Goal: Transaction & Acquisition: Purchase product/service

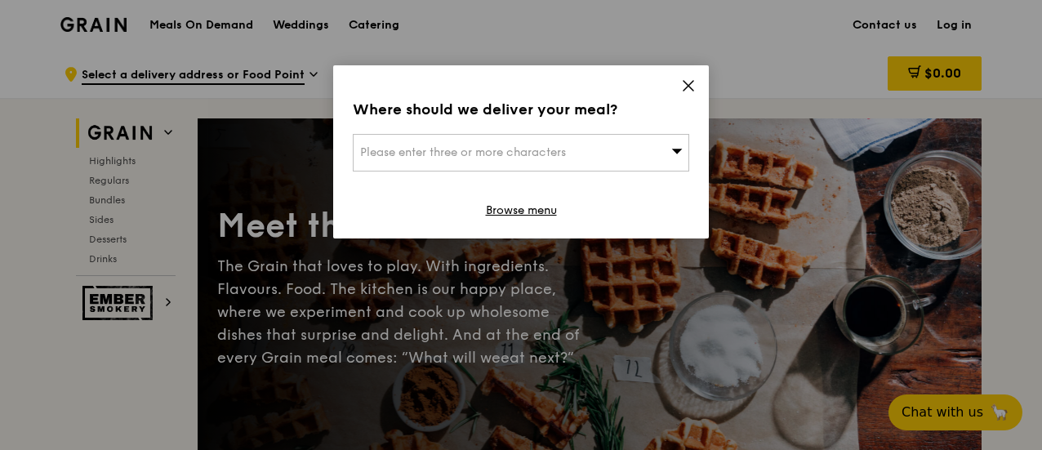
click at [651, 152] on div "Please enter three or more characters" at bounding box center [521, 153] width 336 height 38
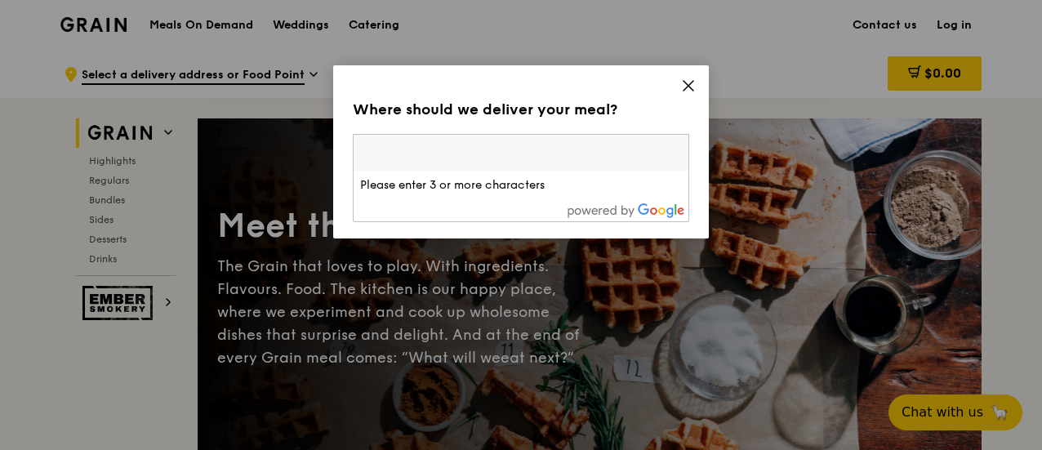
click at [539, 154] on input "search" at bounding box center [521, 153] width 335 height 36
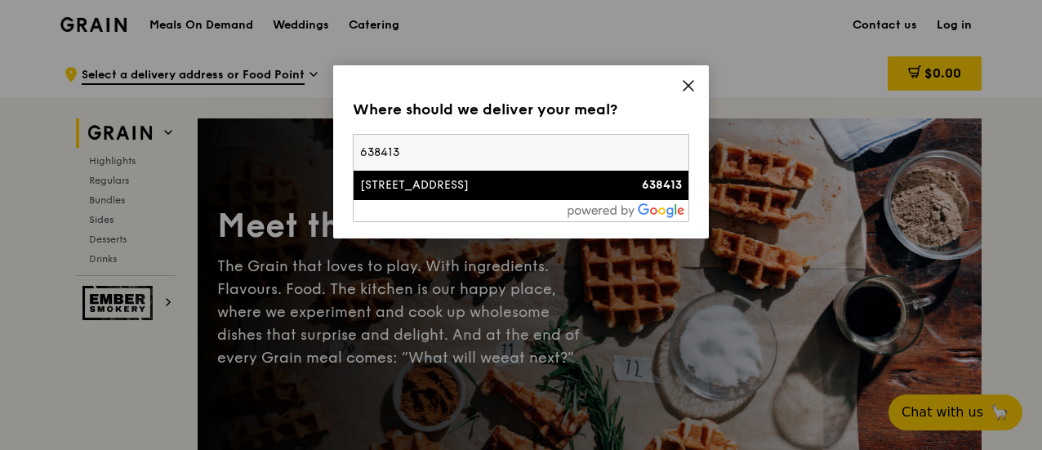
type input "638413"
click at [483, 184] on div "60 Tuas West Drive" at bounding box center [481, 185] width 242 height 16
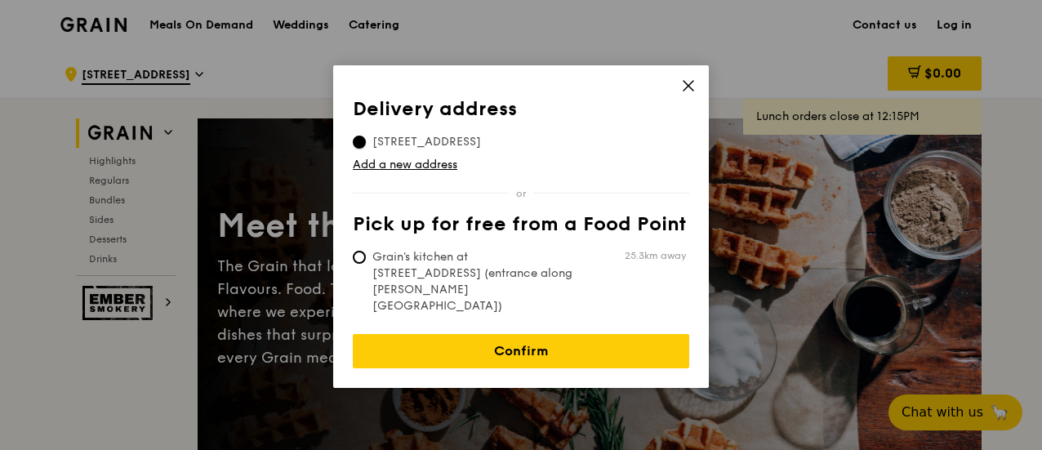
click at [362, 140] on input "60 Tuas West Drive, 638413" at bounding box center [359, 142] width 13 height 13
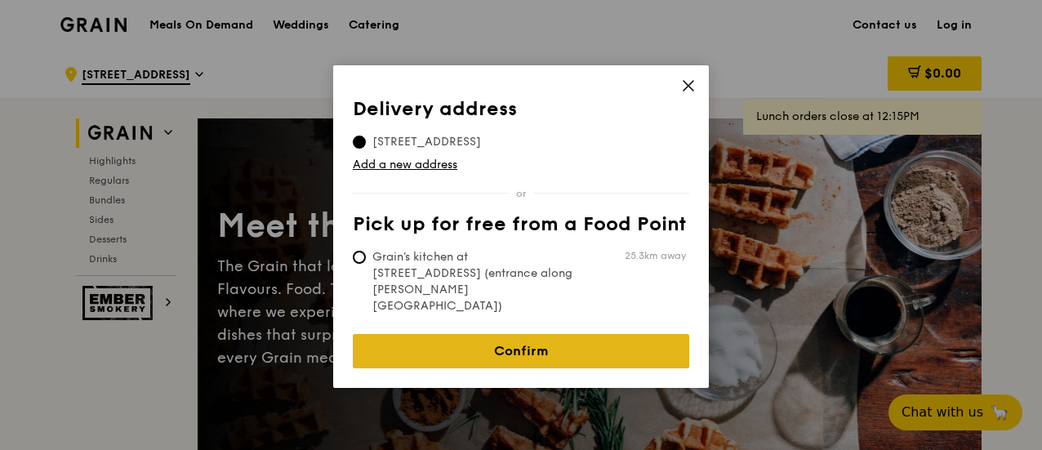
click at [524, 334] on link "Confirm" at bounding box center [521, 351] width 336 height 34
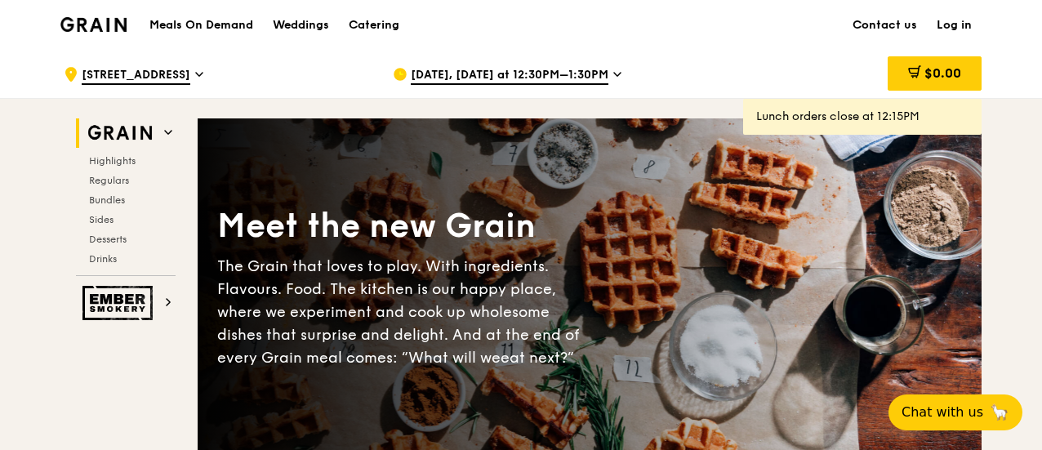
click at [613, 76] on icon at bounding box center [617, 74] width 8 height 15
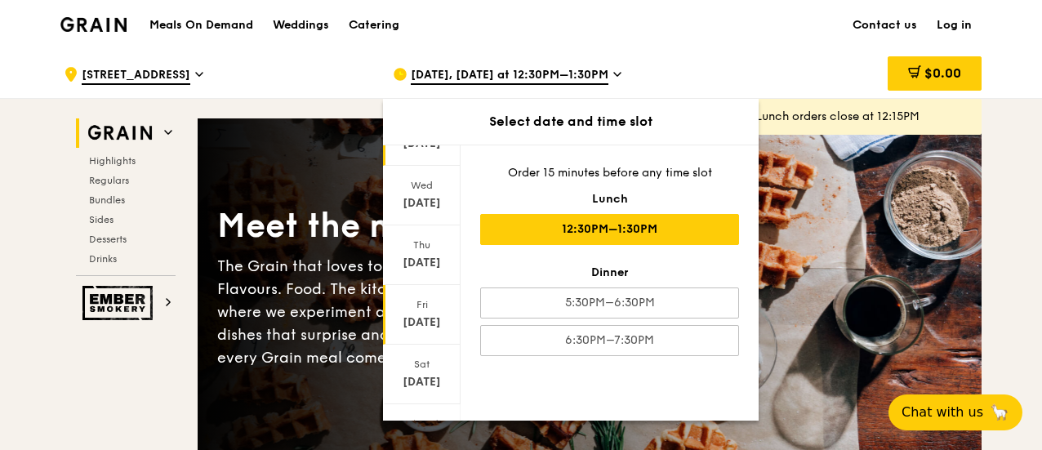
scroll to position [224, 0]
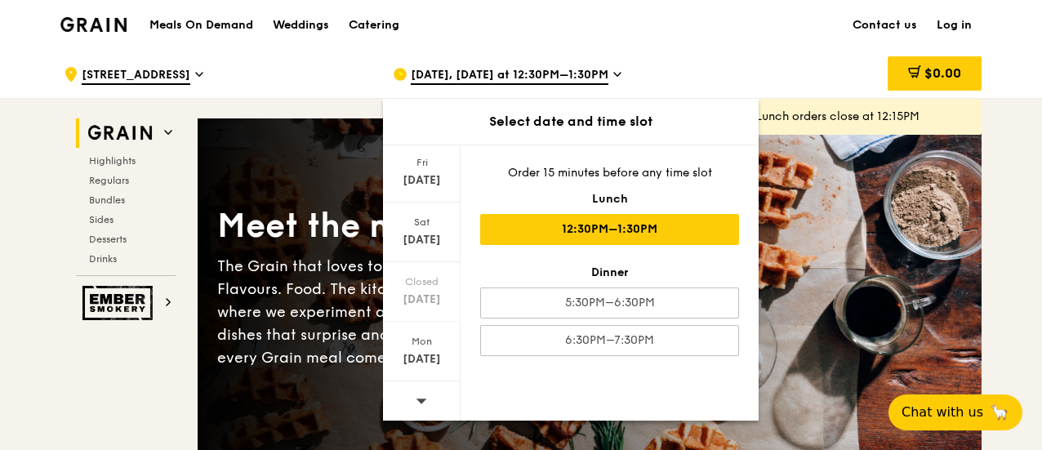
click at [419, 394] on icon at bounding box center [421, 400] width 11 height 12
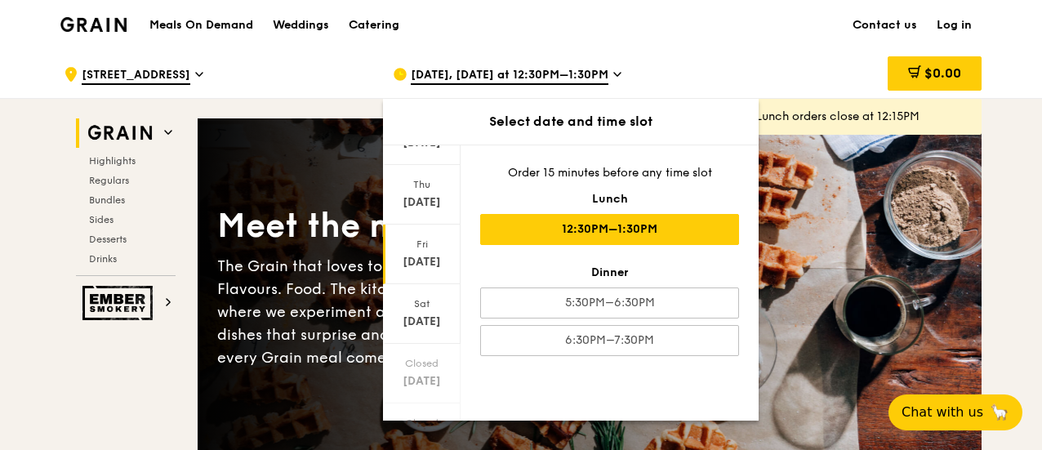
scroll to position [60, 0]
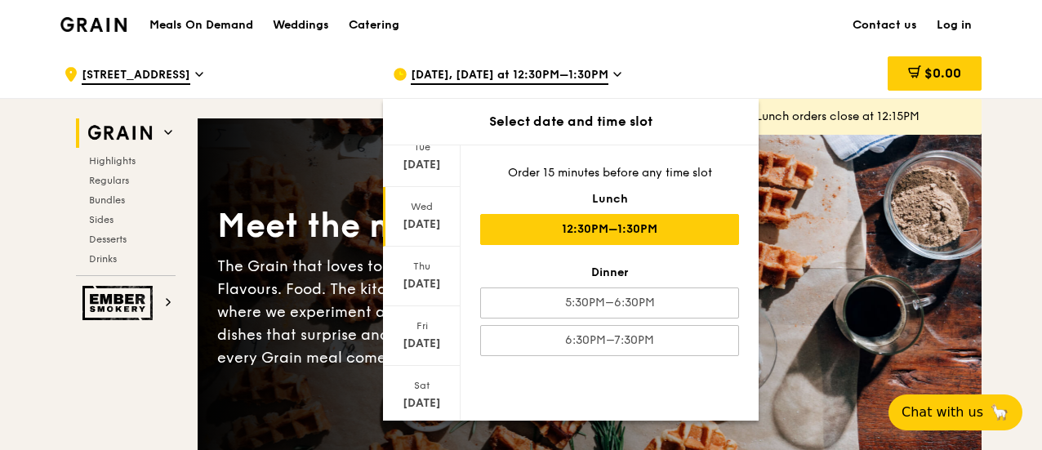
click at [430, 221] on div "Sep 3" at bounding box center [421, 224] width 73 height 16
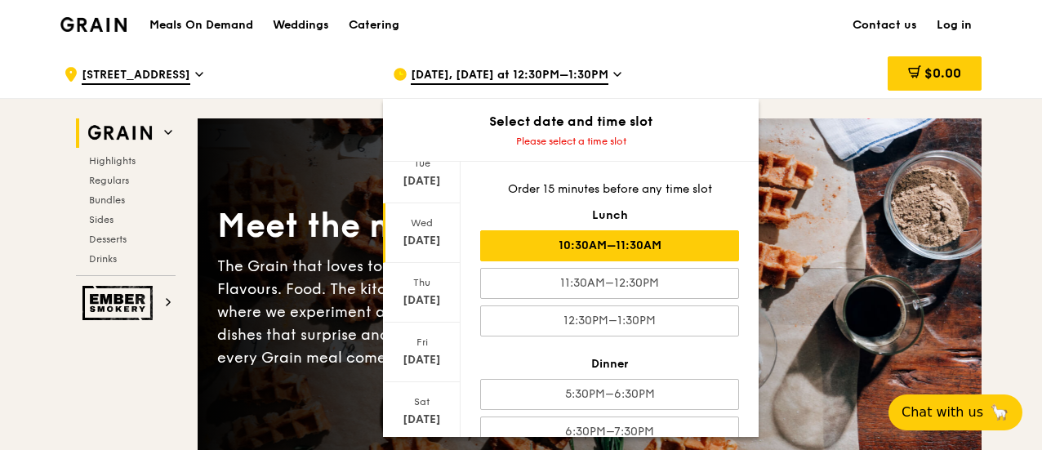
click at [633, 242] on div "10:30AM–11:30AM" at bounding box center [609, 245] width 259 height 31
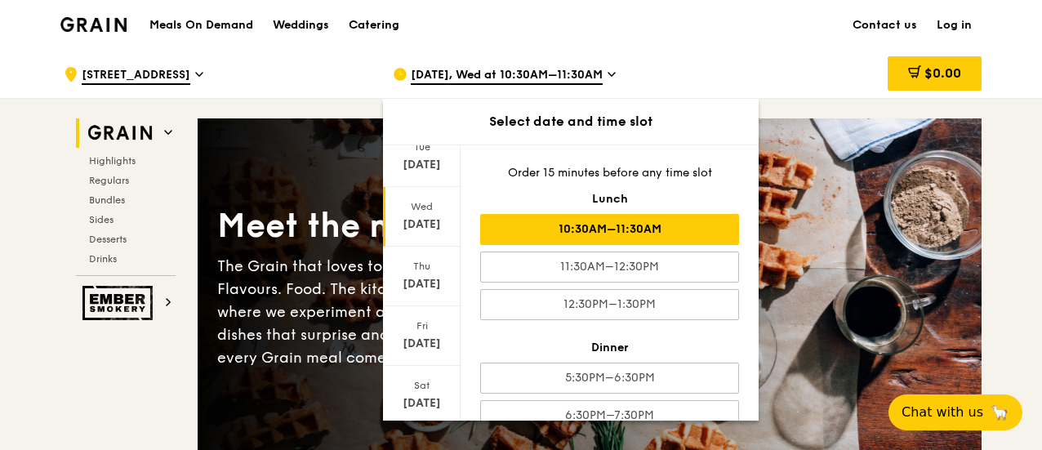
click at [634, 228] on div "10:30AM–11:30AM" at bounding box center [609, 229] width 259 height 31
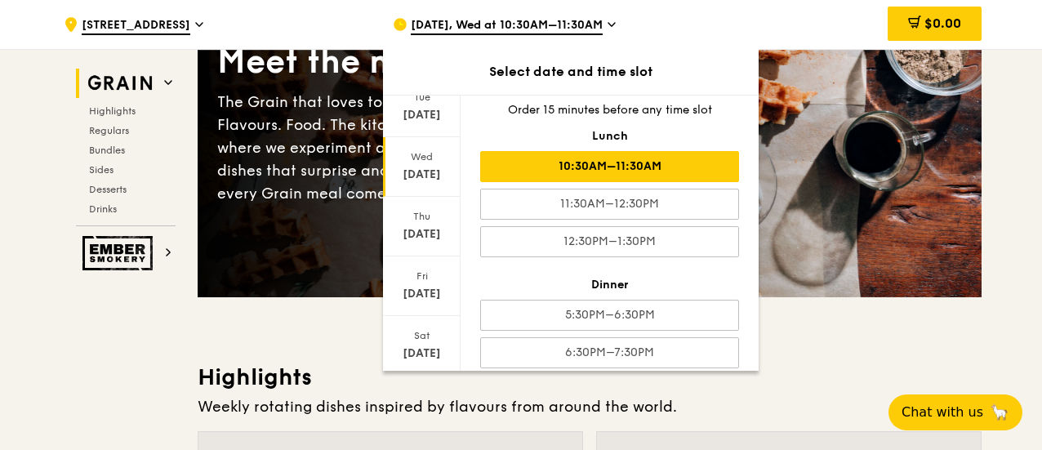
scroll to position [0, 0]
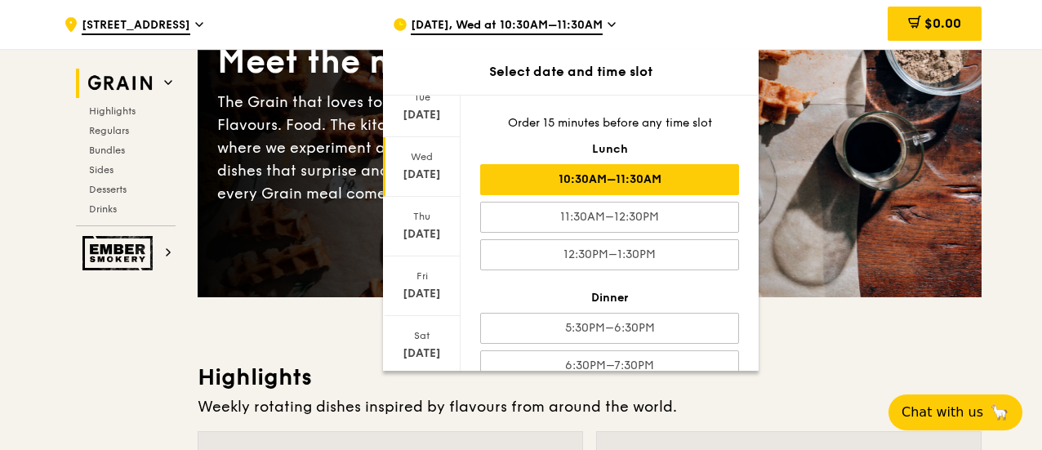
click at [607, 179] on div "10:30AM–11:30AM" at bounding box center [609, 179] width 259 height 31
click at [639, 180] on div "10:30AM–11:30AM" at bounding box center [609, 179] width 259 height 31
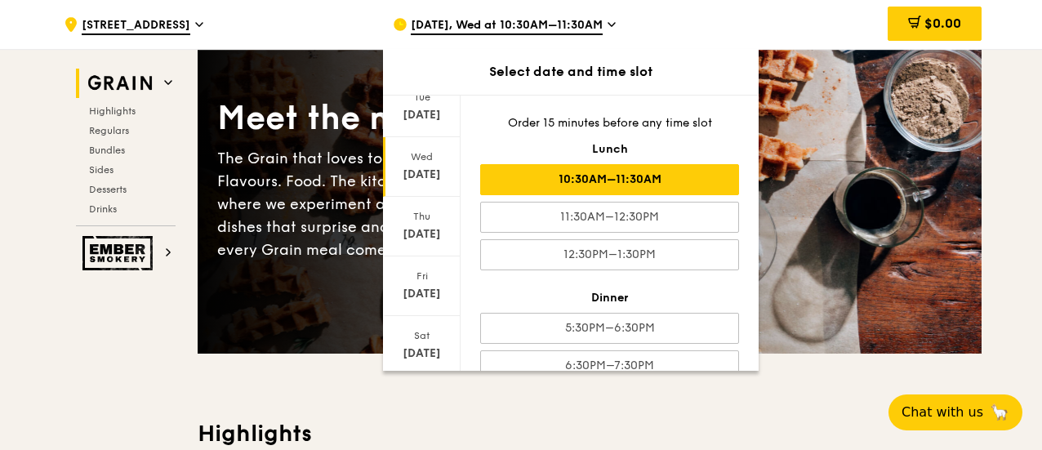
scroll to position [82, 0]
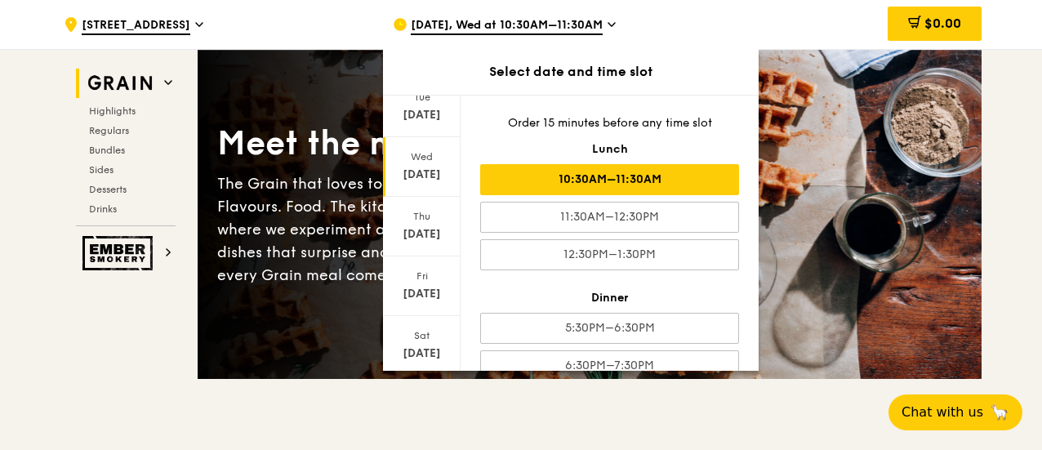
click at [602, 177] on div "10:30AM–11:30AM" at bounding box center [609, 179] width 259 height 31
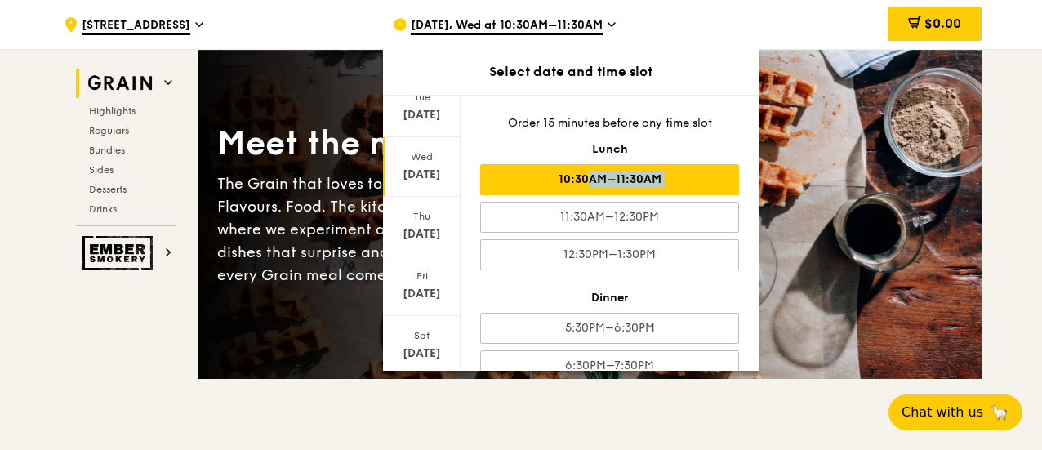
click at [602, 177] on div "10:30AM–11:30AM" at bounding box center [609, 179] width 259 height 31
drag, startPoint x: 602, startPoint y: 177, endPoint x: 614, endPoint y: 184, distance: 13.9
click at [603, 179] on div "10:30AM–11:30AM" at bounding box center [609, 179] width 259 height 31
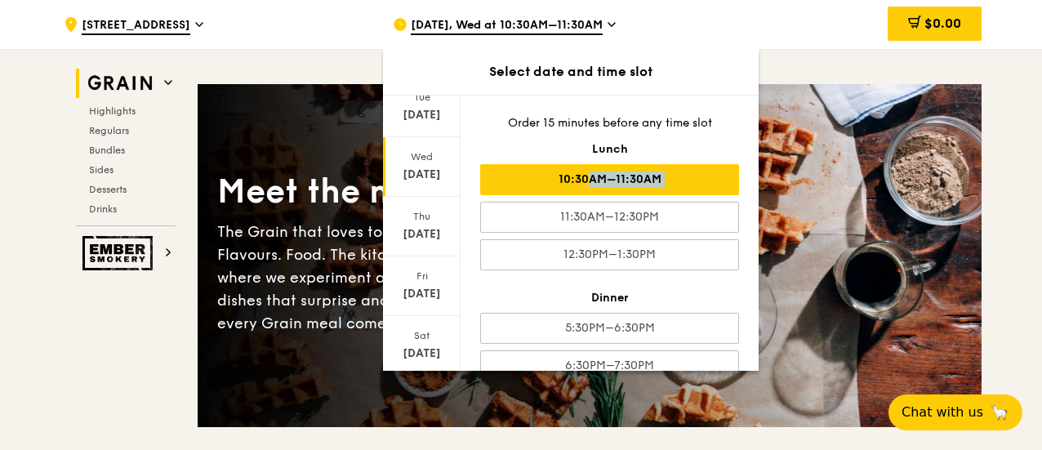
scroll to position [0, 0]
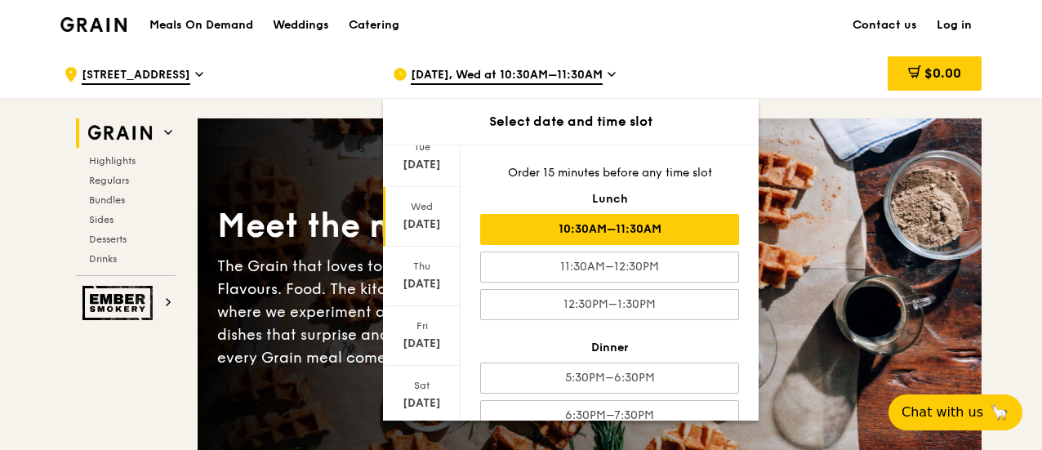
click at [609, 74] on icon at bounding box center [611, 74] width 8 height 15
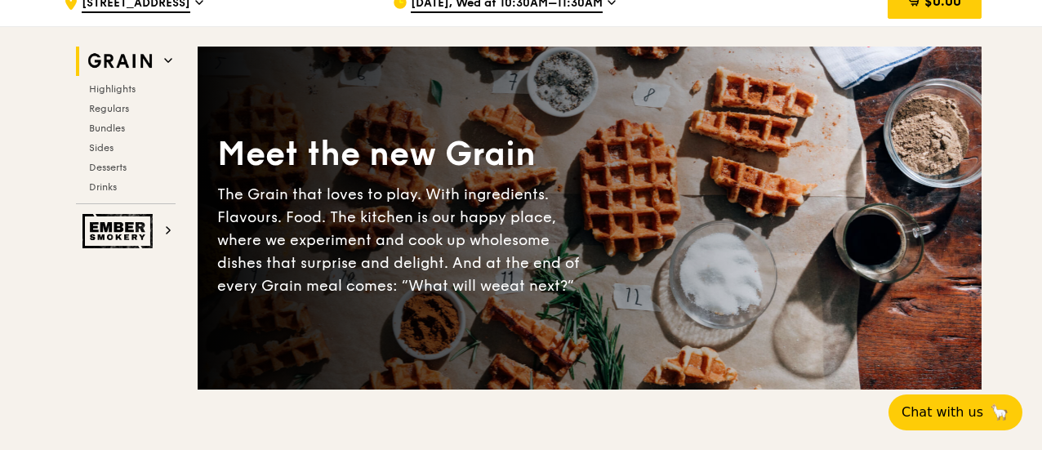
scroll to position [163, 0]
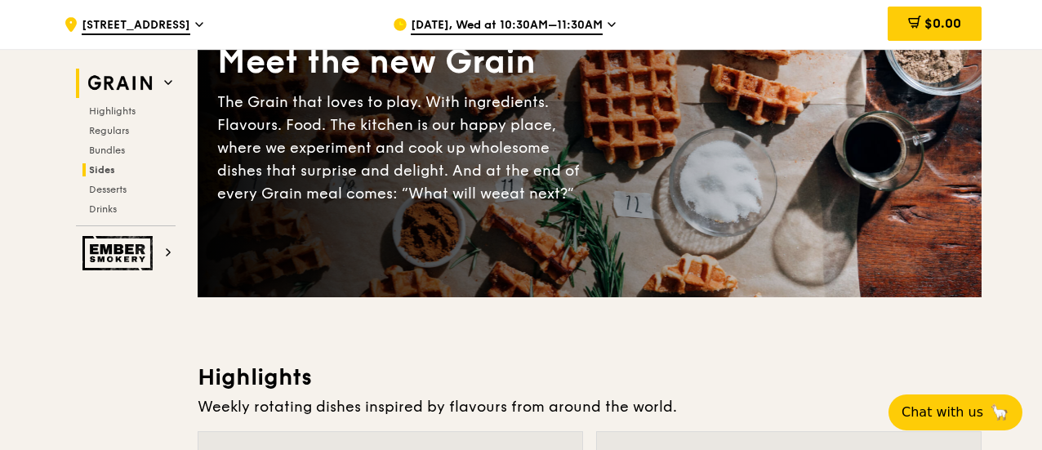
click at [113, 166] on span "Sides" at bounding box center [102, 169] width 26 height 11
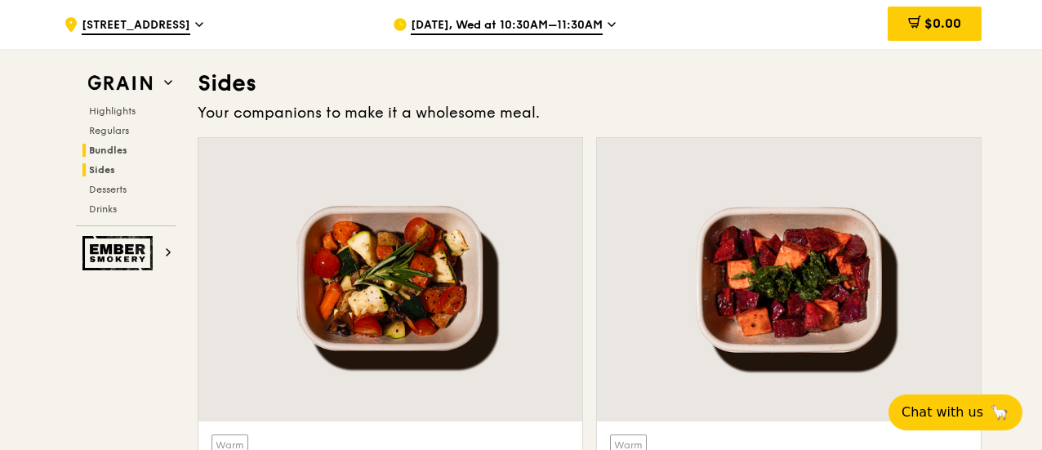
click at [114, 149] on span "Bundles" at bounding box center [108, 150] width 38 height 11
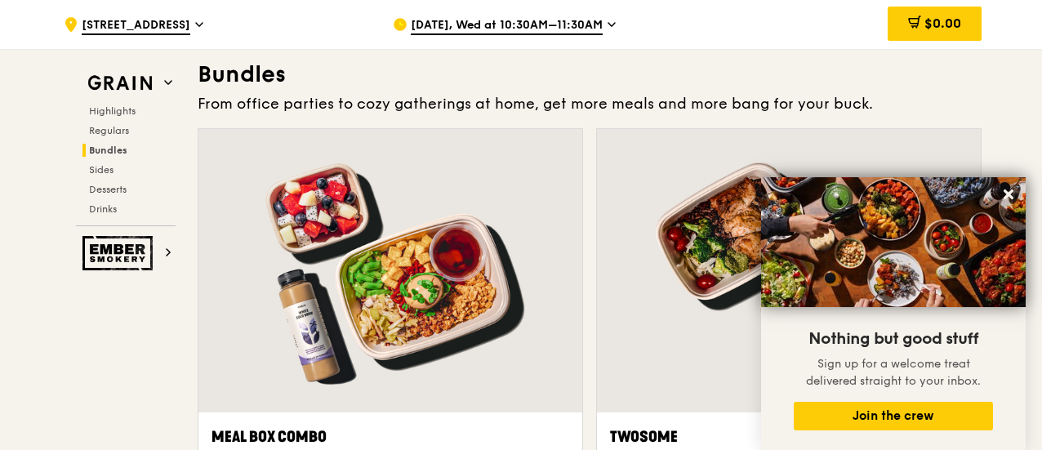
scroll to position [2347, 0]
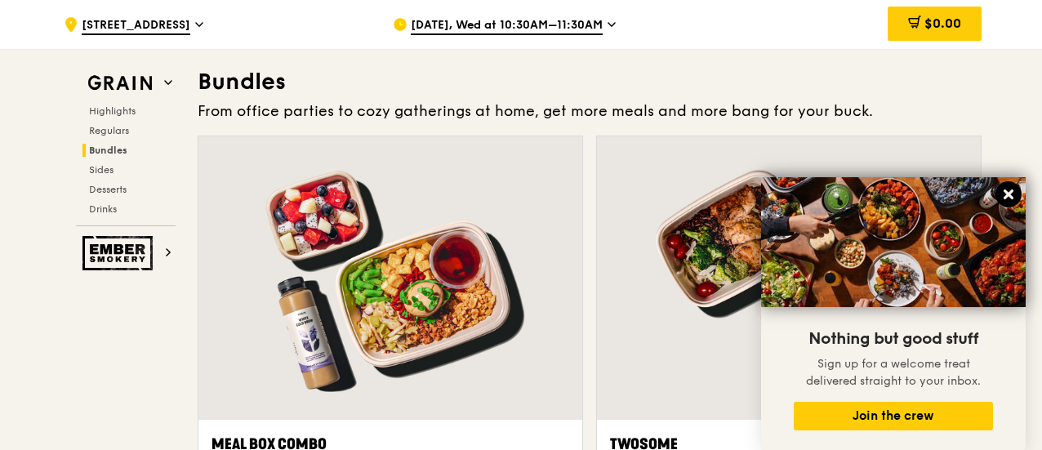
click at [1001, 195] on icon at bounding box center [1008, 194] width 15 height 15
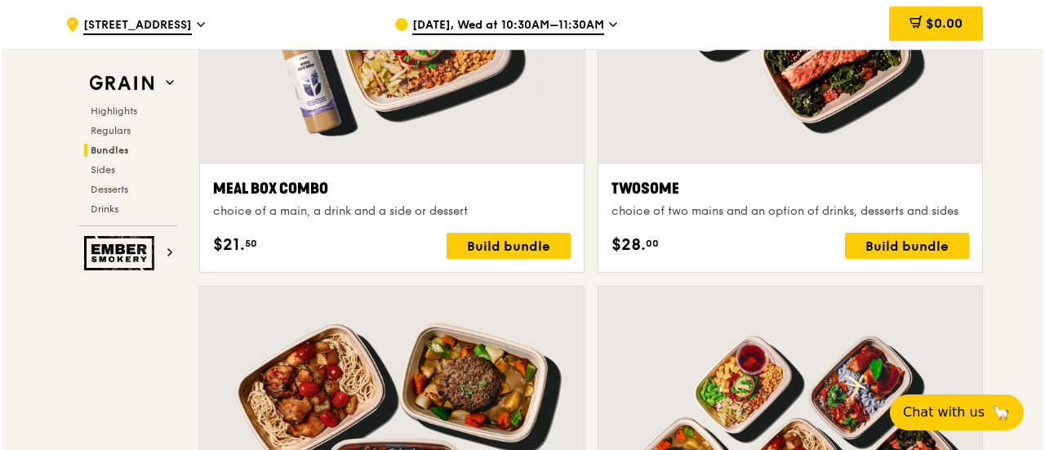
scroll to position [2613, 0]
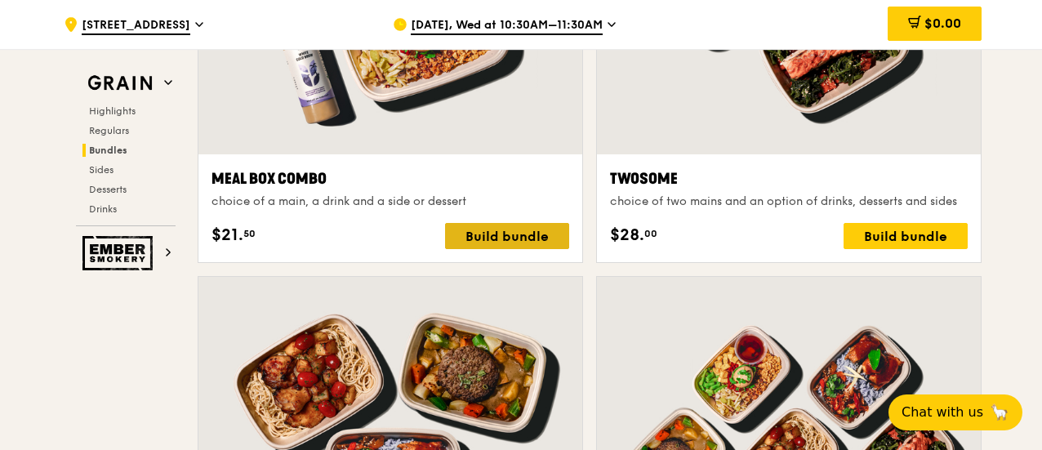
click at [505, 234] on div "Build bundle" at bounding box center [507, 236] width 124 height 26
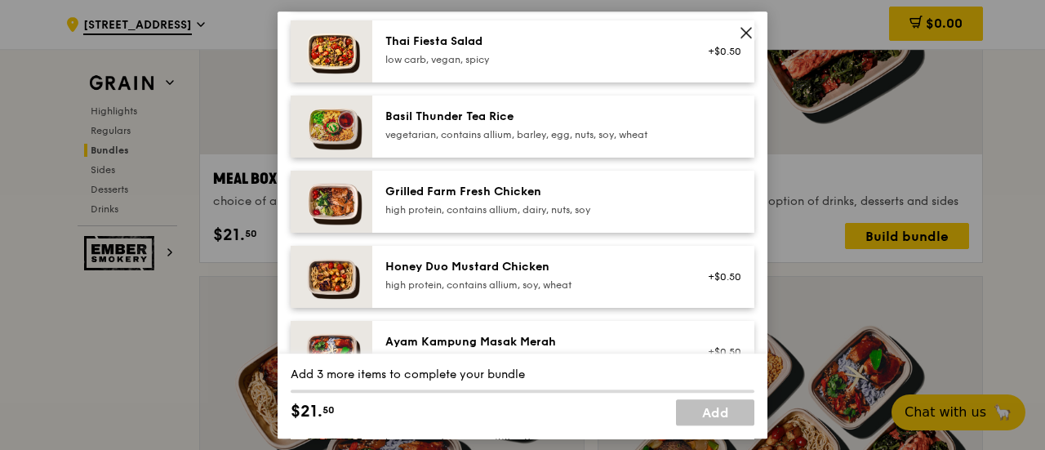
scroll to position [327, 0]
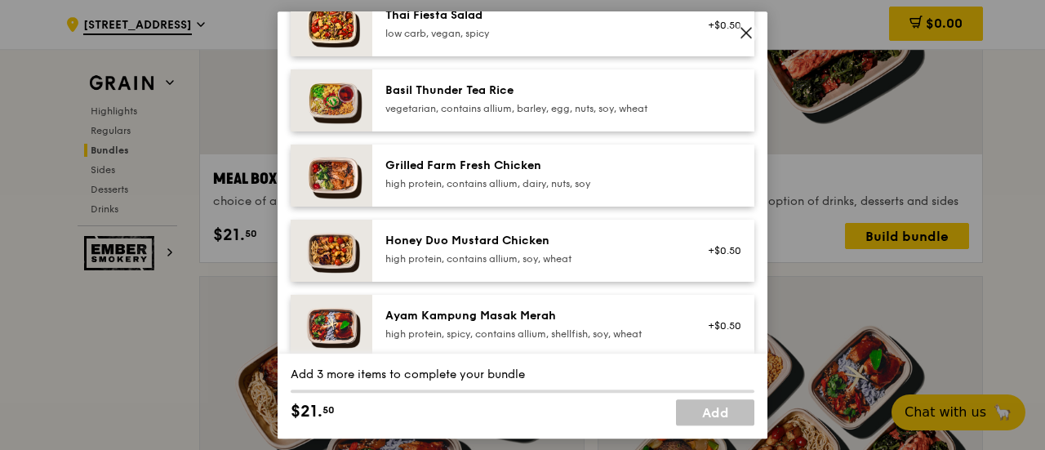
click at [532, 242] on div "Honey Duo Mustard Chicken" at bounding box center [531, 241] width 293 height 16
click at [514, 241] on div "Honey Duo Mustard Chicken" at bounding box center [531, 241] width 293 height 16
click at [729, 412] on link "Add" at bounding box center [715, 412] width 78 height 26
click at [291, 238] on div "1x" at bounding box center [290, 240] width 18 height 18
click at [318, 251] on img at bounding box center [332, 251] width 82 height 62
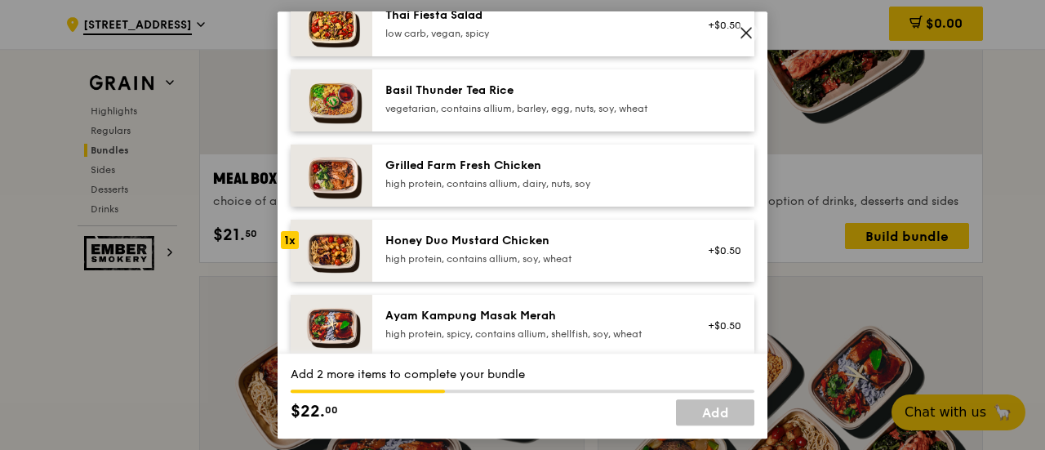
click at [297, 239] on div "1x" at bounding box center [290, 240] width 18 height 18
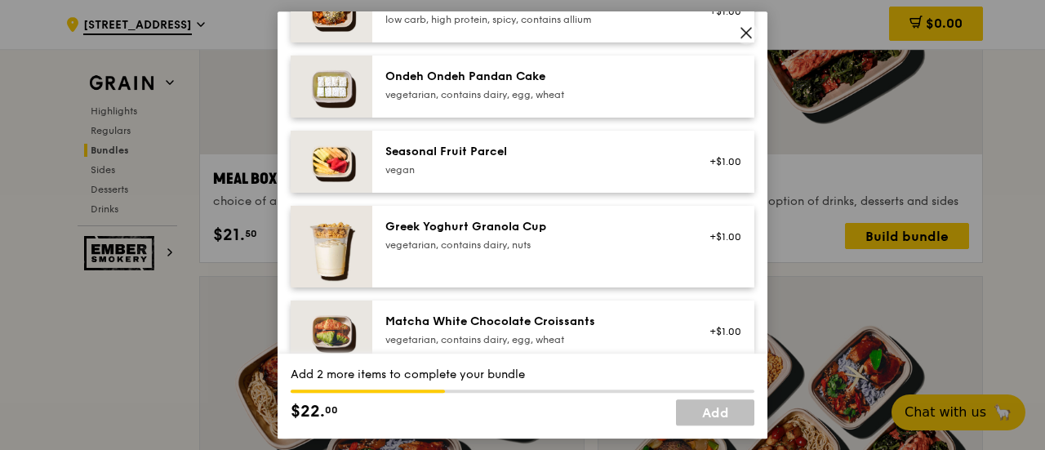
scroll to position [1225, 0]
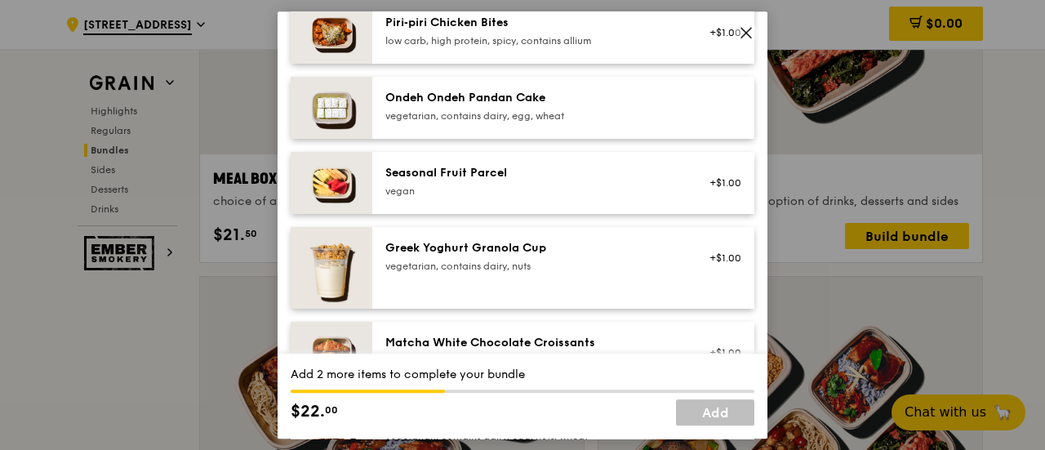
click at [342, 180] on img at bounding box center [332, 183] width 82 height 62
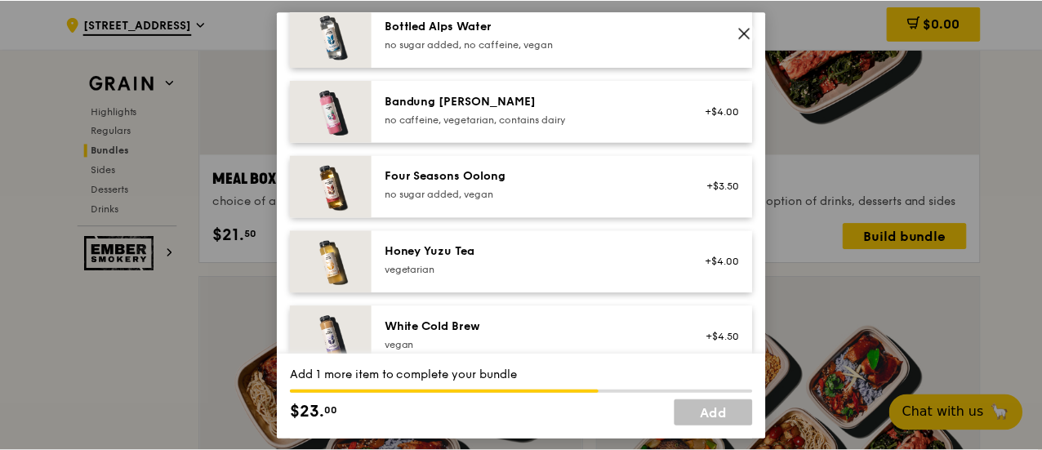
scroll to position [1835, 0]
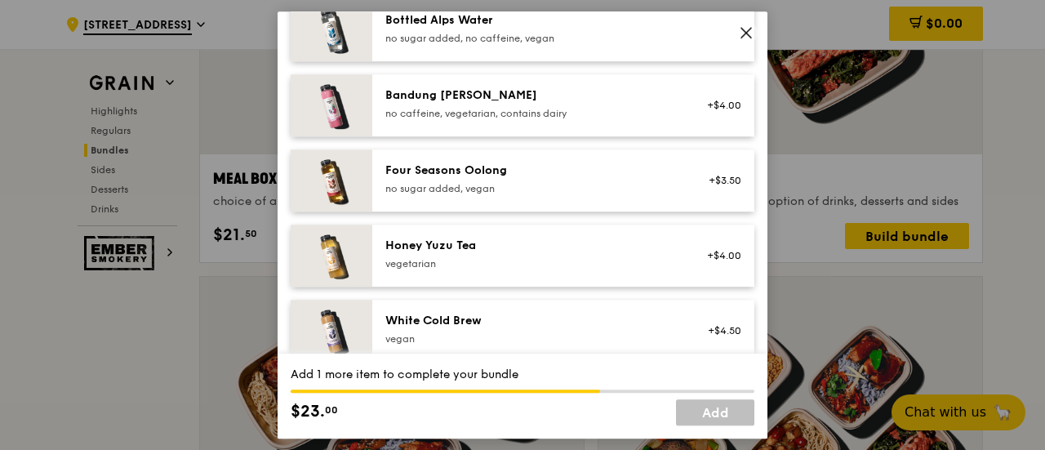
click at [452, 246] on div "Honey Yuzu Tea" at bounding box center [531, 246] width 293 height 16
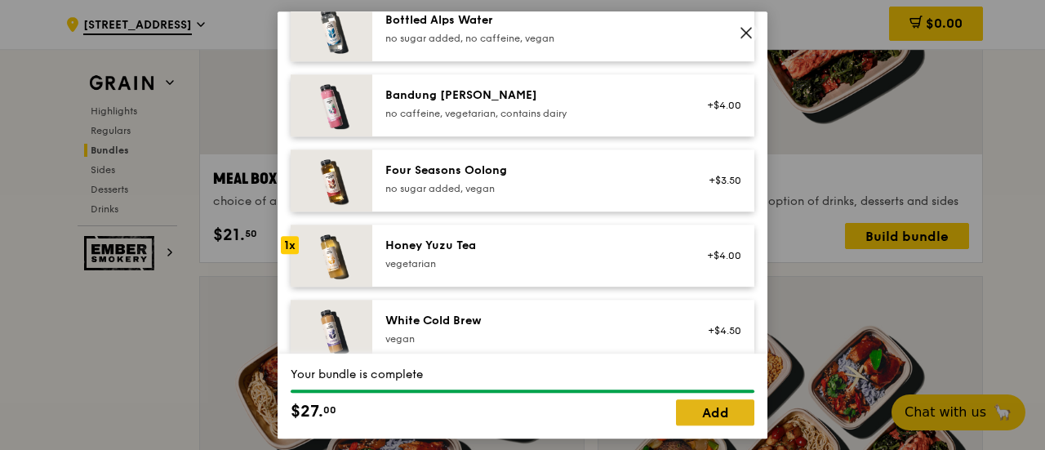
click at [727, 408] on link "Add" at bounding box center [715, 412] width 78 height 26
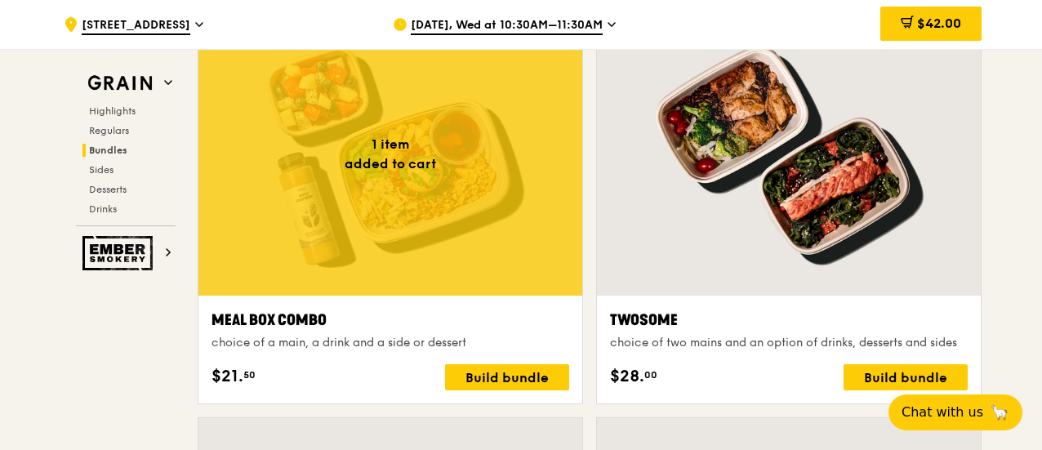
scroll to position [2368, 0]
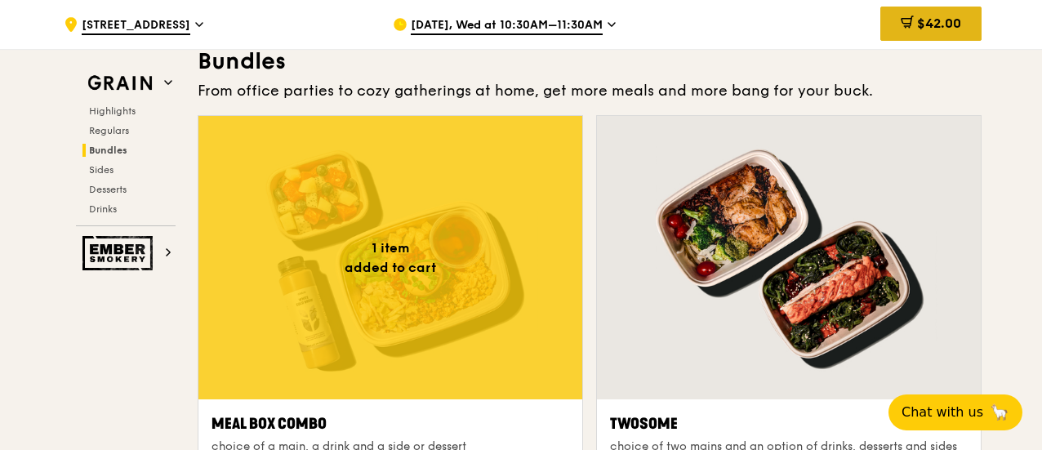
click at [917, 20] on span "$42.00" at bounding box center [939, 24] width 44 height 16
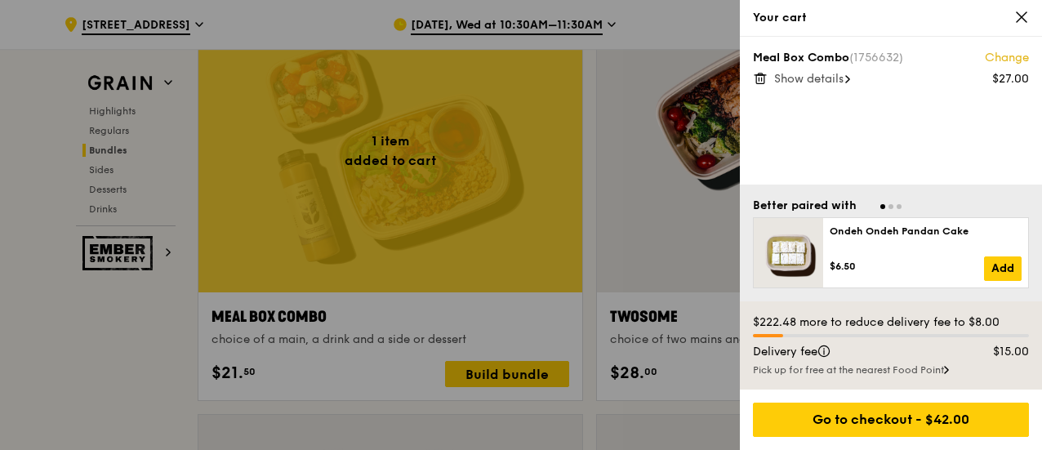
scroll to position [2449, 0]
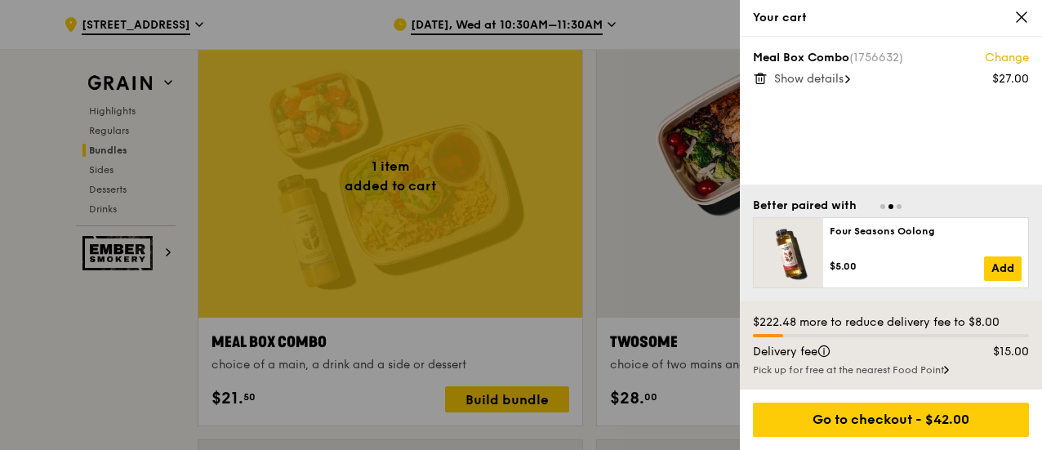
click at [830, 80] on span "Show details" at bounding box center [808, 79] width 69 height 14
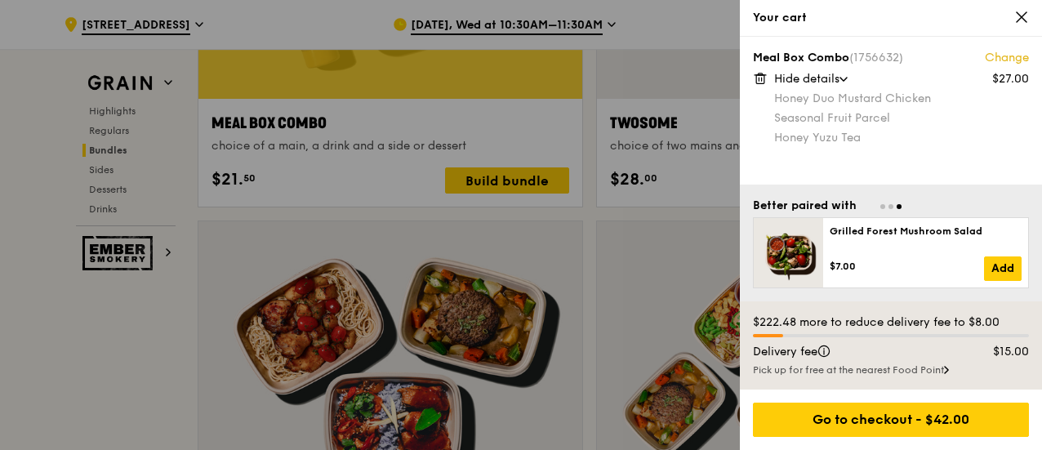
scroll to position [2694, 0]
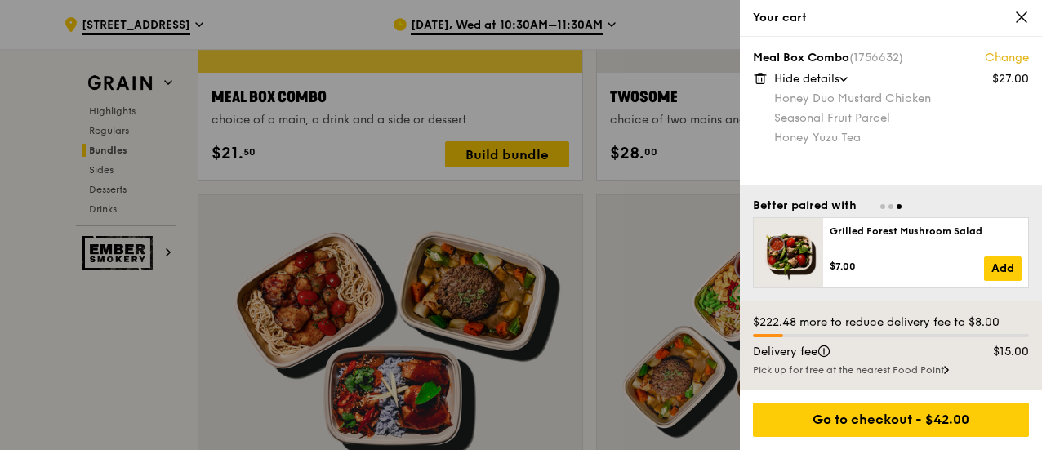
click at [130, 347] on div at bounding box center [521, 225] width 1042 height 450
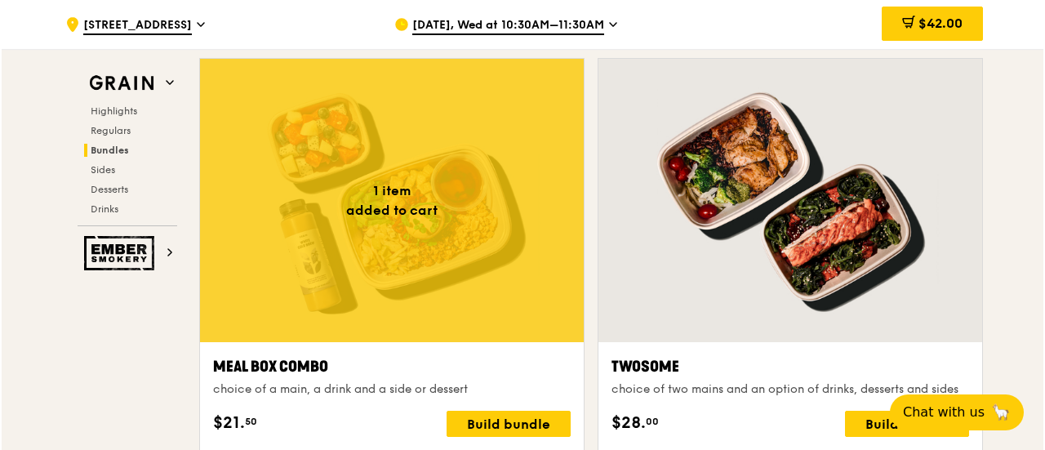
scroll to position [2588, 0]
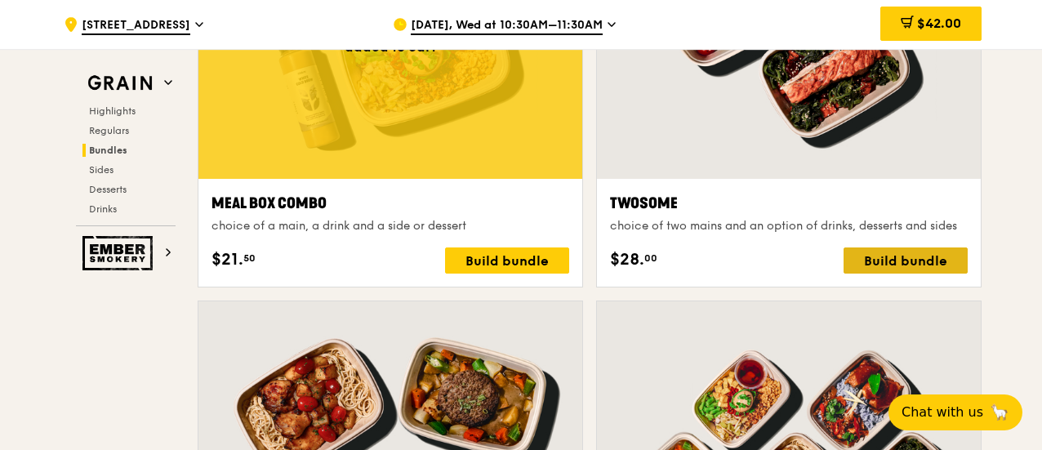
click at [901, 262] on div "Build bundle" at bounding box center [905, 260] width 124 height 26
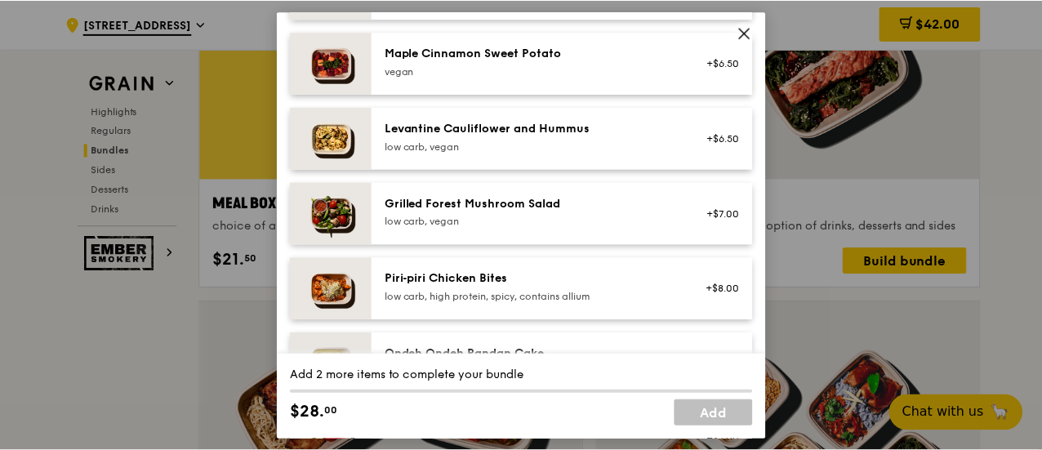
scroll to position [816, 0]
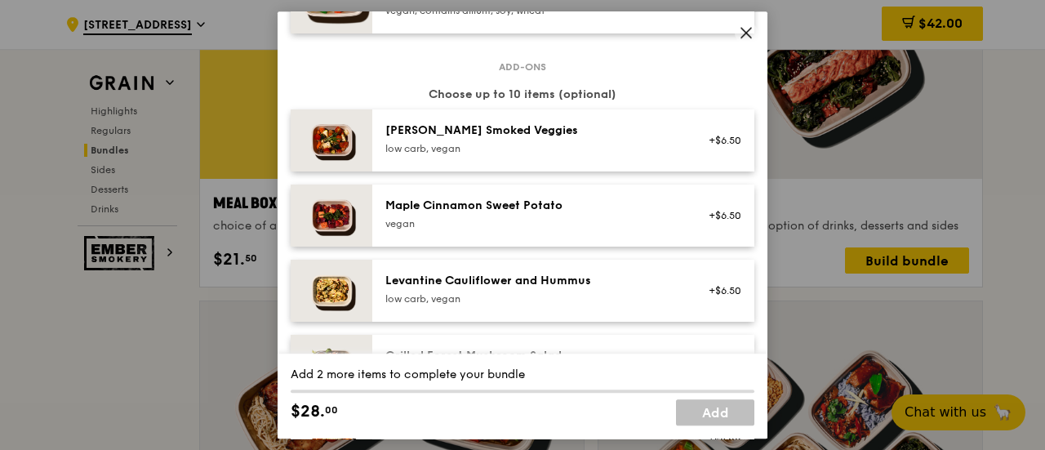
click at [745, 33] on icon at bounding box center [746, 33] width 10 height 10
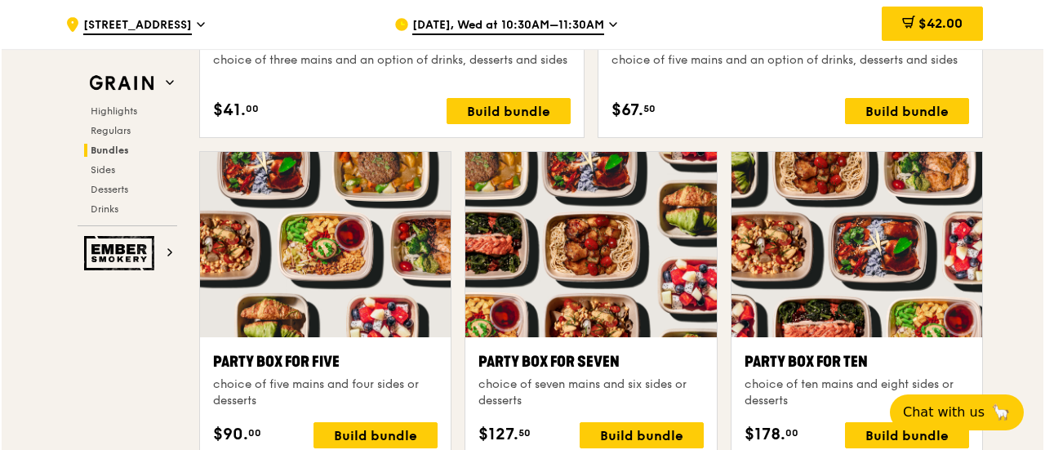
scroll to position [3323, 0]
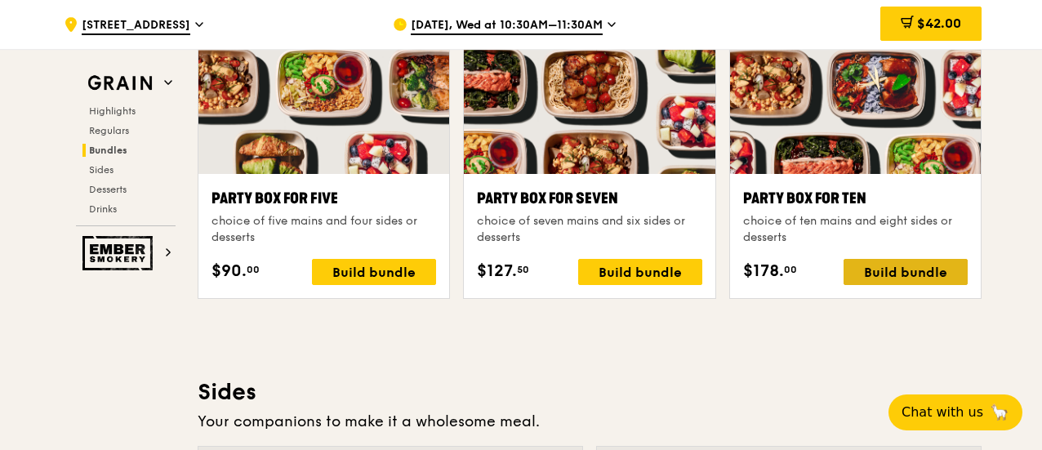
click at [921, 268] on div "Build bundle" at bounding box center [905, 272] width 124 height 26
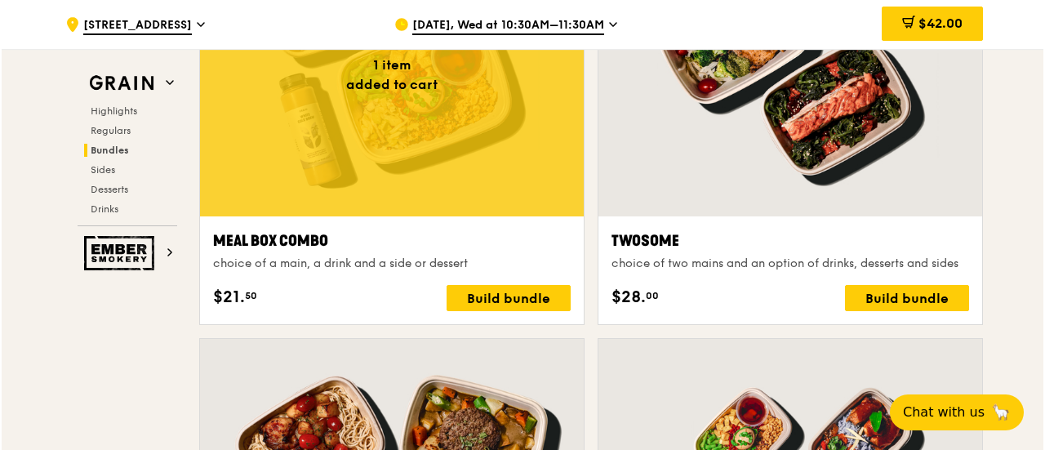
scroll to position [2613, 0]
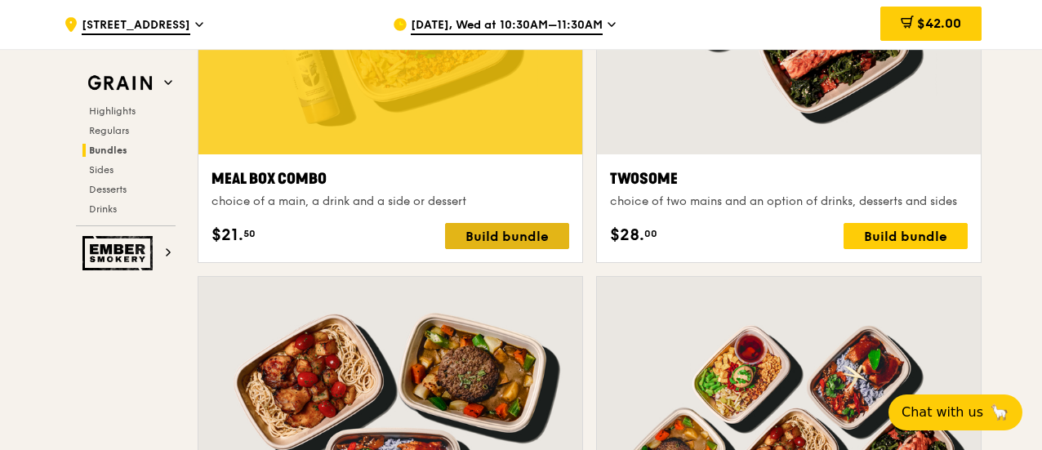
click at [500, 234] on div "Build bundle" at bounding box center [507, 236] width 124 height 26
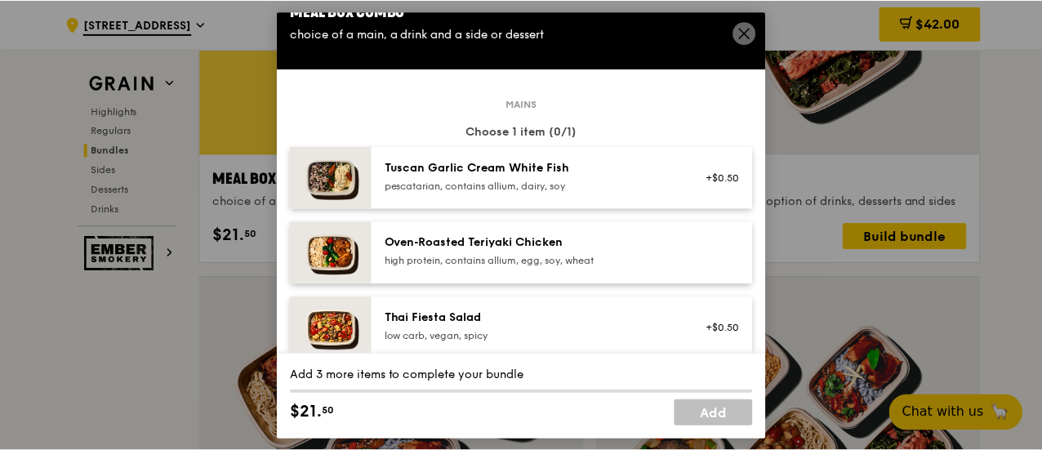
scroll to position [0, 0]
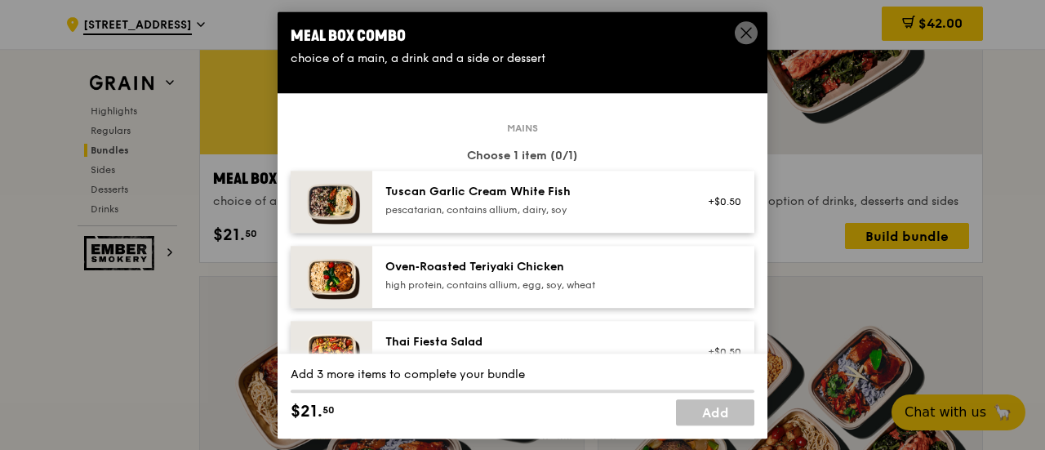
click at [748, 40] on span at bounding box center [746, 35] width 15 height 18
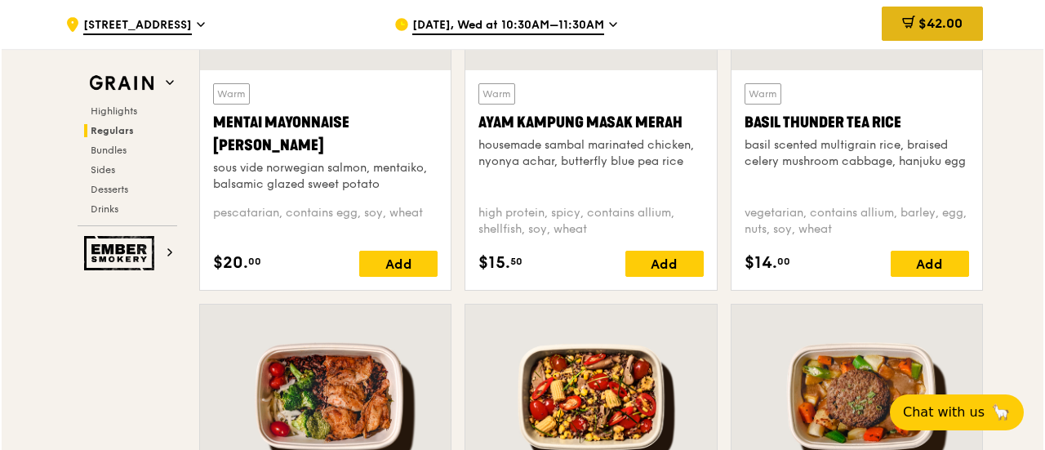
scroll to position [1470, 0]
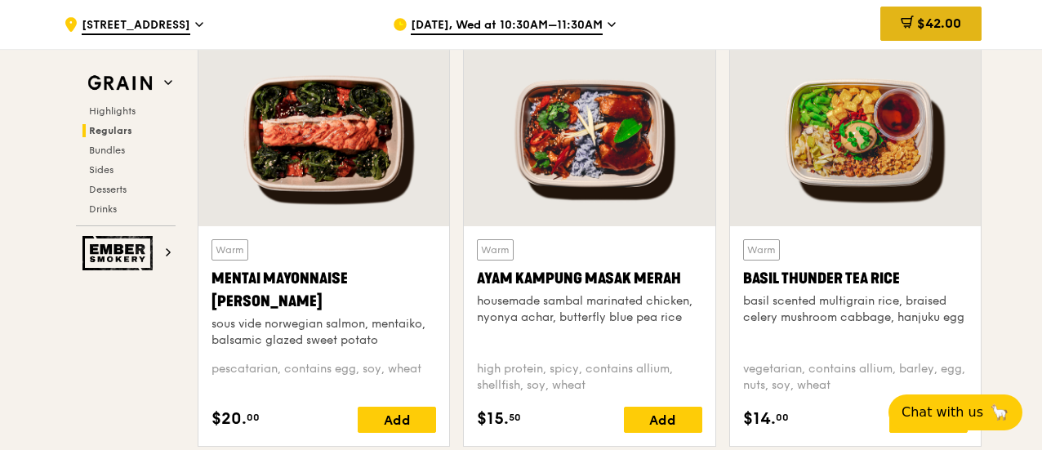
click at [922, 23] on span "$42.00" at bounding box center [939, 24] width 44 height 16
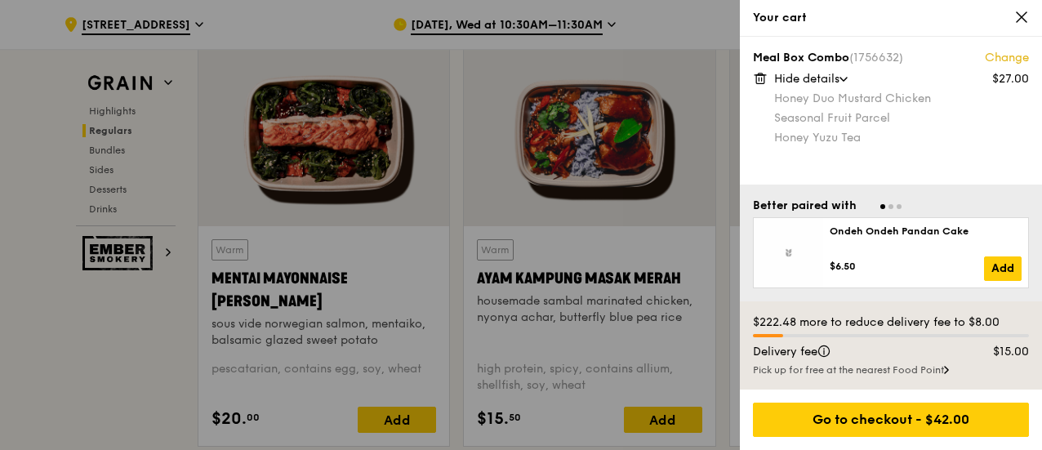
click at [845, 78] on icon at bounding box center [843, 79] width 7 height 3
click at [843, 78] on span "Show details" at bounding box center [808, 79] width 69 height 14
click at [1001, 56] on link "Change" at bounding box center [1007, 58] width 44 height 16
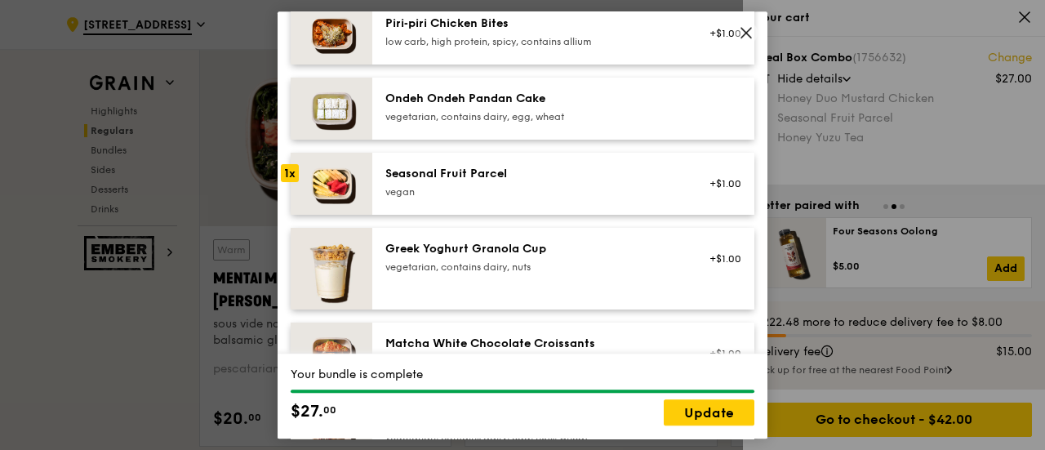
scroll to position [1225, 0]
click at [345, 112] on img at bounding box center [332, 108] width 82 height 62
click at [511, 95] on div "Ondeh Ondeh Pandan Cake" at bounding box center [531, 98] width 293 height 16
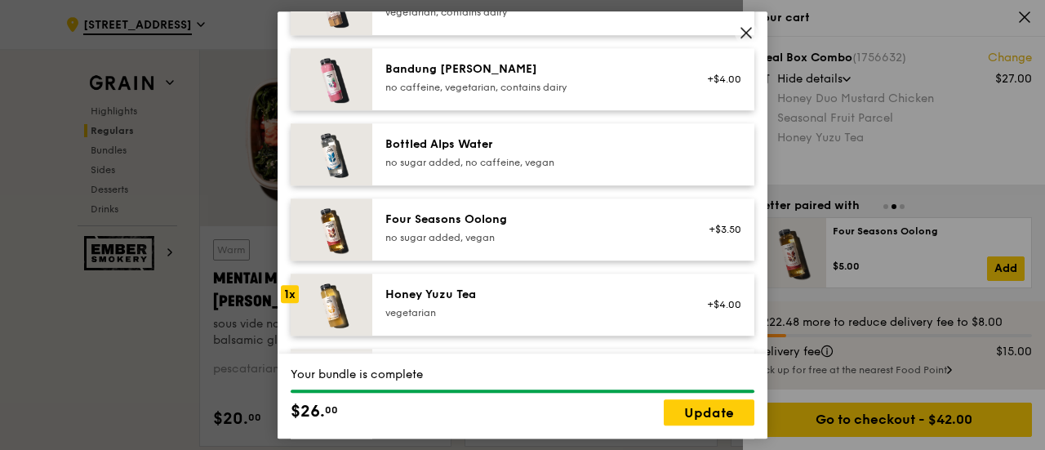
scroll to position [1796, 0]
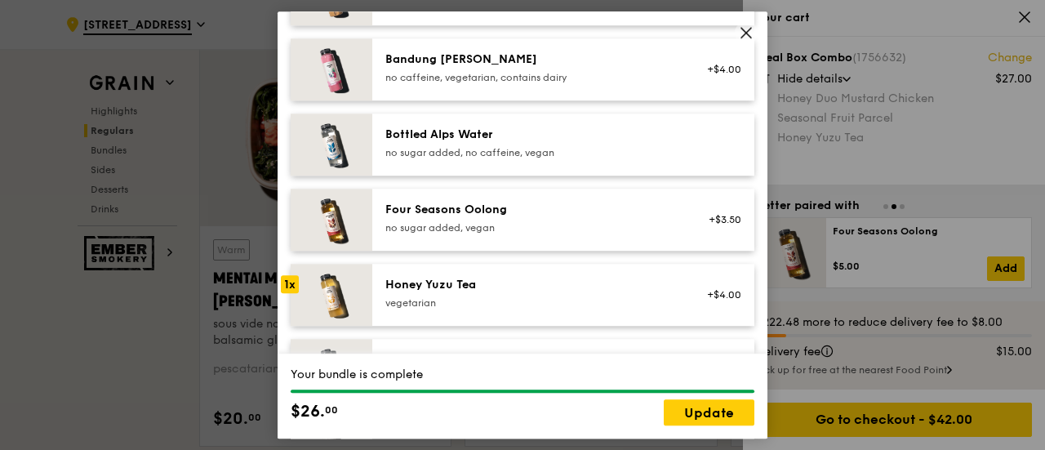
click at [471, 133] on div "Bottled Alps Water" at bounding box center [531, 135] width 293 height 16
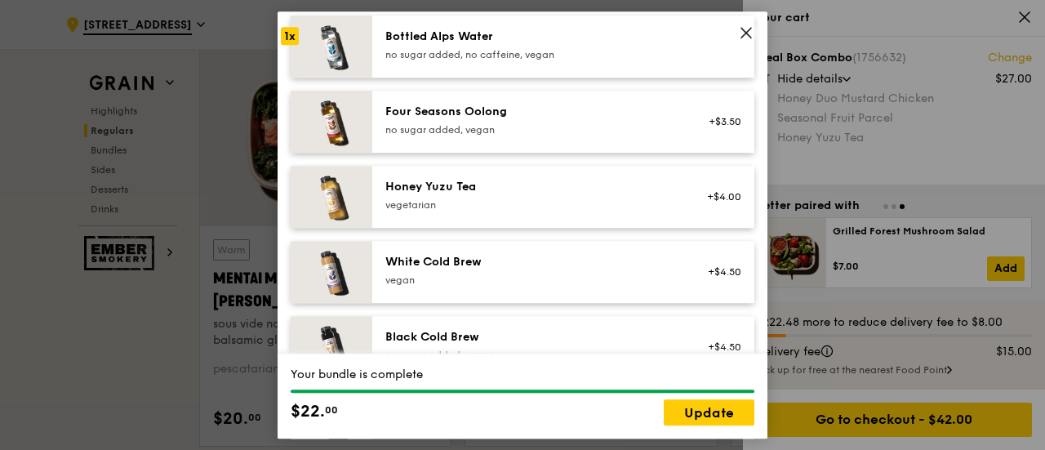
scroll to position [1835, 0]
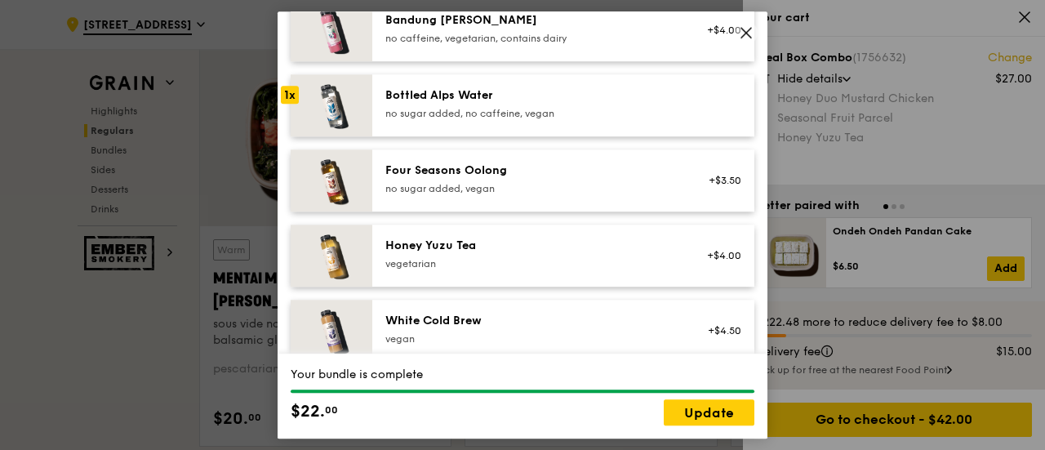
click at [337, 111] on img at bounding box center [332, 105] width 82 height 62
click at [416, 87] on div "Bottled Alps Water" at bounding box center [531, 95] width 293 height 16
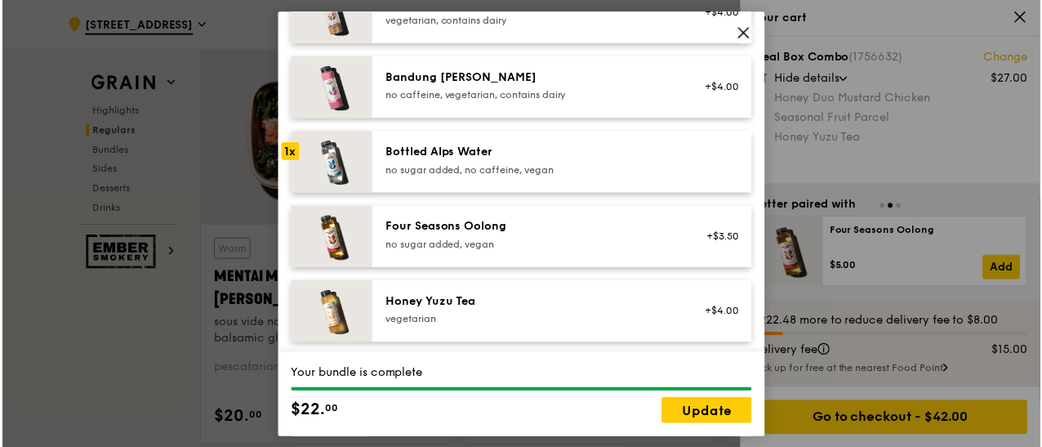
scroll to position [1917, 0]
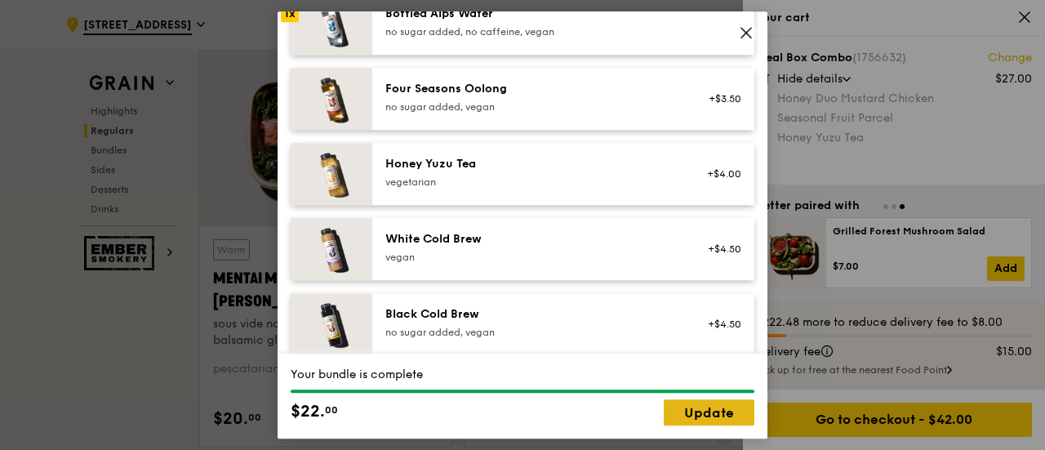
click at [706, 412] on link "Update" at bounding box center [709, 412] width 91 height 26
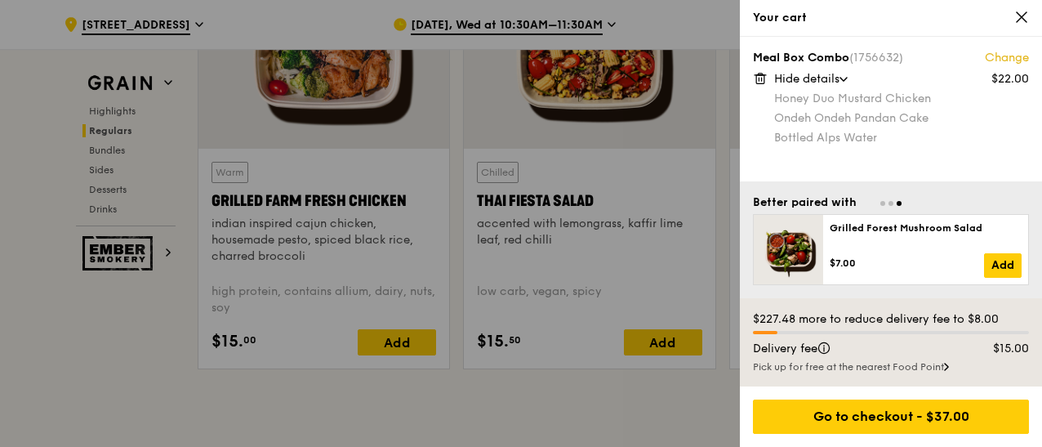
scroll to position [2041, 0]
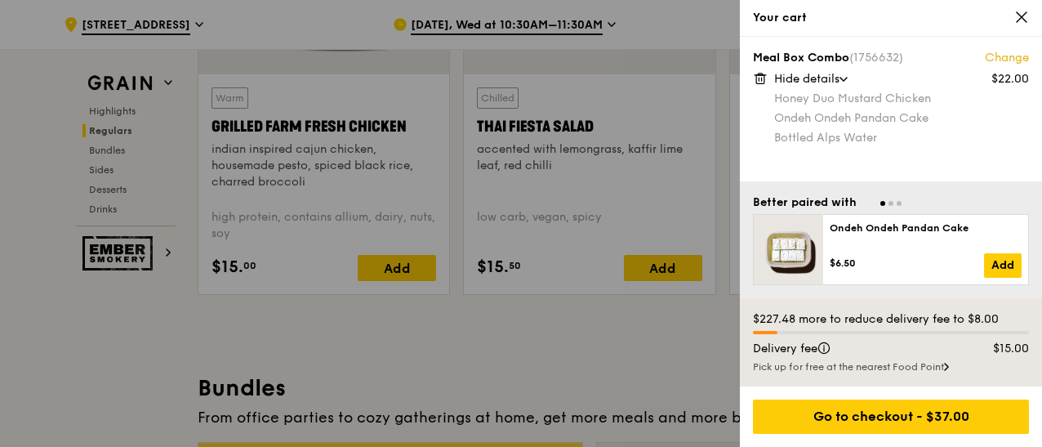
click at [1021, 22] on icon at bounding box center [1021, 17] width 15 height 15
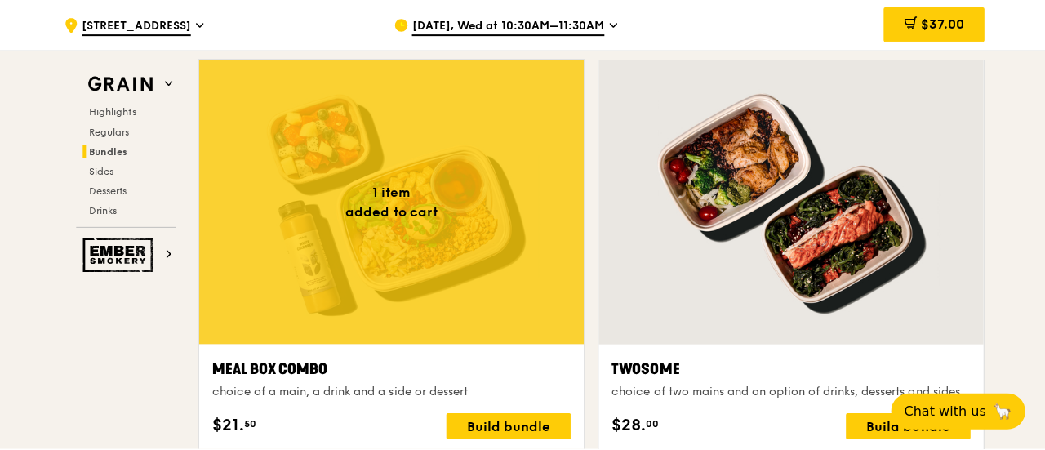
scroll to position [2531, 0]
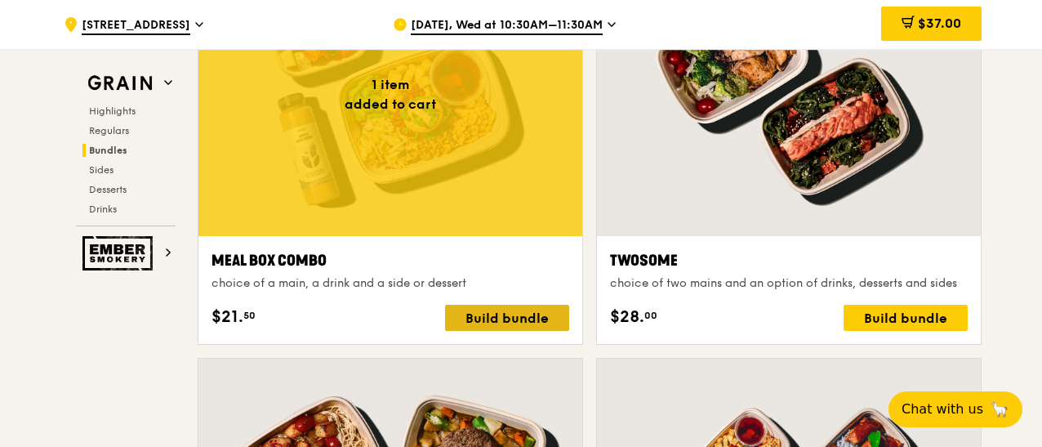
click at [496, 313] on div "Build bundle" at bounding box center [507, 318] width 124 height 26
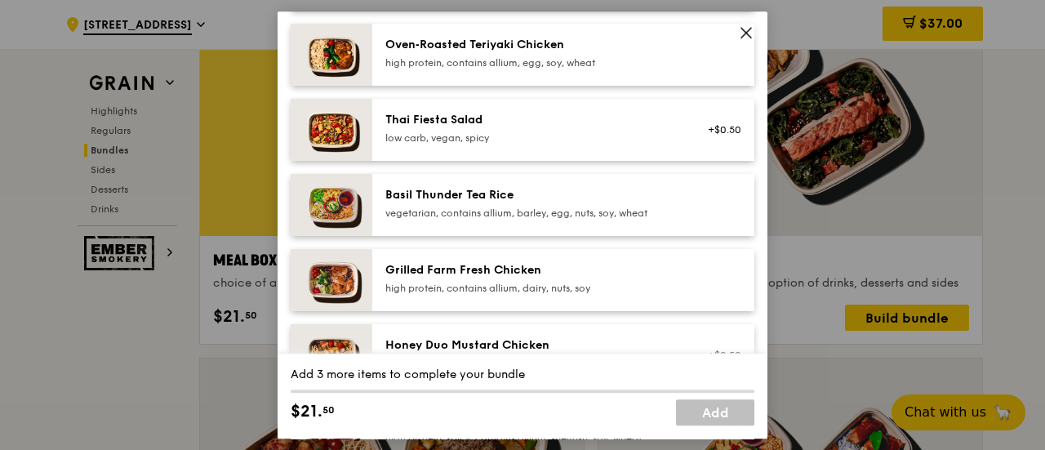
scroll to position [327, 0]
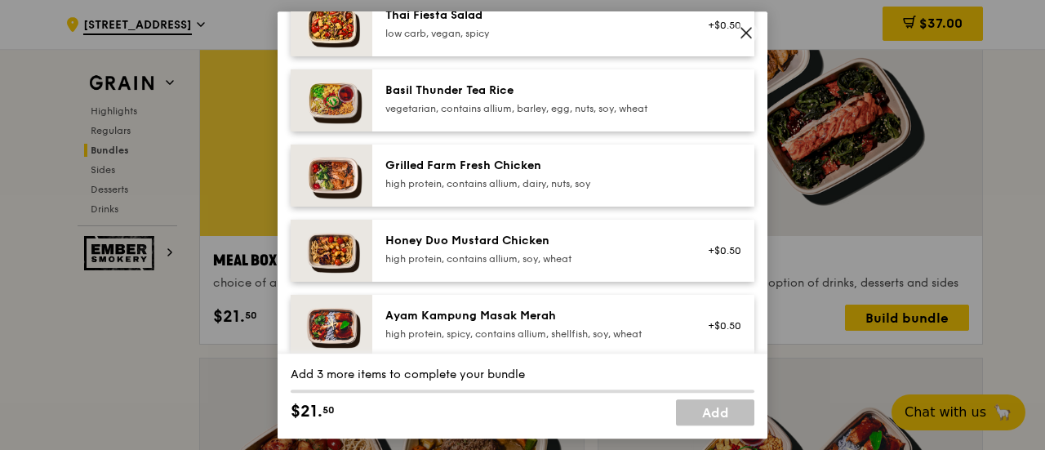
click at [498, 242] on div "Honey Duo Mustard Chicken" at bounding box center [531, 241] width 293 height 16
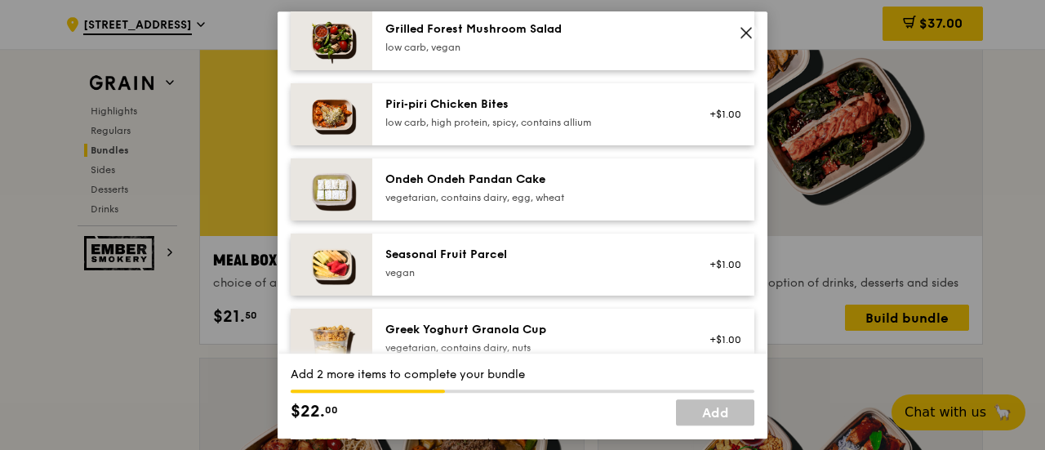
scroll to position [1225, 0]
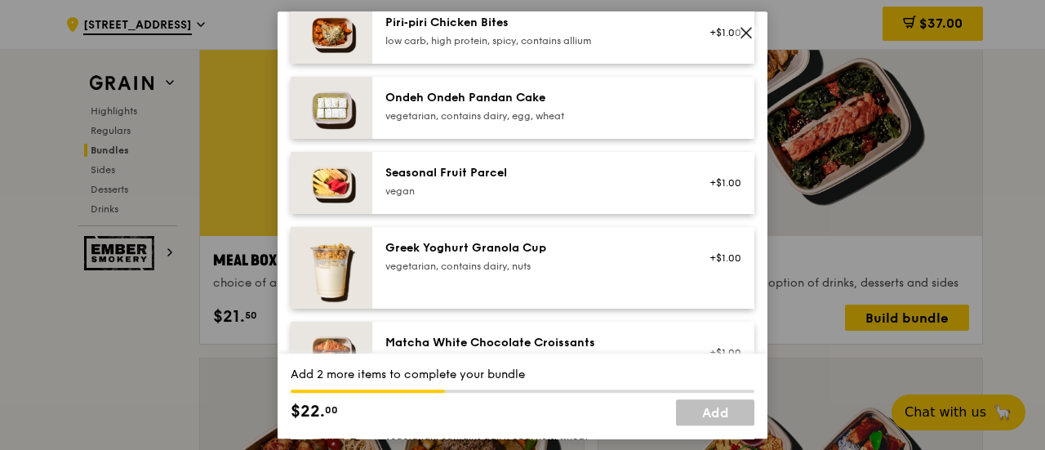
click at [353, 117] on img at bounding box center [332, 108] width 82 height 62
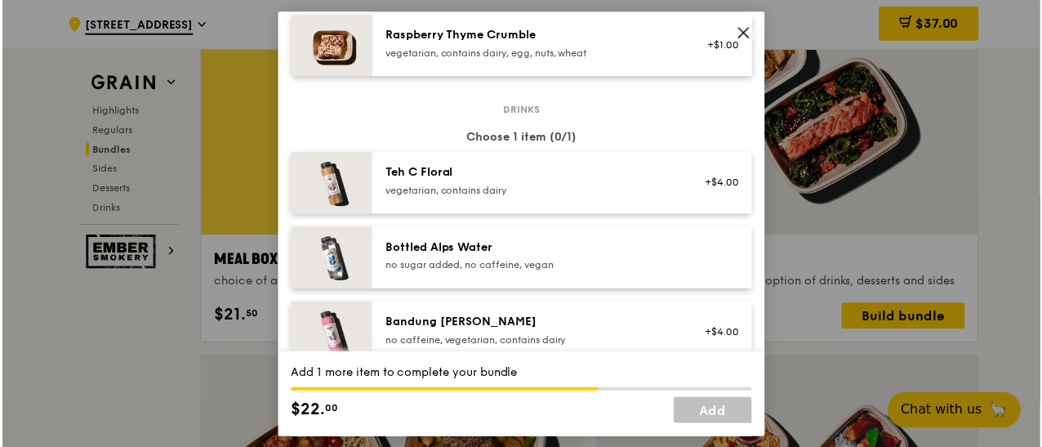
scroll to position [1633, 0]
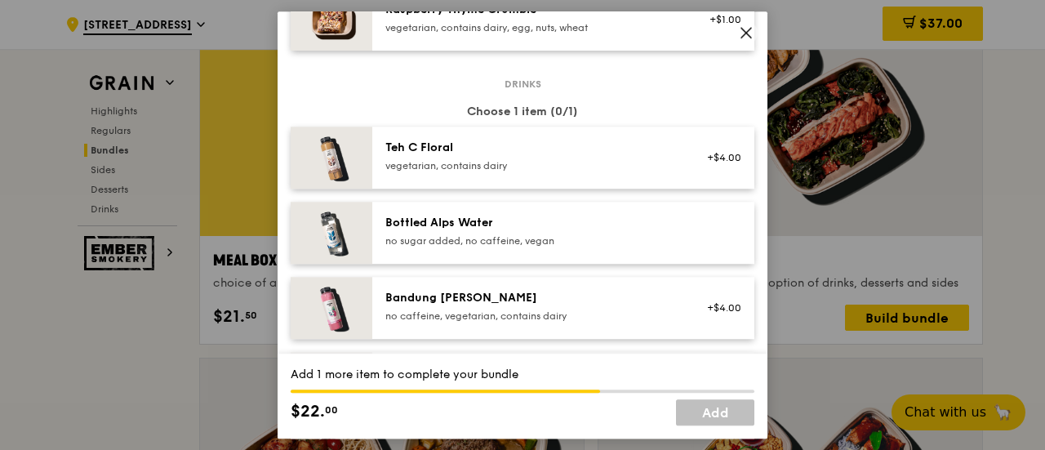
click at [505, 229] on div "Bottled Alps Water" at bounding box center [531, 223] width 293 height 16
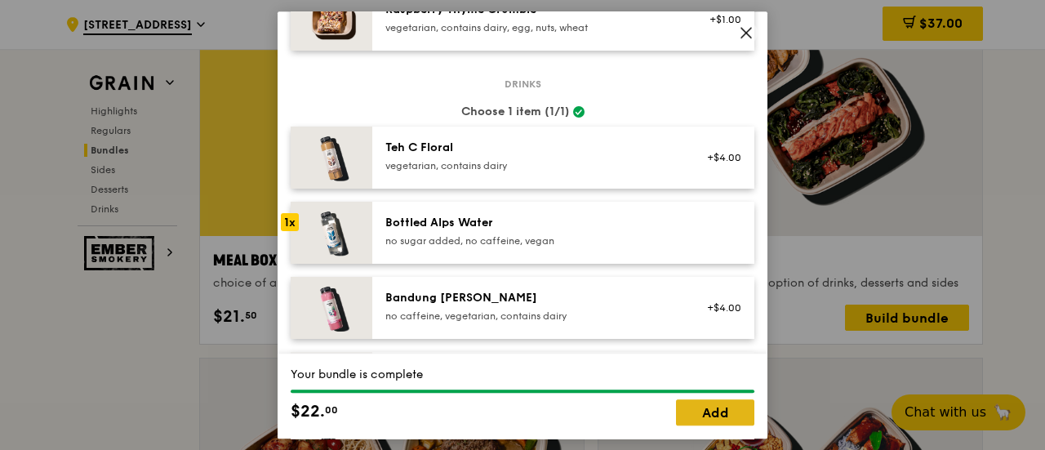
click at [711, 412] on link "Add" at bounding box center [715, 412] width 78 height 26
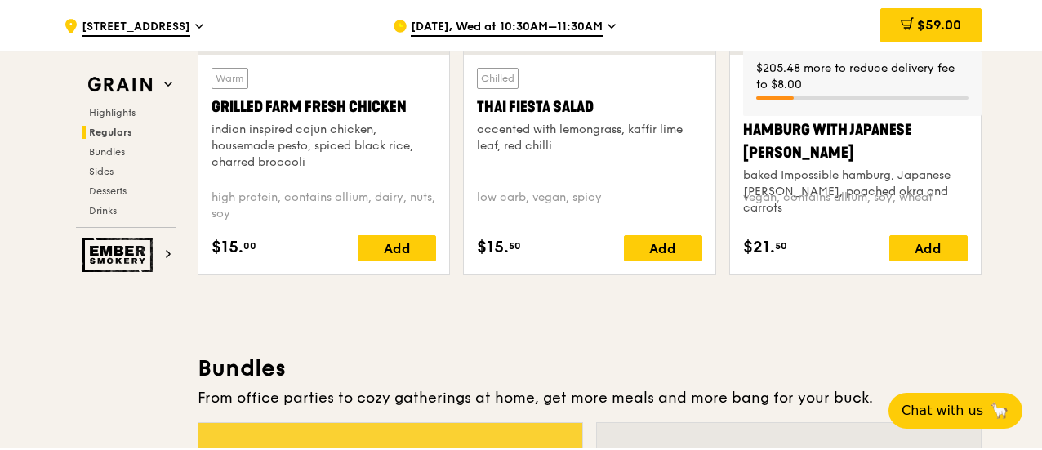
scroll to position [1960, 0]
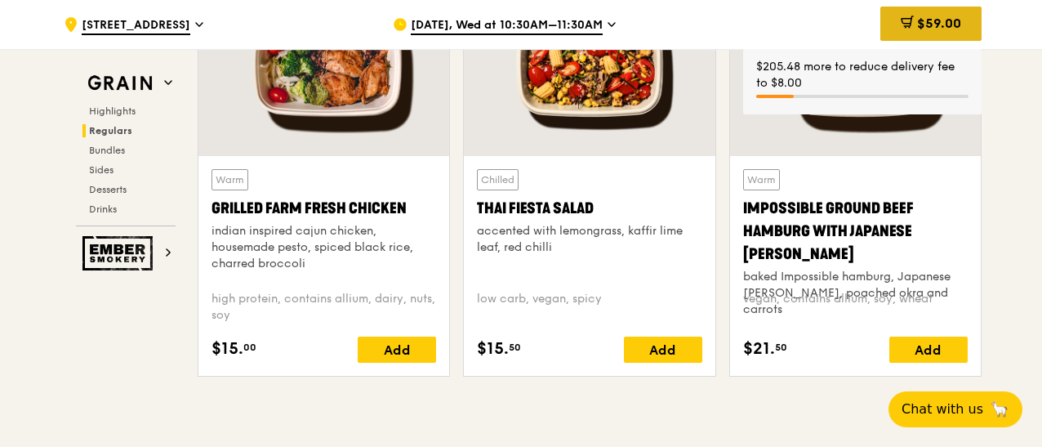
click at [935, 27] on span "$59.00" at bounding box center [939, 24] width 44 height 16
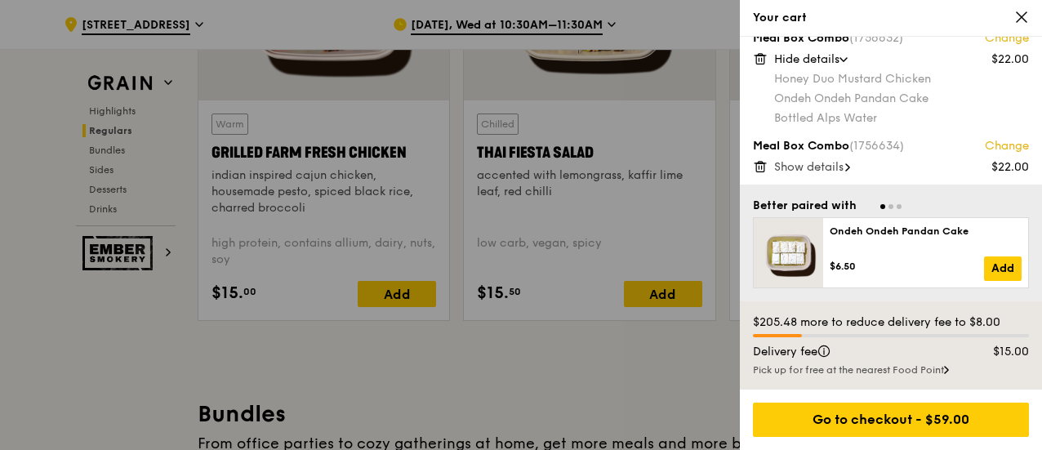
scroll to position [2041, 0]
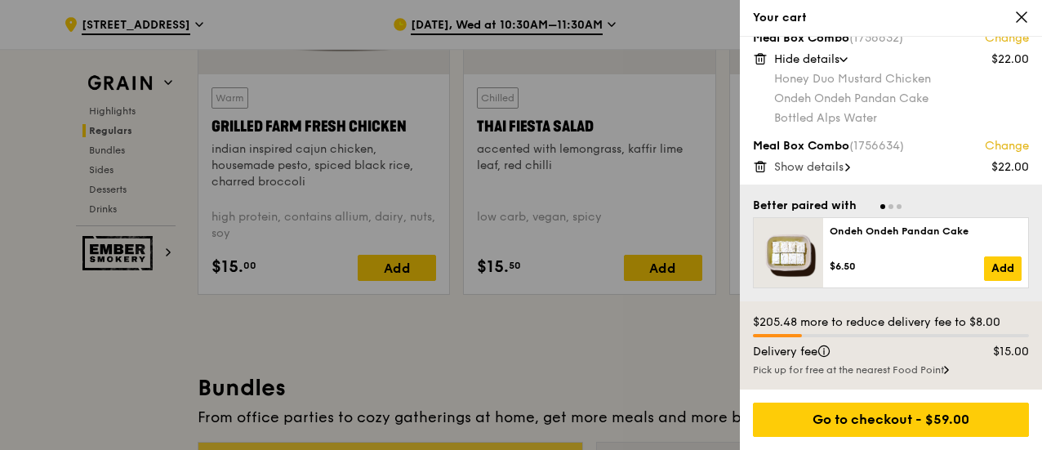
click at [836, 162] on span "Show details" at bounding box center [808, 167] width 69 height 14
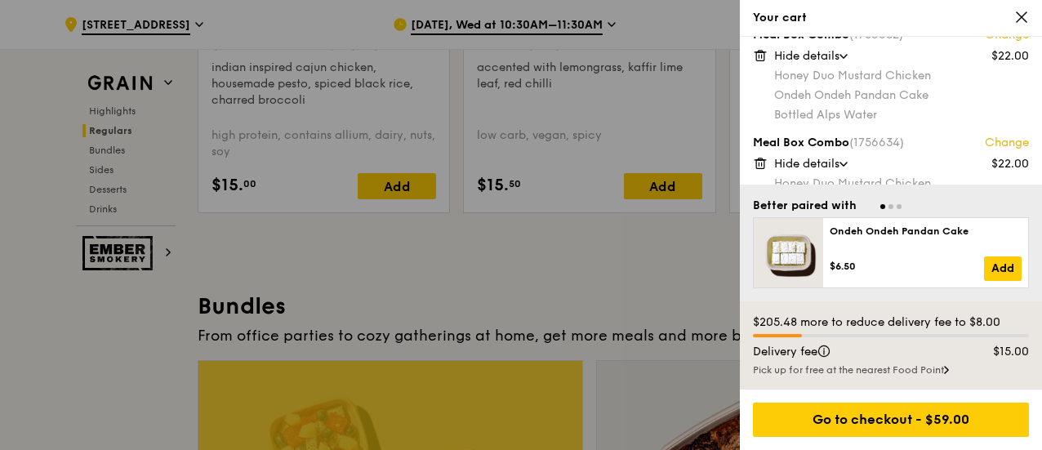
scroll to position [0, 0]
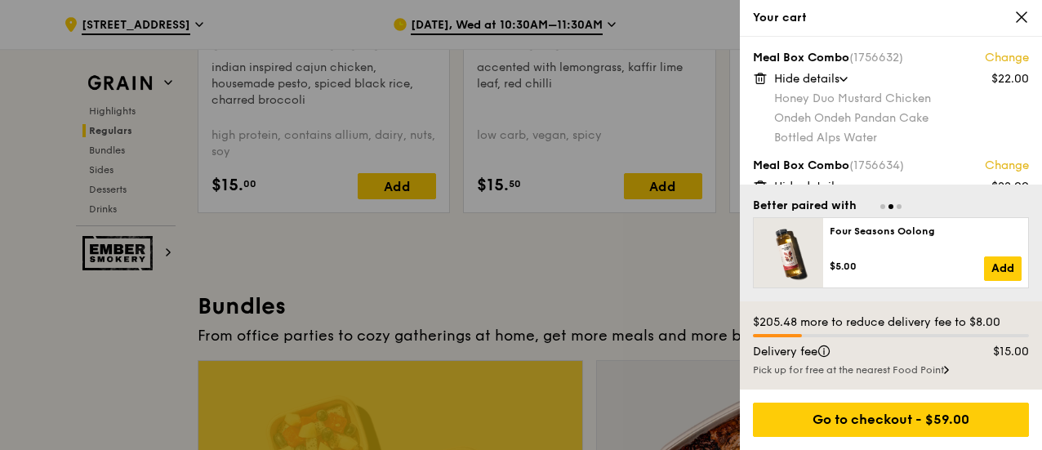
click at [1022, 10] on icon at bounding box center [1021, 17] width 15 height 15
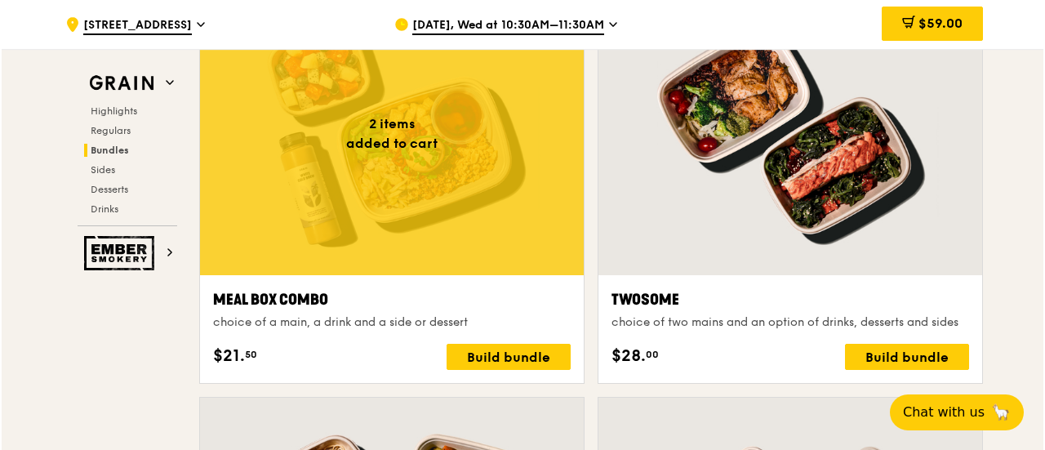
scroll to position [2613, 0]
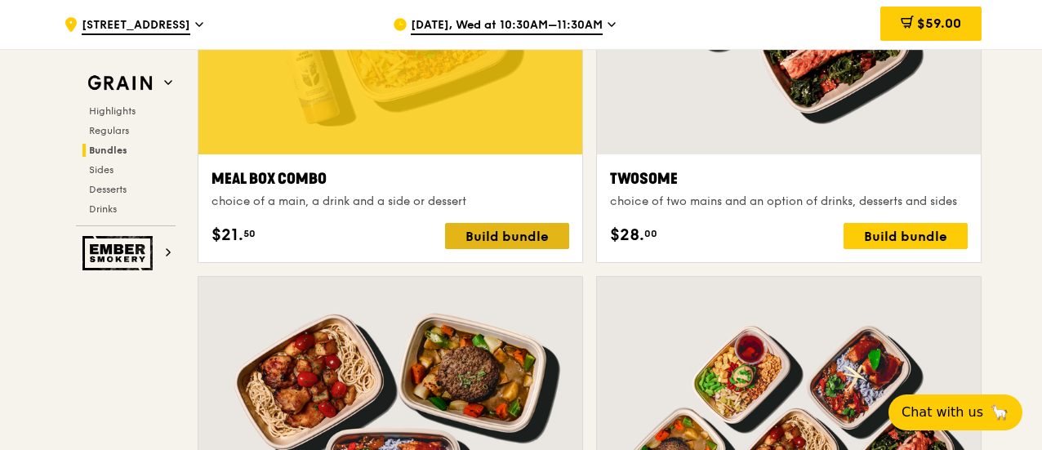
click at [476, 237] on div "Build bundle" at bounding box center [507, 236] width 124 height 26
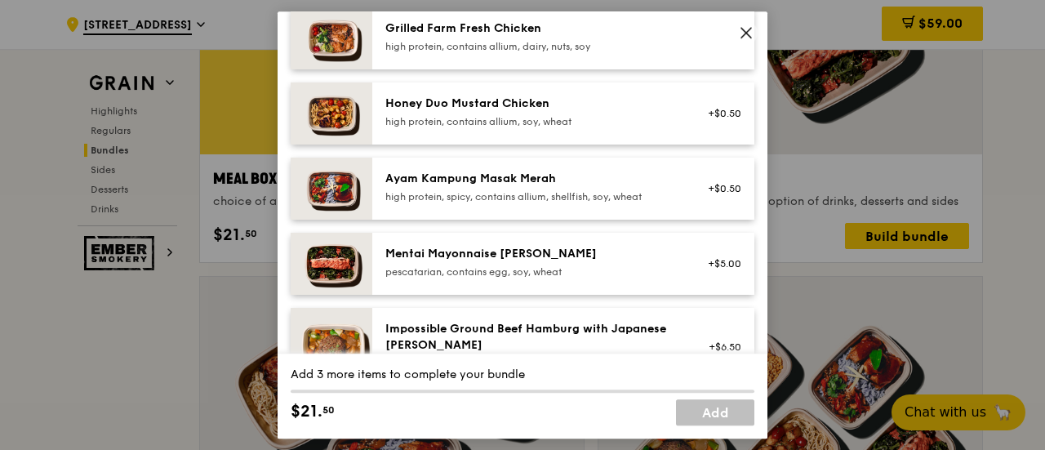
scroll to position [490, 0]
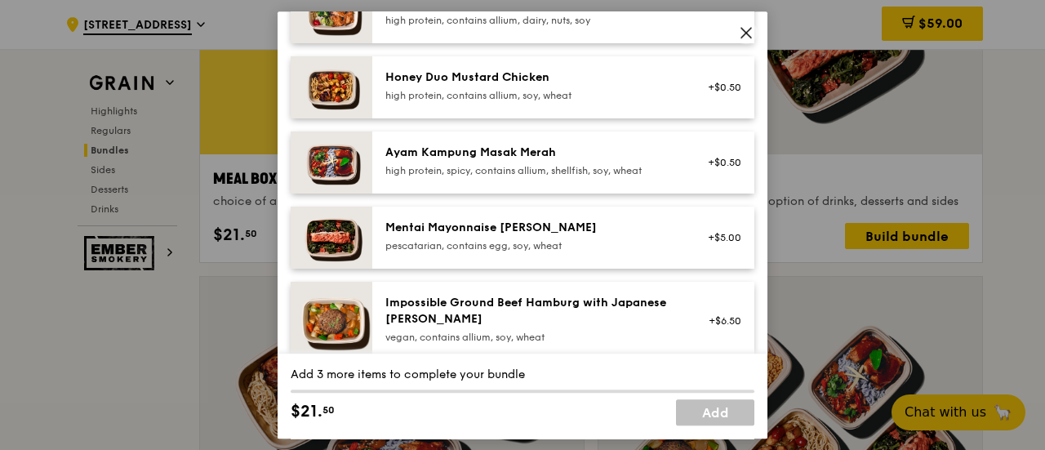
click at [513, 153] on div "Ayam Kampung Masak Merah" at bounding box center [531, 153] width 293 height 16
click at [292, 151] on div "1x" at bounding box center [290, 152] width 18 height 18
click at [314, 167] on img at bounding box center [332, 162] width 82 height 62
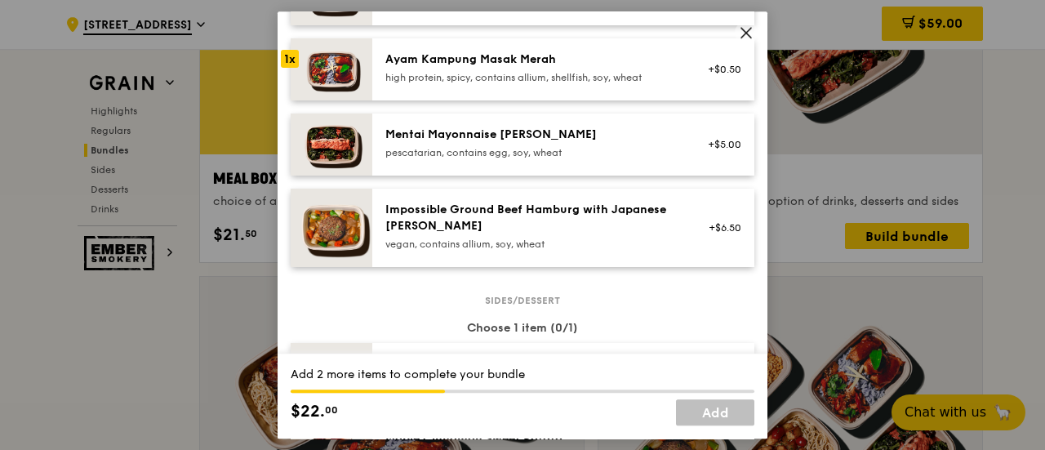
scroll to position [653, 0]
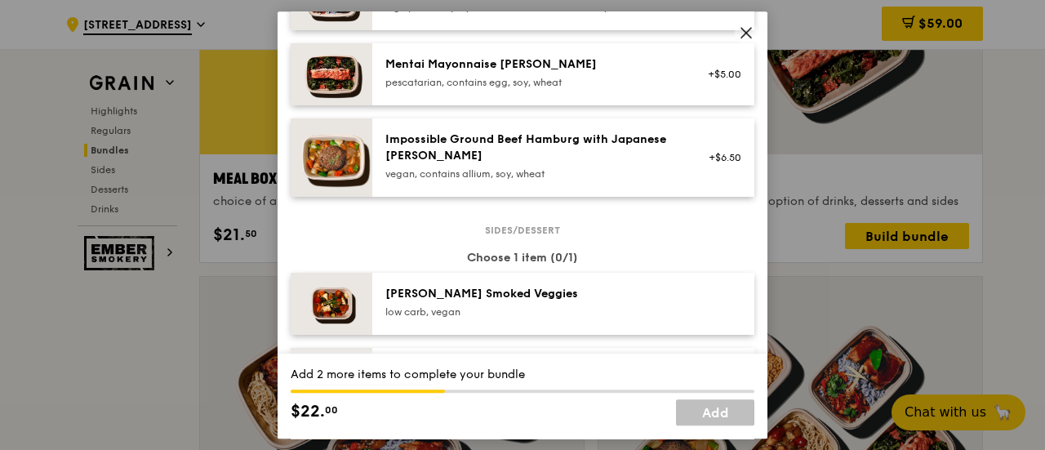
click at [459, 371] on div "Add 2 more items to complete your bundle" at bounding box center [523, 375] width 464 height 16
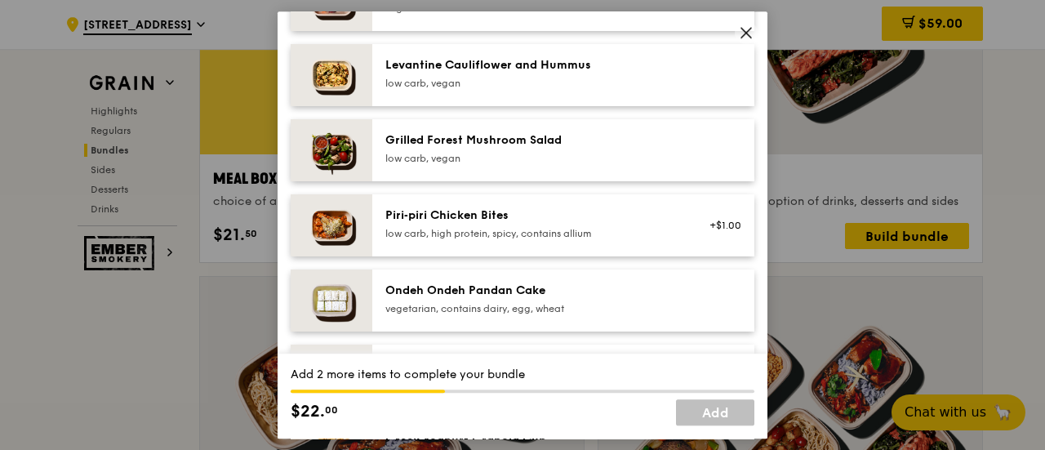
scroll to position [1143, 0]
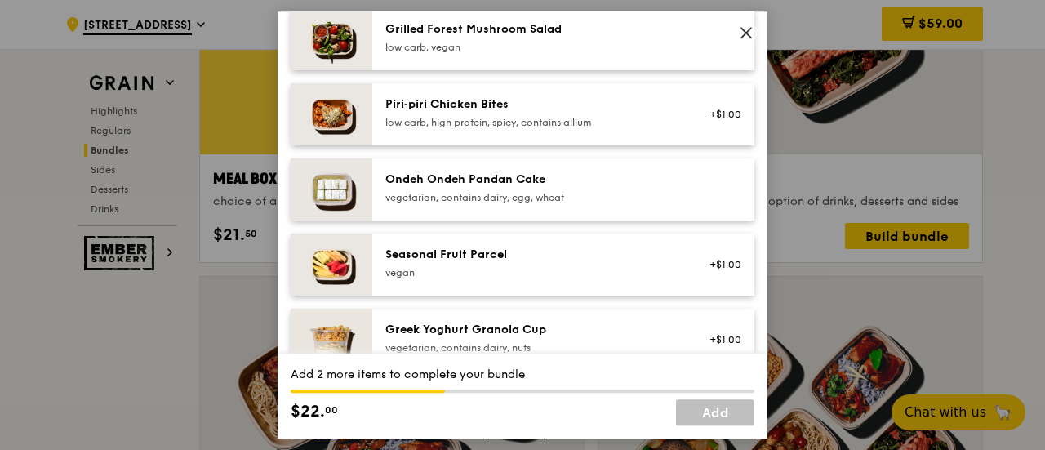
click at [349, 193] on img at bounding box center [332, 189] width 82 height 62
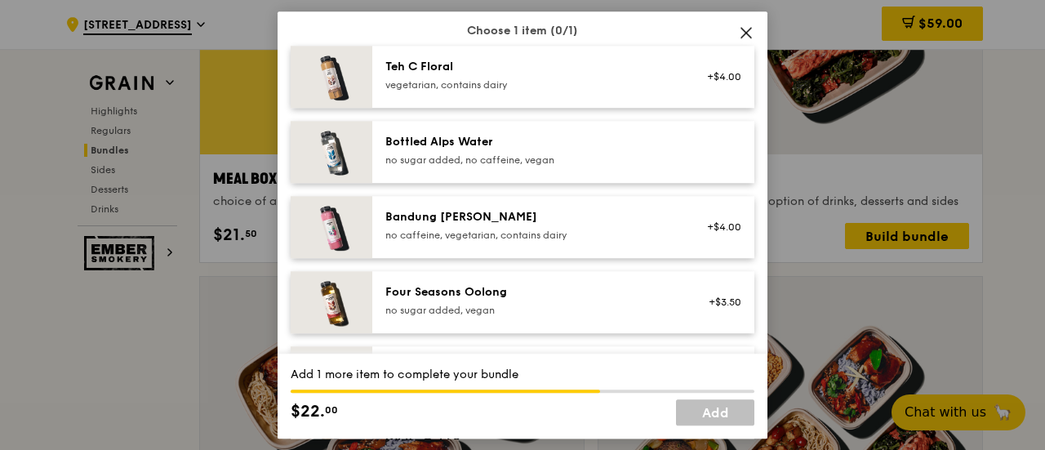
scroll to position [1715, 0]
click at [428, 174] on div "Bottled Alps Water no sugar added, no caffeine, vegan" at bounding box center [563, 151] width 382 height 62
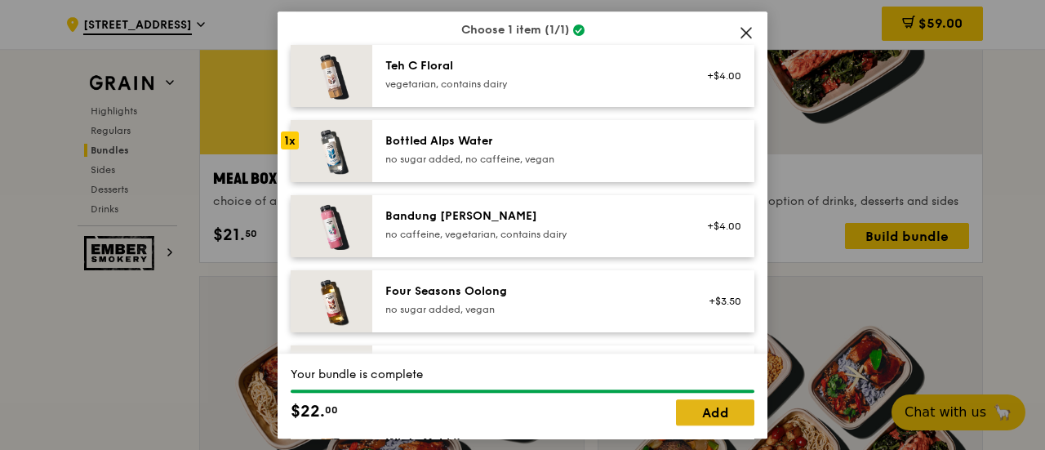
drag, startPoint x: 705, startPoint y: 410, endPoint x: 692, endPoint y: 400, distance: 15.7
click at [705, 409] on link "Add" at bounding box center [715, 412] width 78 height 26
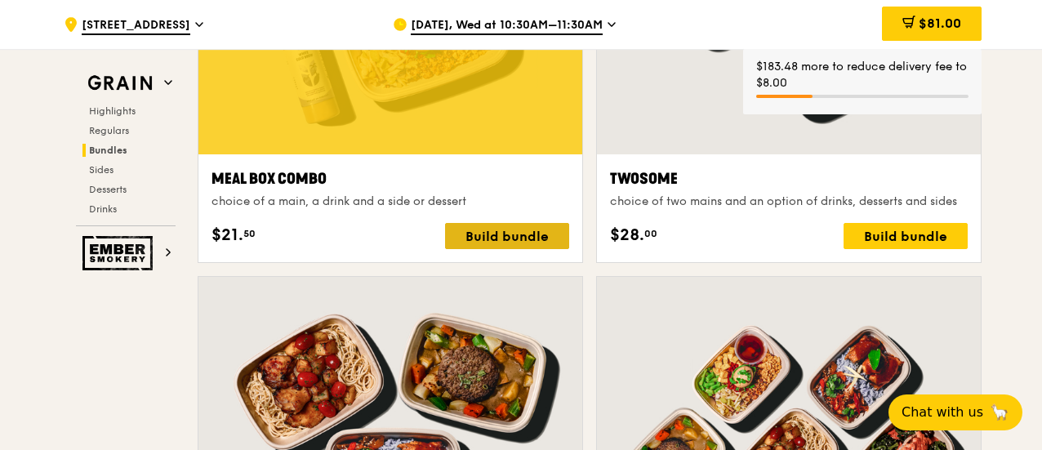
click at [510, 236] on div "Build bundle" at bounding box center [507, 236] width 124 height 26
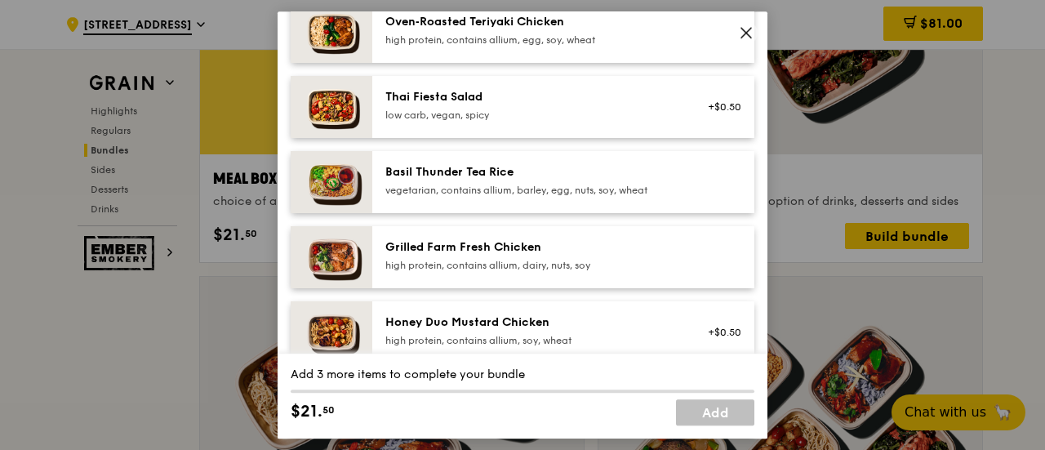
scroll to position [408, 0]
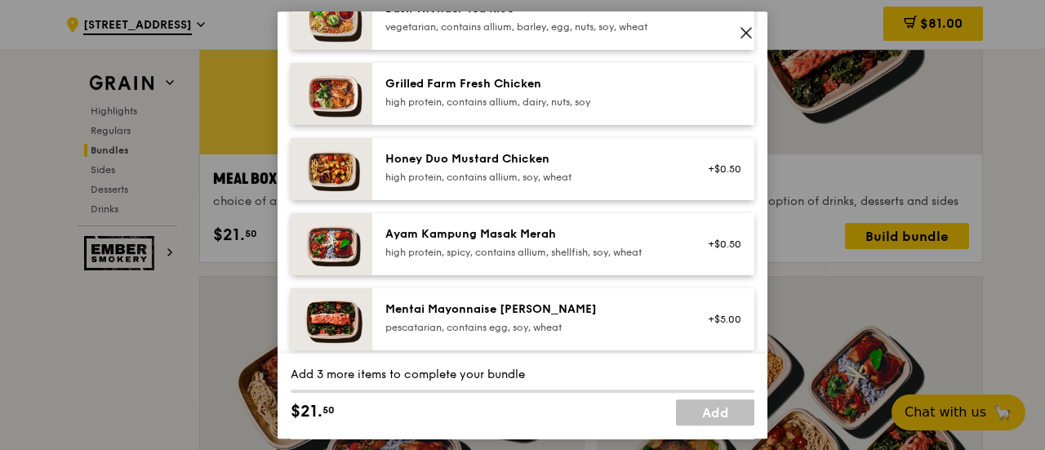
click at [444, 249] on div "high protein, spicy, contains allium, shellfish, soy, wheat" at bounding box center [531, 252] width 293 height 13
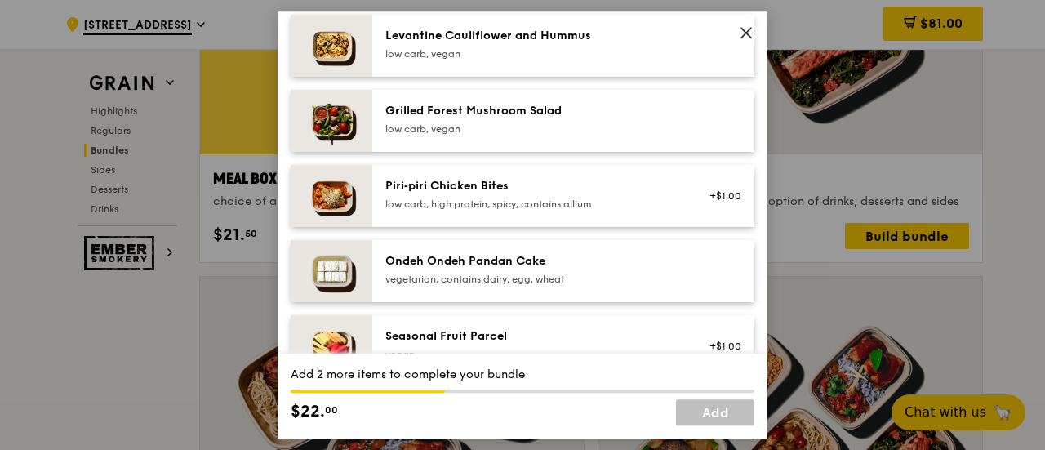
click at [392, 256] on div "Ondeh Ondeh Pandan Cake" at bounding box center [531, 261] width 293 height 16
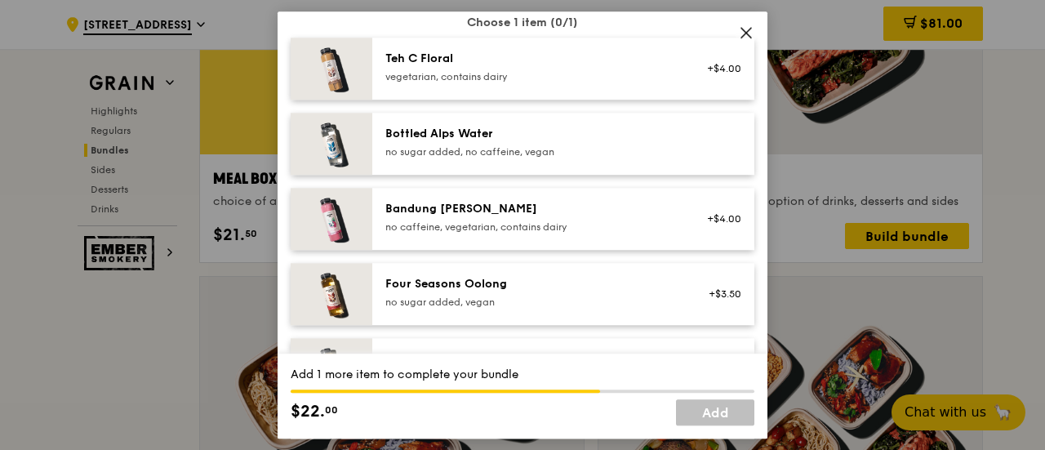
scroll to position [1796, 0]
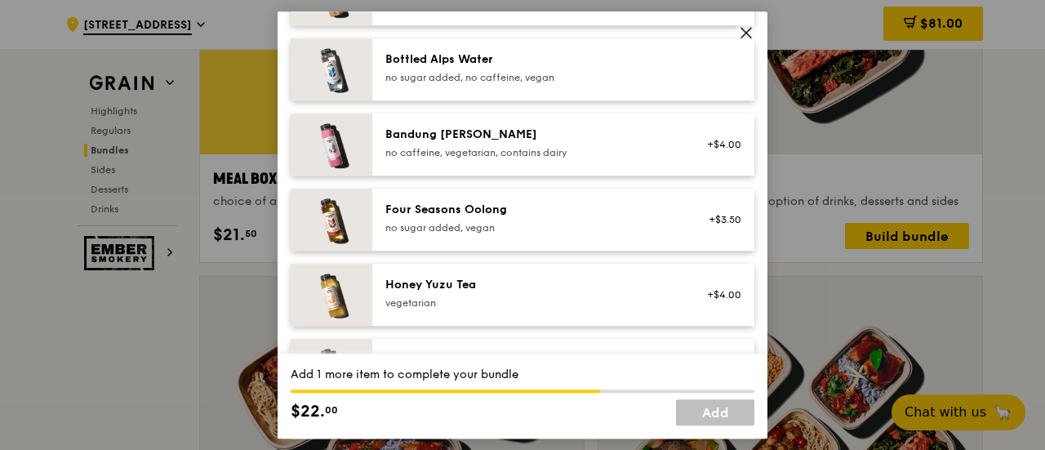
click at [443, 84] on div "Bottled Alps Water no sugar added, no caffeine, vegan" at bounding box center [532, 69] width 313 height 36
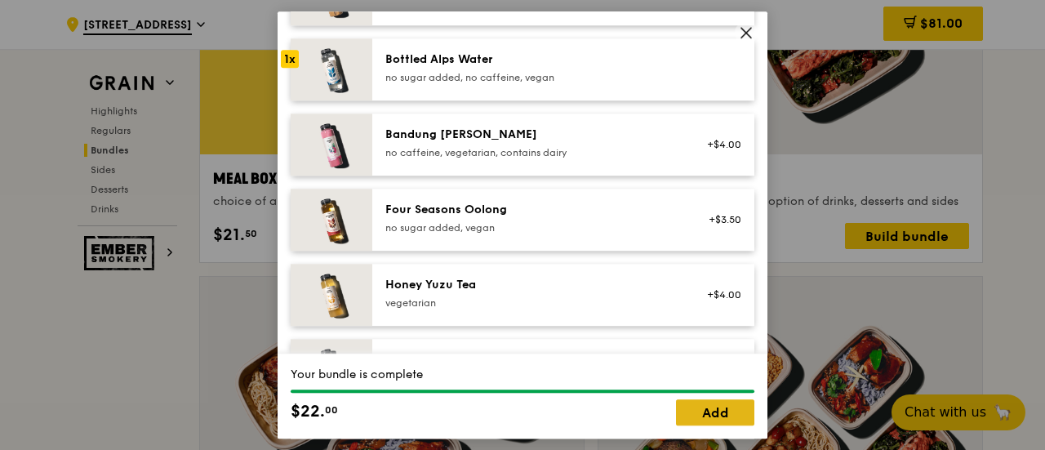
click at [724, 415] on link "Add" at bounding box center [715, 412] width 78 height 26
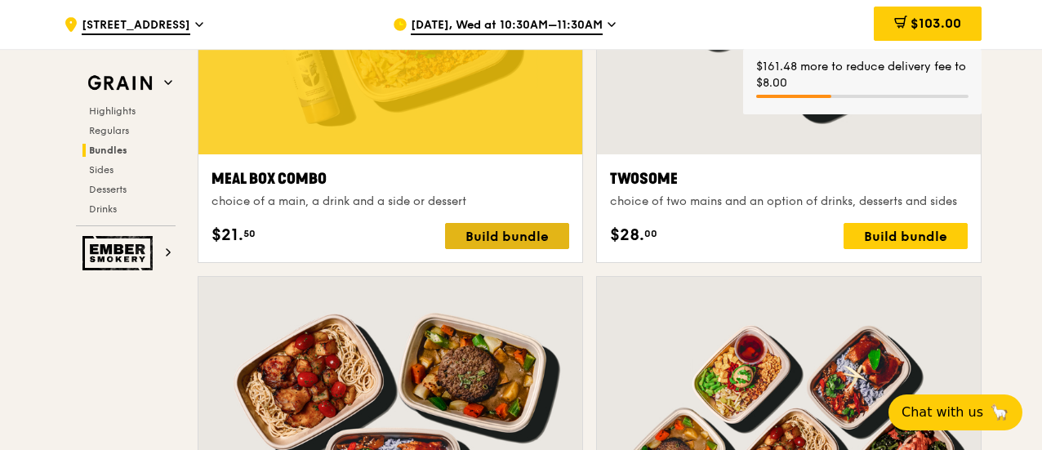
click at [474, 234] on div "Build bundle" at bounding box center [507, 236] width 124 height 26
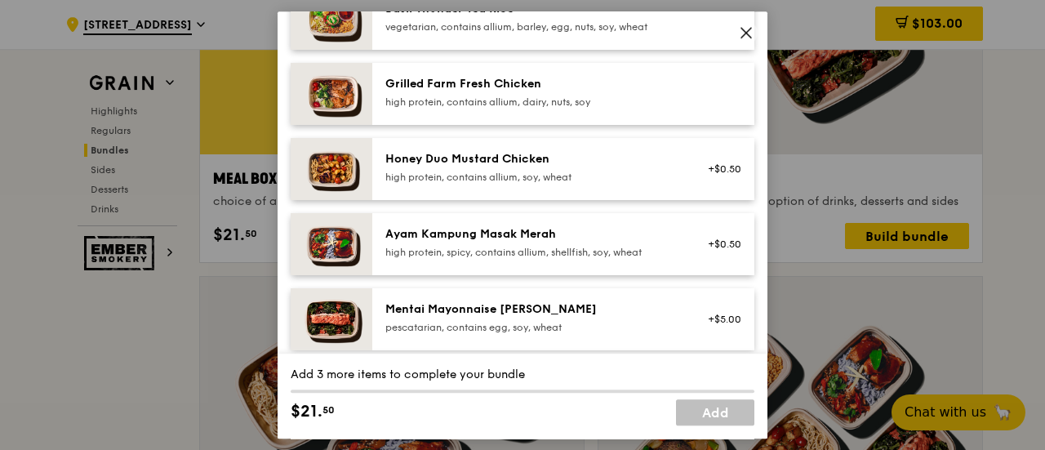
click at [359, 243] on img at bounding box center [332, 244] width 82 height 62
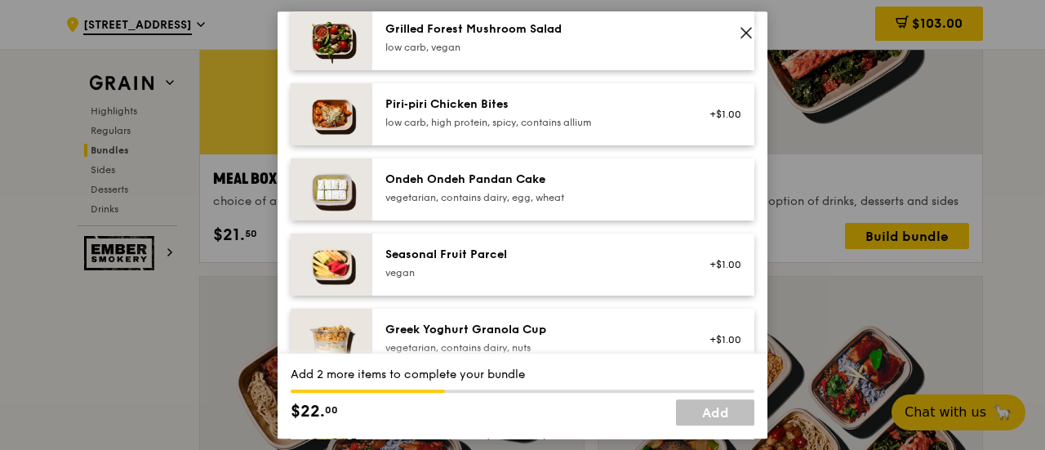
click at [363, 197] on img at bounding box center [332, 189] width 82 height 62
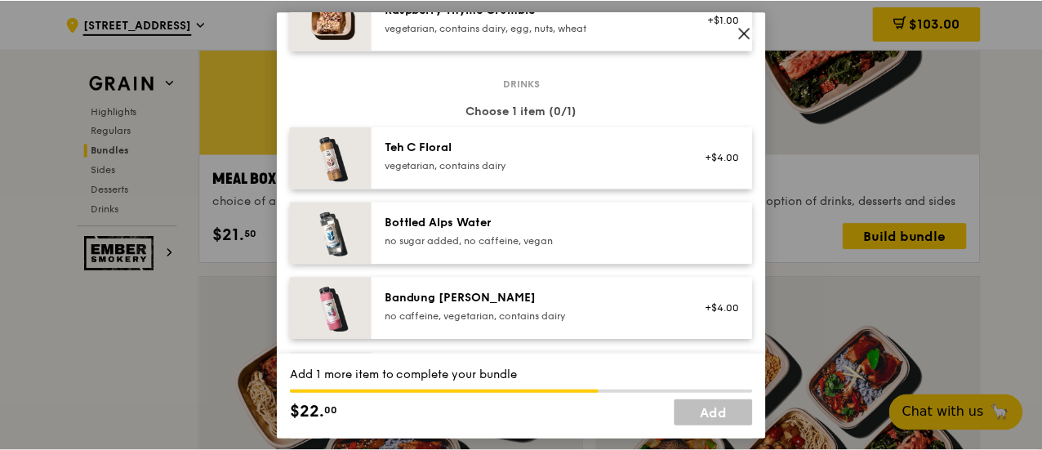
scroll to position [1715, 0]
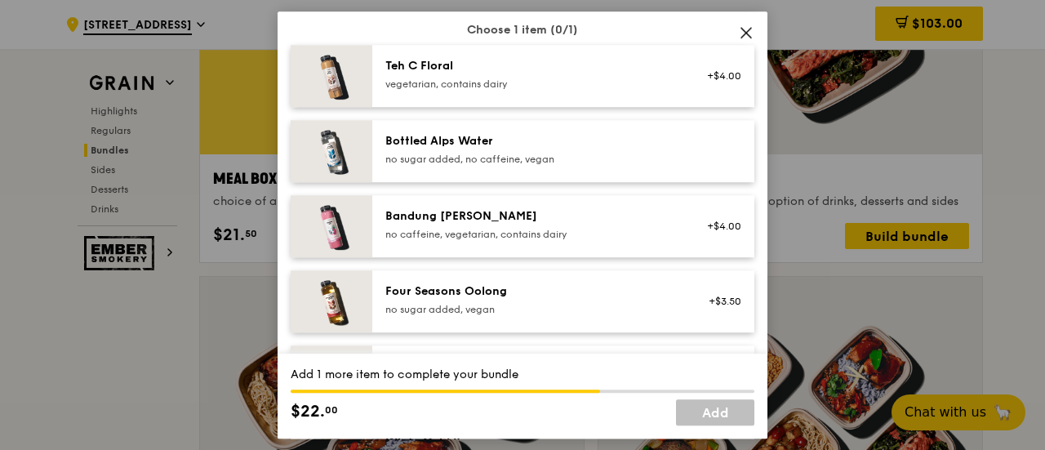
click at [447, 162] on div "no sugar added, no caffeine, vegan" at bounding box center [531, 159] width 293 height 13
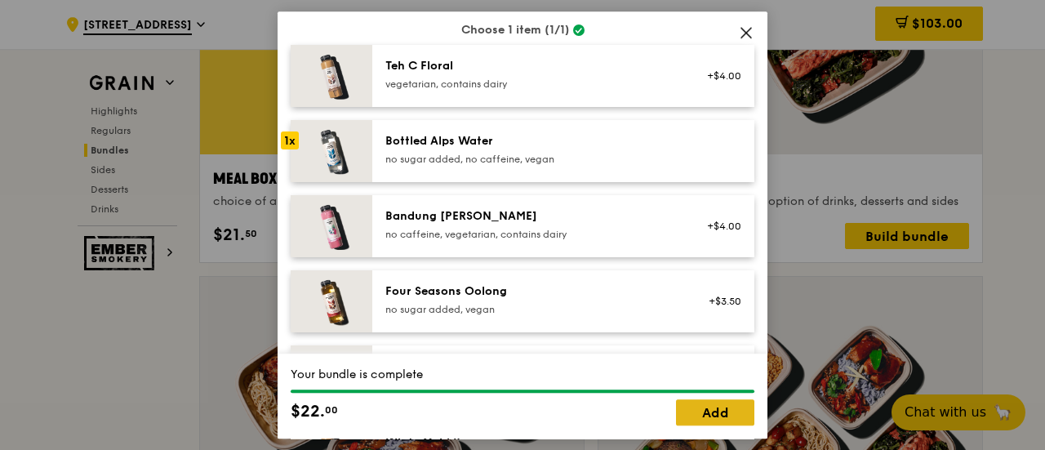
click at [697, 411] on link "Add" at bounding box center [715, 412] width 78 height 26
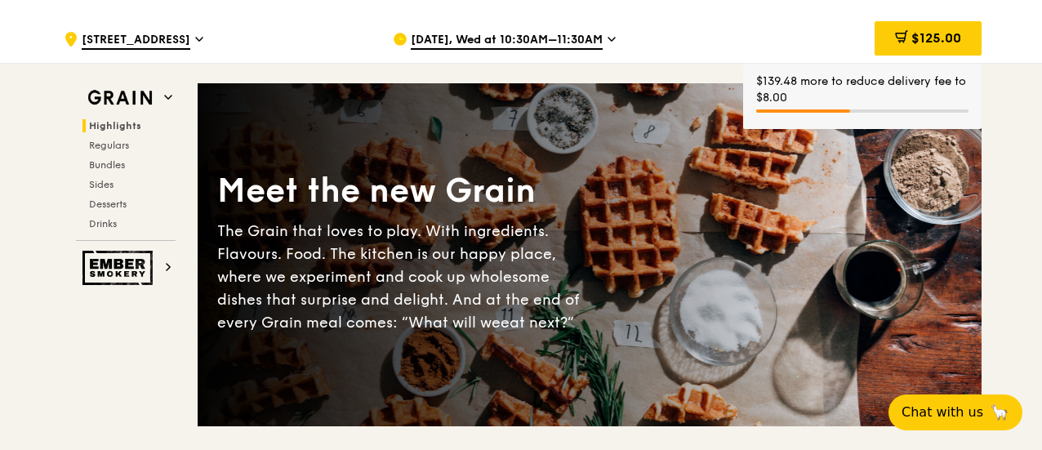
scroll to position [0, 0]
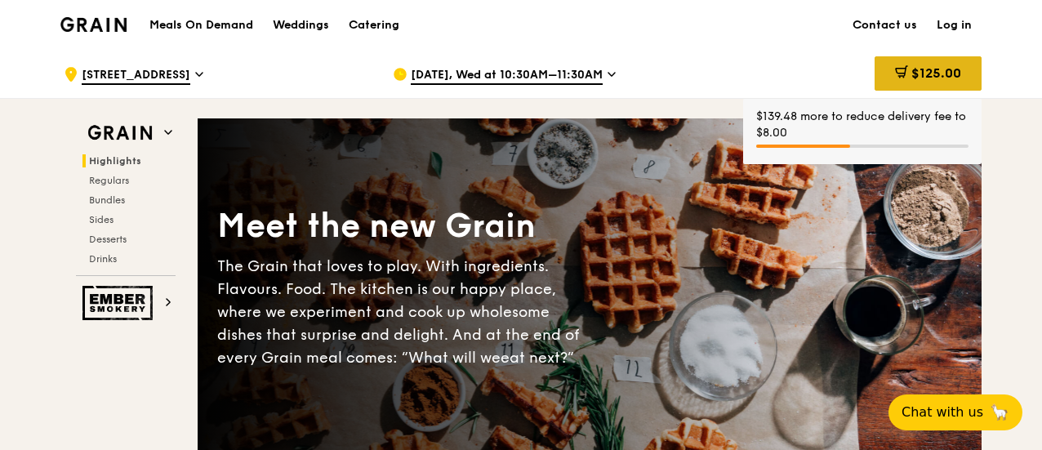
click at [911, 68] on span "$125.00" at bounding box center [936, 73] width 50 height 16
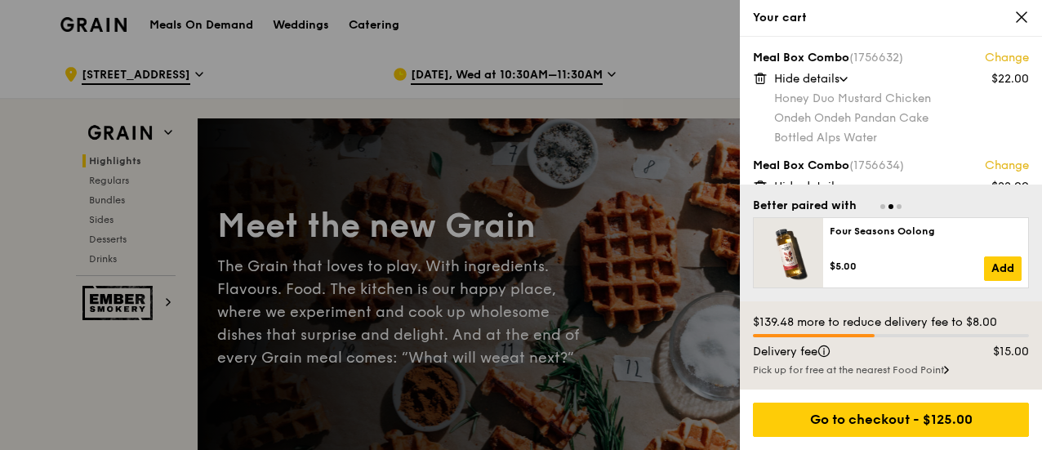
drag, startPoint x: 923, startPoint y: 221, endPoint x: 918, endPoint y: 152, distance: 69.6
click at [923, 223] on div "Better paired with Ondeh Ondeh Pandan Cake $6.50 Add Four Seasons Oolong $5.00 …" at bounding box center [891, 243] width 302 height 117
click at [936, 122] on div "Ondeh Ondeh Pandan Cake" at bounding box center [901, 118] width 255 height 16
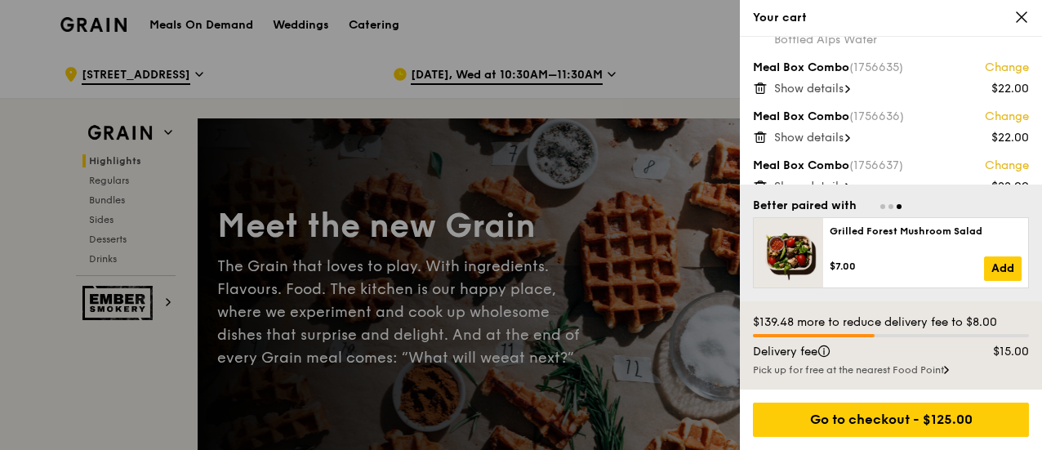
scroll to position [225, 0]
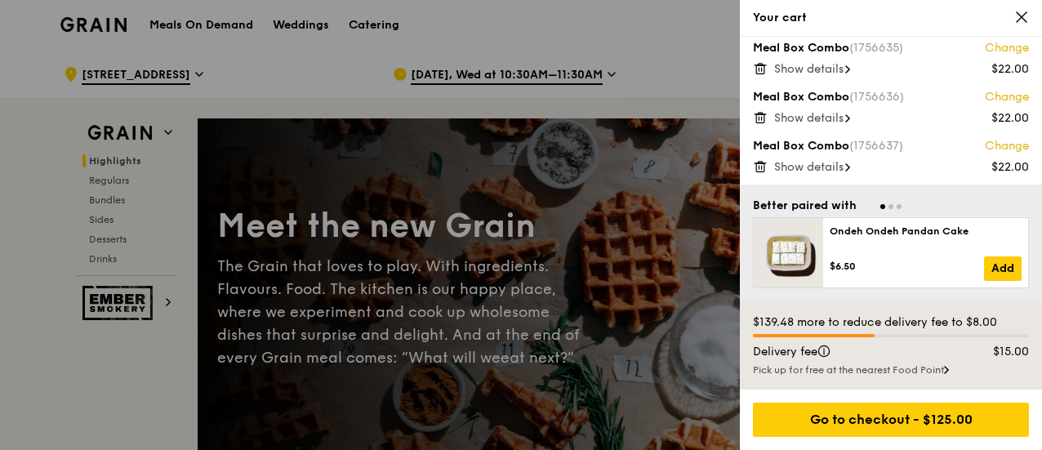
click at [818, 171] on span "Show details" at bounding box center [808, 167] width 69 height 14
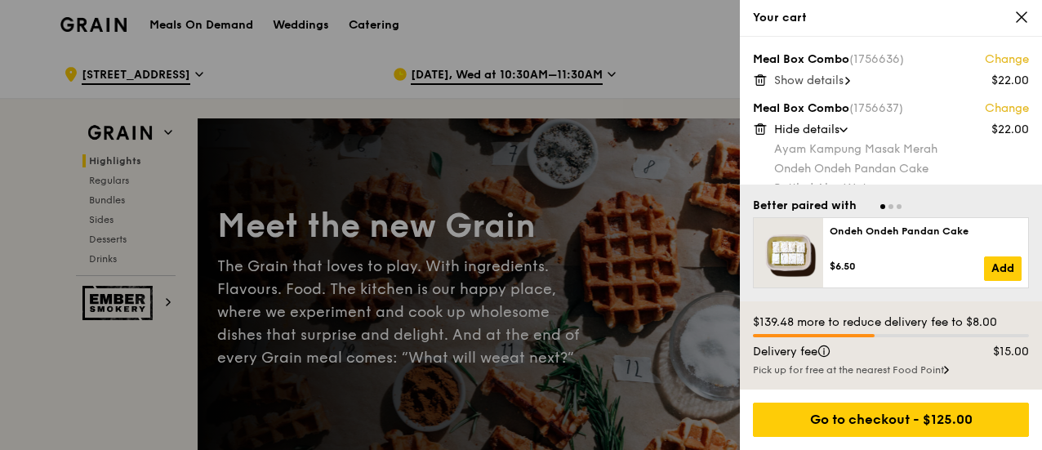
scroll to position [284, 0]
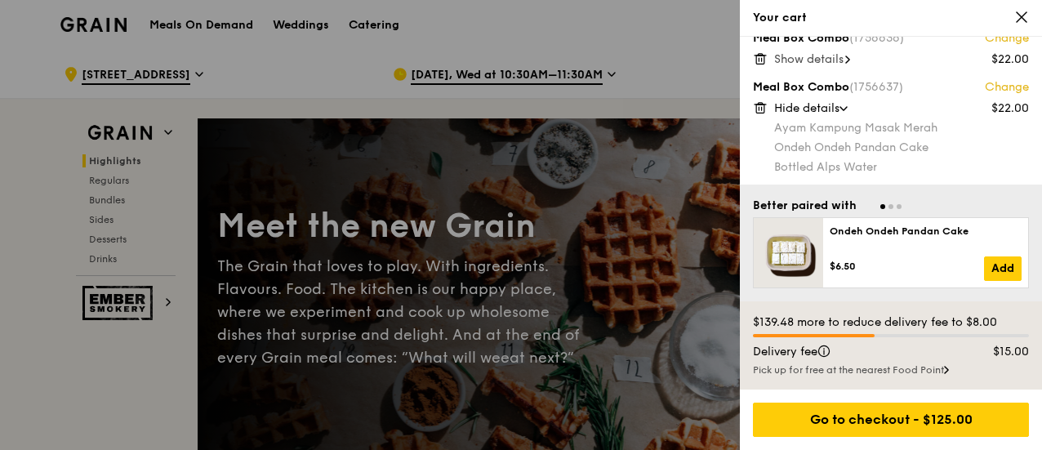
click at [754, 232] on div at bounding box center [788, 252] width 69 height 69
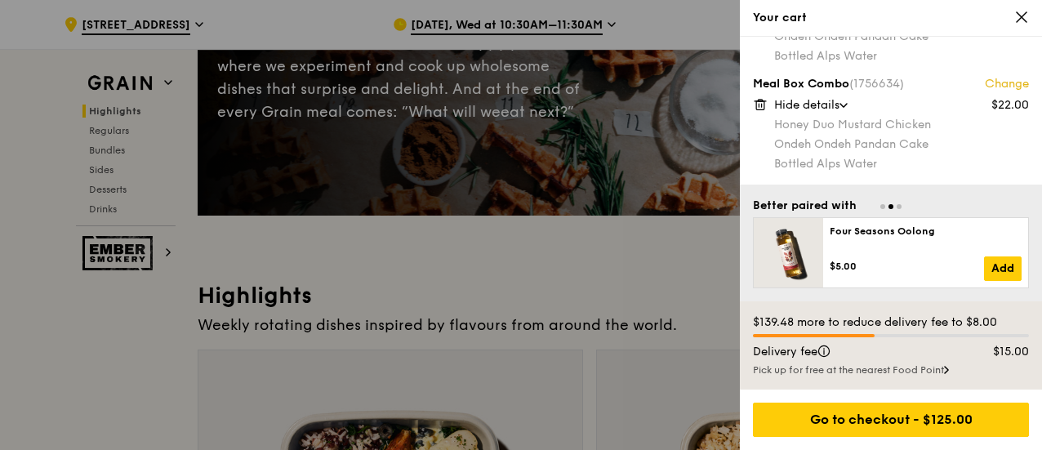
scroll to position [163, 0]
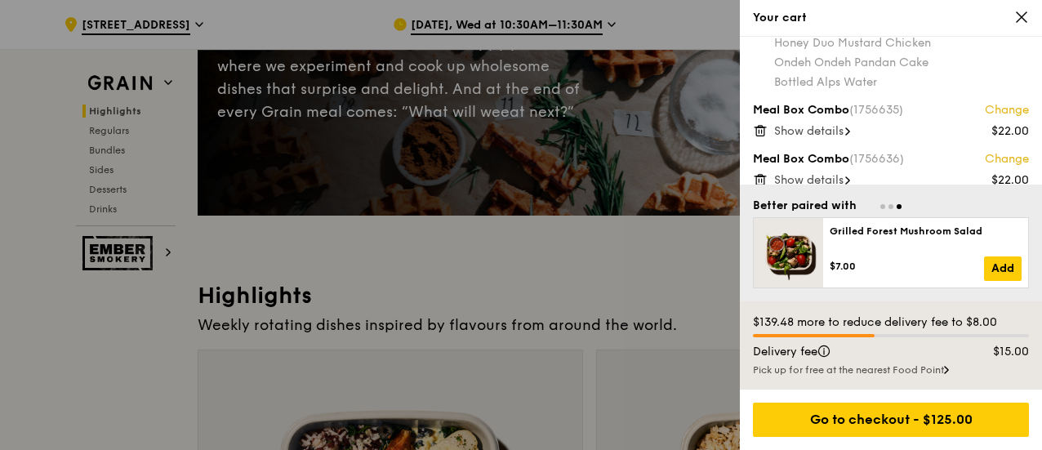
click at [836, 128] on span "Show details" at bounding box center [808, 131] width 69 height 14
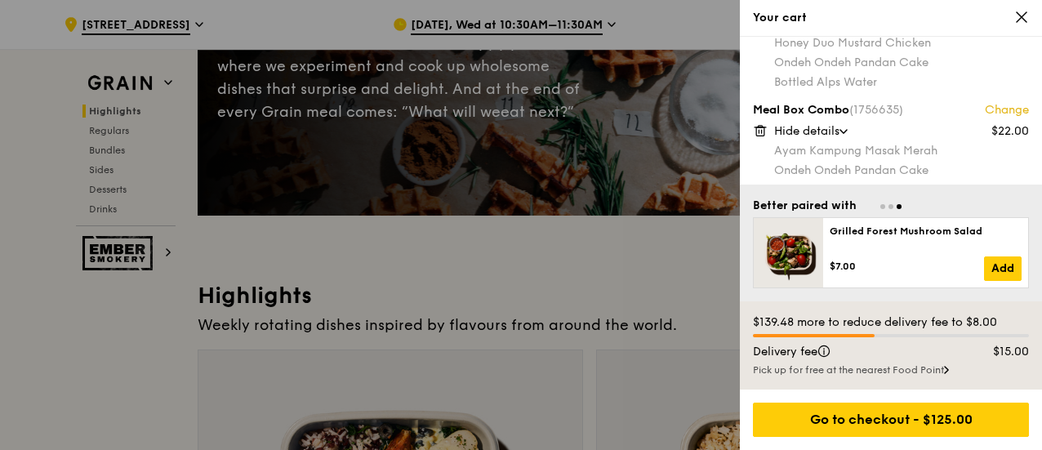
scroll to position [245, 0]
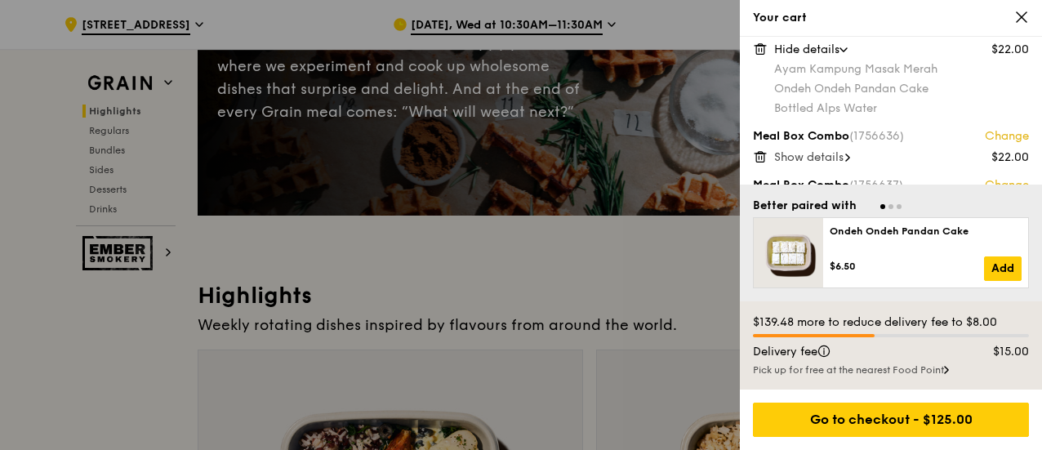
click at [834, 153] on span "Show details" at bounding box center [808, 157] width 69 height 14
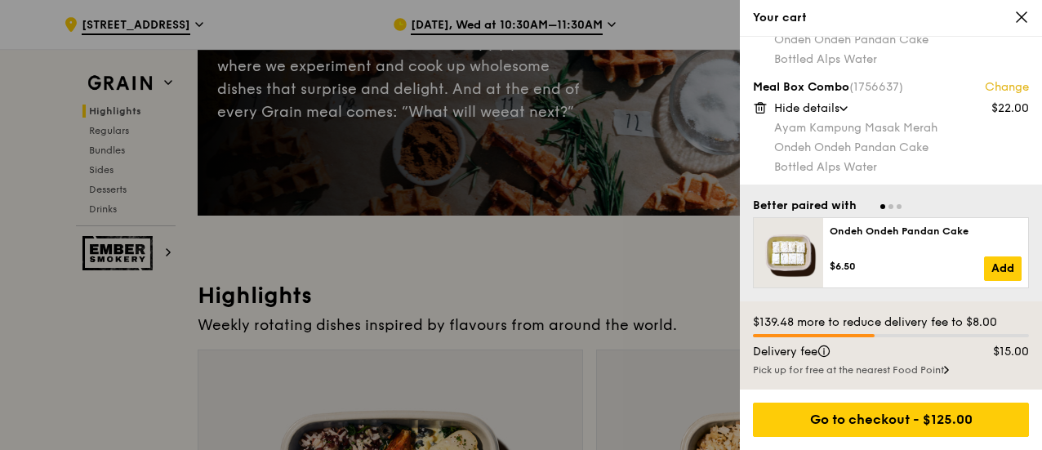
click at [843, 109] on icon at bounding box center [843, 108] width 8 height 5
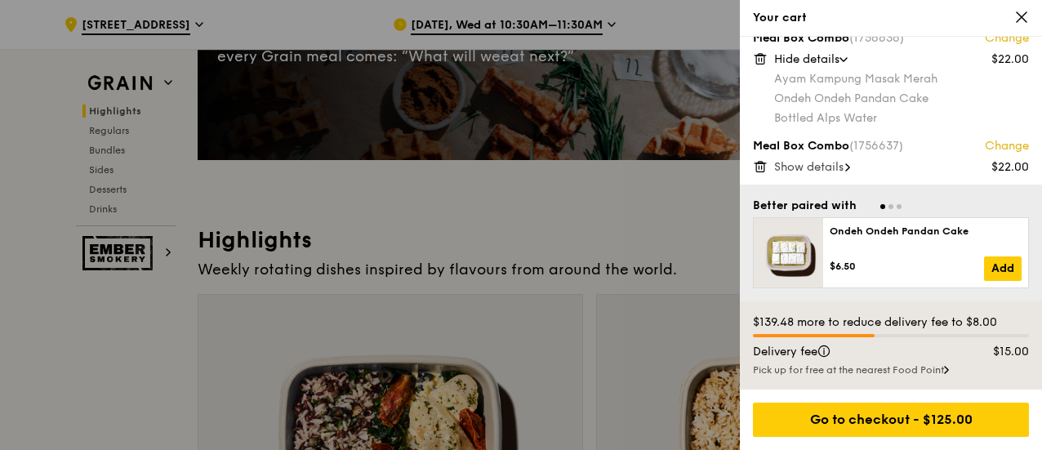
scroll to position [327, 0]
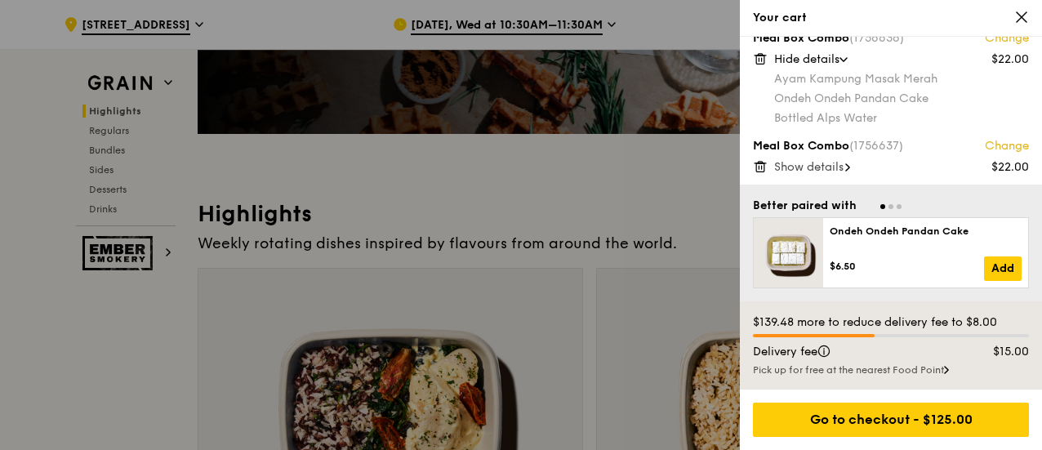
click at [841, 164] on span "Show details" at bounding box center [808, 167] width 69 height 14
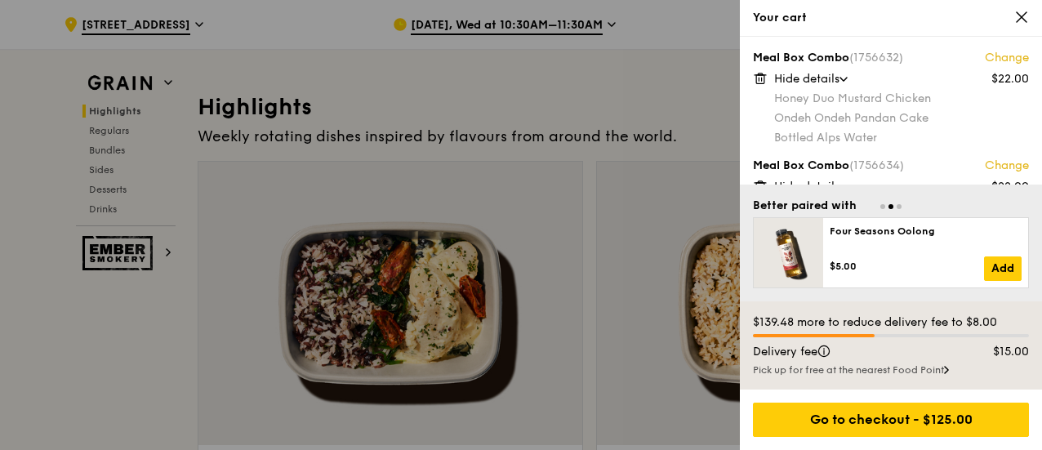
scroll to position [408, 0]
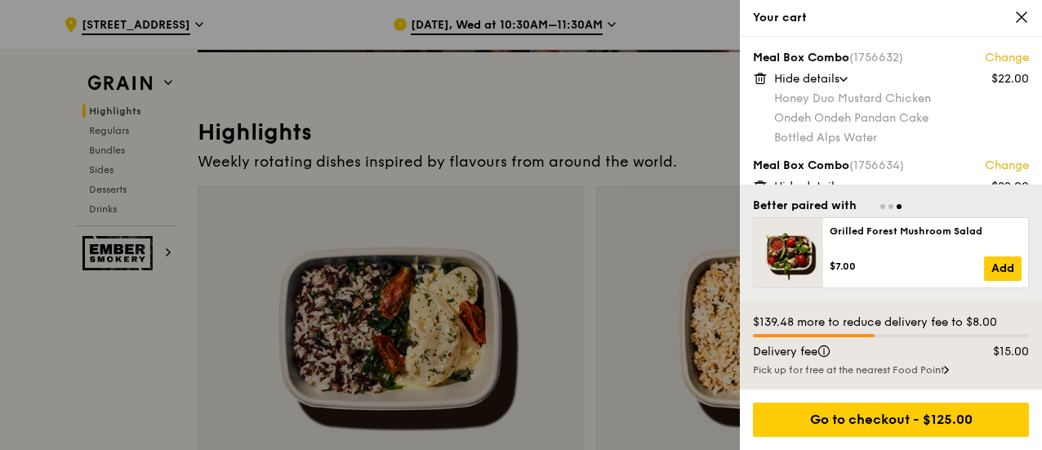
click at [1023, 14] on icon at bounding box center [1021, 17] width 15 height 15
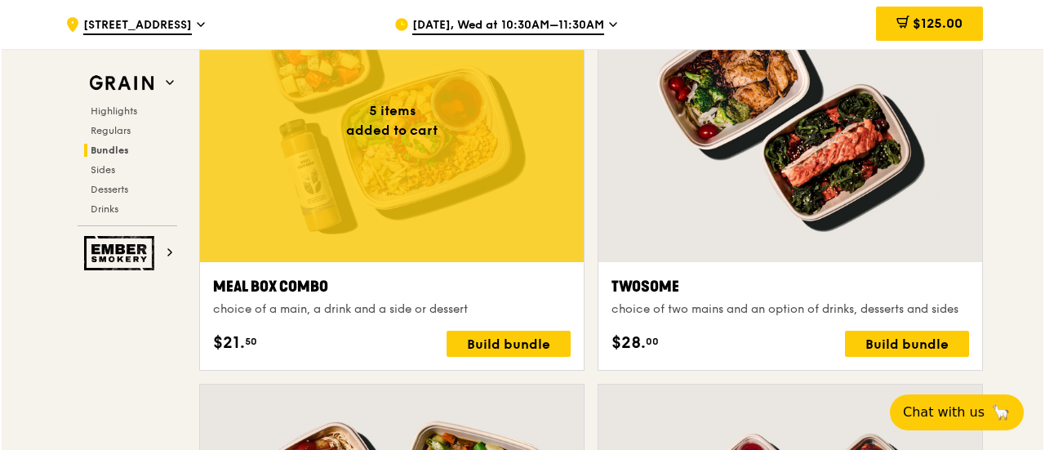
scroll to position [2531, 0]
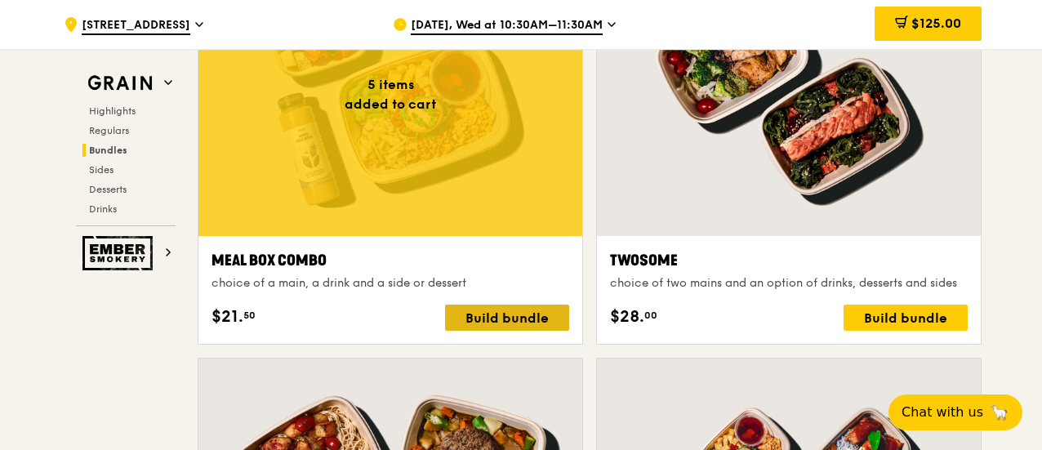
click at [515, 310] on div "Build bundle" at bounding box center [507, 318] width 124 height 26
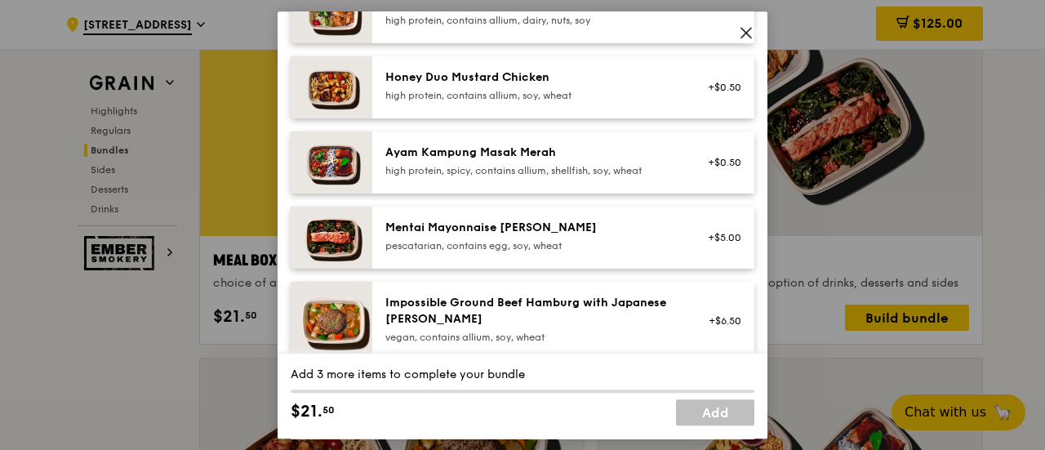
scroll to position [653, 0]
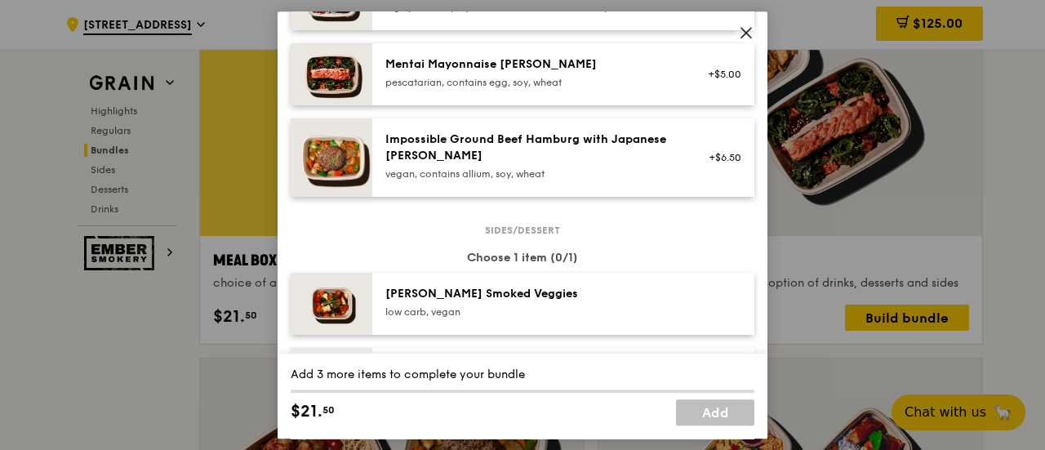
click at [331, 152] on img at bounding box center [332, 157] width 82 height 78
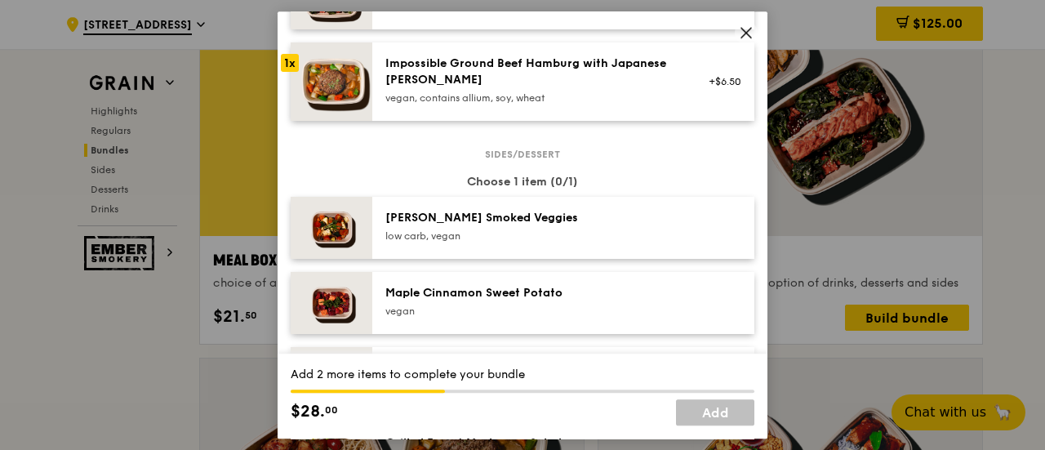
scroll to position [816, 0]
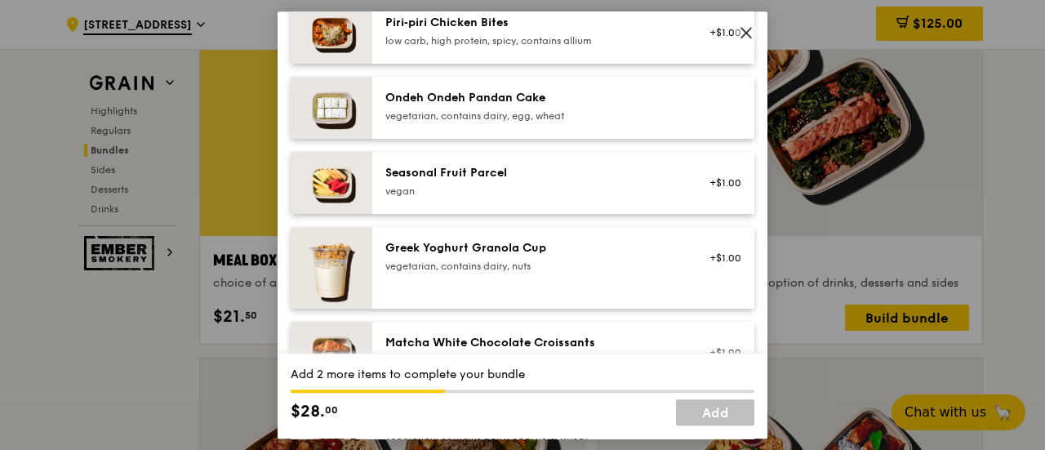
click at [342, 103] on img at bounding box center [332, 108] width 82 height 62
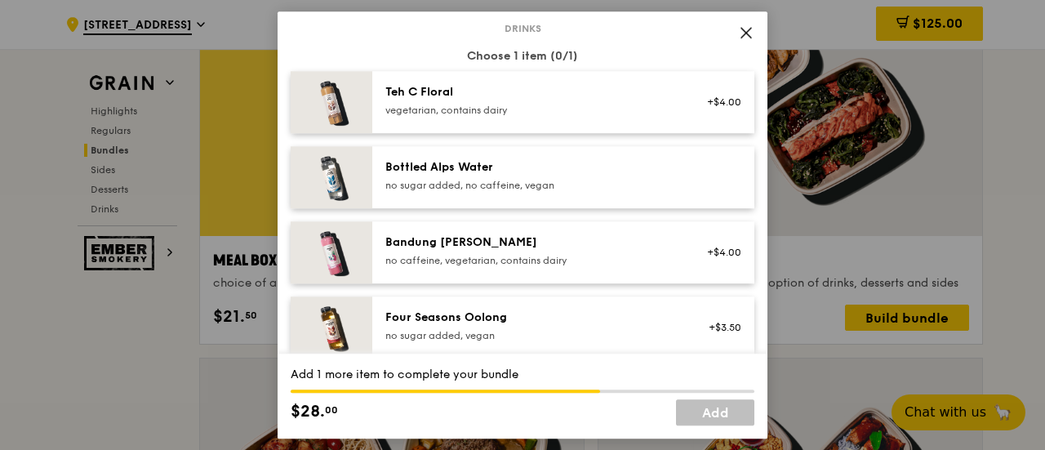
scroll to position [1715, 0]
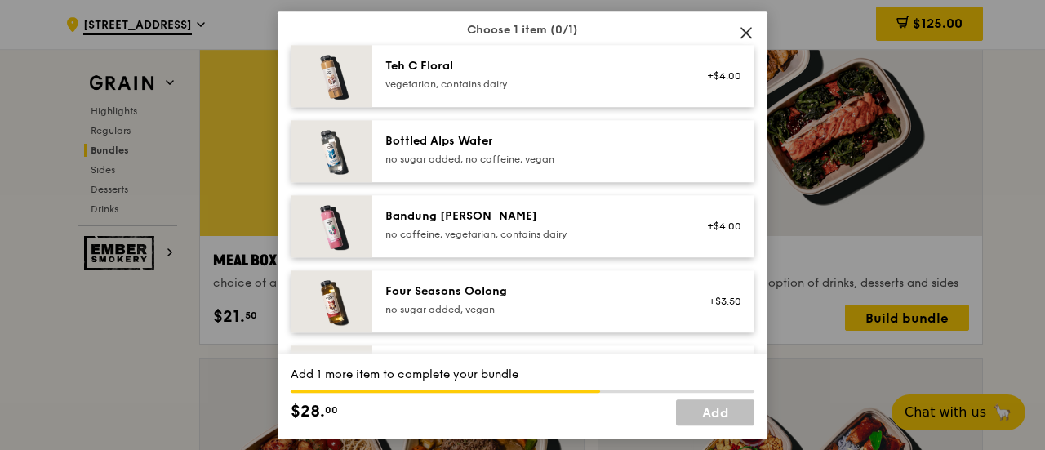
click at [358, 146] on img at bounding box center [332, 151] width 82 height 62
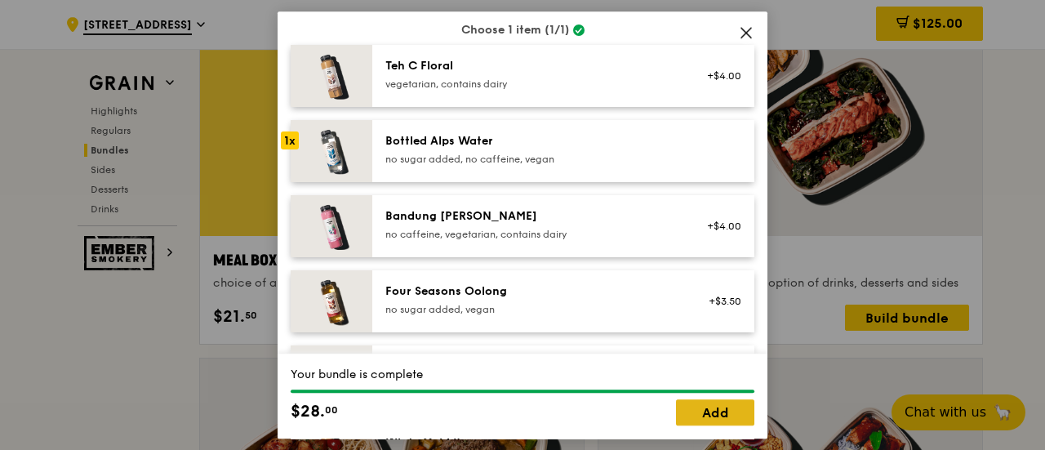
click at [719, 416] on link "Add" at bounding box center [715, 412] width 78 height 26
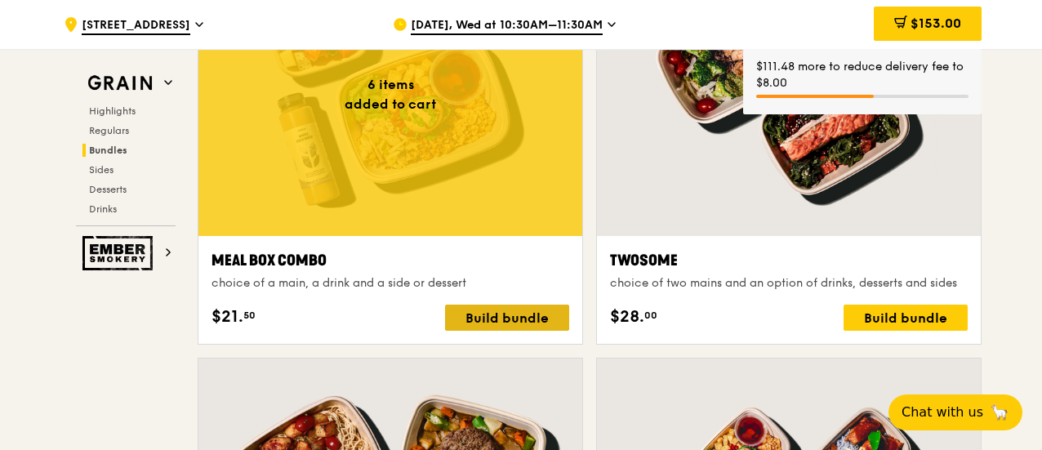
click at [482, 309] on div "Build bundle" at bounding box center [507, 318] width 124 height 26
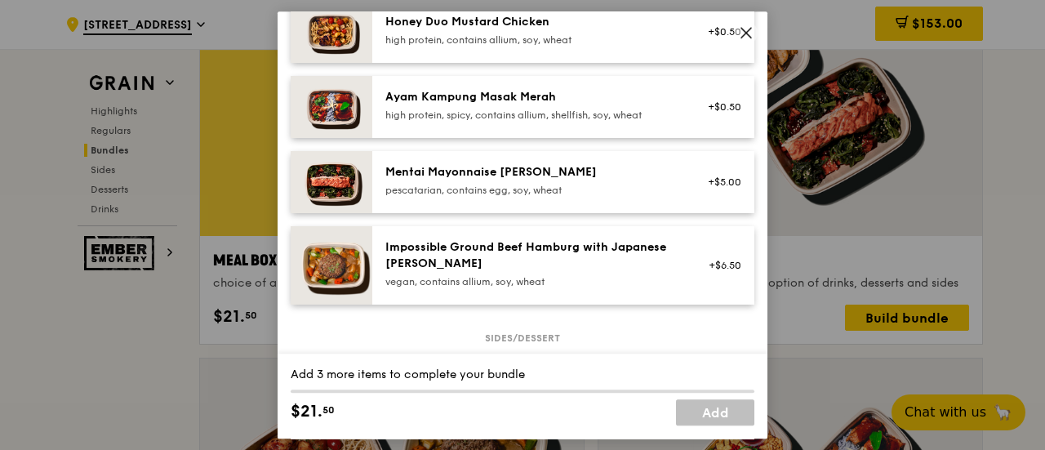
scroll to position [572, 0]
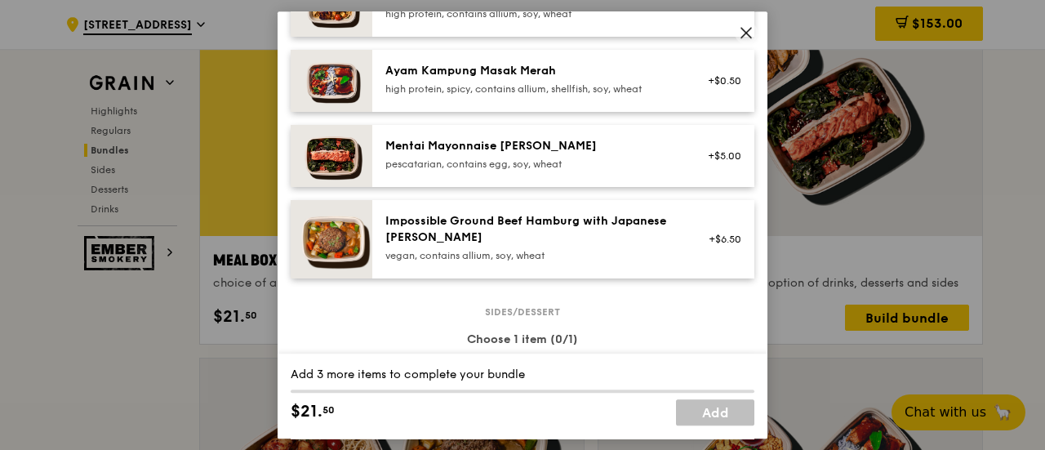
click at [343, 156] on img at bounding box center [332, 156] width 82 height 62
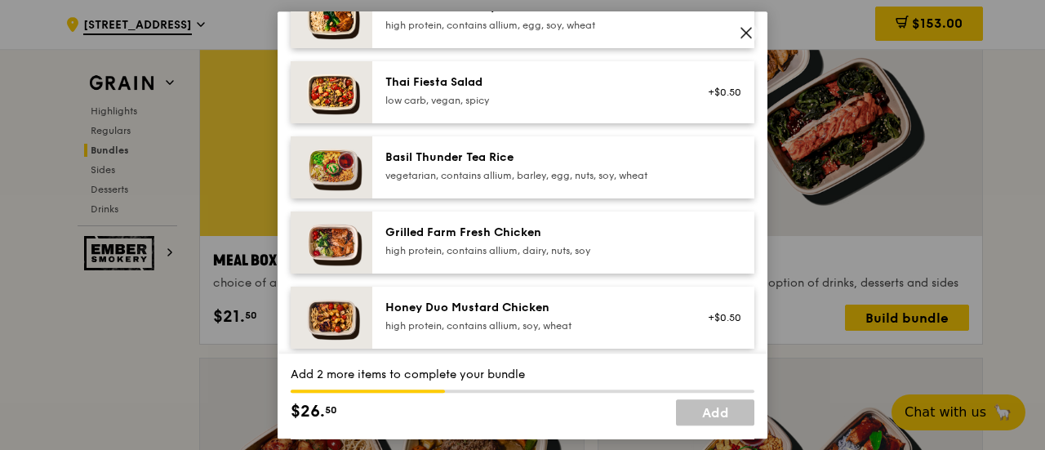
scroll to position [245, 0]
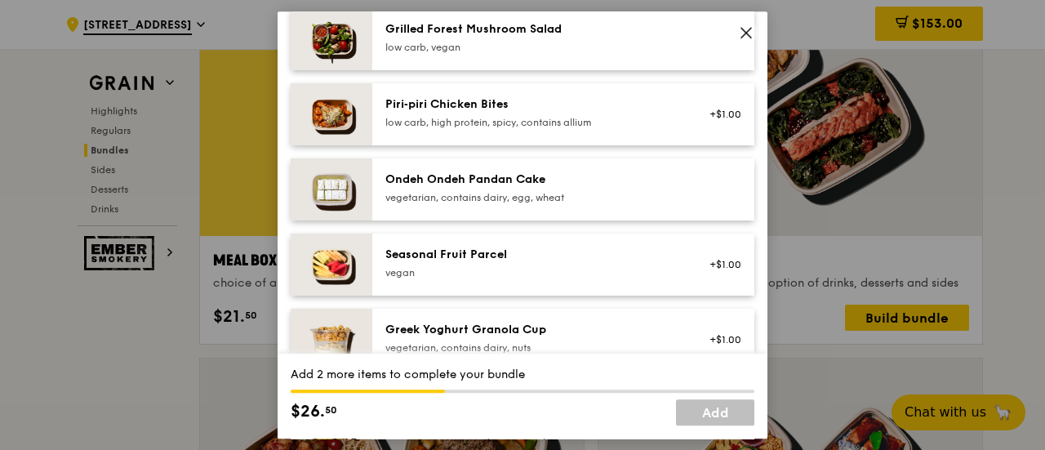
drag, startPoint x: 457, startPoint y: 187, endPoint x: 485, endPoint y: 197, distance: 29.4
click at [457, 186] on div "Ondeh Ondeh Pandan Cake vegetarian, contains dairy, egg, wheat" at bounding box center [531, 187] width 293 height 33
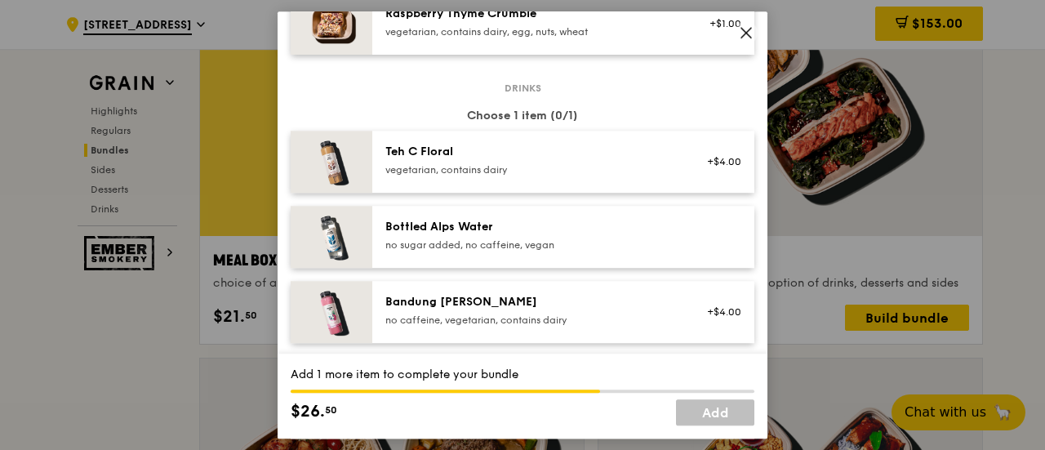
scroll to position [1715, 0]
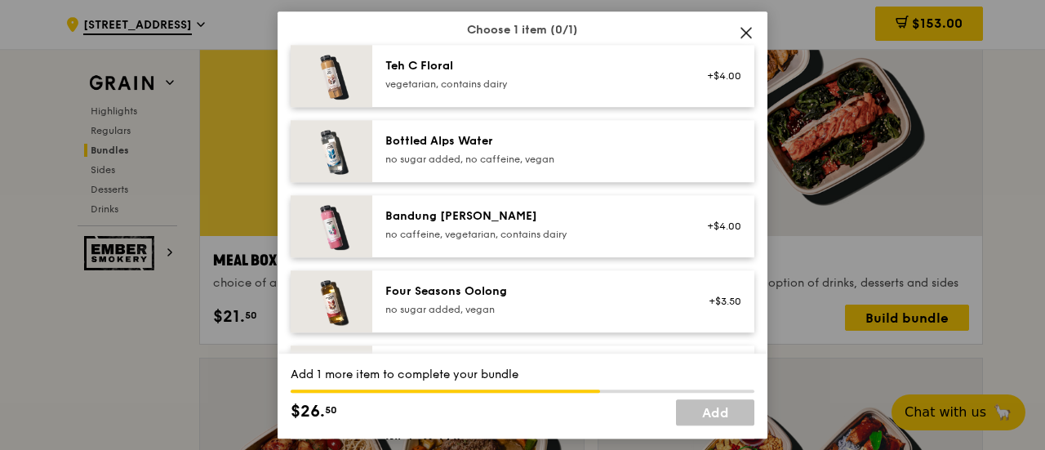
click at [495, 173] on div "Bottled Alps Water no sugar added, no caffeine, vegan" at bounding box center [563, 151] width 382 height 62
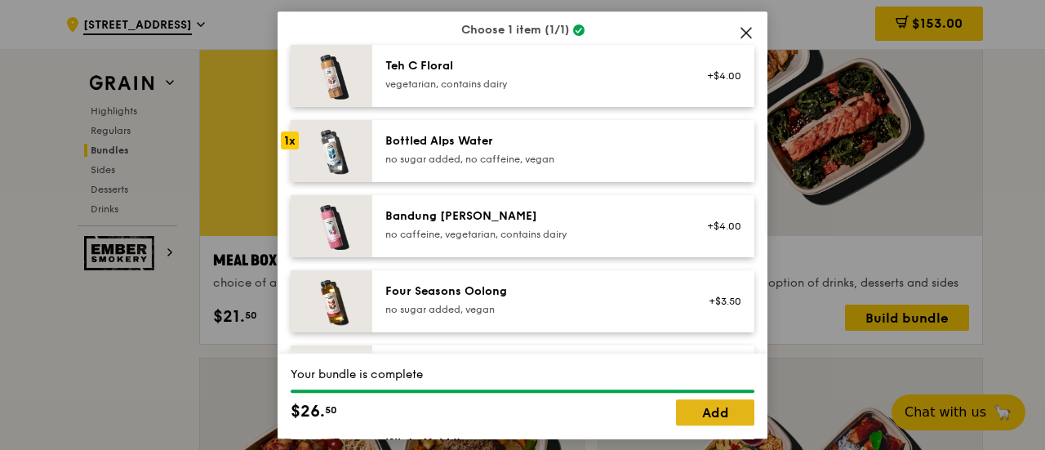
click at [732, 411] on link "Add" at bounding box center [715, 412] width 78 height 26
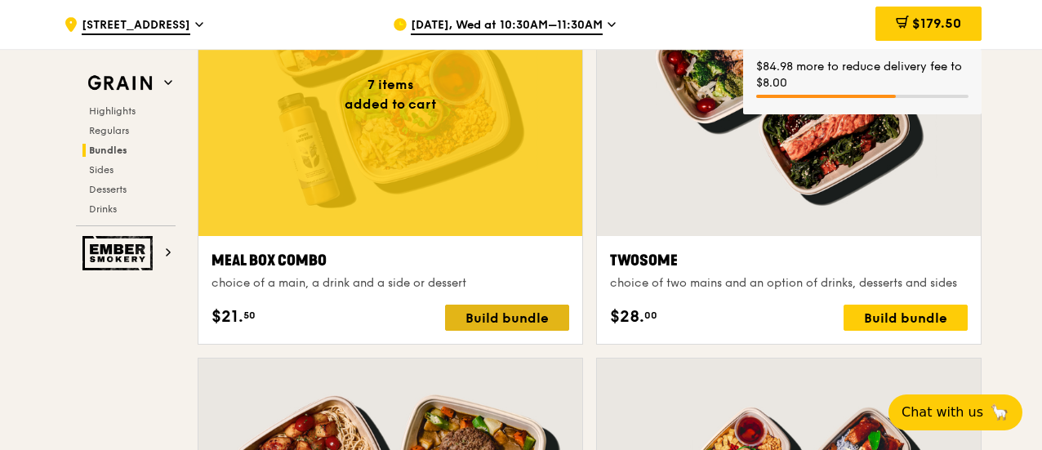
click at [509, 314] on div "Build bundle" at bounding box center [507, 318] width 124 height 26
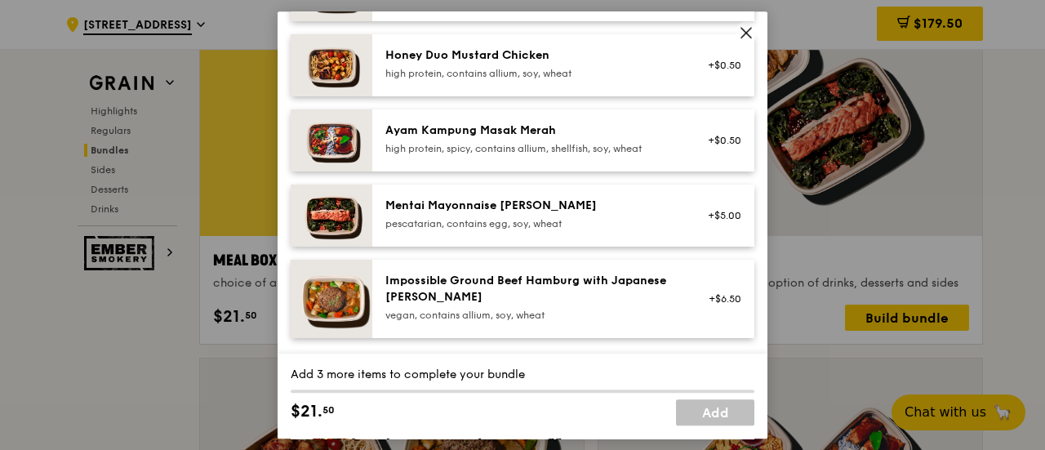
scroll to position [653, 0]
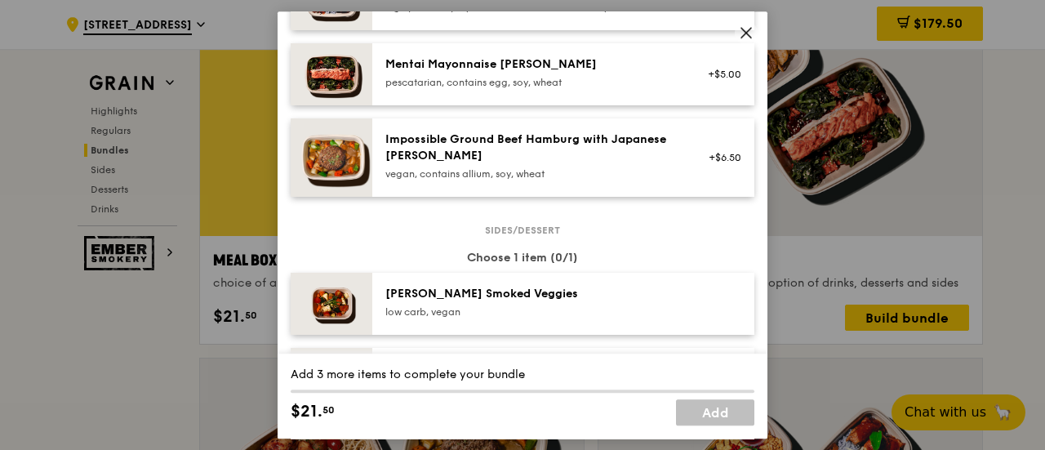
click at [335, 67] on img at bounding box center [332, 74] width 82 height 62
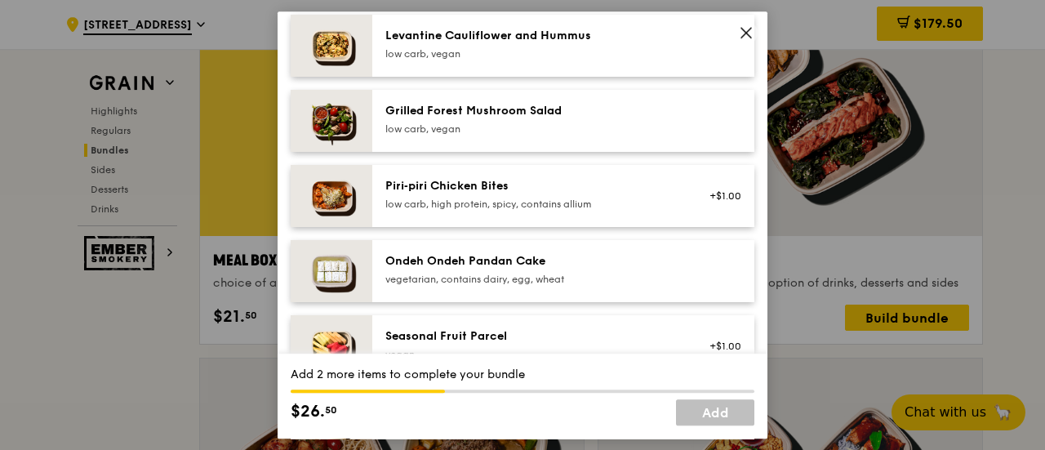
scroll to position [1143, 0]
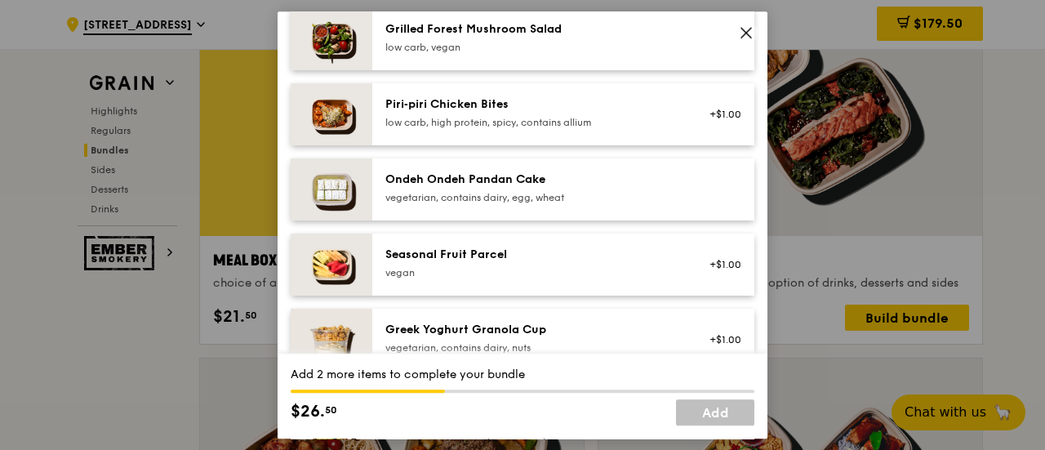
click at [483, 198] on div "vegetarian, contains dairy, egg, wheat" at bounding box center [531, 197] width 293 height 13
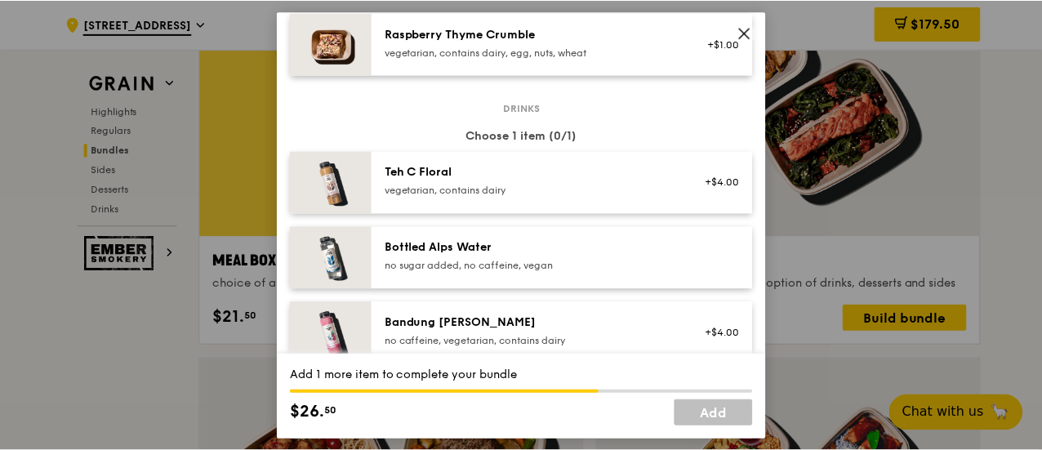
scroll to position [1633, 0]
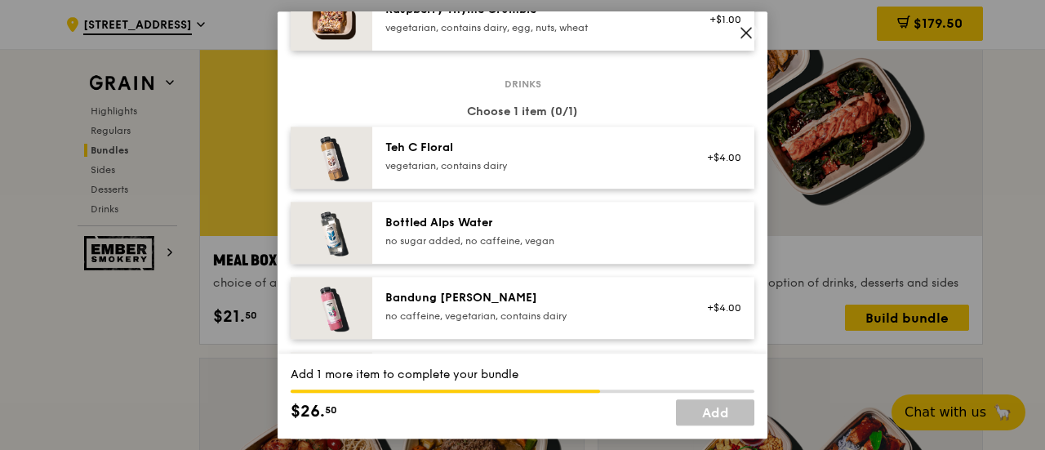
click at [488, 237] on div "no sugar added, no caffeine, vegan" at bounding box center [531, 240] width 293 height 13
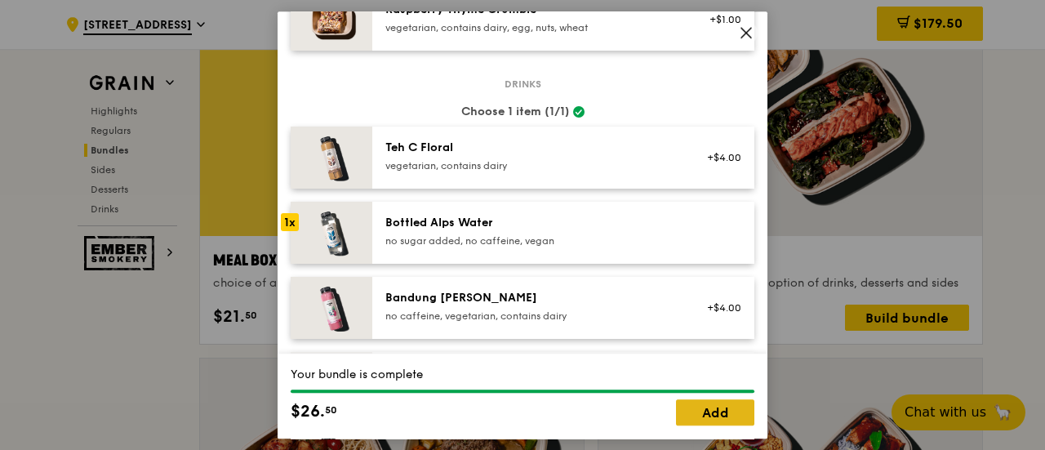
click at [723, 409] on link "Add" at bounding box center [715, 412] width 78 height 26
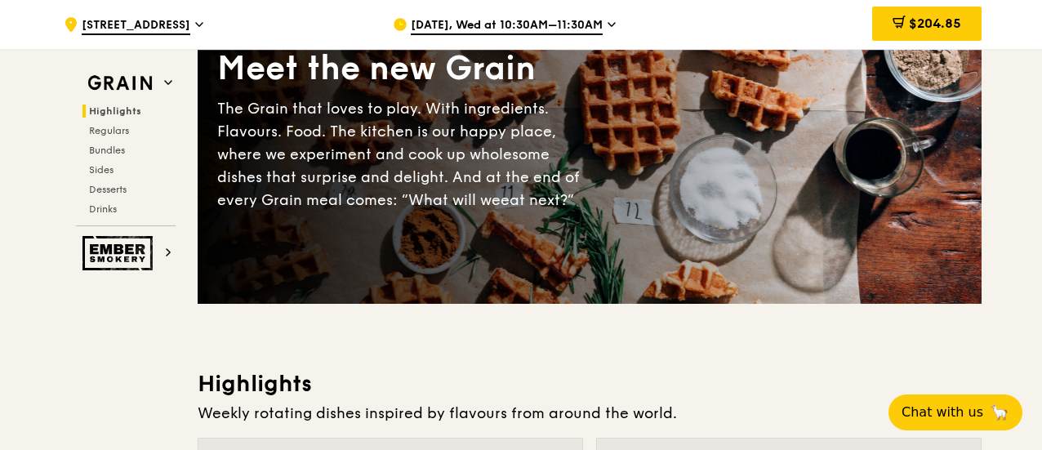
scroll to position [82, 0]
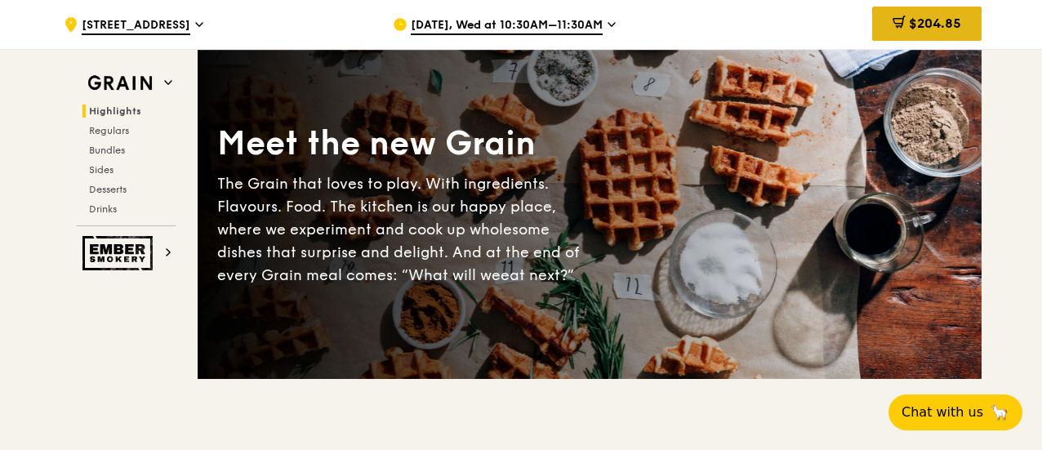
click at [936, 20] on span "$204.85" at bounding box center [935, 24] width 52 height 16
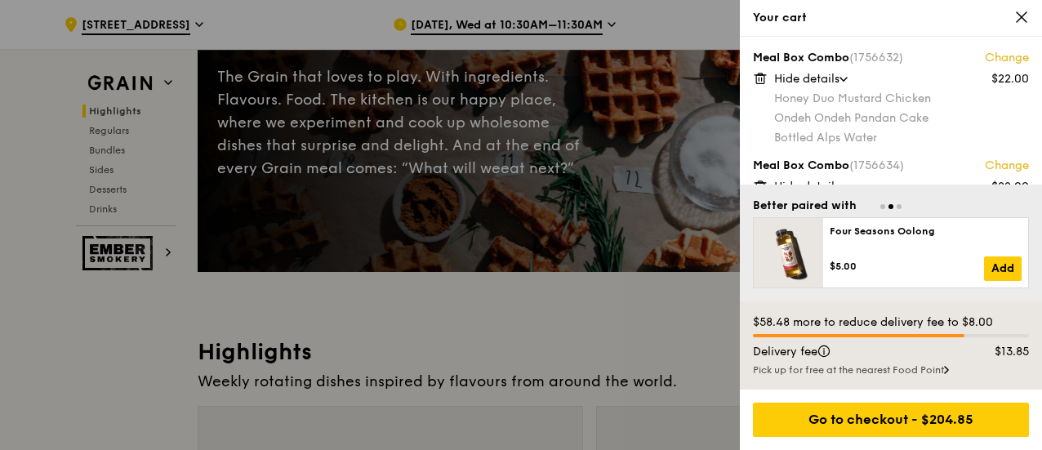
scroll to position [163, 0]
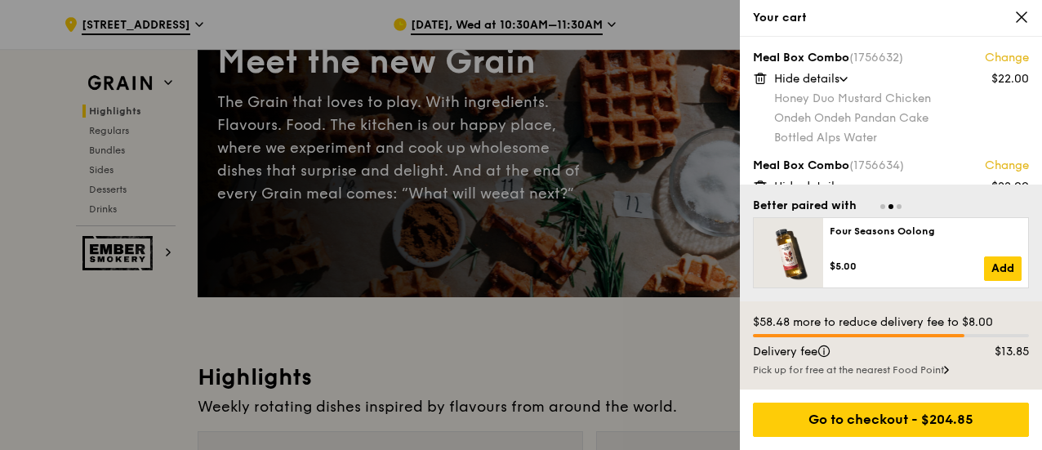
click at [909, 219] on div "Ondeh Ondeh Pandan Cake $6.50 Add Four Seasons Oolong $5.00 Add Grilled Forest …" at bounding box center [891, 243] width 276 height 91
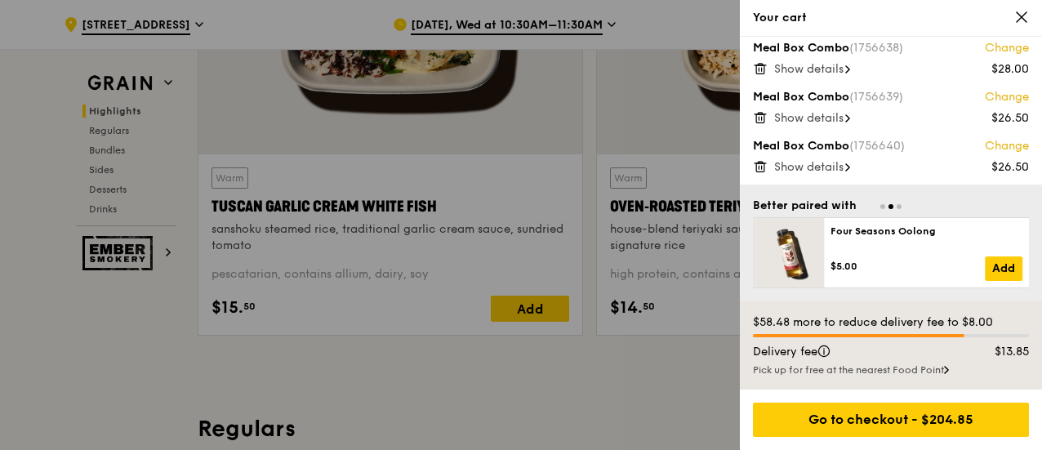
scroll to position [735, 0]
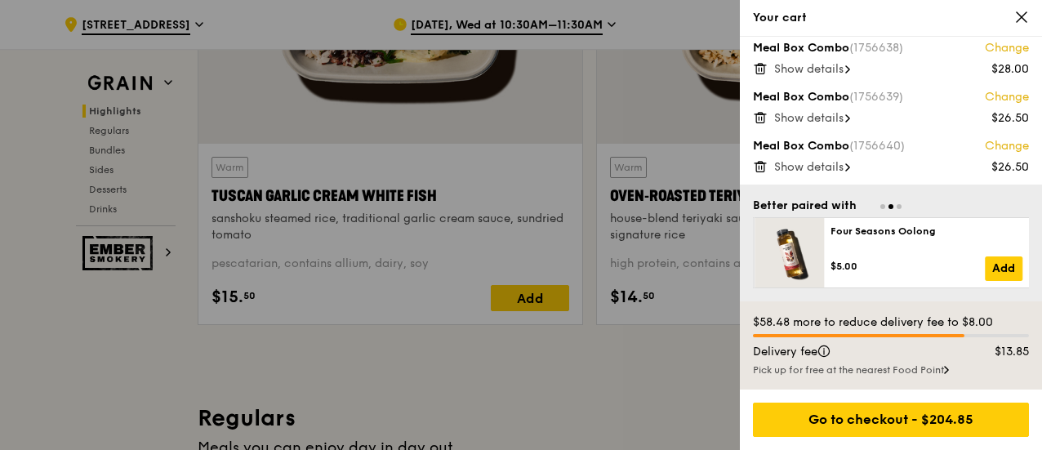
click at [843, 166] on span "Show details" at bounding box center [808, 167] width 69 height 14
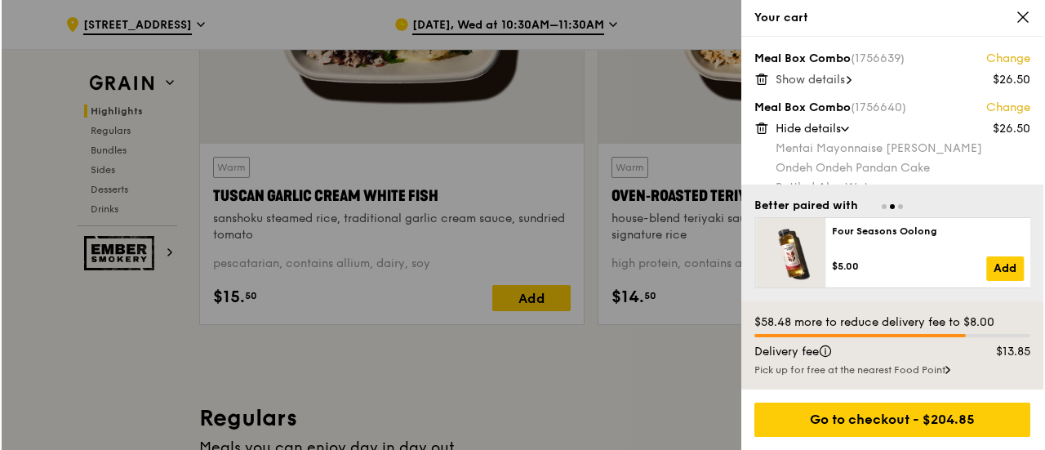
scroll to position [607, 0]
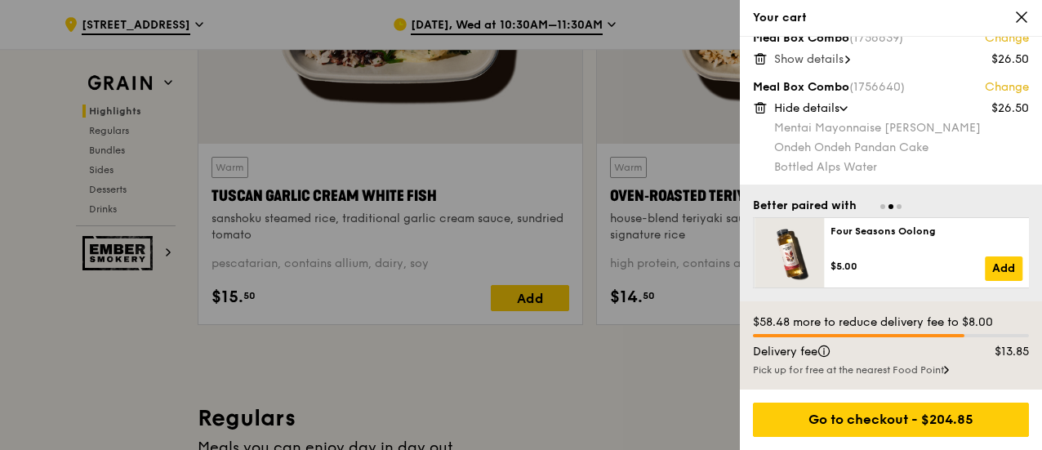
click at [999, 83] on link "Change" at bounding box center [1007, 87] width 44 height 16
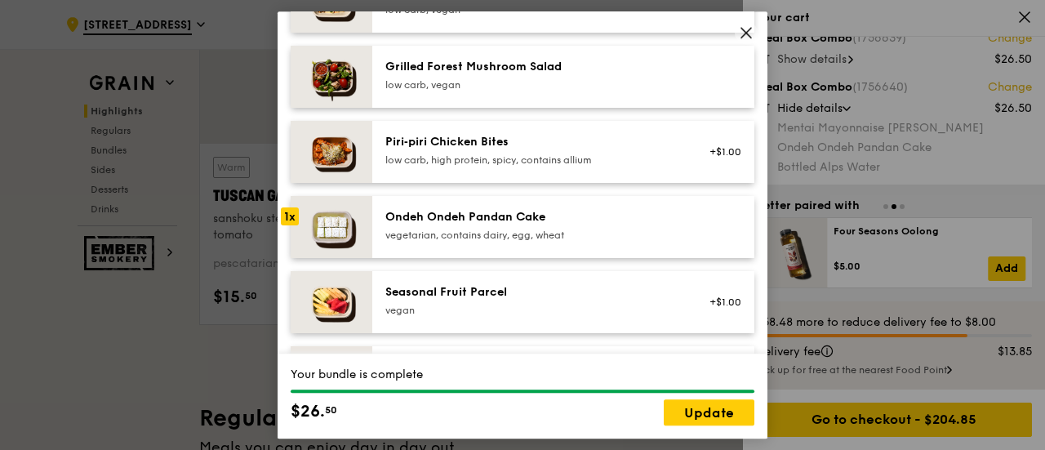
scroll to position [1143, 0]
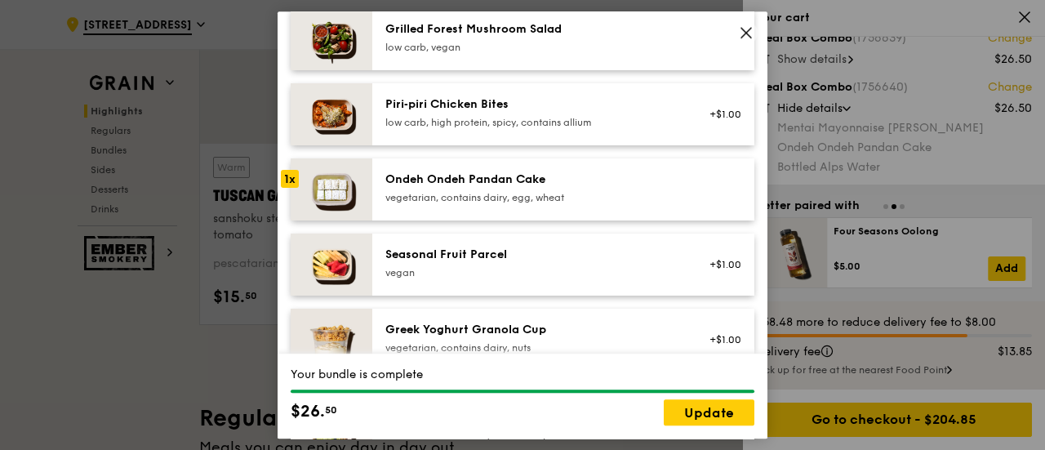
click at [289, 176] on div "1x" at bounding box center [290, 179] width 18 height 18
click at [344, 251] on img at bounding box center [332, 265] width 82 height 62
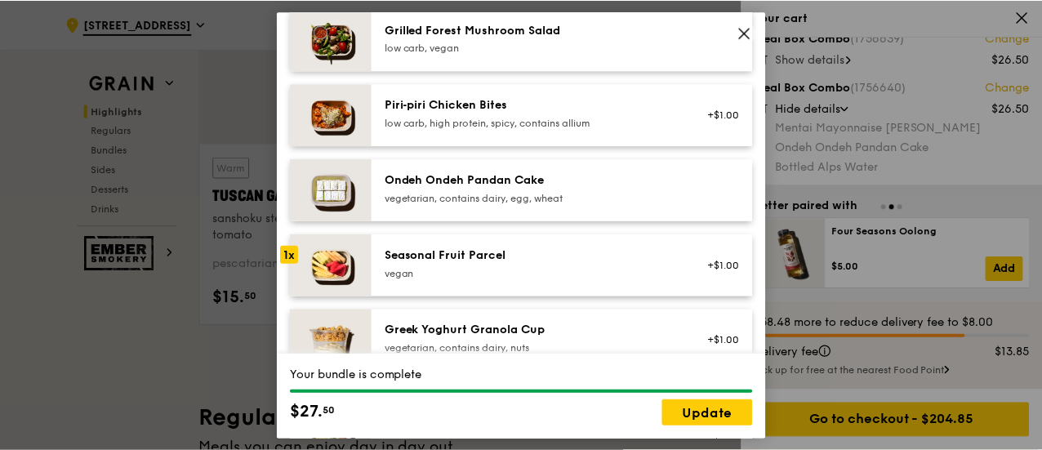
scroll to position [1225, 0]
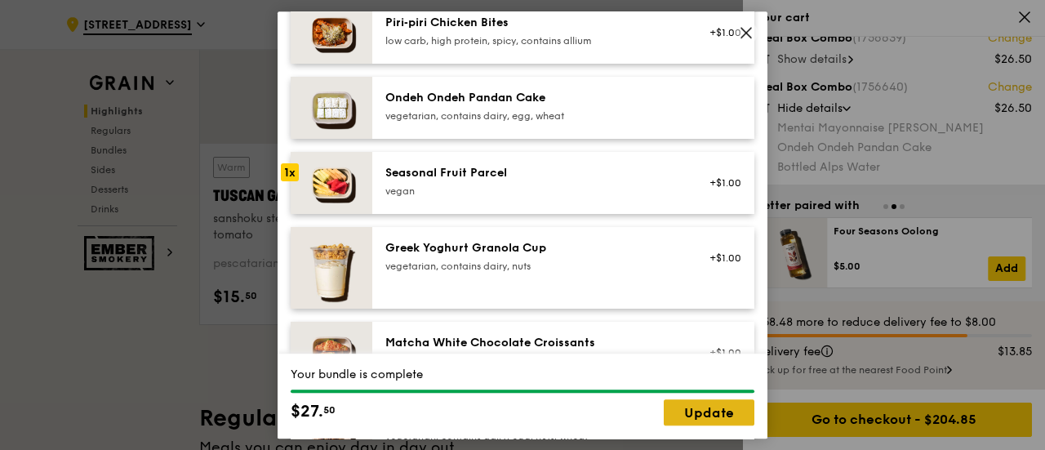
click at [715, 416] on link "Update" at bounding box center [709, 412] width 91 height 26
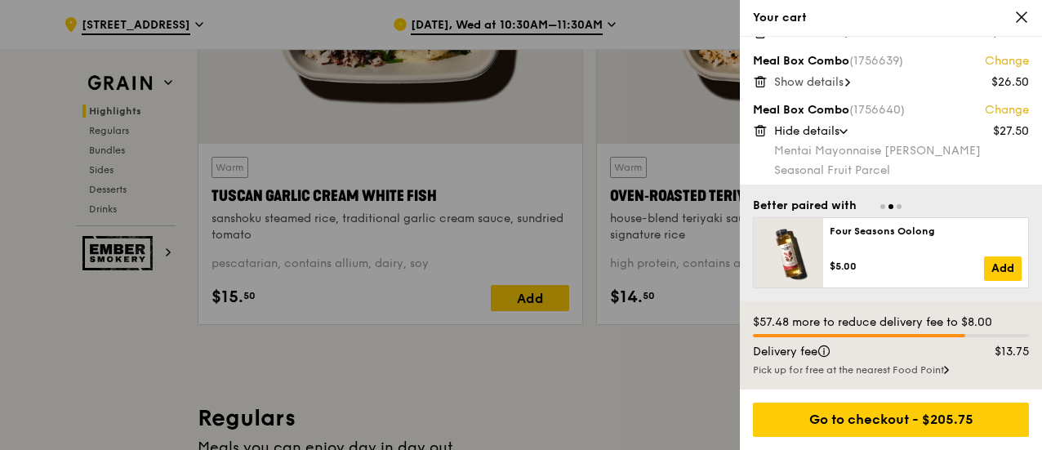
scroll to position [526, 0]
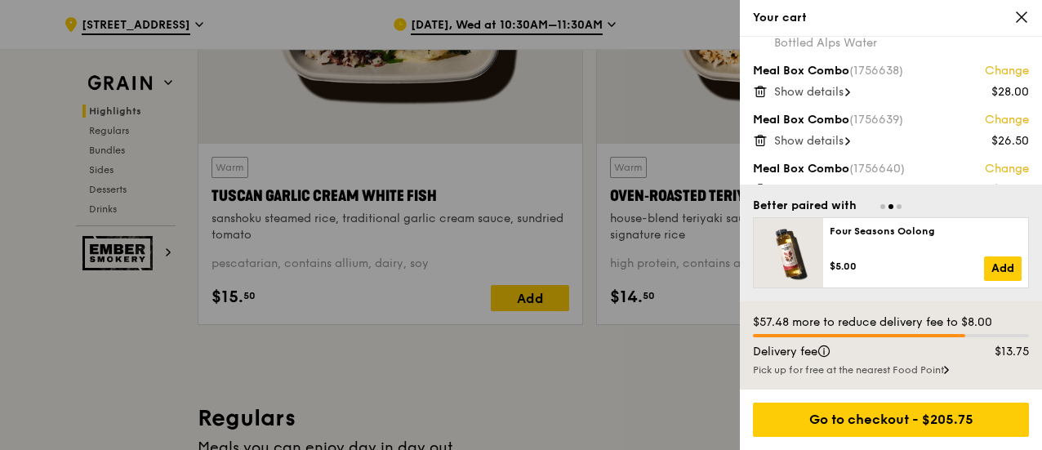
click at [842, 140] on span "Show details" at bounding box center [808, 141] width 69 height 14
click at [1011, 114] on link "Change" at bounding box center [1007, 120] width 44 height 16
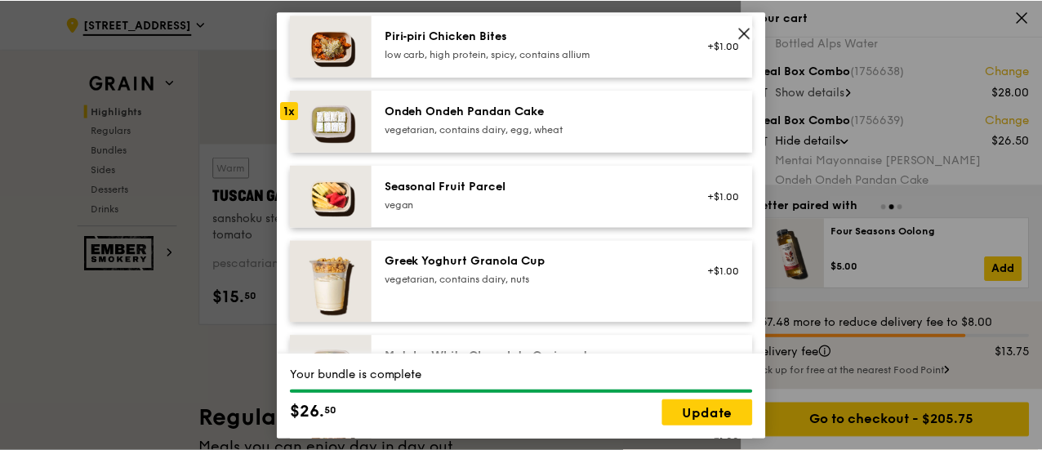
scroll to position [1143, 0]
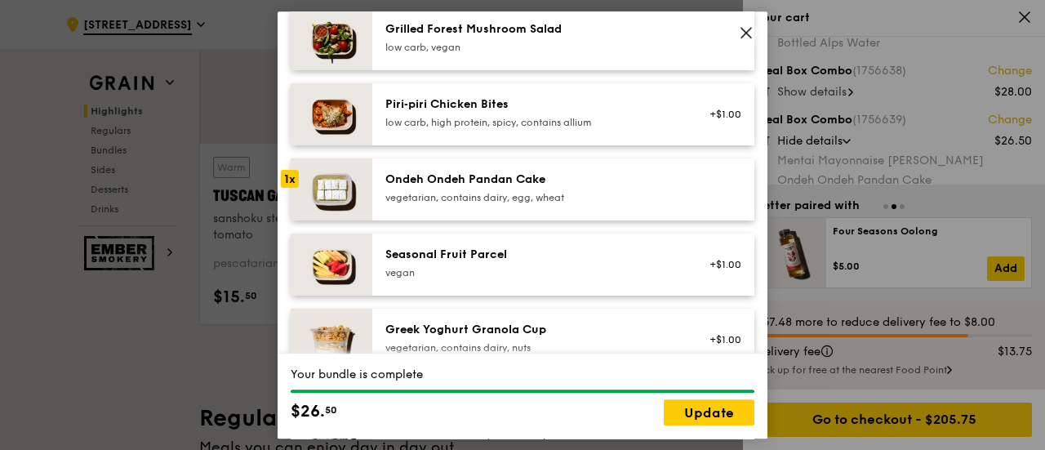
click at [363, 256] on img at bounding box center [332, 265] width 82 height 62
click at [717, 408] on link "Update" at bounding box center [709, 412] width 91 height 26
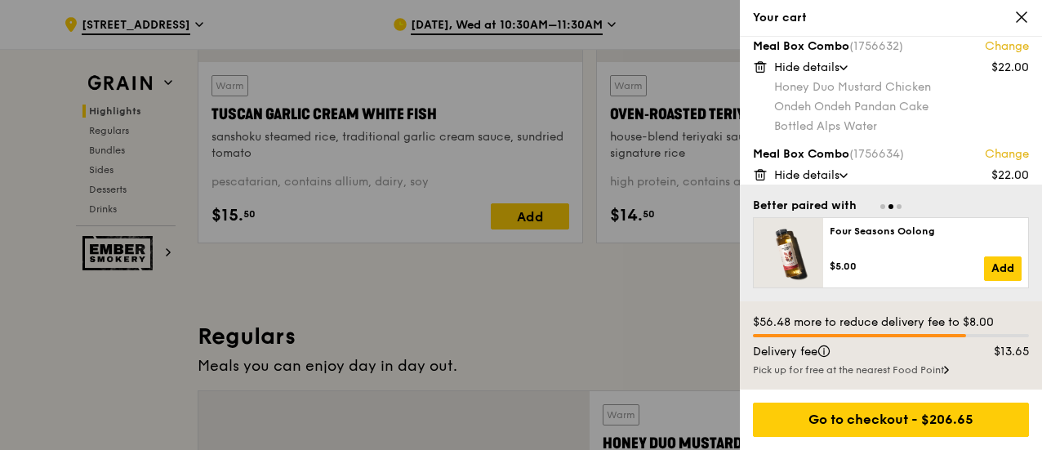
scroll to position [0, 0]
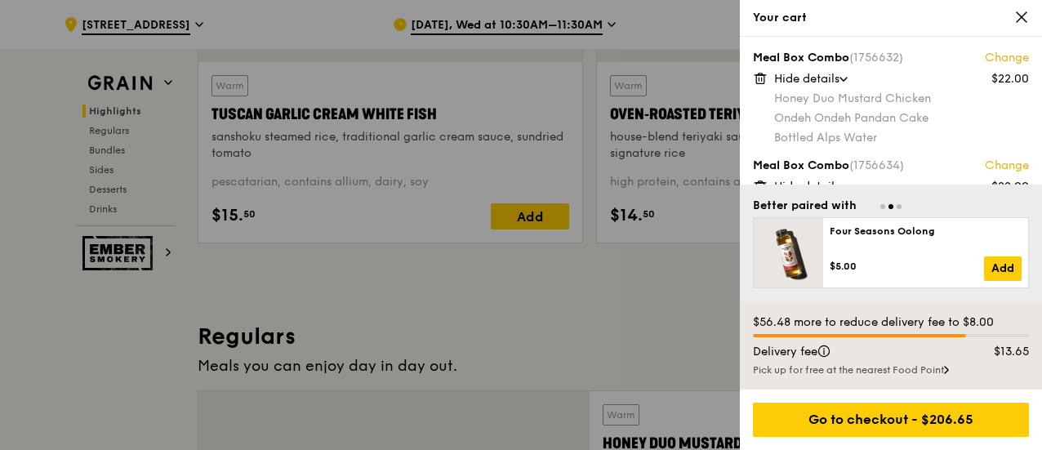
click at [831, 79] on span "Hide details" at bounding box center [806, 79] width 65 height 14
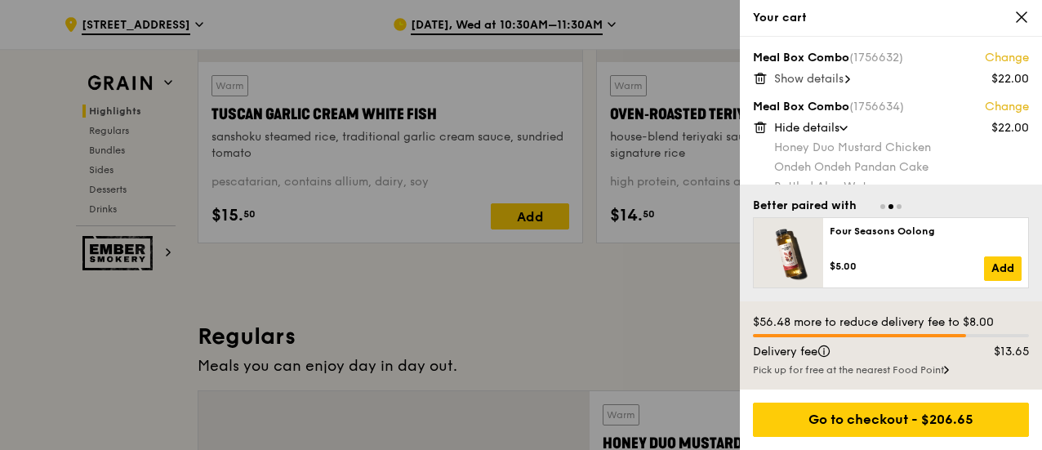
click at [841, 126] on span at bounding box center [843, 128] width 16 height 5
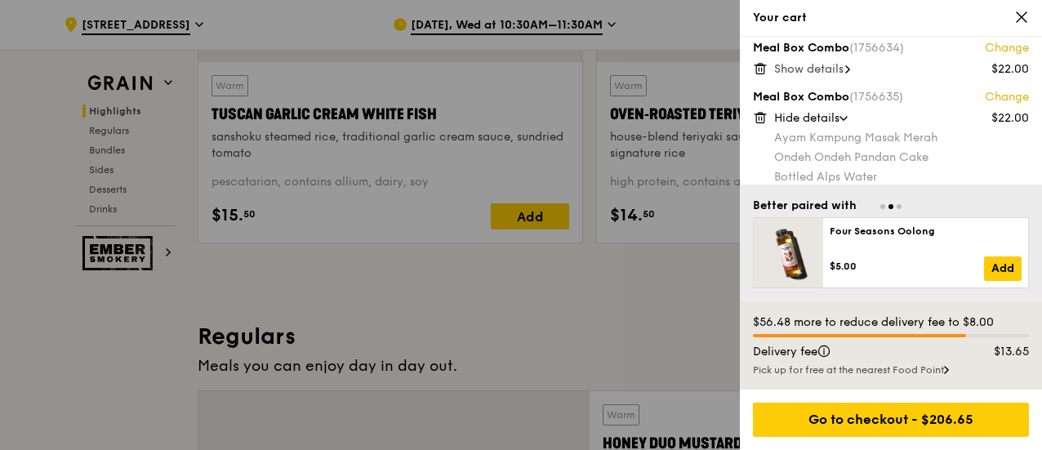
scroll to position [82, 0]
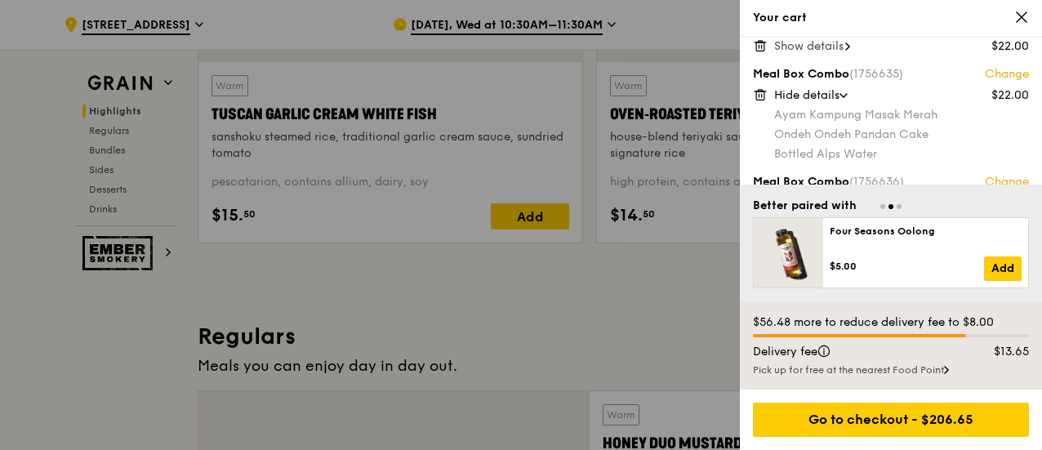
click at [842, 96] on span at bounding box center [843, 95] width 16 height 5
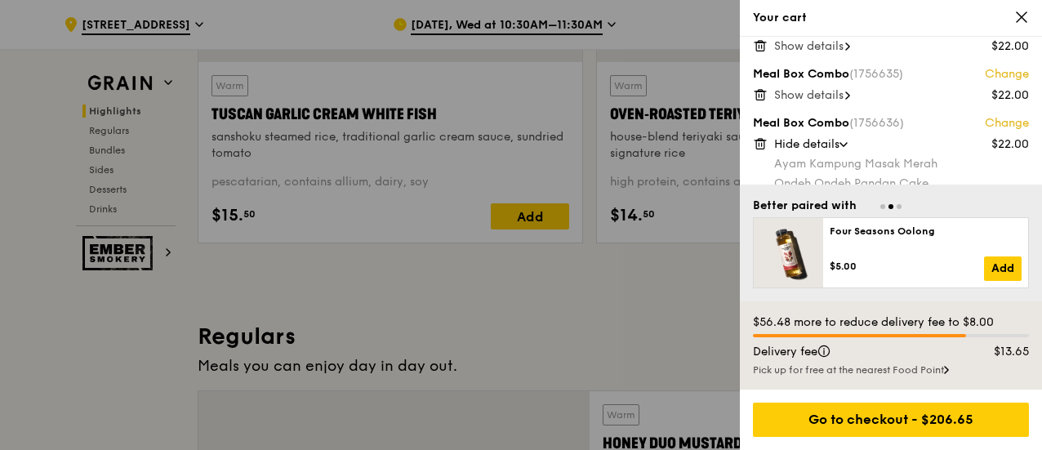
click at [839, 144] on span at bounding box center [843, 144] width 16 height 5
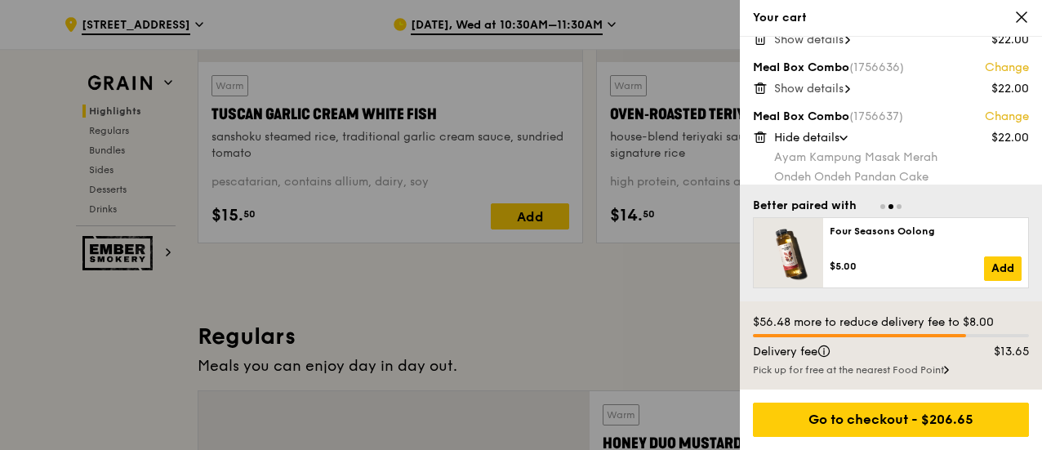
scroll to position [163, 0]
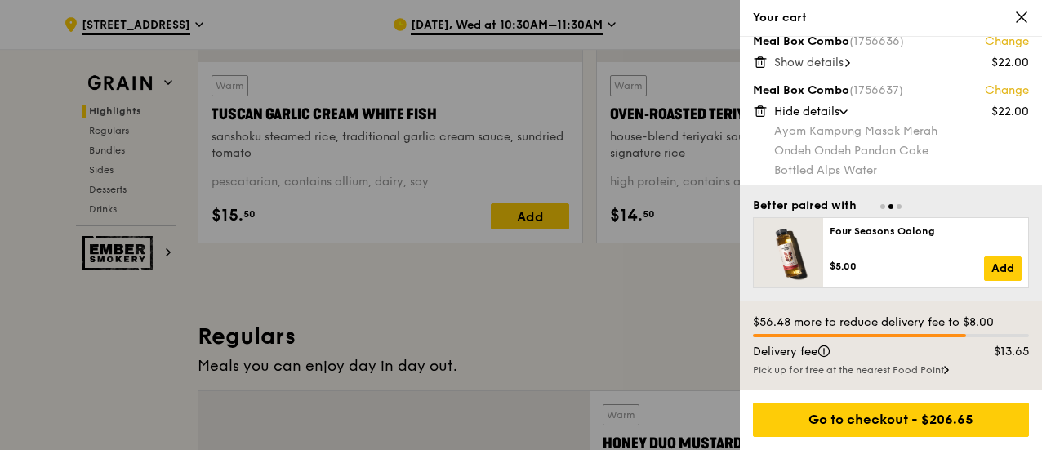
click at [845, 110] on icon at bounding box center [843, 111] width 7 height 3
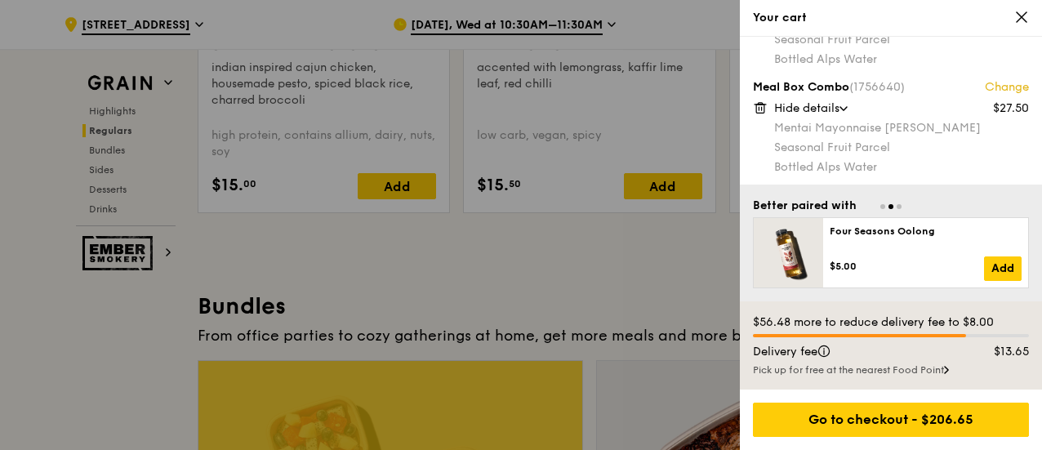
scroll to position [2368, 0]
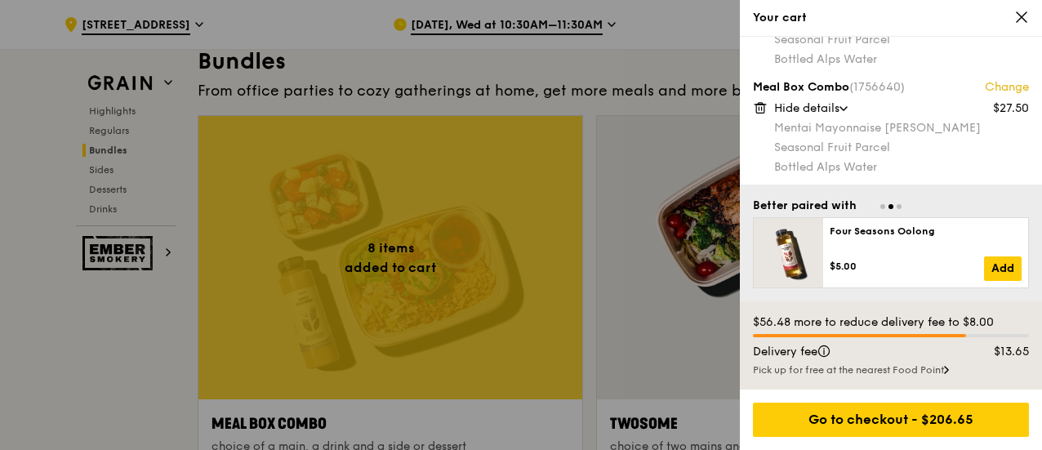
click at [432, 249] on div at bounding box center [521, 225] width 1042 height 450
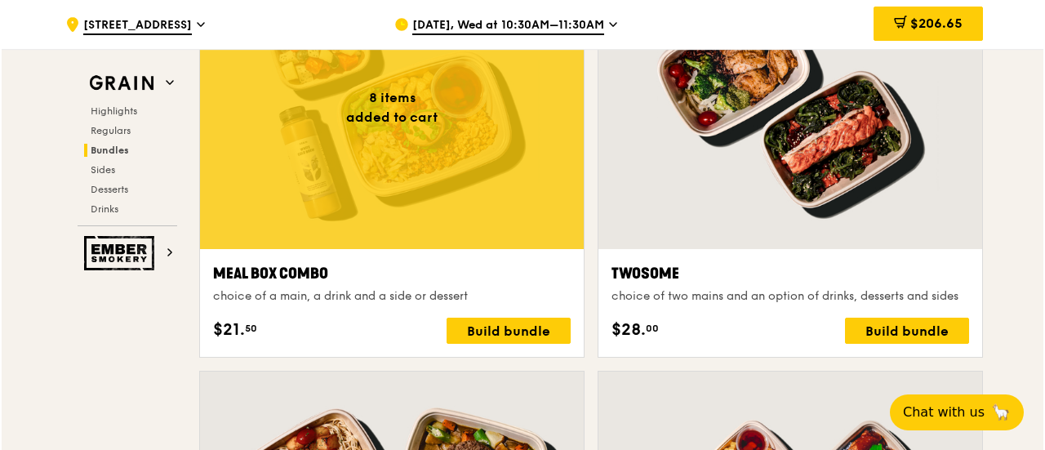
scroll to position [2613, 0]
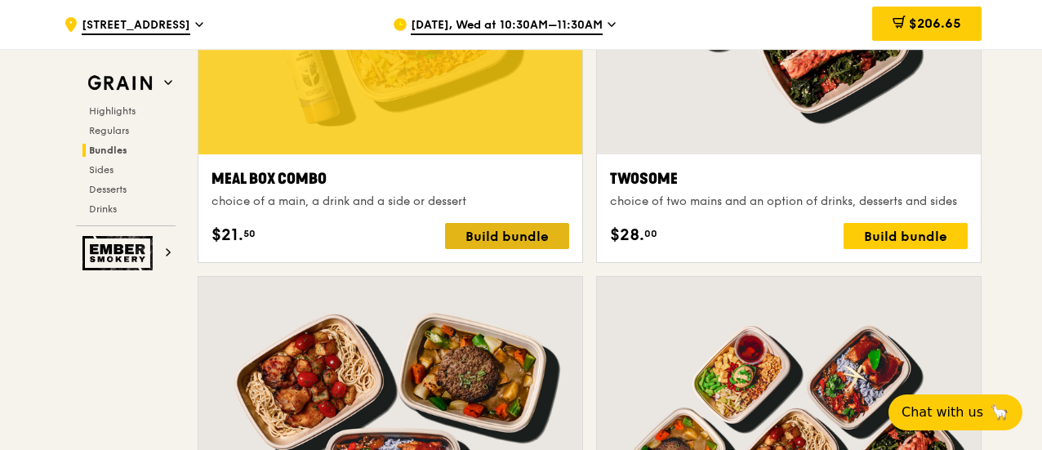
click at [475, 226] on div "Build bundle" at bounding box center [507, 236] width 124 height 26
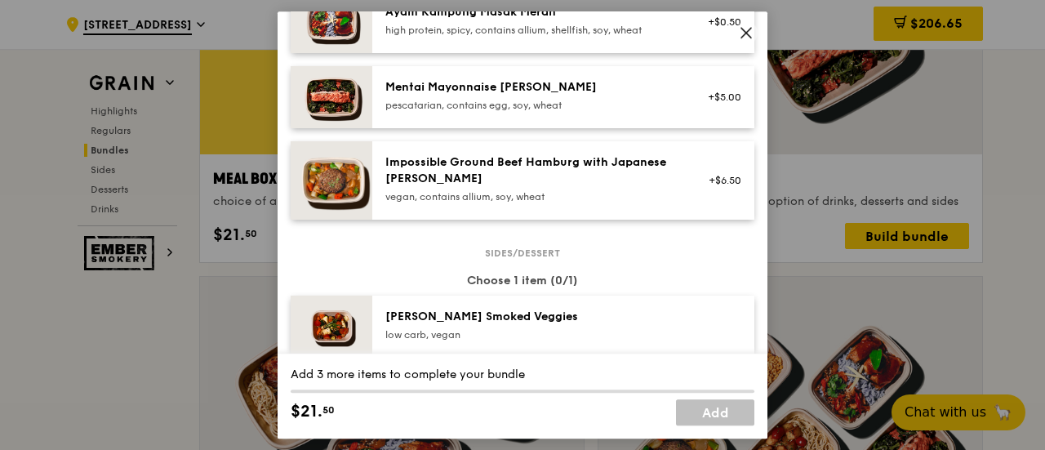
scroll to position [572, 0]
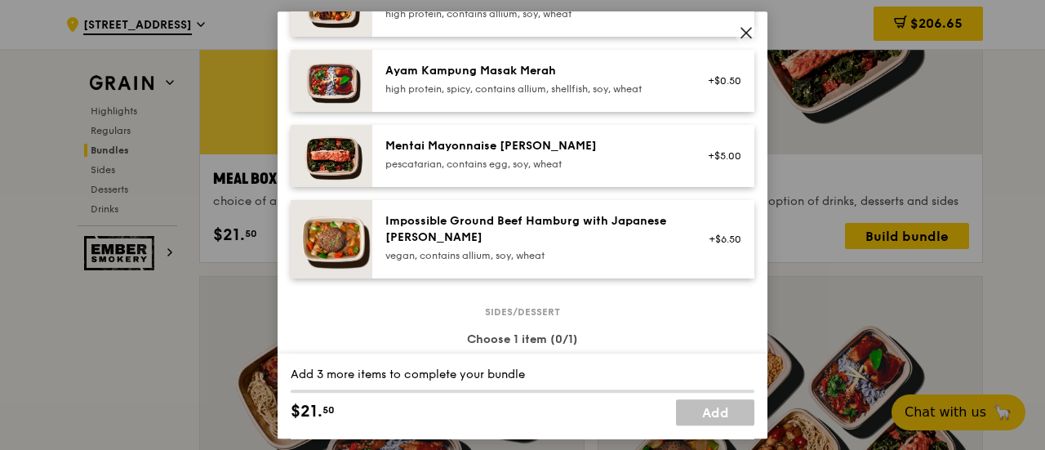
click at [474, 159] on div "pescatarian, contains egg, soy, wheat" at bounding box center [531, 164] width 293 height 13
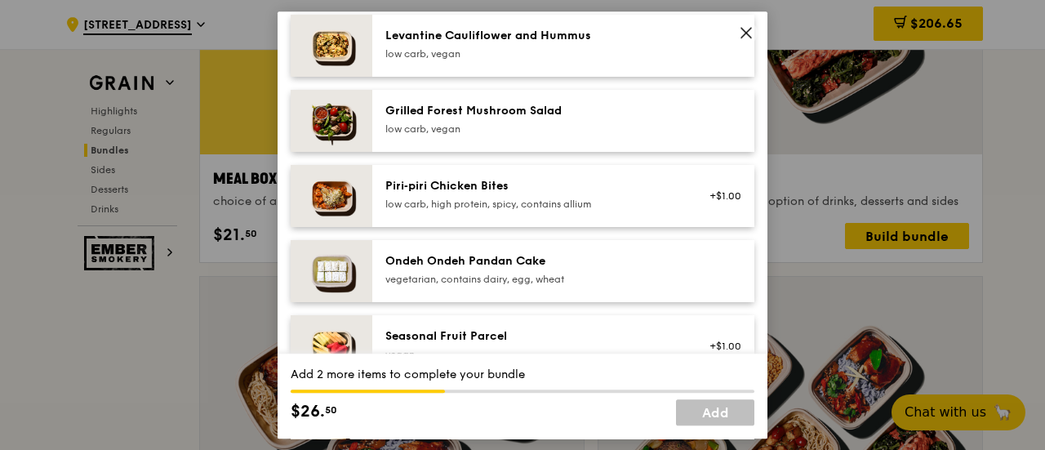
scroll to position [1225, 0]
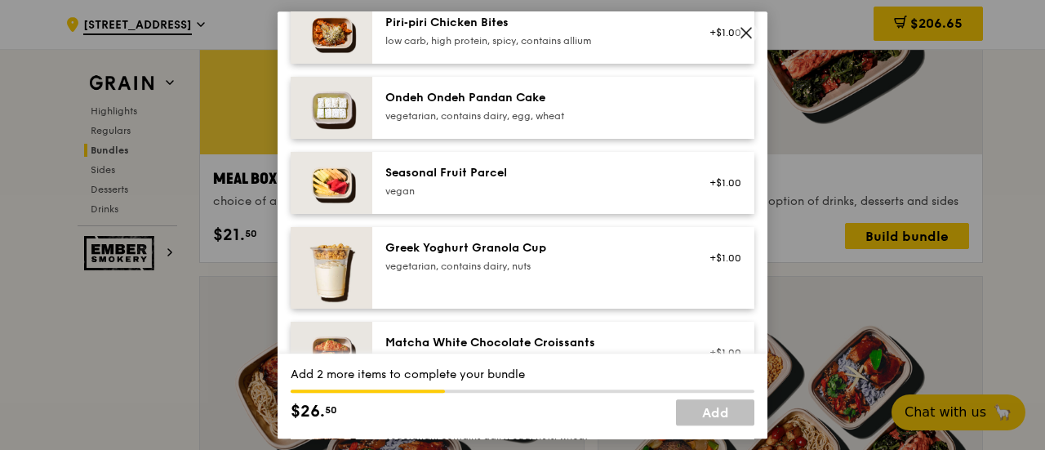
click at [334, 184] on img at bounding box center [332, 183] width 82 height 62
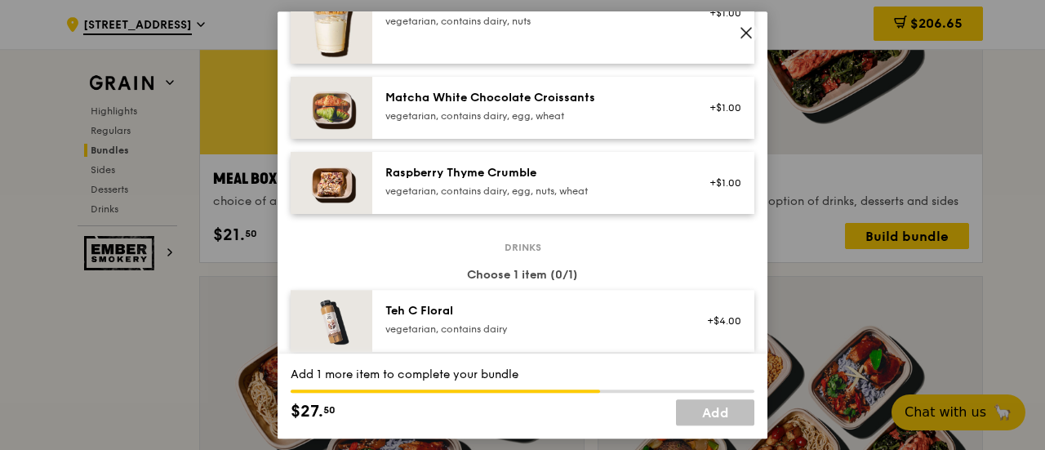
scroll to position [1633, 0]
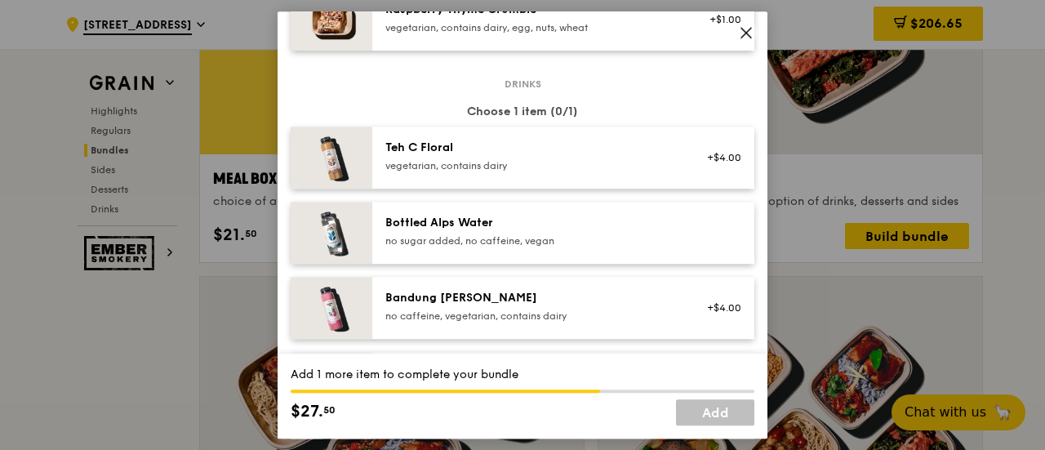
click at [340, 241] on img at bounding box center [332, 233] width 82 height 62
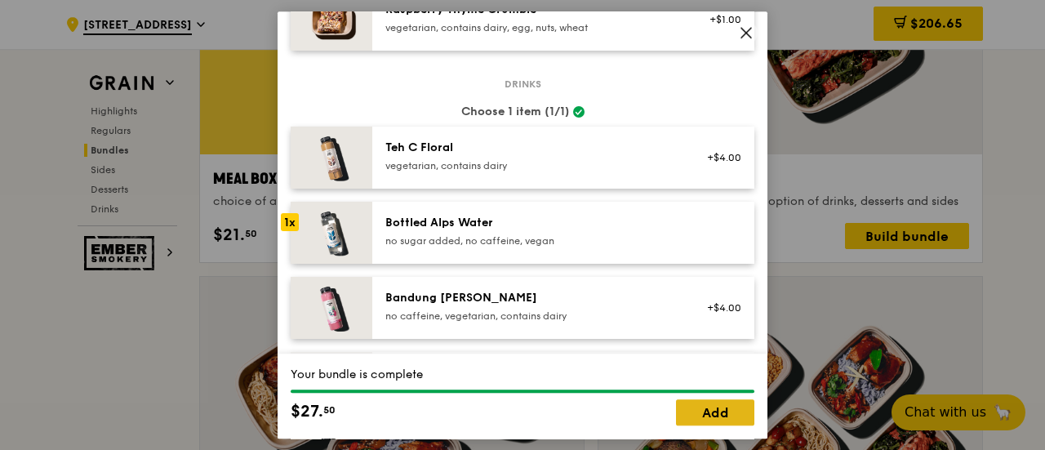
click at [712, 411] on link "Add" at bounding box center [715, 412] width 78 height 26
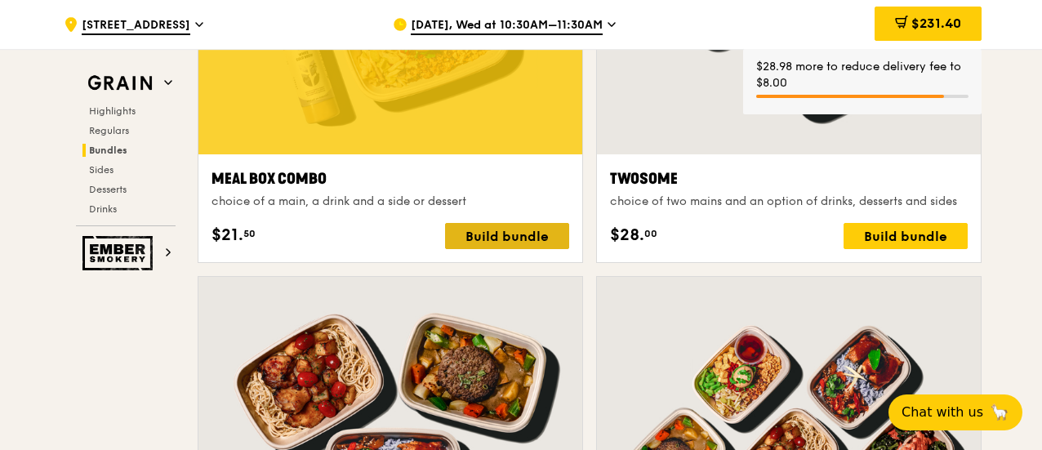
click at [492, 234] on div "Build bundle" at bounding box center [507, 236] width 124 height 26
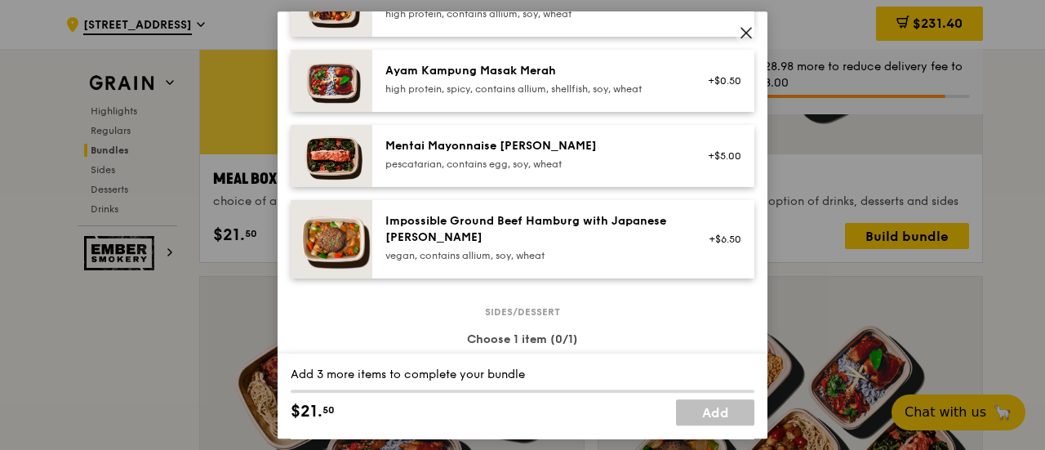
click at [468, 158] on div "pescatarian, contains egg, soy, wheat" at bounding box center [531, 164] width 293 height 13
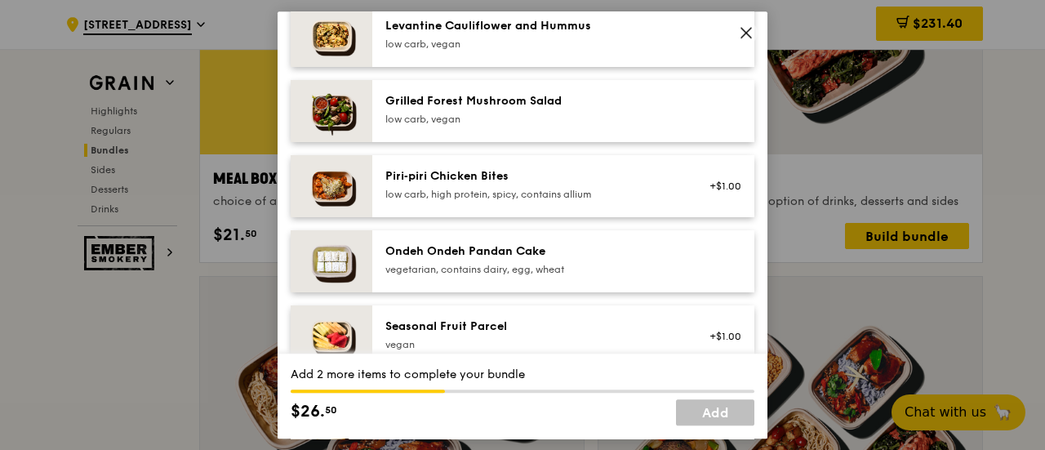
scroll to position [1143, 0]
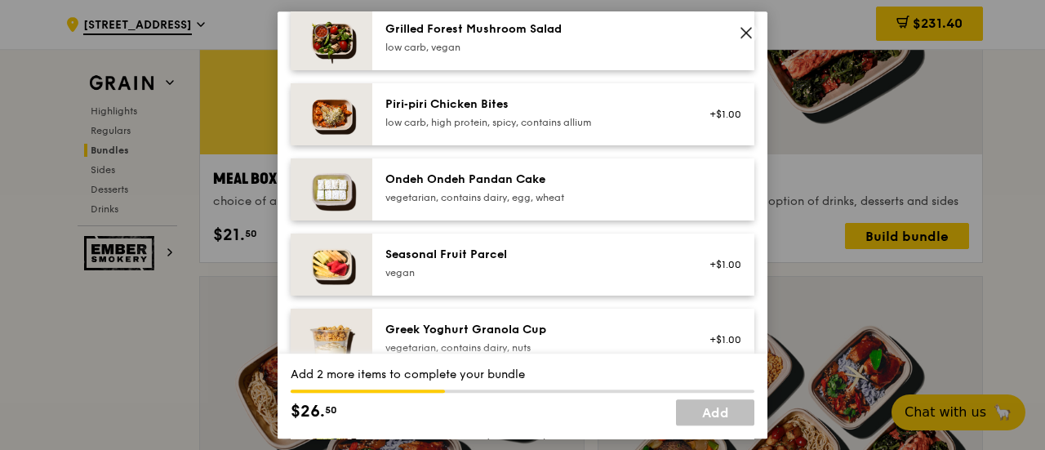
click at [462, 249] on div "Seasonal Fruit Parcel" at bounding box center [531, 255] width 293 height 16
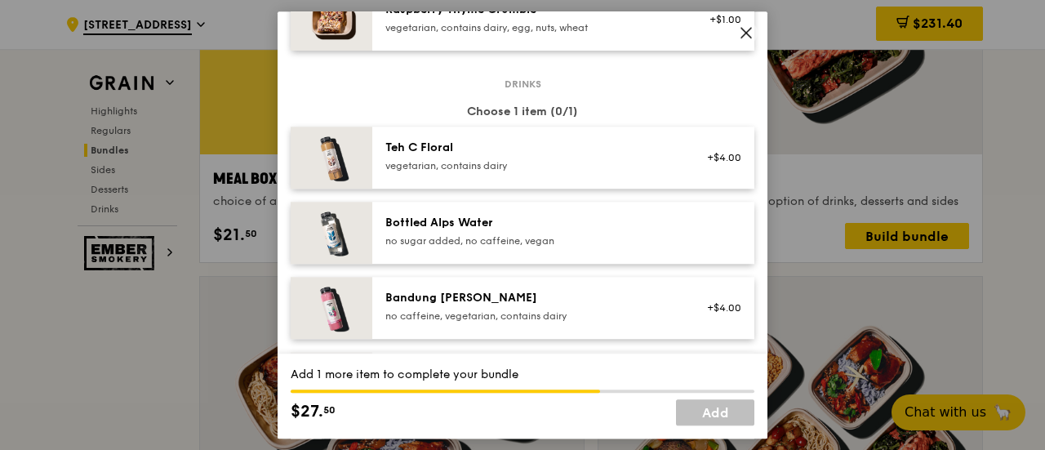
click at [467, 241] on div "no sugar added, no caffeine, vegan" at bounding box center [531, 240] width 293 height 13
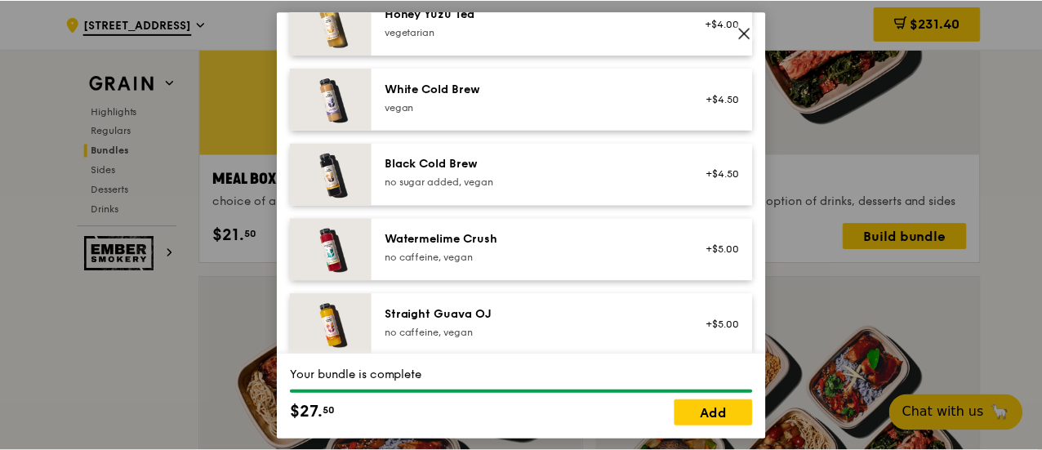
scroll to position [2080, 0]
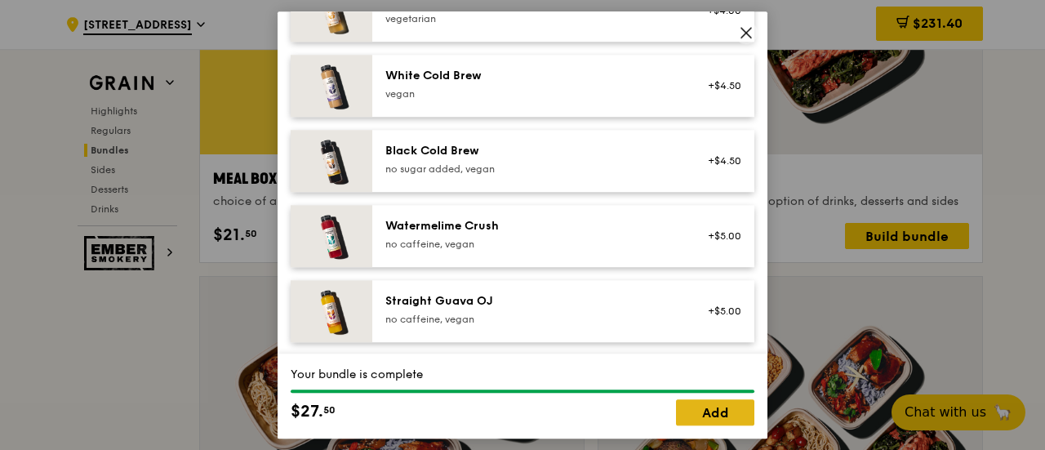
click at [713, 412] on link "Add" at bounding box center [715, 412] width 78 height 26
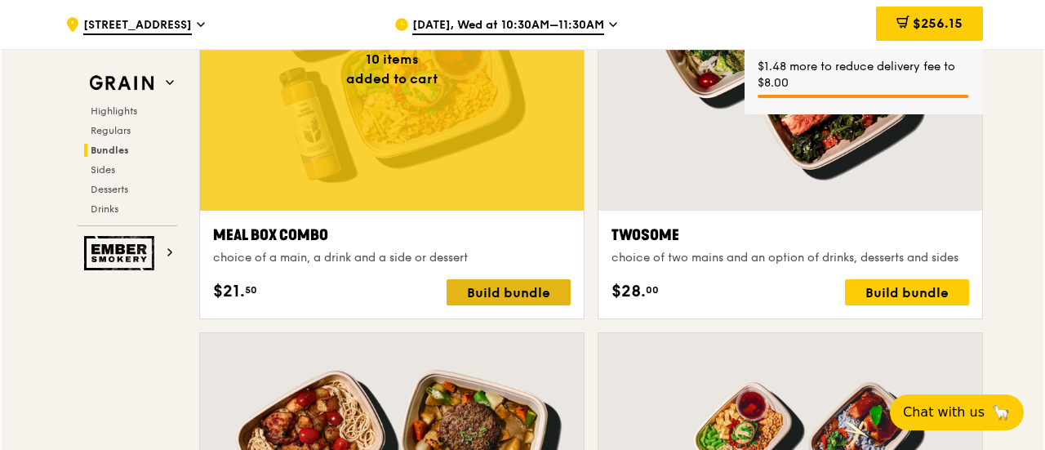
scroll to position [2531, 0]
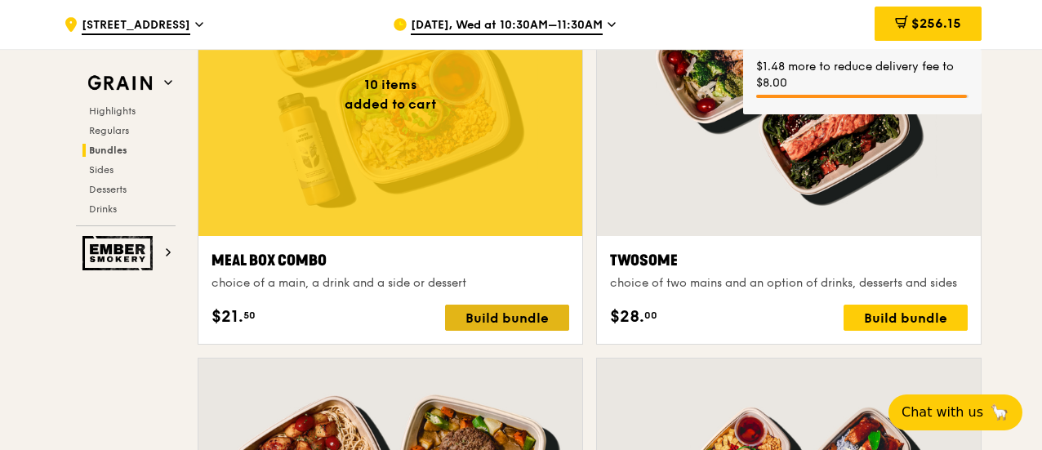
click at [508, 316] on div "Build bundle" at bounding box center [507, 318] width 124 height 26
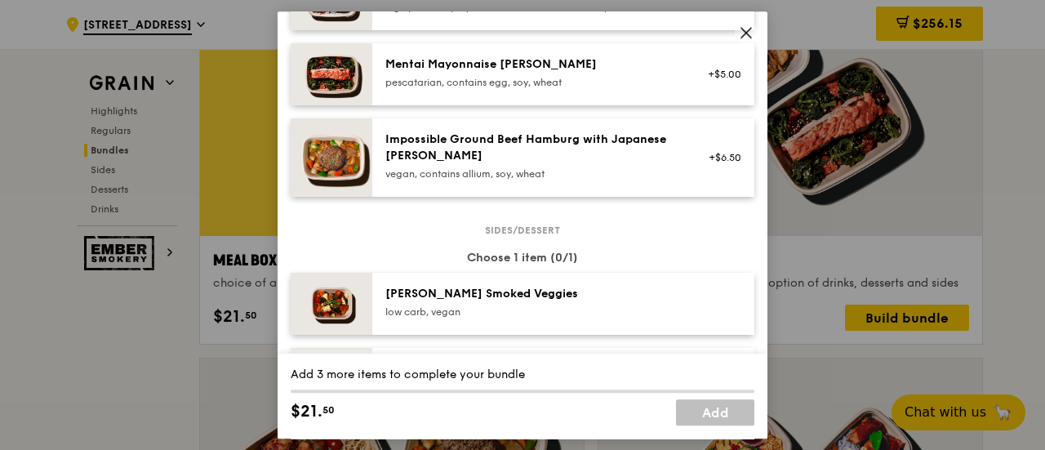
scroll to position [572, 0]
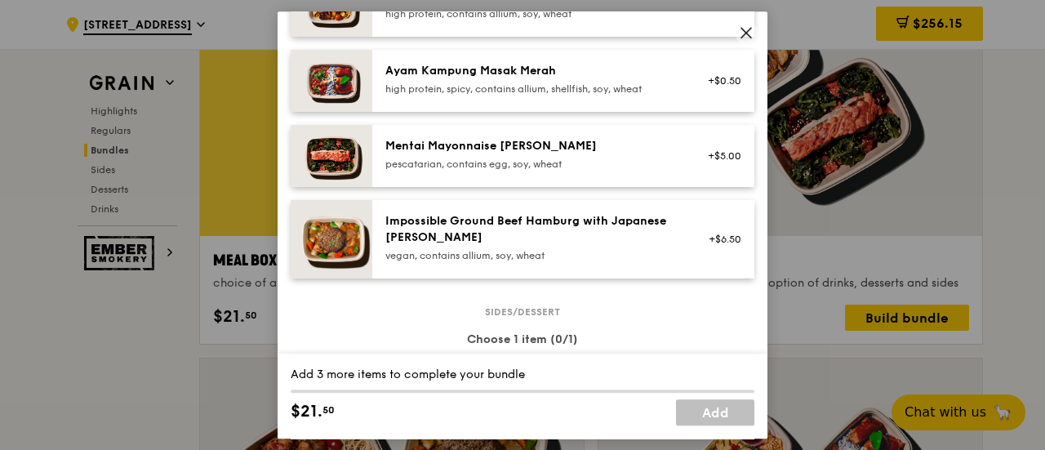
click at [473, 177] on div "Mentai Mayonnaise Aburi Salmon pescatarian, contains egg, soy, wheat +$5.00" at bounding box center [563, 156] width 382 height 62
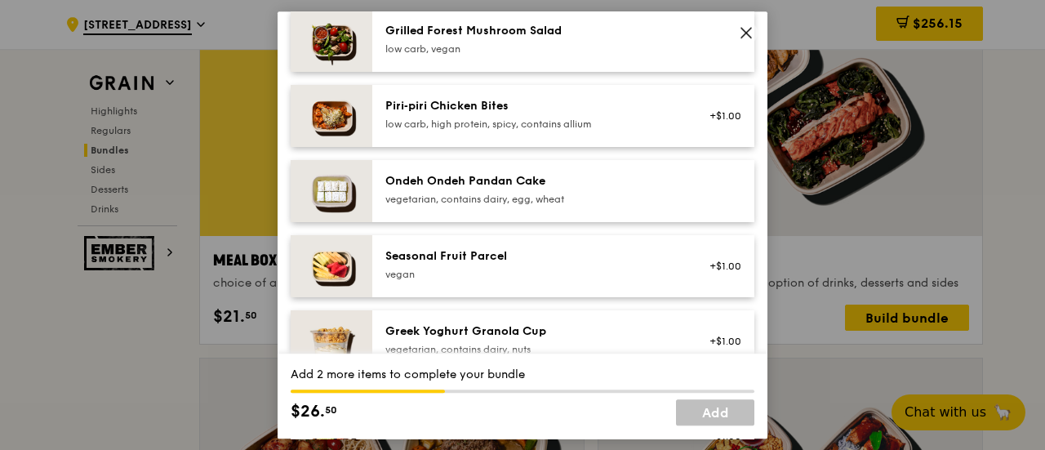
scroll to position [1143, 0]
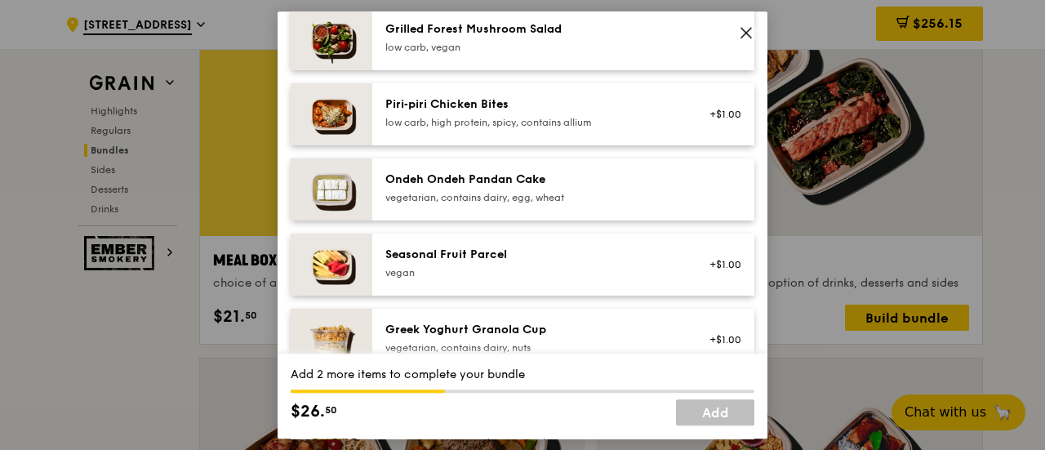
click at [487, 252] on div "Seasonal Fruit Parcel" at bounding box center [531, 255] width 293 height 16
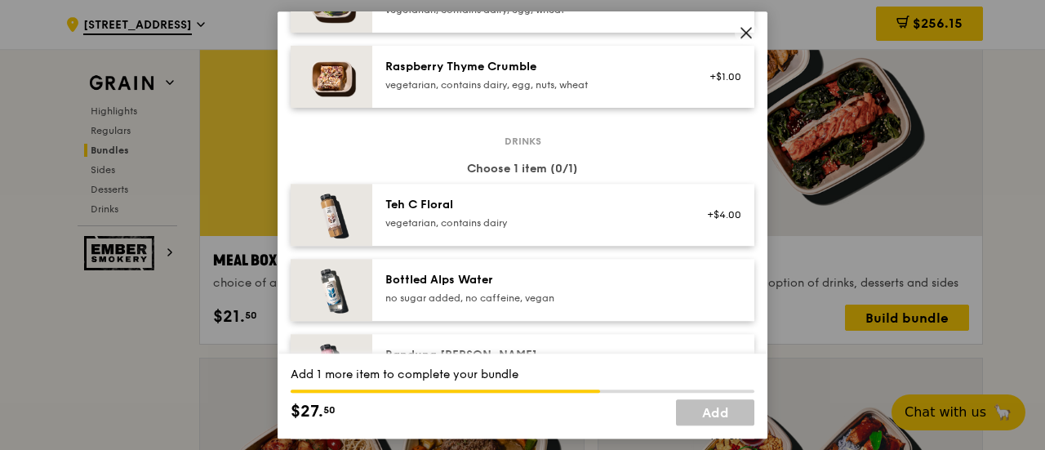
scroll to position [1633, 0]
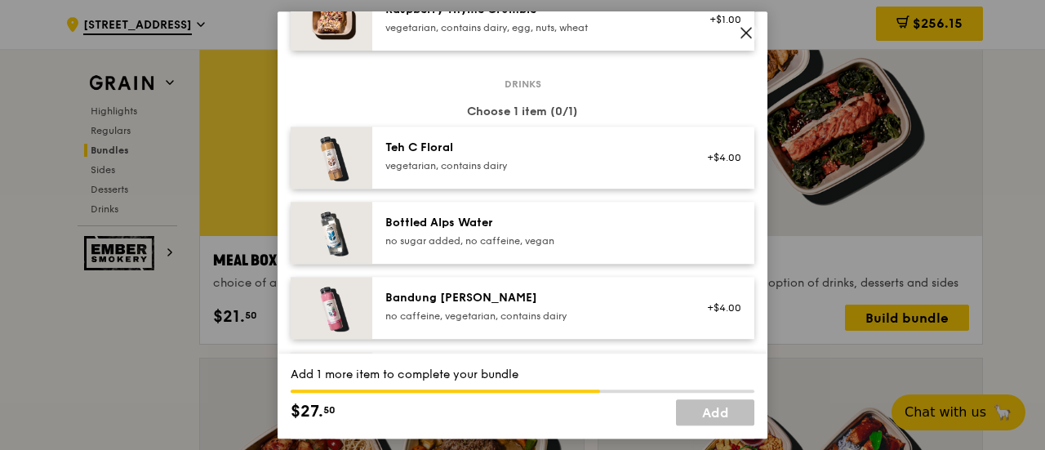
click at [489, 236] on div "no sugar added, no caffeine, vegan" at bounding box center [531, 240] width 293 height 13
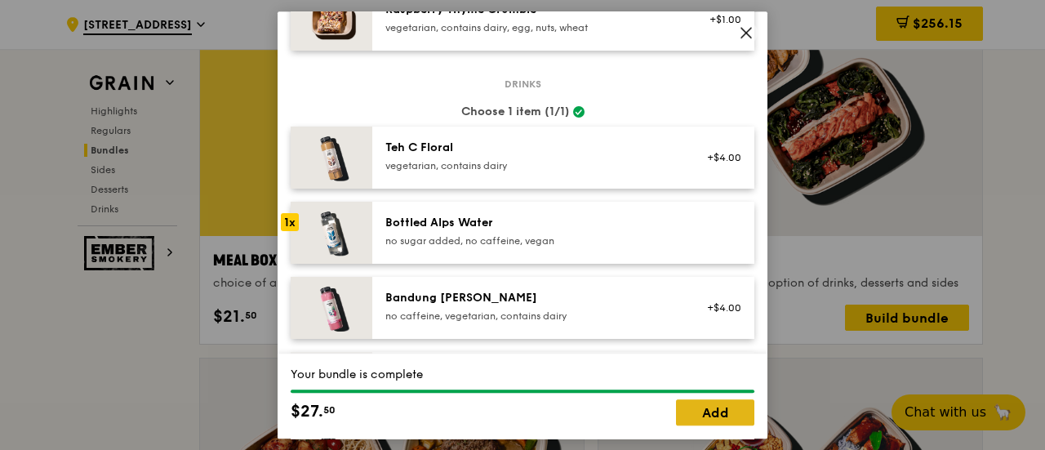
click at [704, 421] on link "Add" at bounding box center [715, 412] width 78 height 26
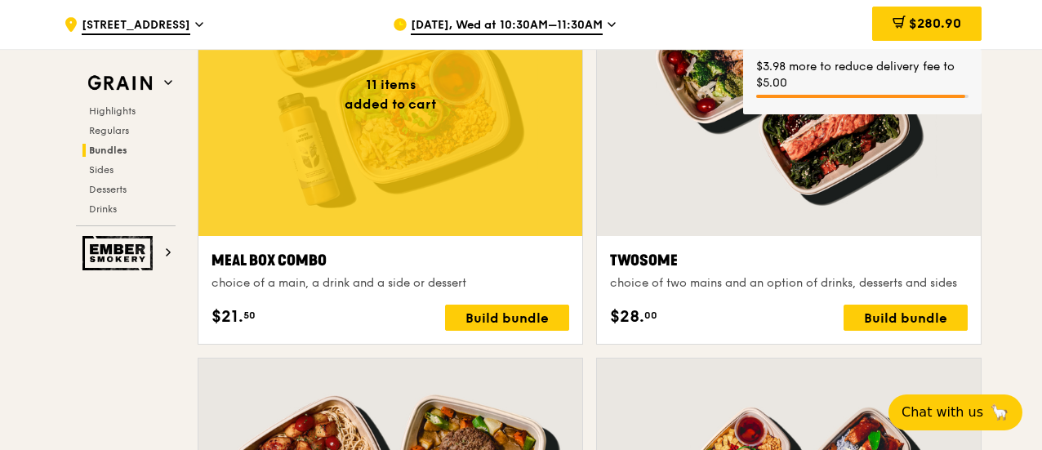
click at [472, 175] on div at bounding box center [390, 94] width 384 height 283
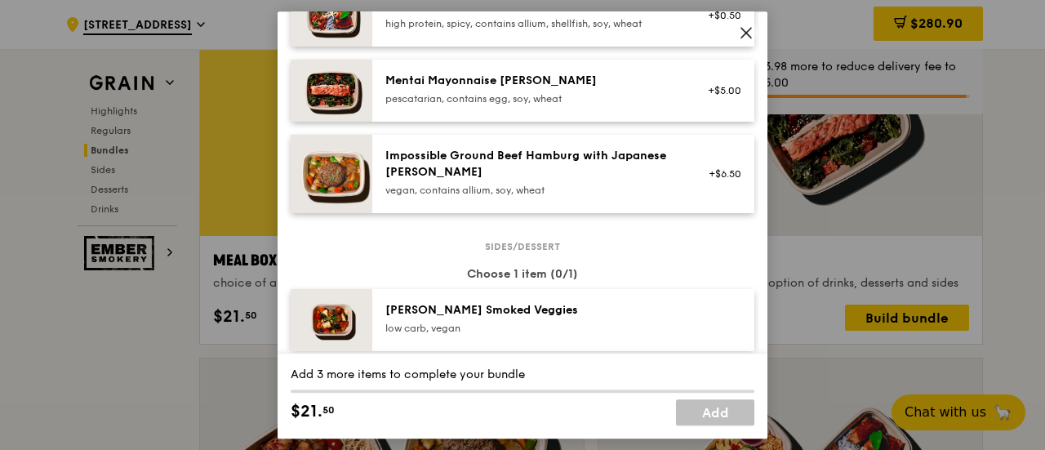
scroll to position [572, 0]
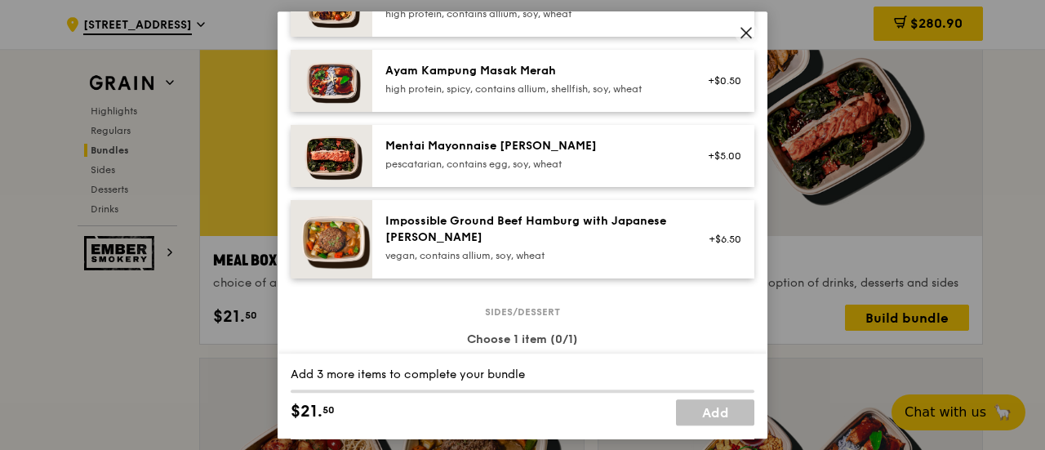
click at [364, 153] on img at bounding box center [332, 156] width 82 height 62
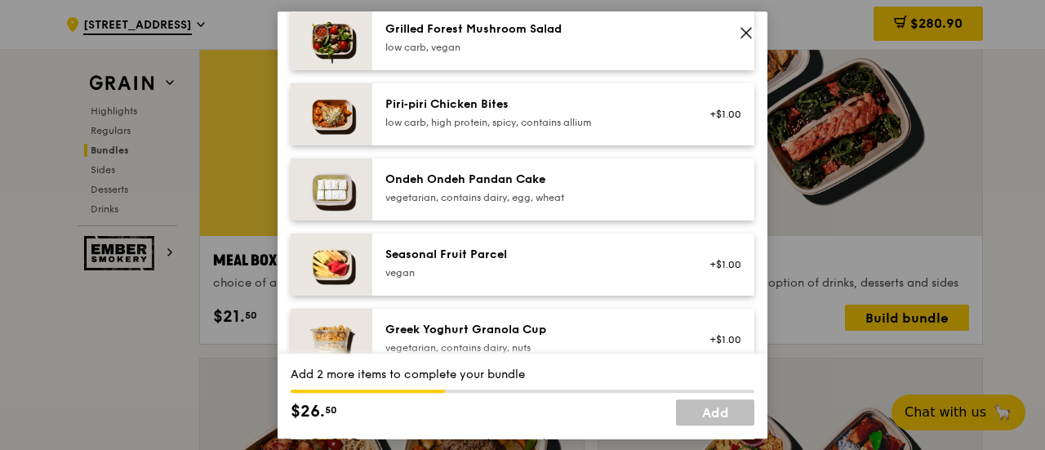
click at [397, 251] on div "Seasonal Fruit Parcel" at bounding box center [531, 255] width 293 height 16
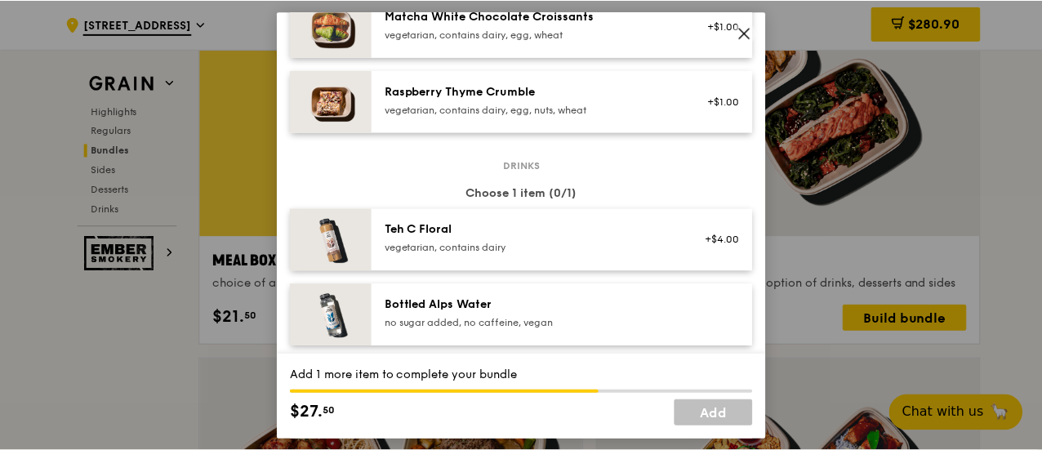
scroll to position [1633, 0]
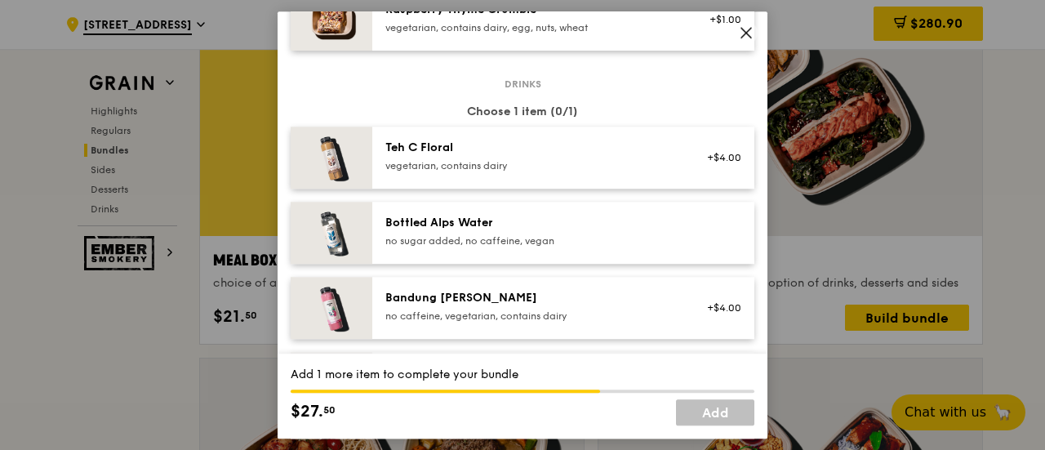
click at [410, 239] on div "no sugar added, no caffeine, vegan" at bounding box center [531, 240] width 293 height 13
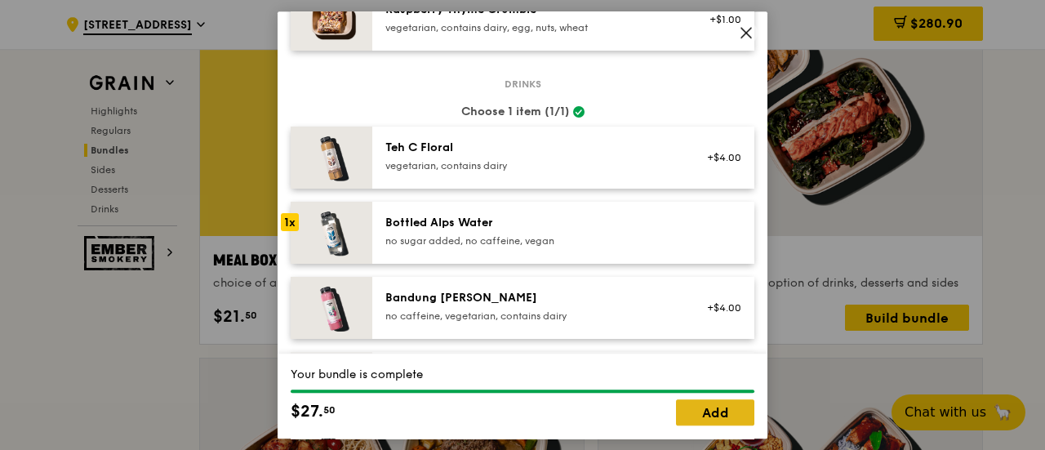
click at [729, 412] on link "Add" at bounding box center [715, 412] width 78 height 26
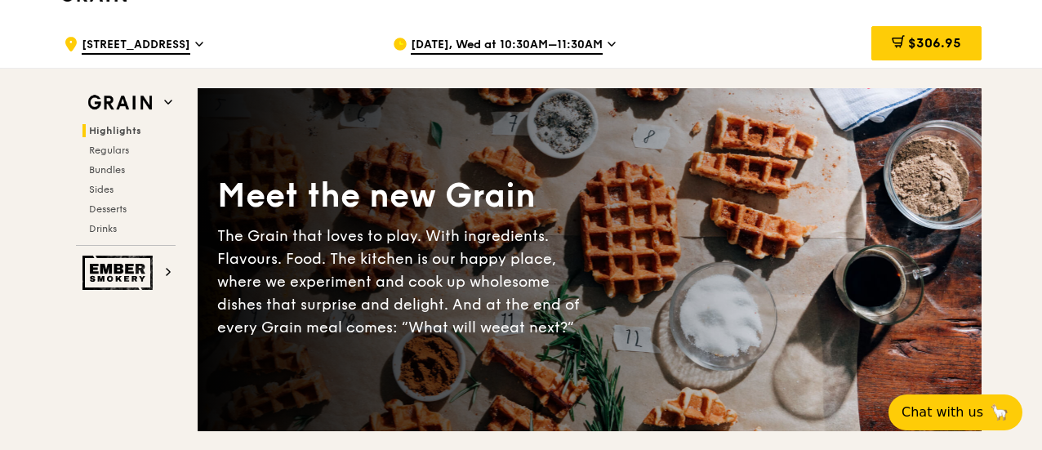
scroll to position [0, 0]
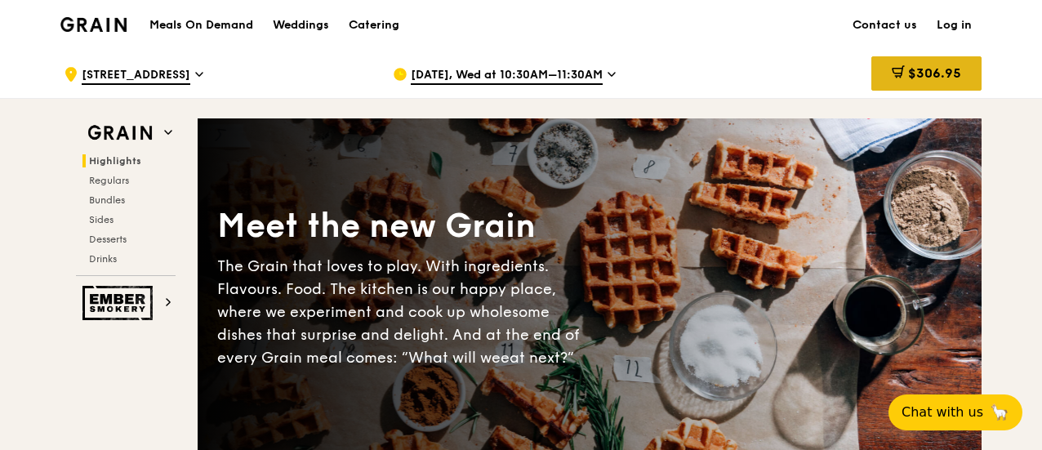
click at [920, 69] on span "$306.95" at bounding box center [934, 73] width 53 height 16
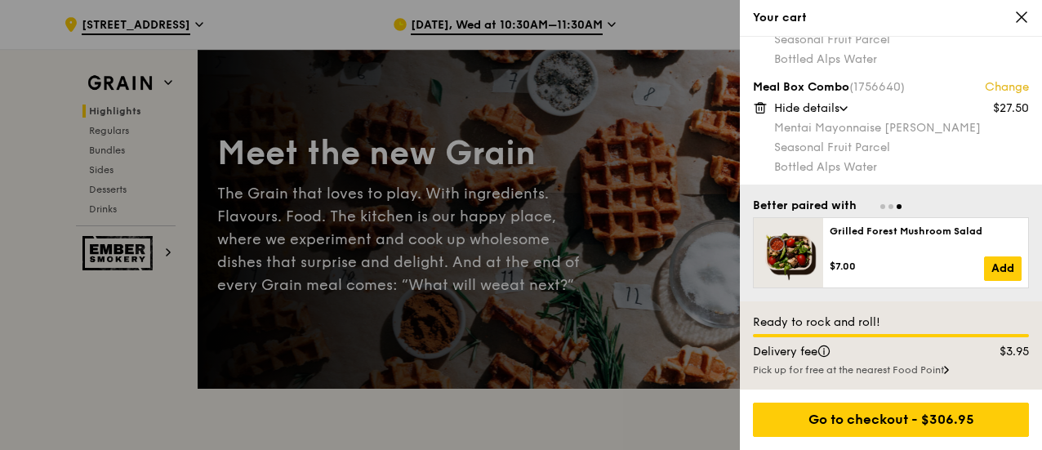
scroll to position [163, 0]
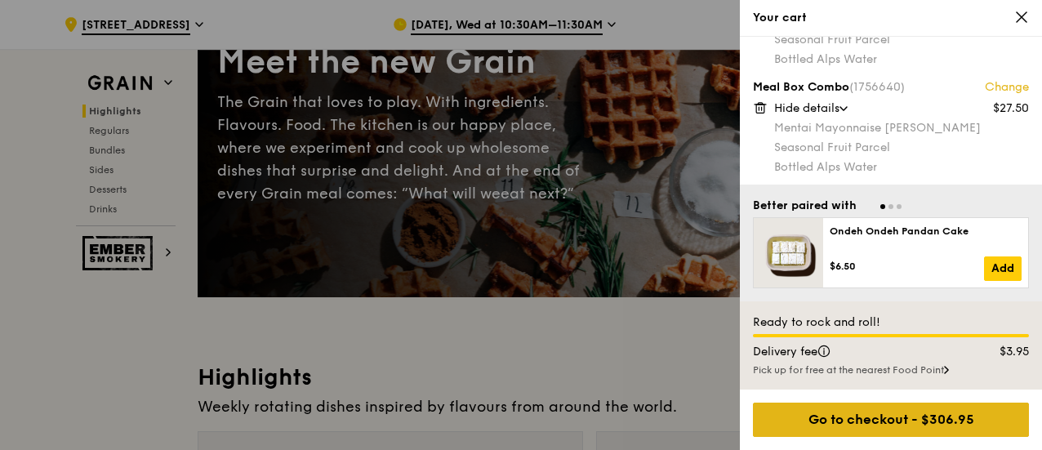
click at [907, 425] on div "Go to checkout - $306.95" at bounding box center [891, 420] width 276 height 34
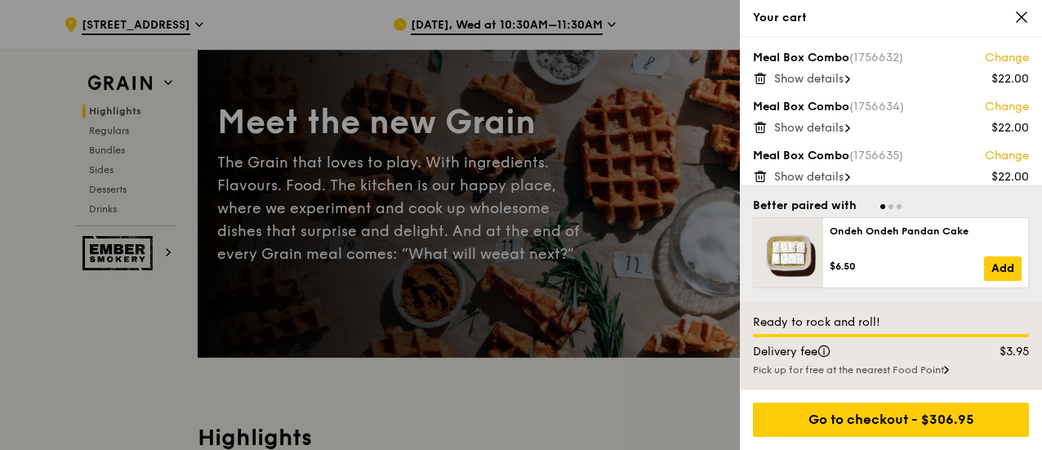
scroll to position [82, 0]
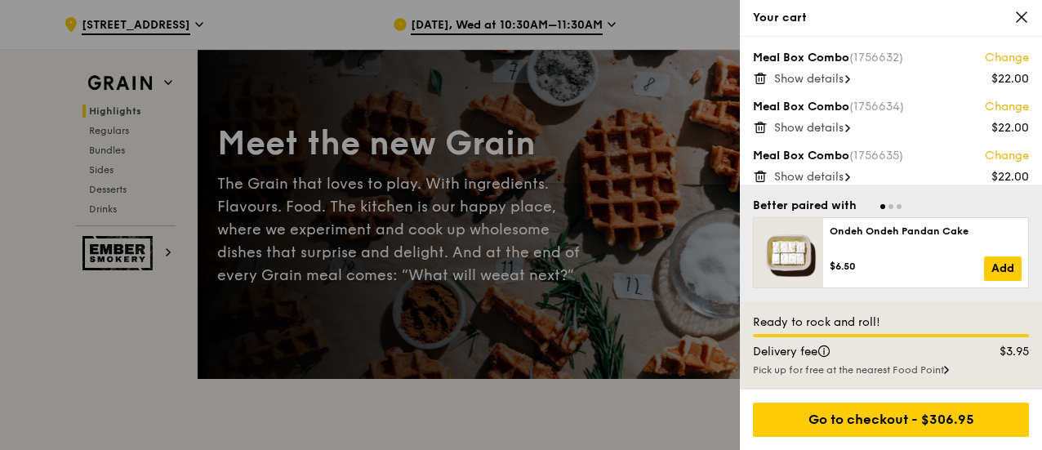
click at [843, 79] on span "Show details" at bounding box center [808, 79] width 69 height 14
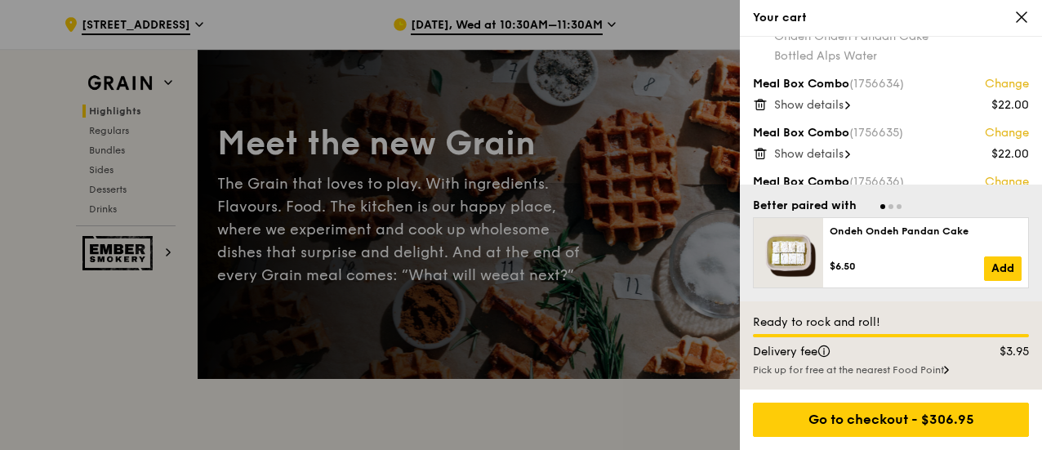
click at [849, 103] on icon at bounding box center [847, 105] width 3 height 7
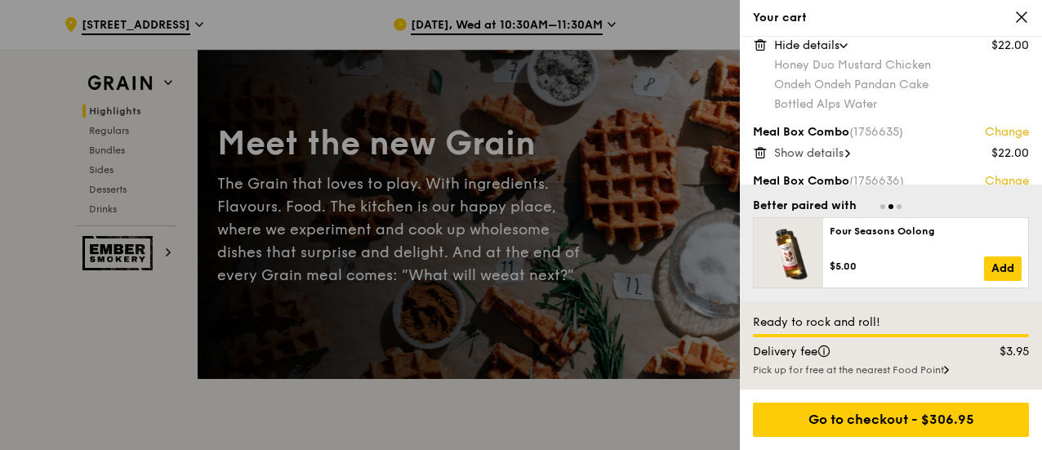
scroll to position [163, 0]
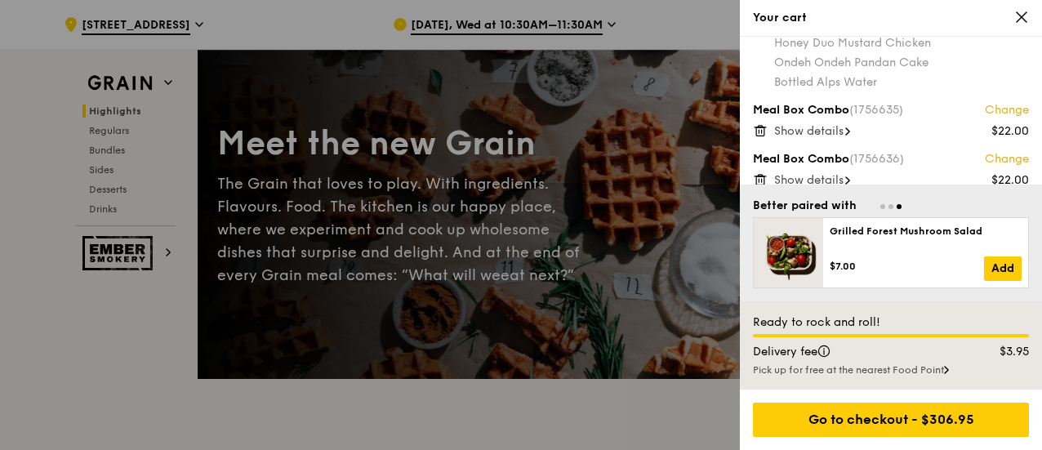
click at [843, 133] on span "Show details" at bounding box center [808, 131] width 69 height 14
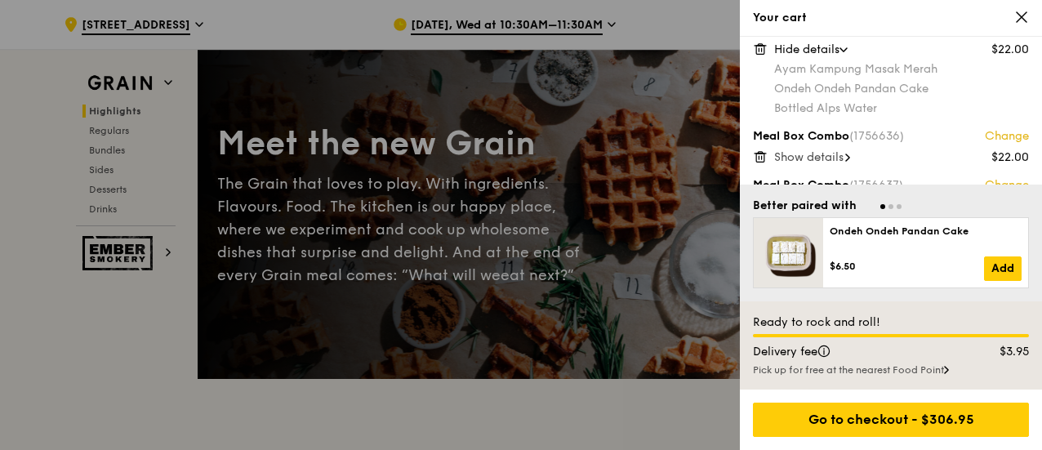
scroll to position [327, 0]
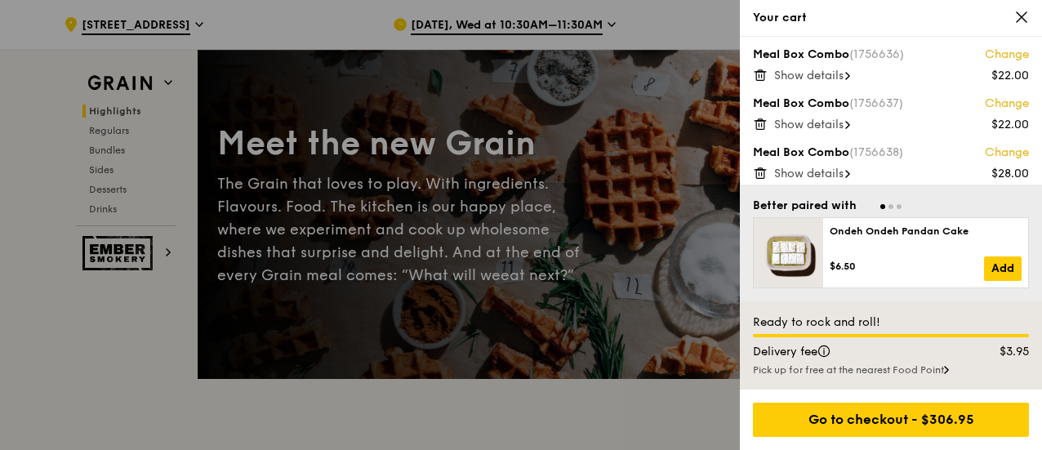
click at [843, 79] on span "Show details" at bounding box center [808, 76] width 69 height 14
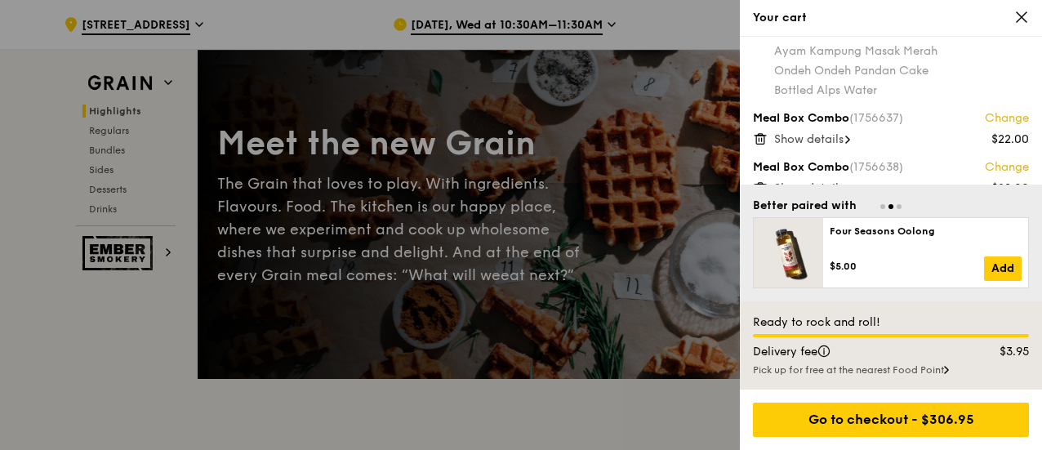
scroll to position [408, 0]
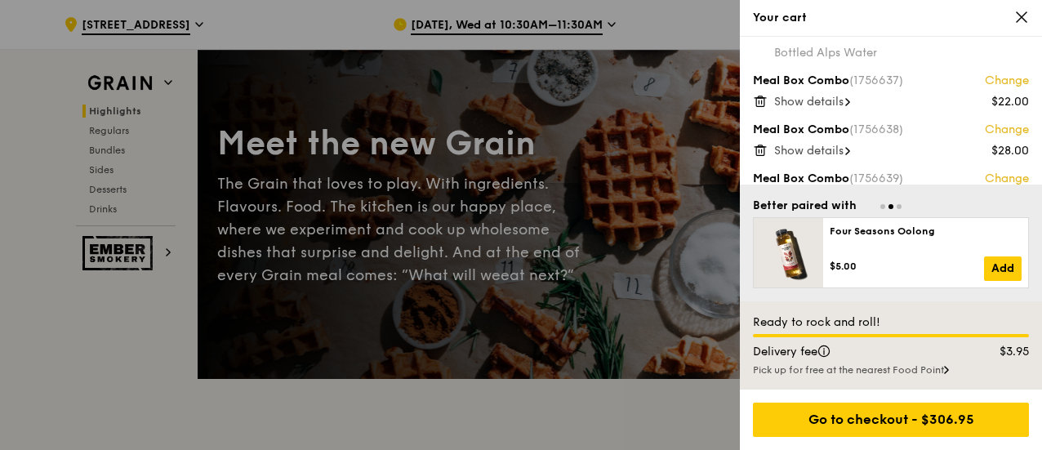
click at [850, 98] on icon at bounding box center [847, 102] width 5 height 8
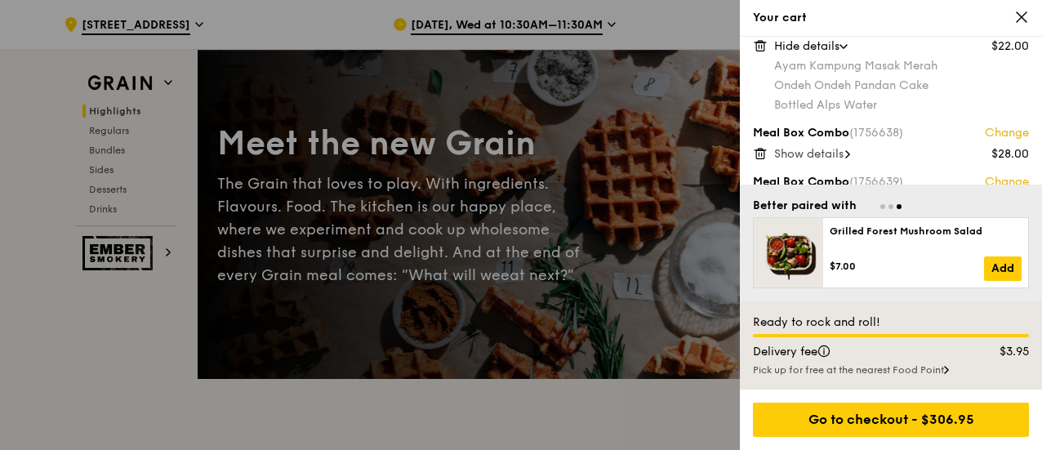
scroll to position [490, 0]
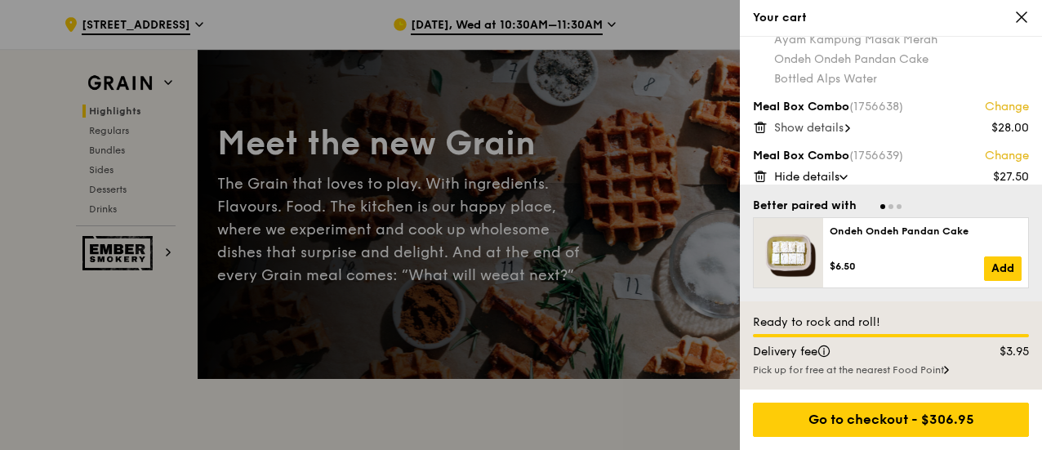
click at [850, 128] on icon at bounding box center [847, 128] width 5 height 8
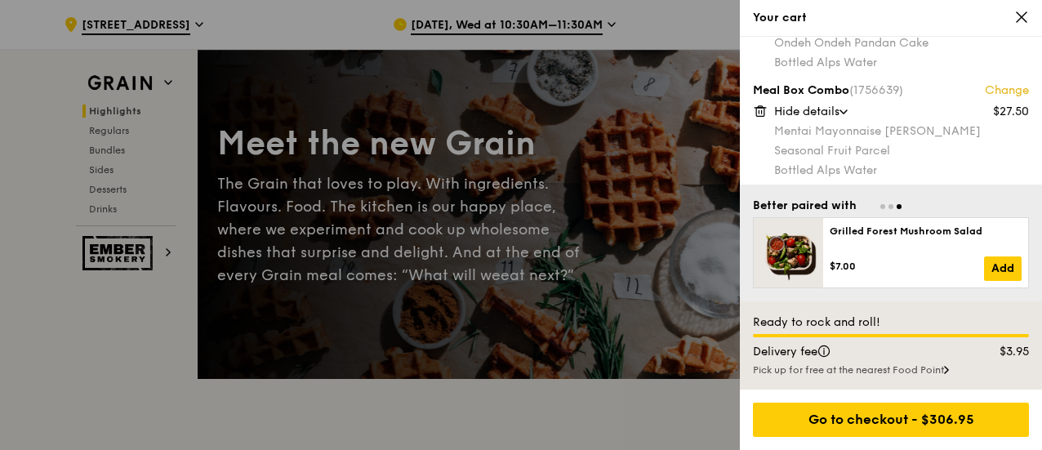
scroll to position [653, 0]
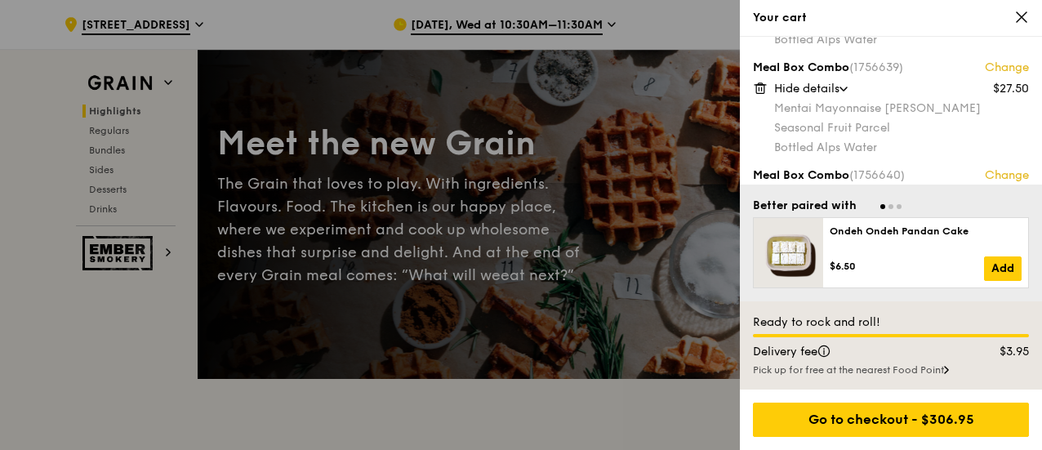
click at [821, 91] on span "Hide details" at bounding box center [806, 89] width 65 height 14
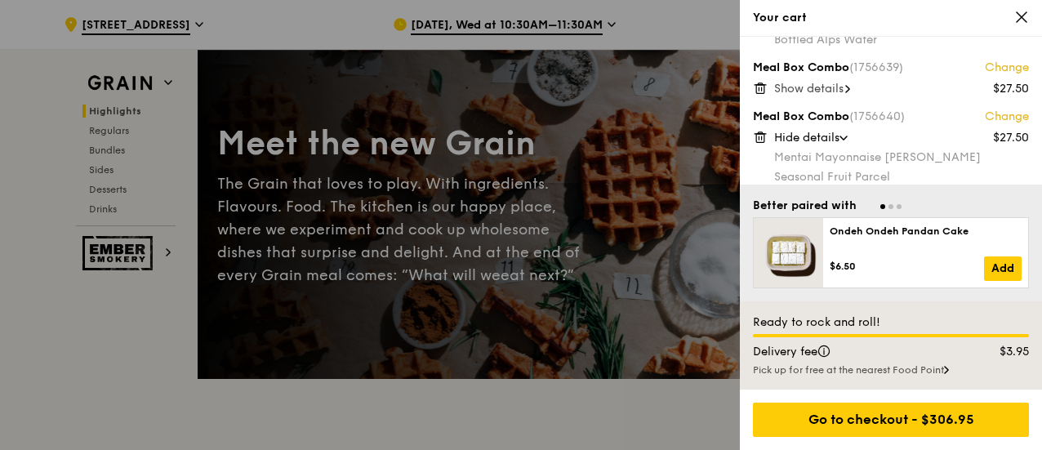
click at [849, 86] on icon at bounding box center [847, 89] width 3 height 7
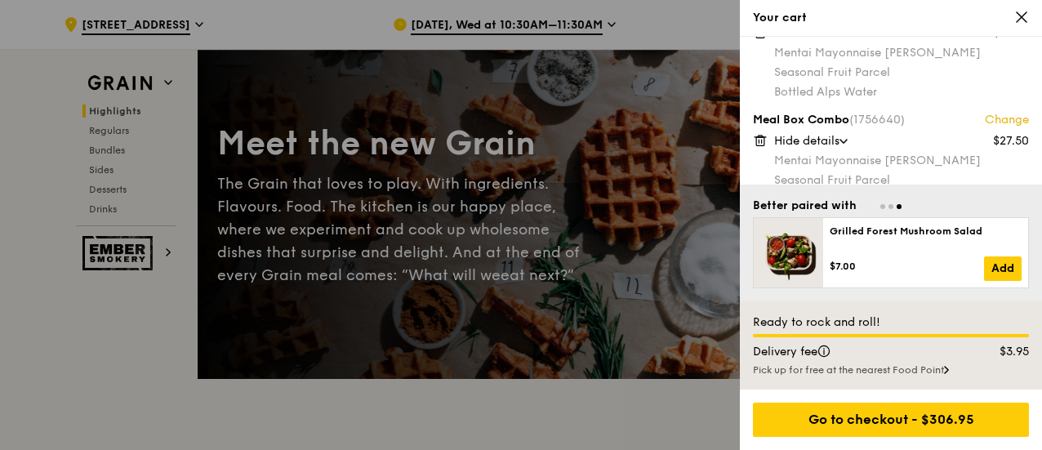
scroll to position [735, 0]
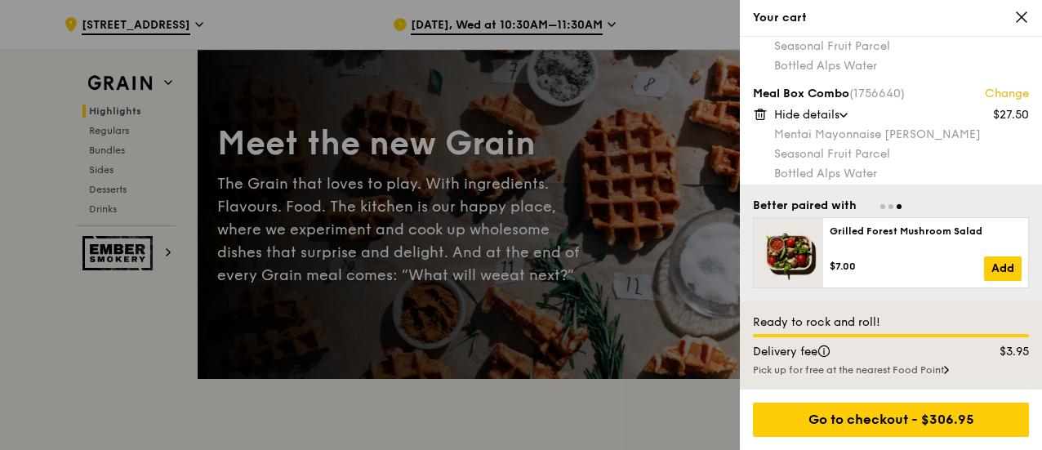
click at [848, 115] on icon at bounding box center [843, 115] width 8 height 5
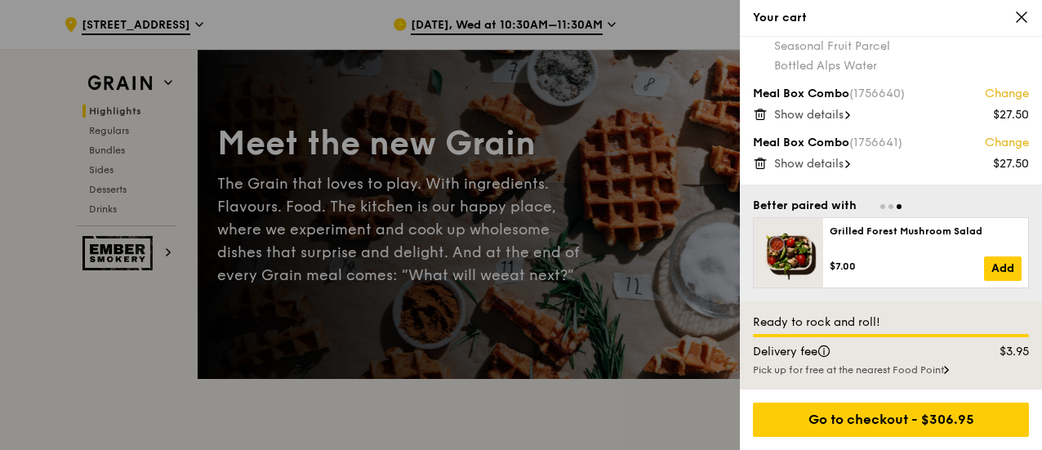
click at [849, 113] on icon at bounding box center [847, 115] width 3 height 7
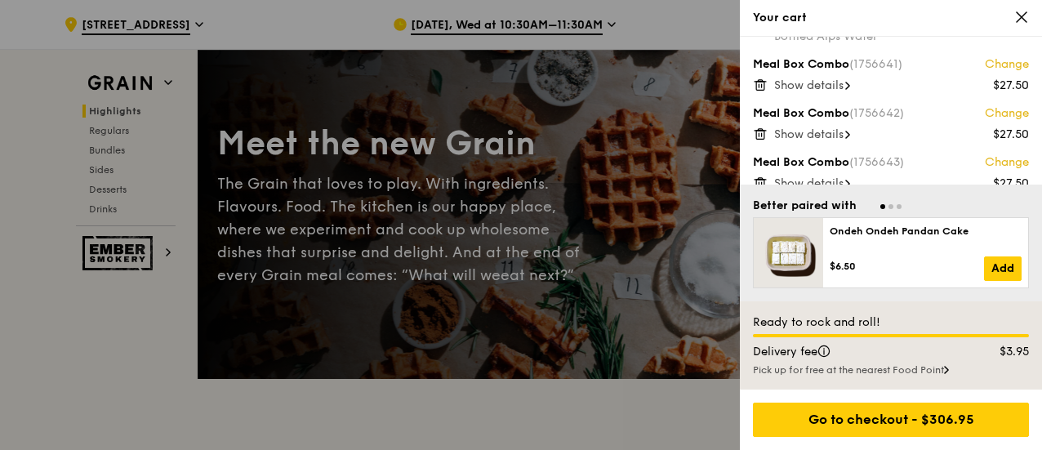
scroll to position [898, 0]
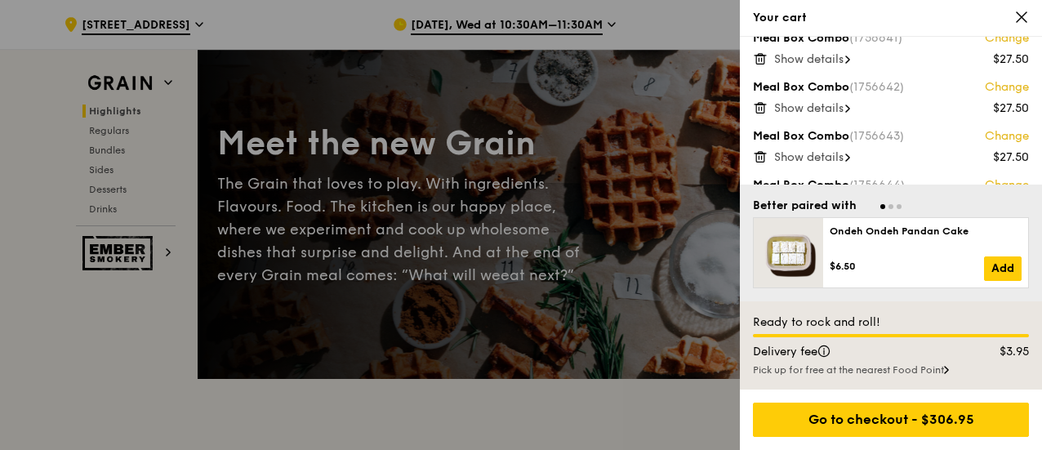
click at [849, 60] on icon at bounding box center [847, 60] width 5 height 8
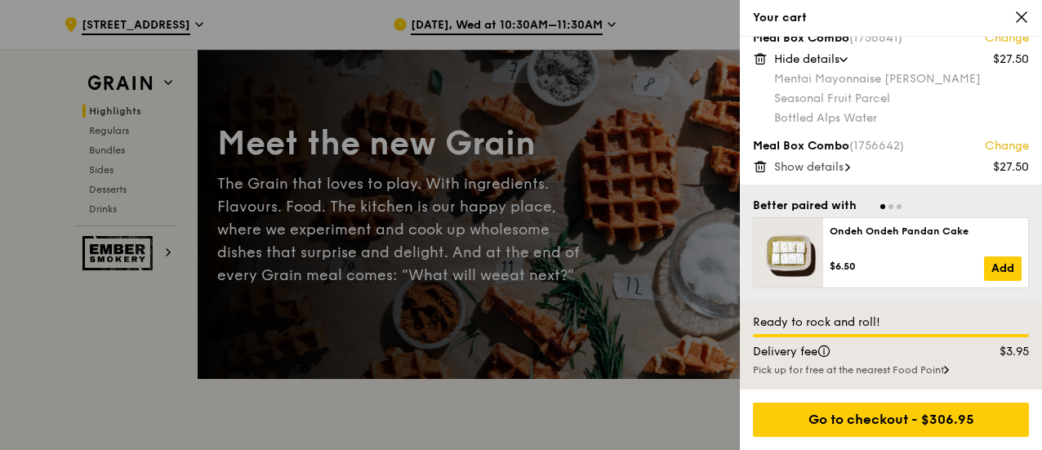
scroll to position [980, 0]
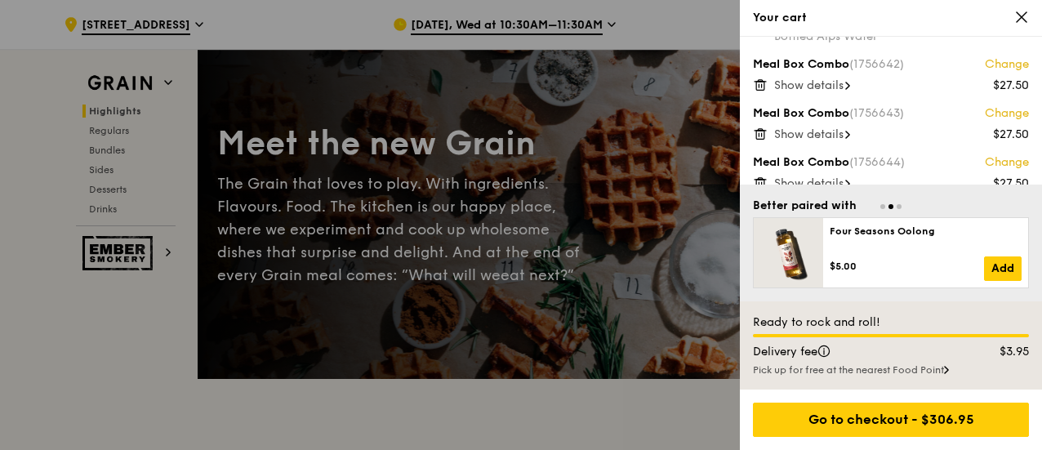
click at [850, 82] on icon at bounding box center [847, 86] width 5 height 8
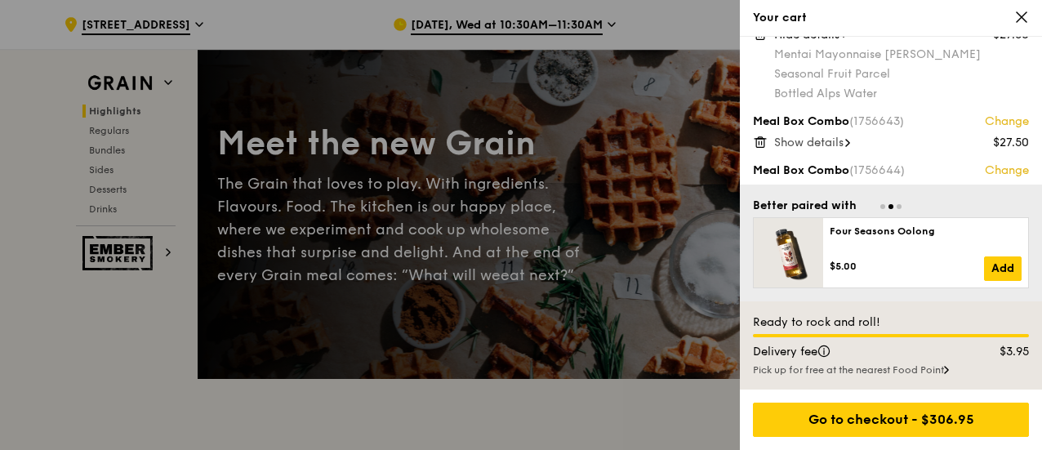
scroll to position [1055, 0]
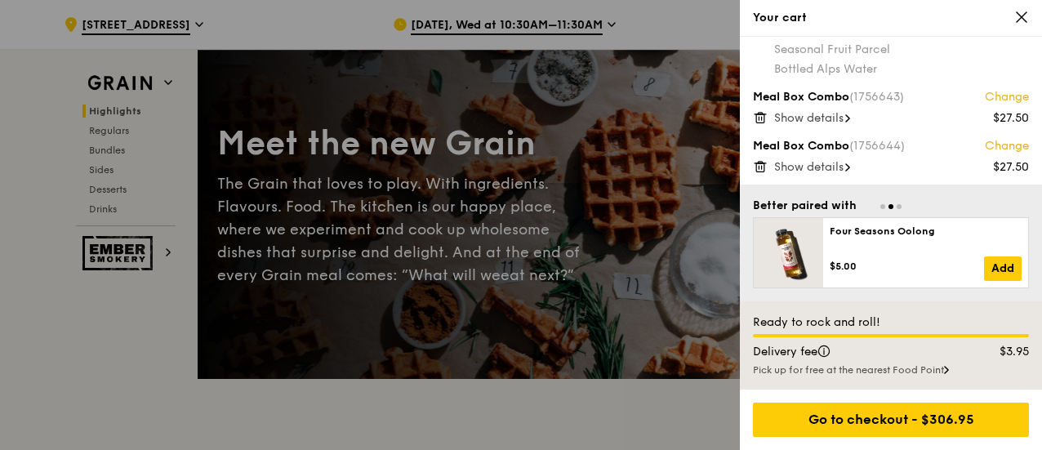
click at [847, 118] on div "Show details" at bounding box center [901, 118] width 255 height 16
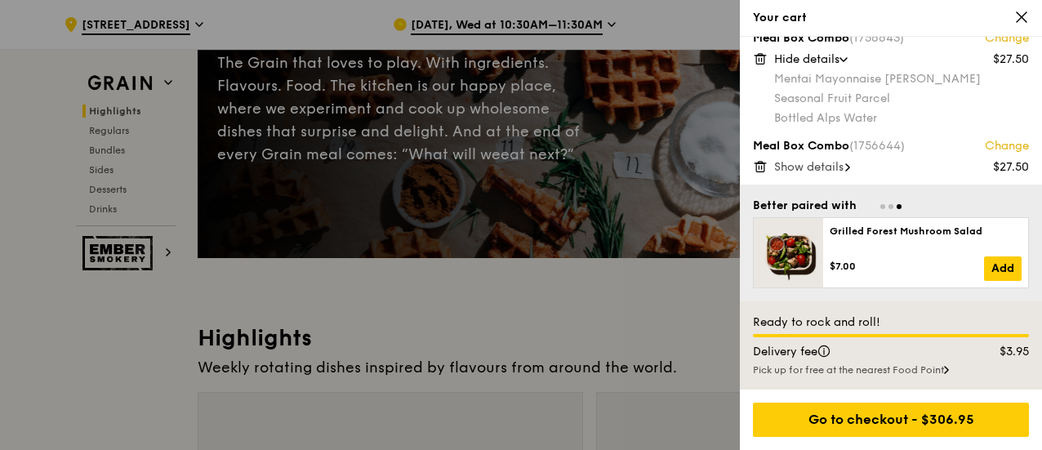
scroll to position [245, 0]
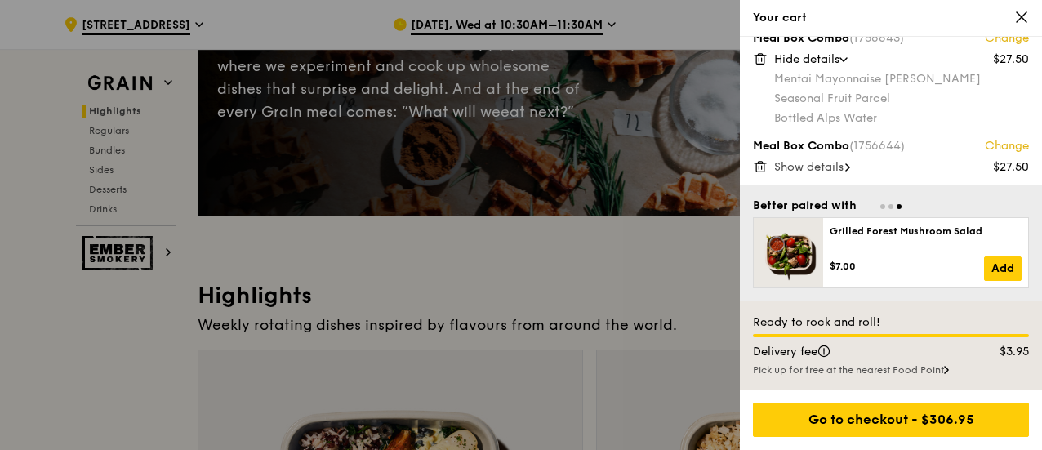
drag, startPoint x: 846, startPoint y: 164, endPoint x: 861, endPoint y: 128, distance: 38.8
click at [843, 164] on span "Show details" at bounding box center [808, 167] width 69 height 14
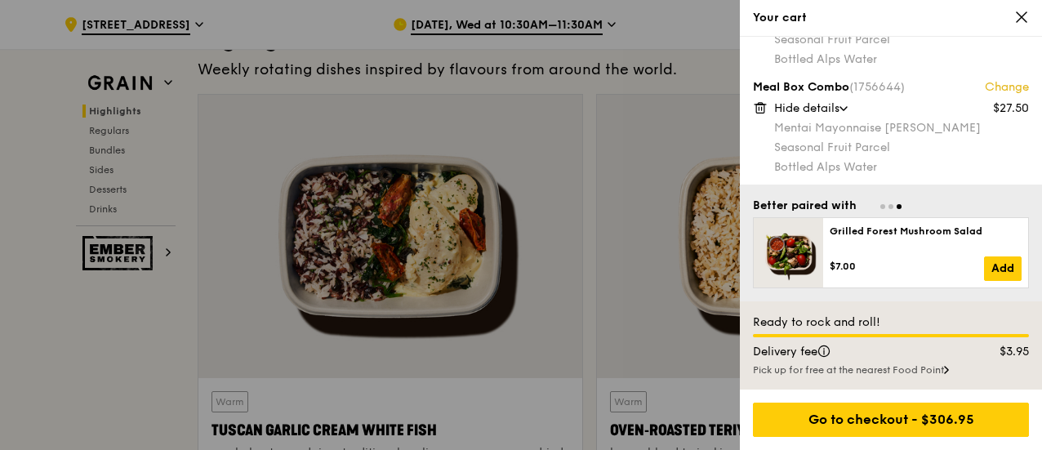
scroll to position [572, 0]
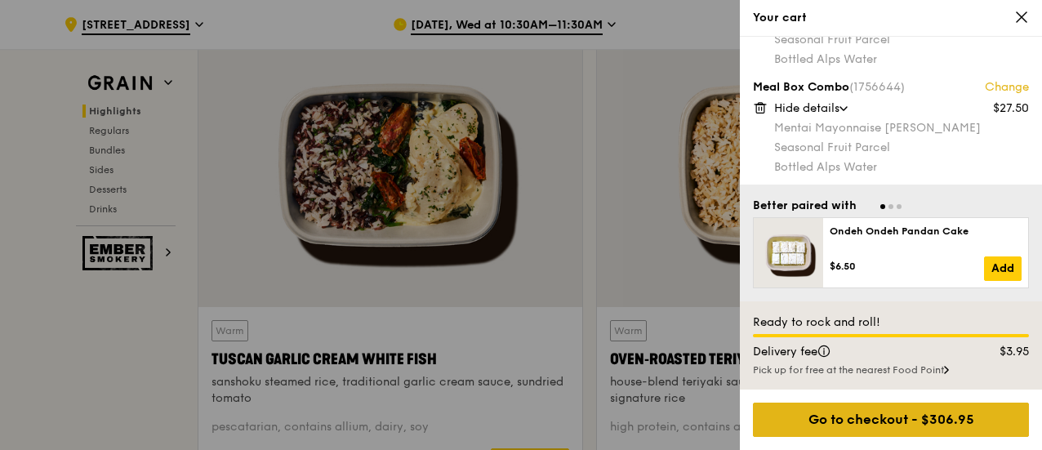
click at [939, 424] on div "Go to checkout - $306.95" at bounding box center [891, 420] width 276 height 34
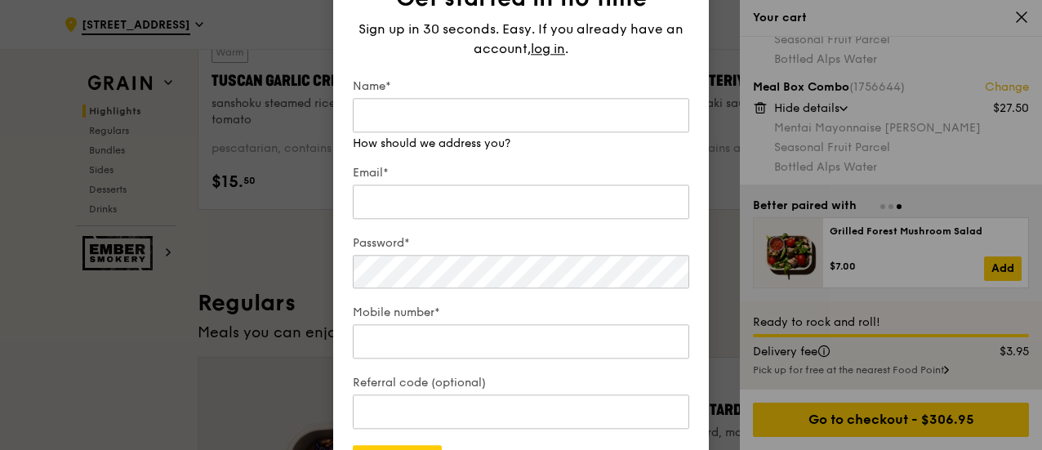
scroll to position [653, 0]
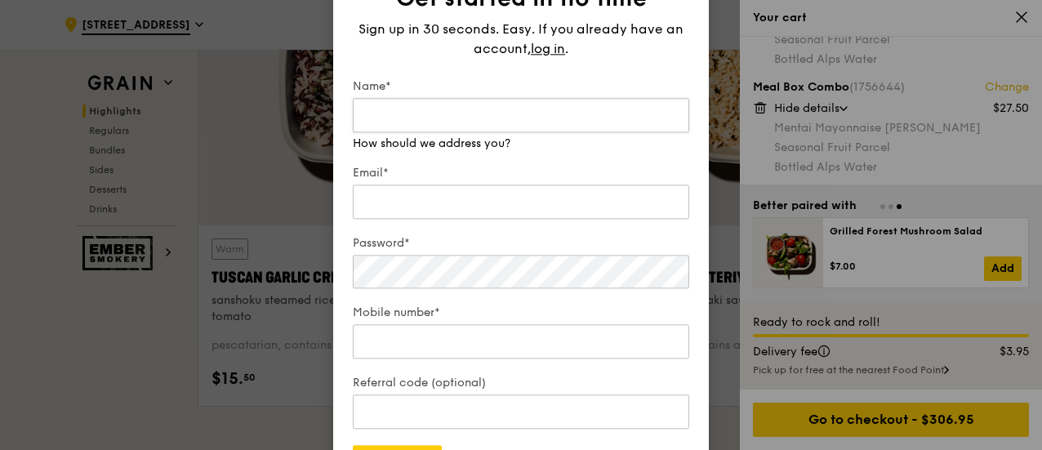
click at [487, 120] on input "Name*" at bounding box center [521, 115] width 336 height 34
type input "YEOH [PERSON_NAME]"
click at [459, 205] on div "Email*" at bounding box center [521, 193] width 336 height 57
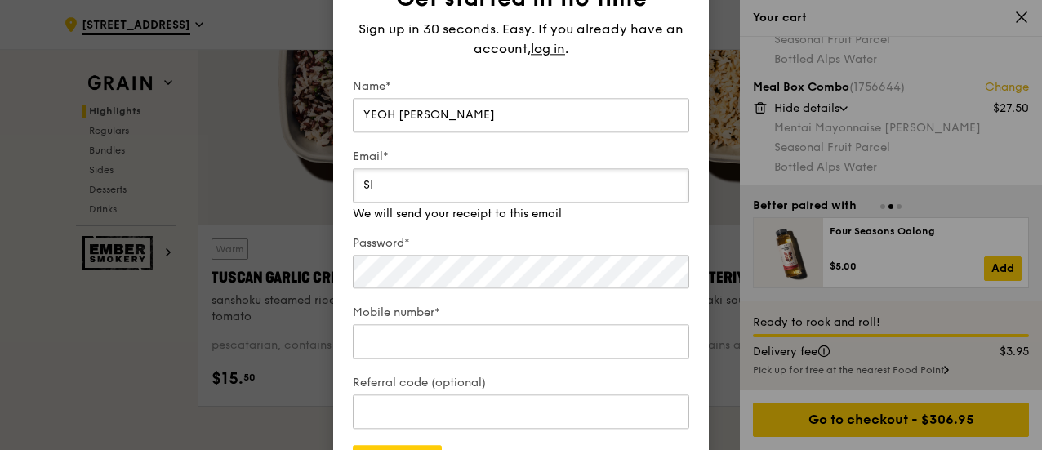
type input "S"
type input "[EMAIL_ADDRESS][DOMAIN_NAME]"
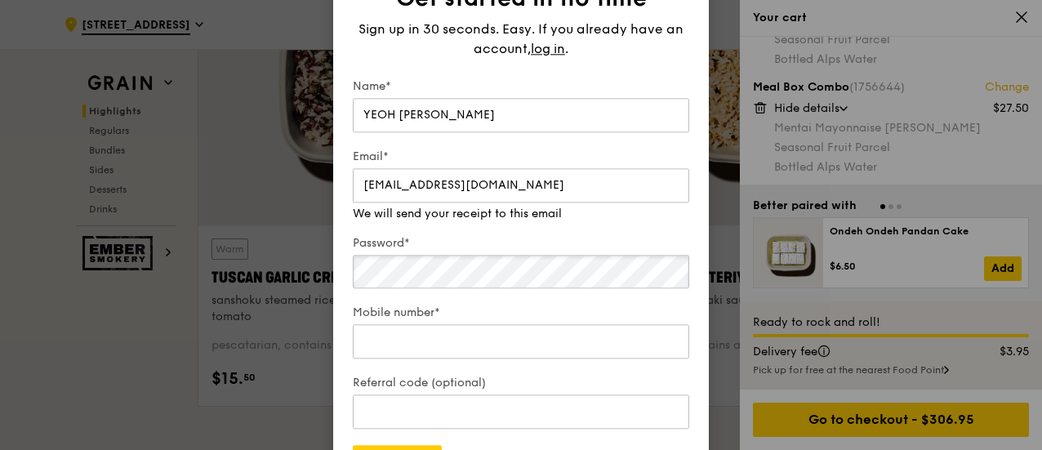
click at [388, 281] on div "Password*" at bounding box center [521, 263] width 336 height 56
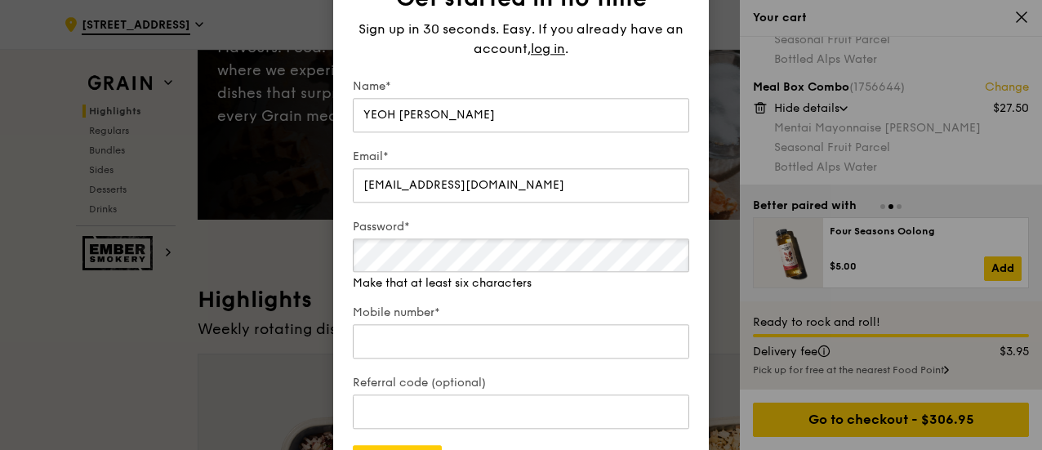
scroll to position [163, 0]
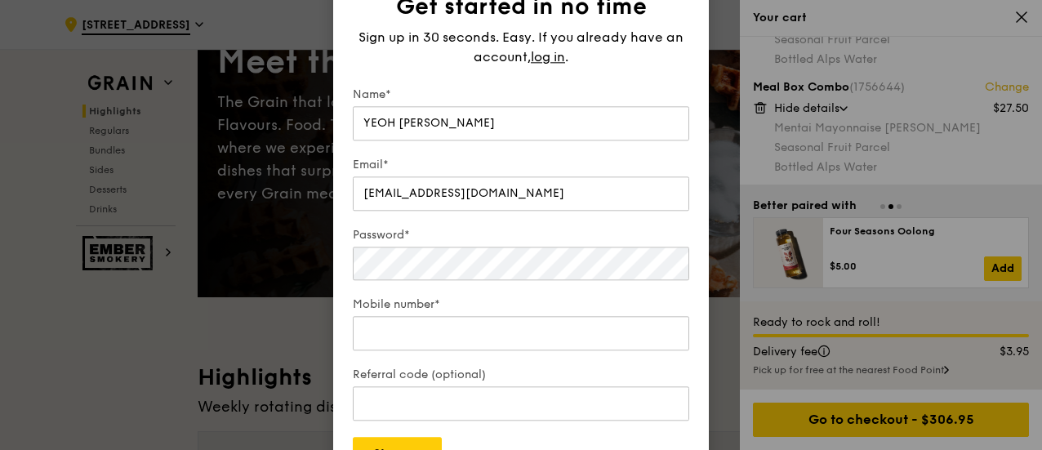
drag, startPoint x: 475, startPoint y: 24, endPoint x: 451, endPoint y: 79, distance: 60.7
click at [483, 73] on div "Get started in no time Sign up in 30 seconds. Easy. If you already have an acco…" at bounding box center [521, 231] width 336 height 479
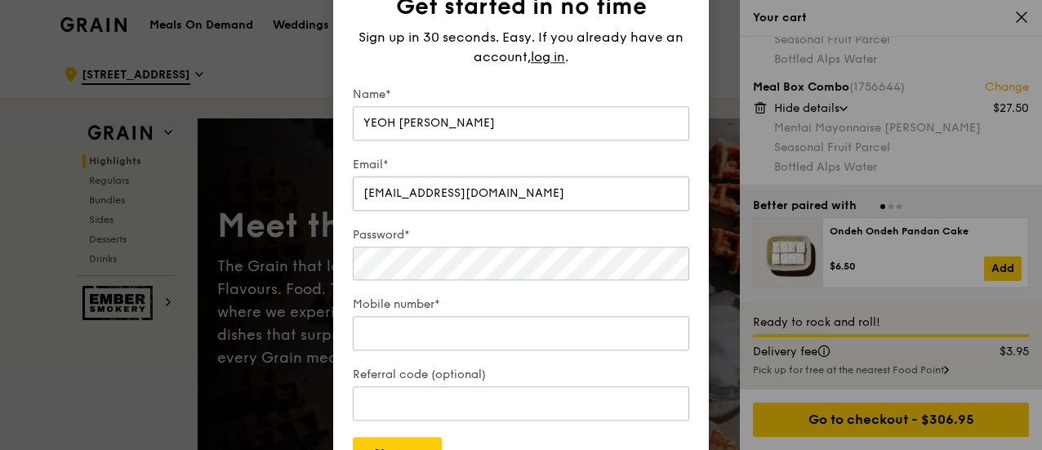
scroll to position [82, 0]
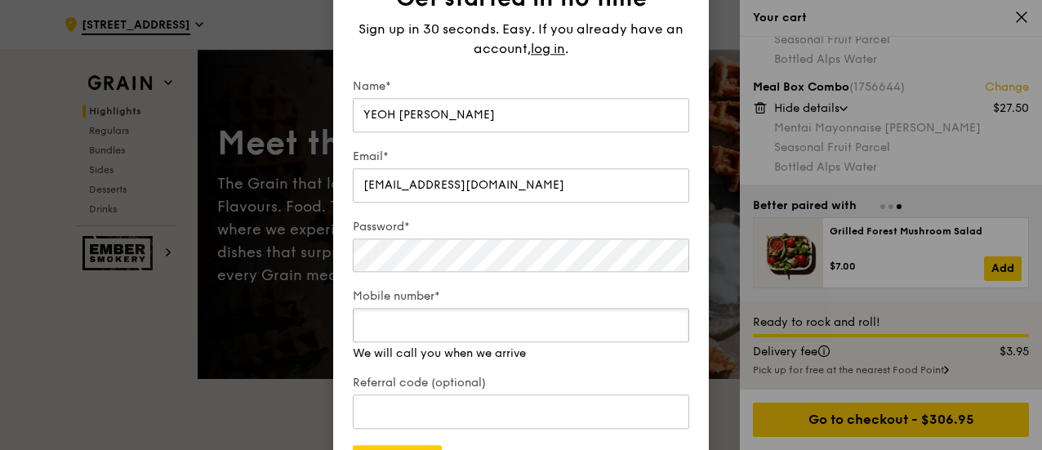
click at [434, 344] on div "Mobile number* We will call you when we arrive" at bounding box center [521, 324] width 336 height 73
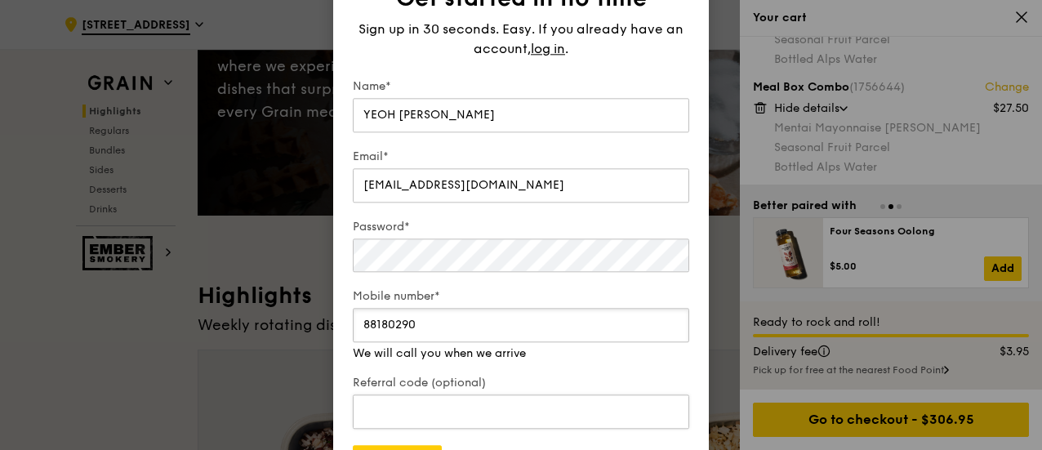
type input "88180290"
drag, startPoint x: 451, startPoint y: 403, endPoint x: 473, endPoint y: 376, distance: 35.4
click at [451, 403] on input "Referral code (optional)" at bounding box center [521, 411] width 336 height 34
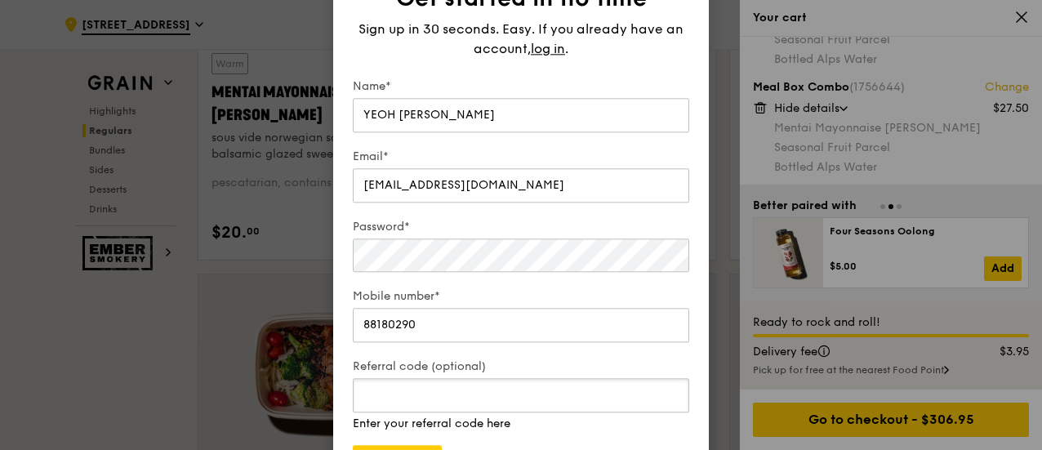
scroll to position [1715, 0]
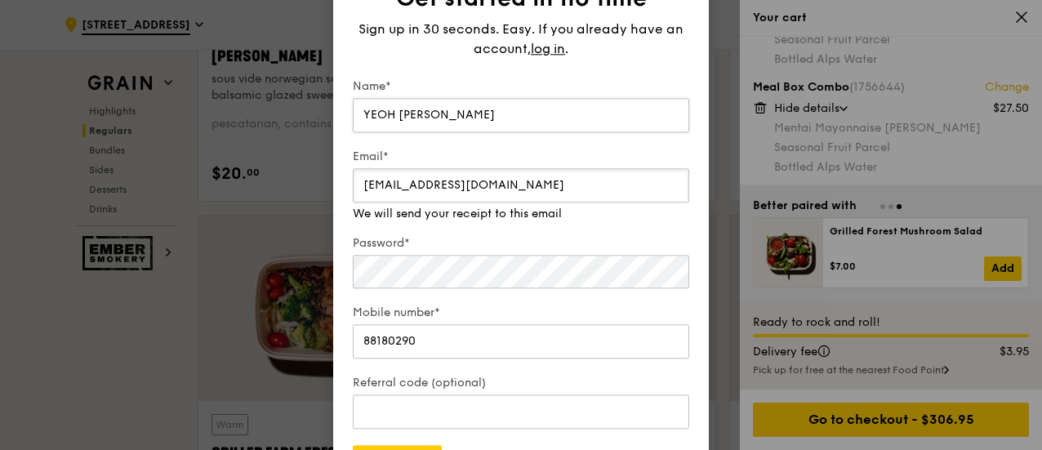
drag, startPoint x: 609, startPoint y: 182, endPoint x: 616, endPoint y: 110, distance: 72.1
click at [616, 110] on form "Name* YEOH SIEW TENG Email* siewteng@daidanasia.com.sg We will send your receip…" at bounding box center [521, 278] width 336 height 401
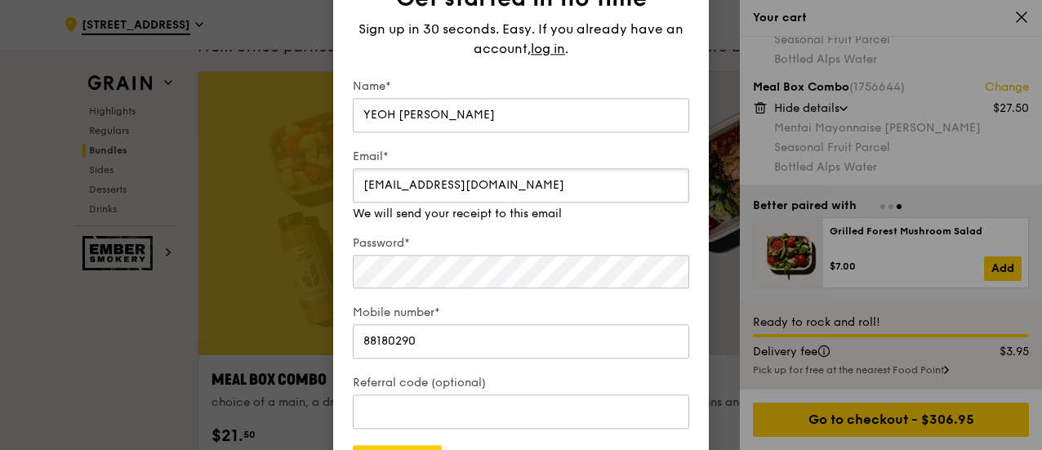
scroll to position [2531, 0]
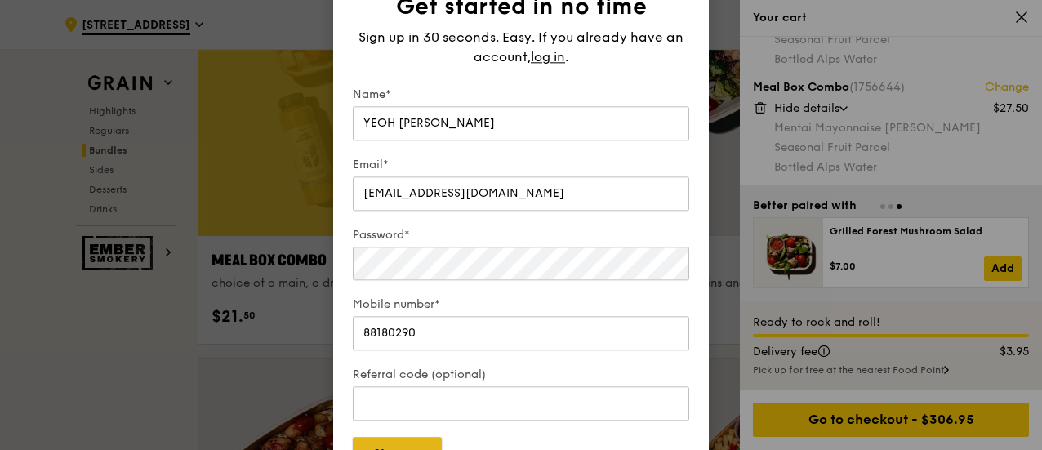
click at [397, 445] on button "Sign up" at bounding box center [397, 454] width 89 height 34
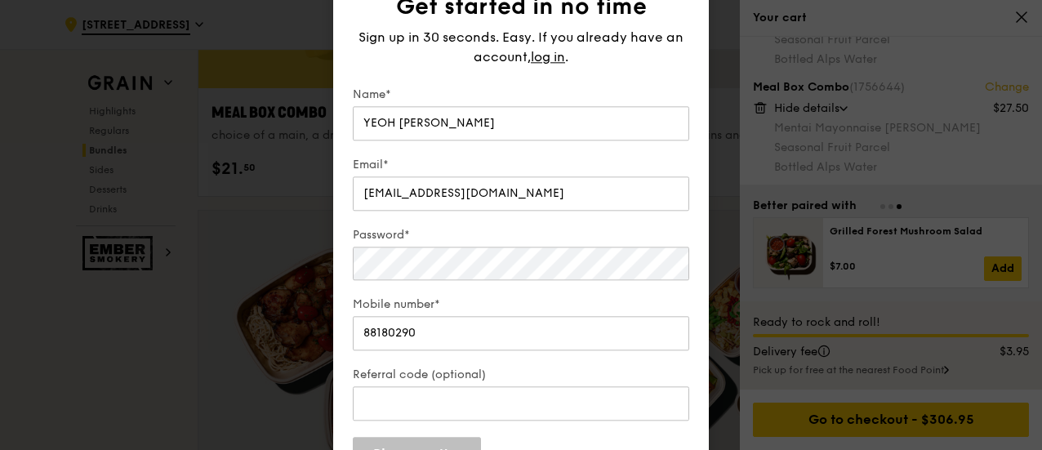
scroll to position [2776, 0]
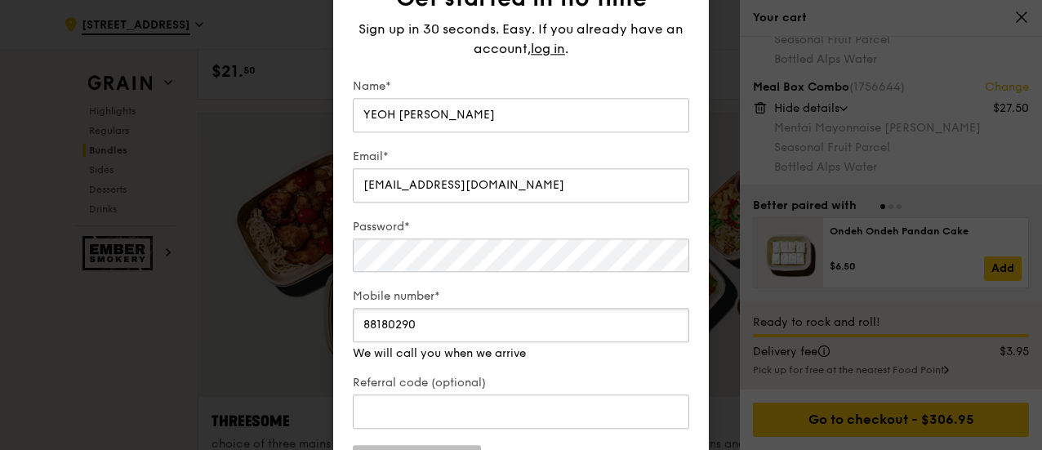
drag, startPoint x: 412, startPoint y: 330, endPoint x: 387, endPoint y: 327, distance: 25.4
click at [382, 329] on input "88180290" at bounding box center [521, 325] width 336 height 34
click at [434, 326] on input "88180290" at bounding box center [521, 325] width 336 height 34
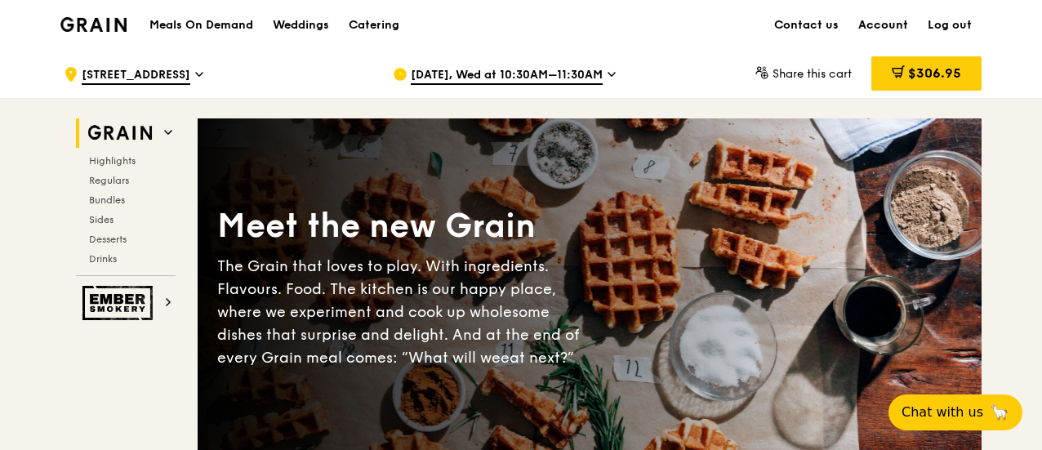
click at [889, 24] on link "Account" at bounding box center [882, 25] width 69 height 49
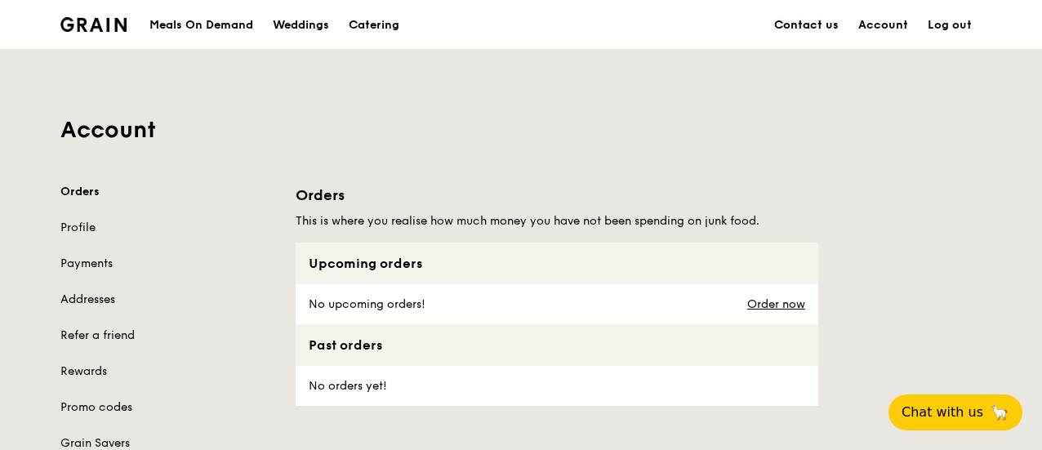
click at [823, 23] on link "Contact us" at bounding box center [806, 25] width 84 height 49
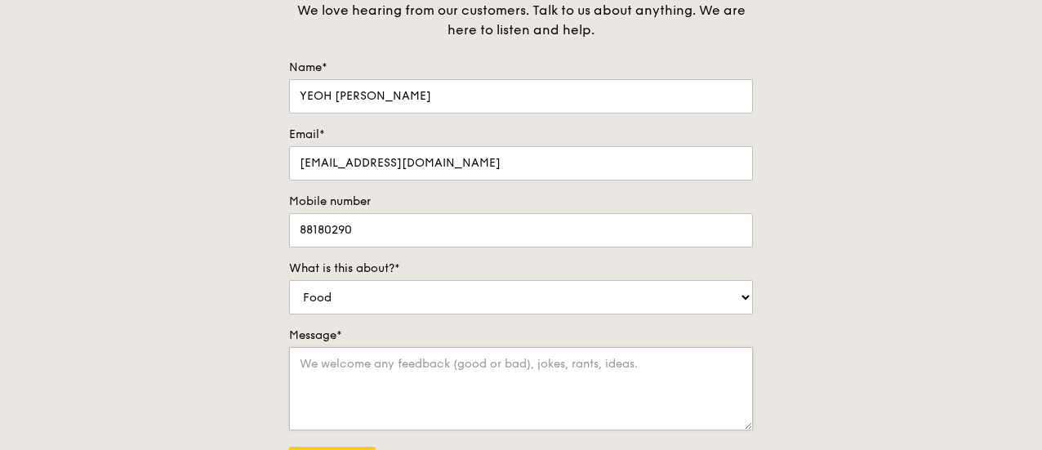
scroll to position [245, 0]
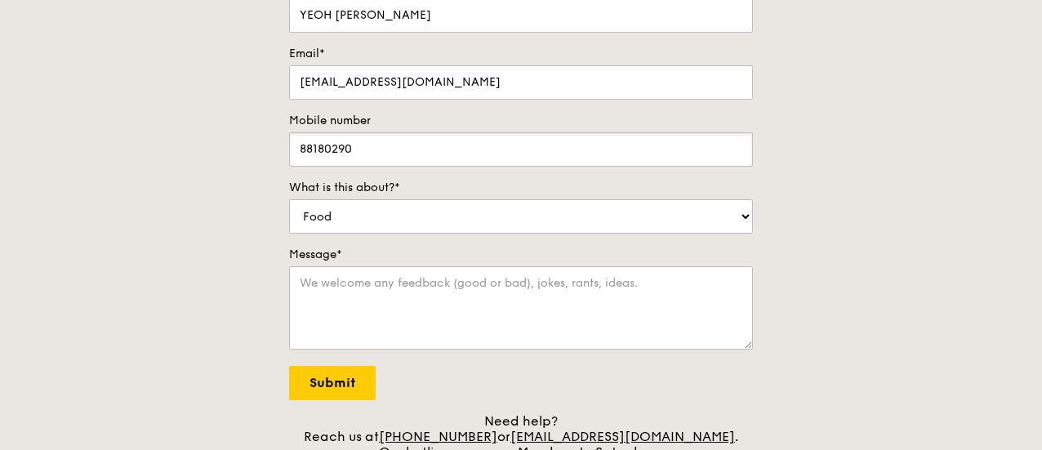
click at [370, 141] on input "88180290" at bounding box center [521, 149] width 464 height 34
type input "88180291"
click at [343, 381] on input "Submit" at bounding box center [332, 383] width 87 height 34
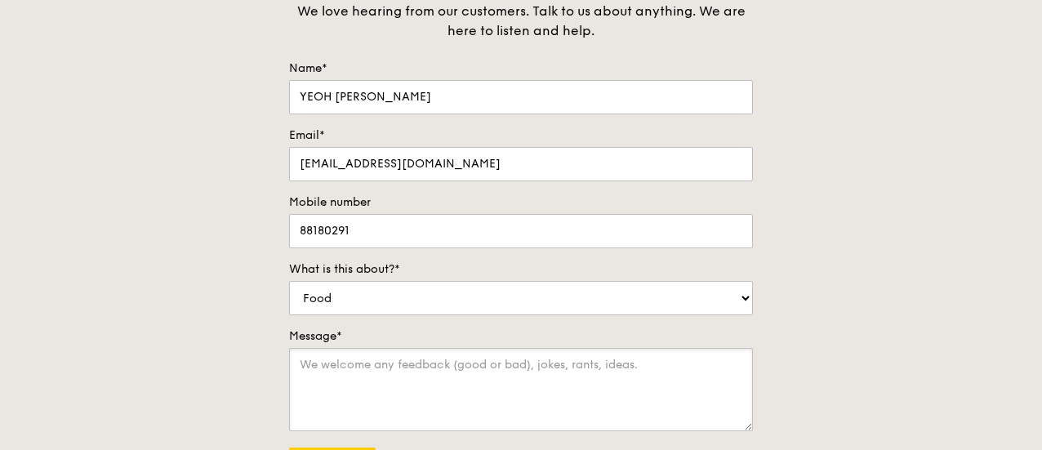
scroll to position [327, 0]
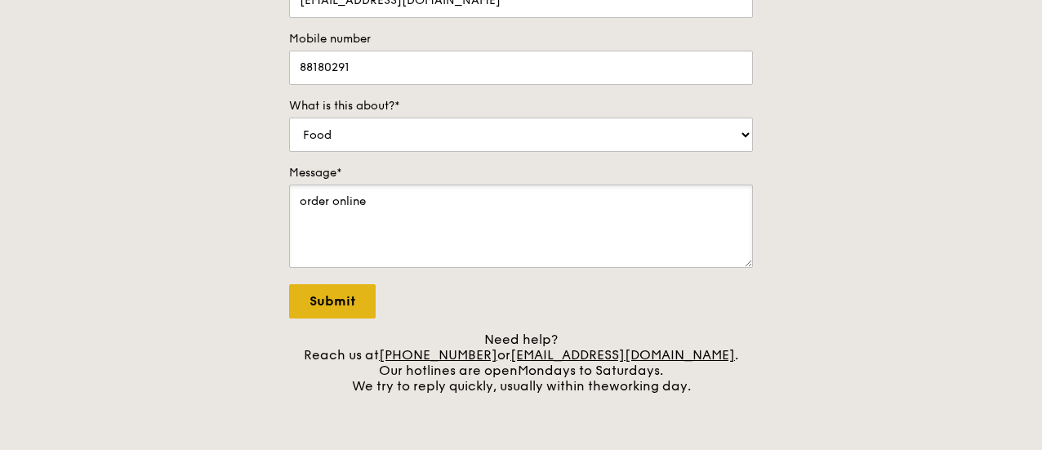
type textarea "order online"
click at [353, 296] on input "Submit" at bounding box center [332, 301] width 87 height 34
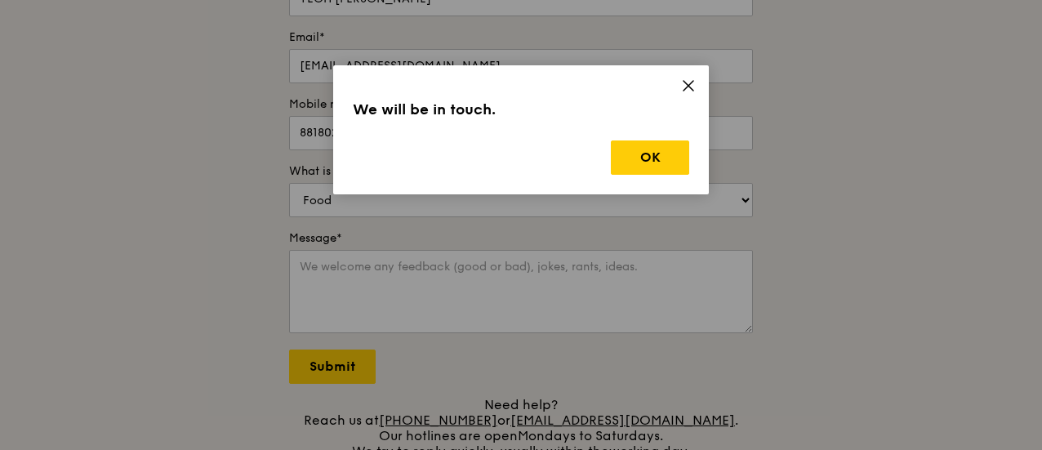
scroll to position [163, 0]
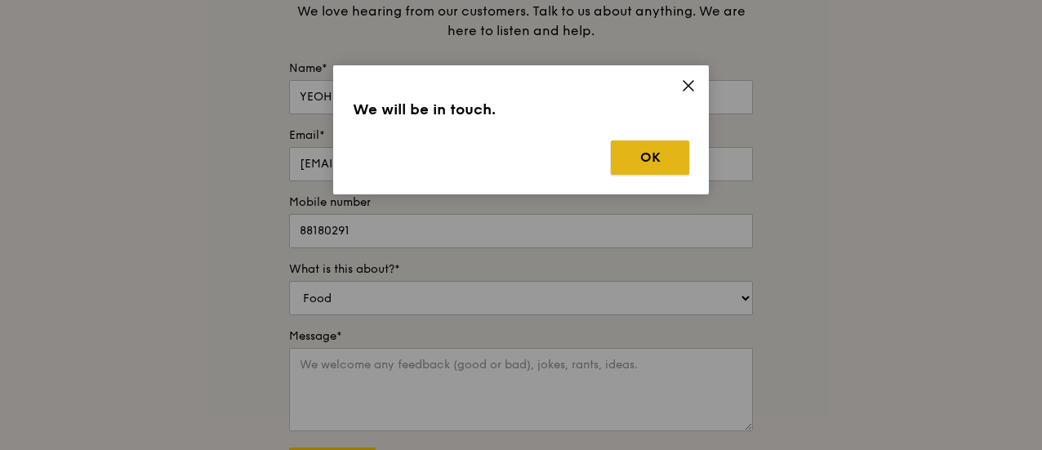
click at [666, 164] on button "OK" at bounding box center [650, 157] width 78 height 34
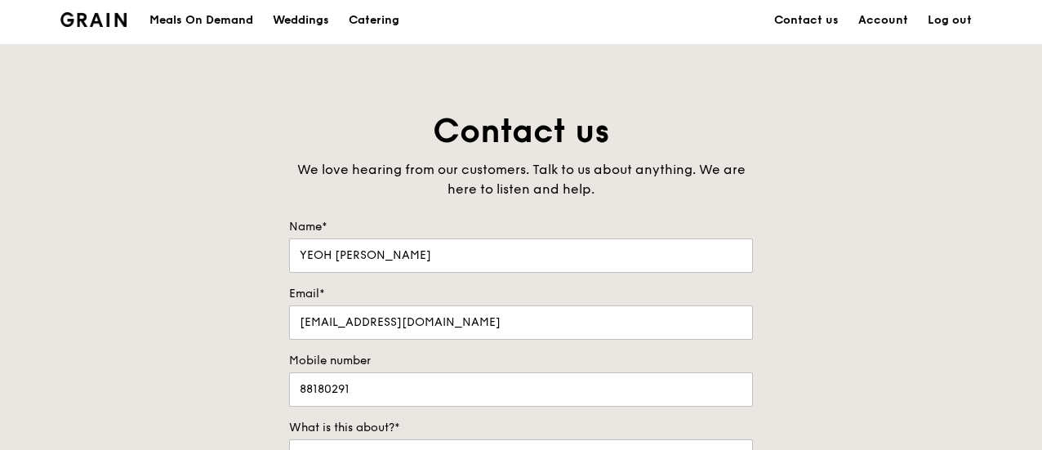
scroll to position [0, 0]
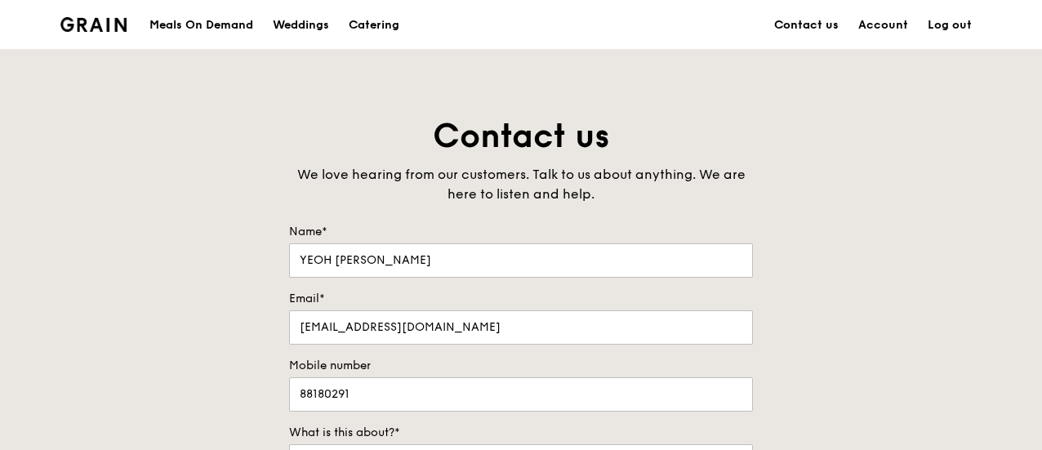
click at [818, 24] on link "Contact us" at bounding box center [806, 25] width 84 height 49
click at [892, 20] on link "Account" at bounding box center [882, 25] width 69 height 49
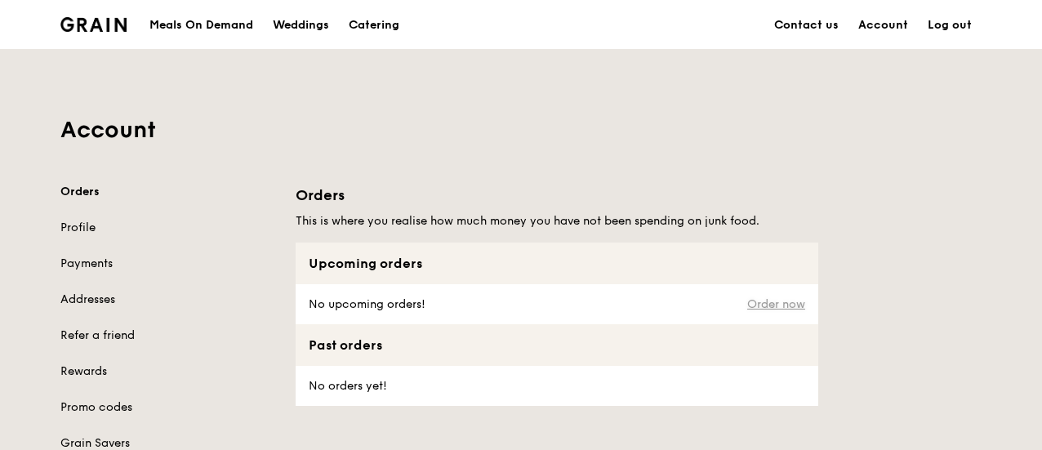
click at [785, 304] on link "Order now" at bounding box center [776, 304] width 58 height 13
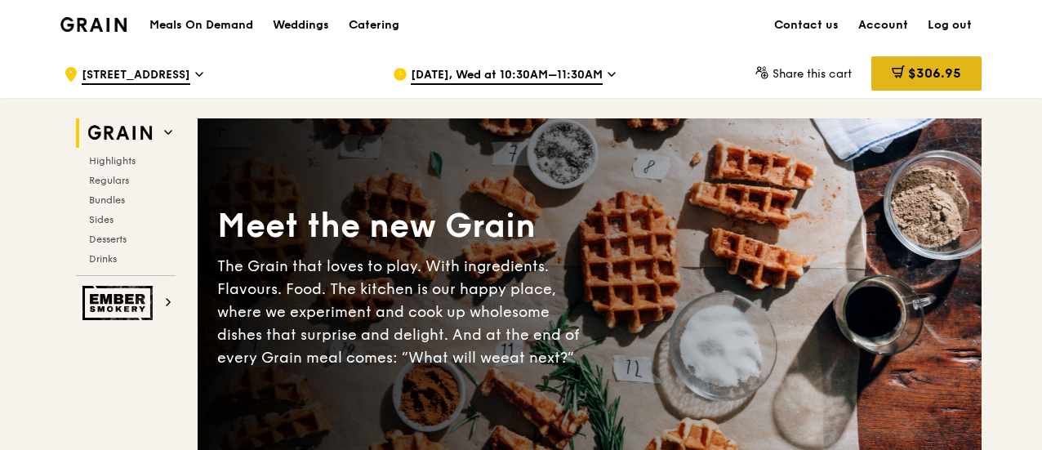
click at [913, 74] on span "$306.95" at bounding box center [934, 73] width 53 height 16
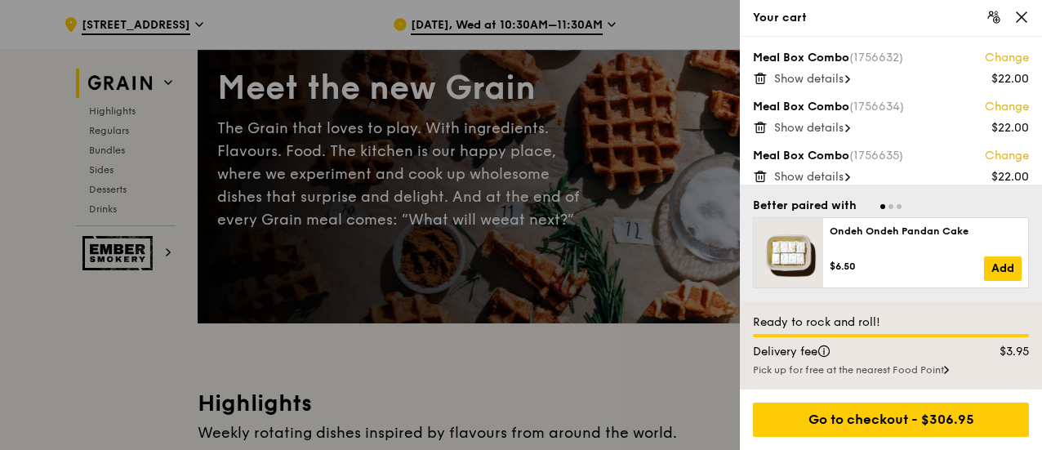
scroll to position [163, 0]
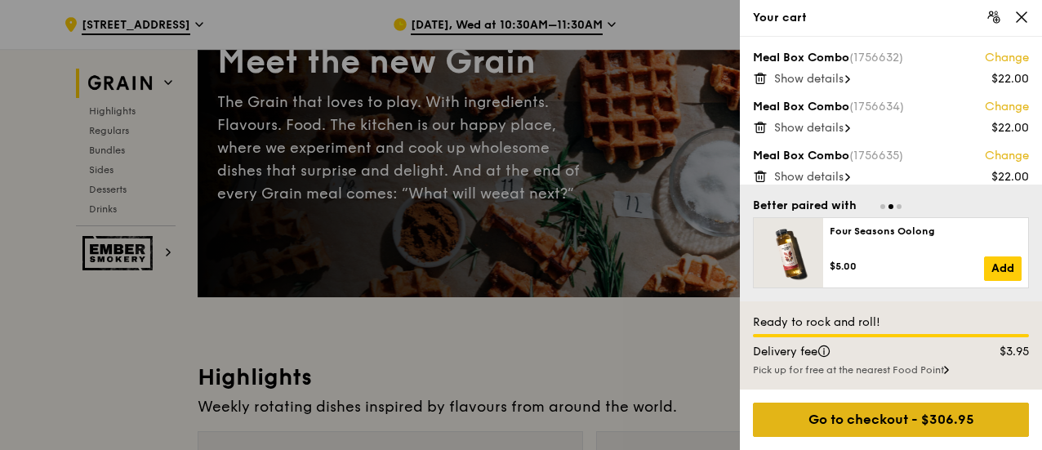
click at [883, 419] on div "Go to checkout - $306.95" at bounding box center [891, 420] width 276 height 34
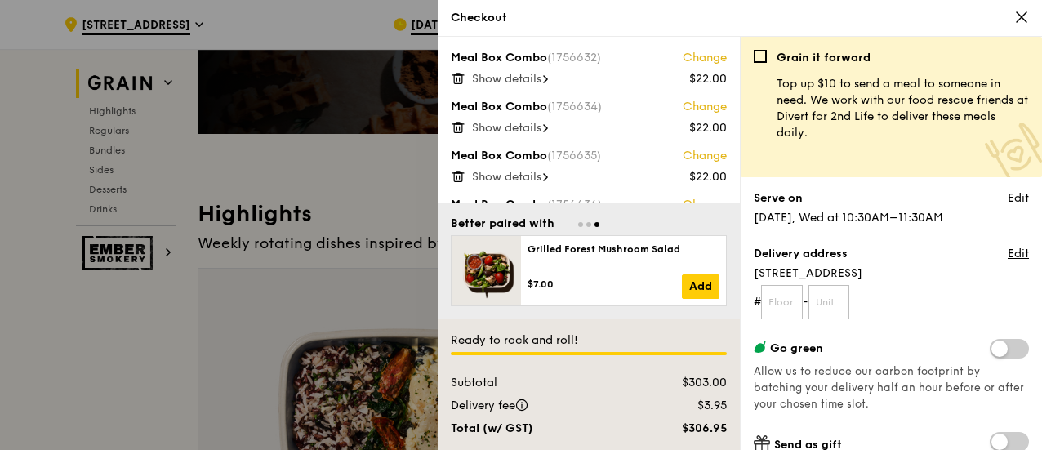
scroll to position [82, 0]
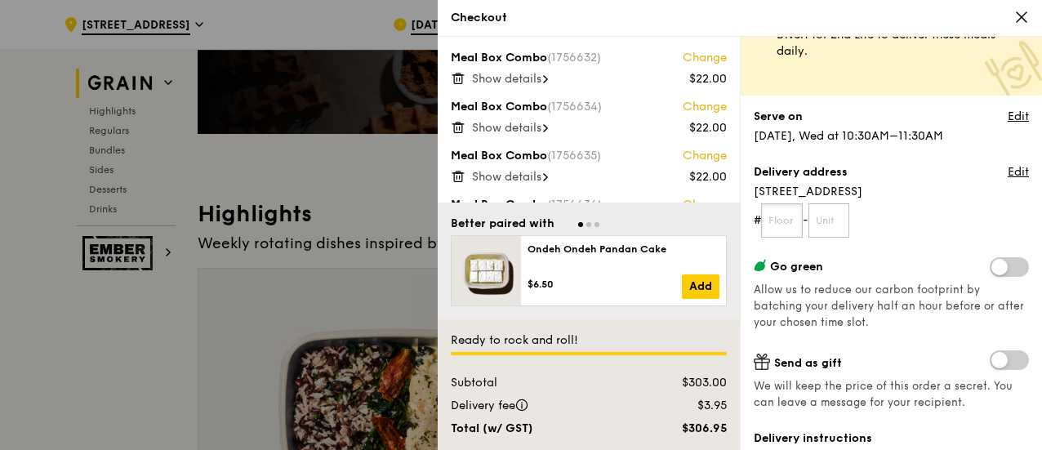
click at [781, 225] on input "text" at bounding box center [782, 220] width 42 height 34
type input "0"
click at [833, 216] on input "text" at bounding box center [829, 220] width 42 height 34
type input "0"
click at [882, 226] on form "# 0 - 0" at bounding box center [891, 220] width 275 height 34
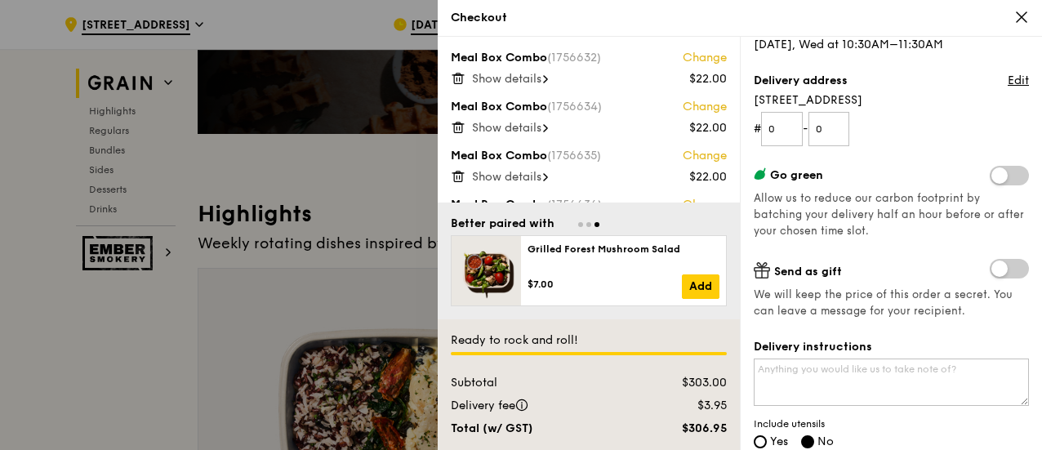
scroll to position [245, 0]
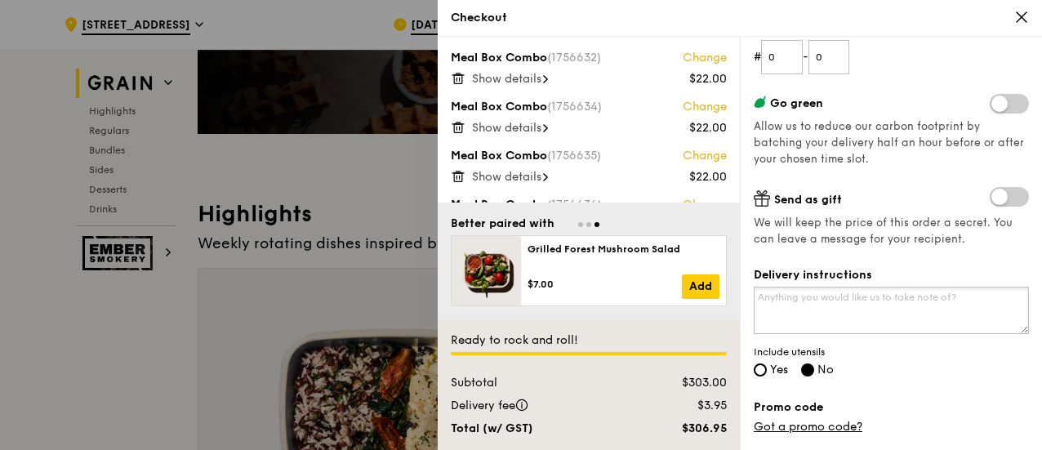
click at [891, 299] on textarea "Delivery instructions" at bounding box center [891, 310] width 275 height 47
type textarea "w"
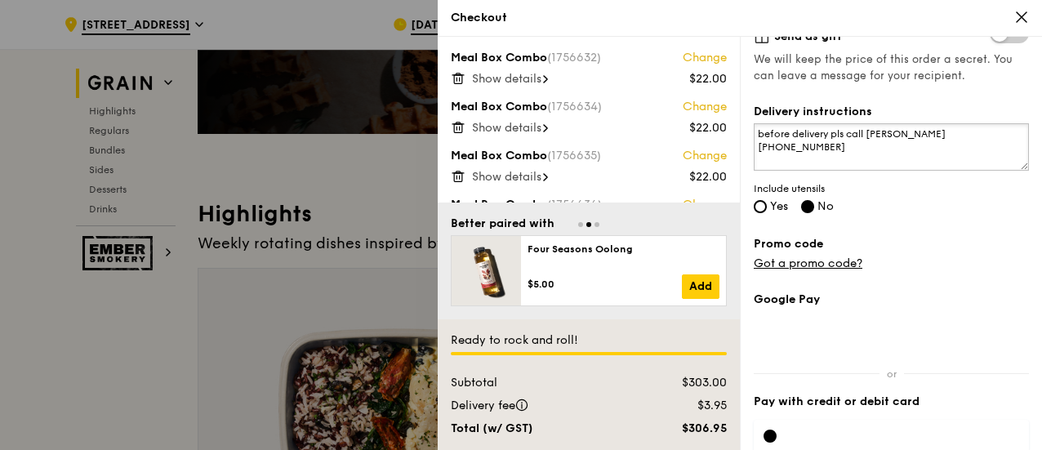
scroll to position [488, 0]
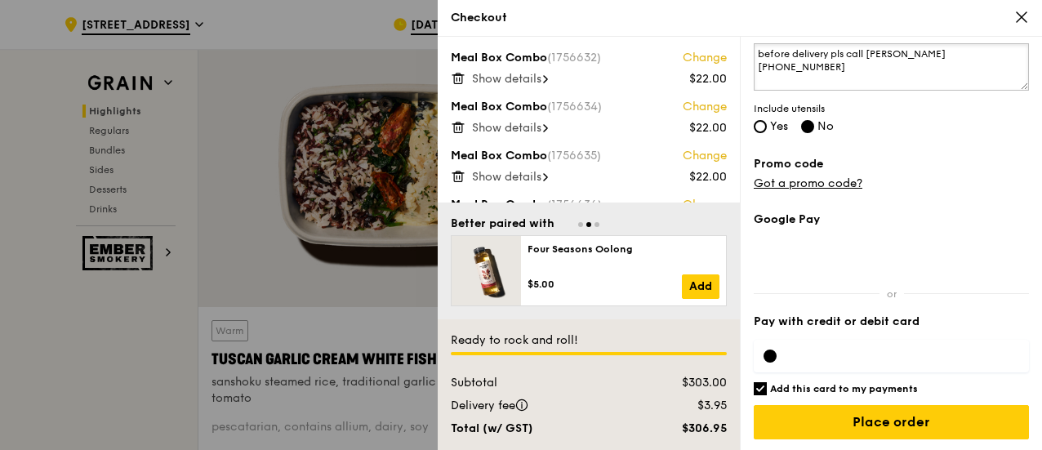
type textarea "before delivery pls call Siew Teng 88180291"
click at [771, 354] on div at bounding box center [769, 355] width 13 height 13
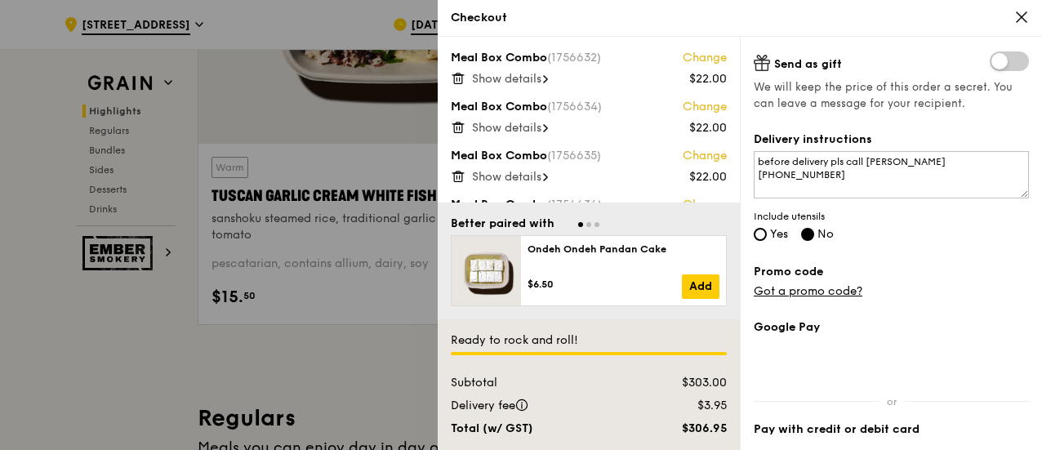
scroll to position [407, 0]
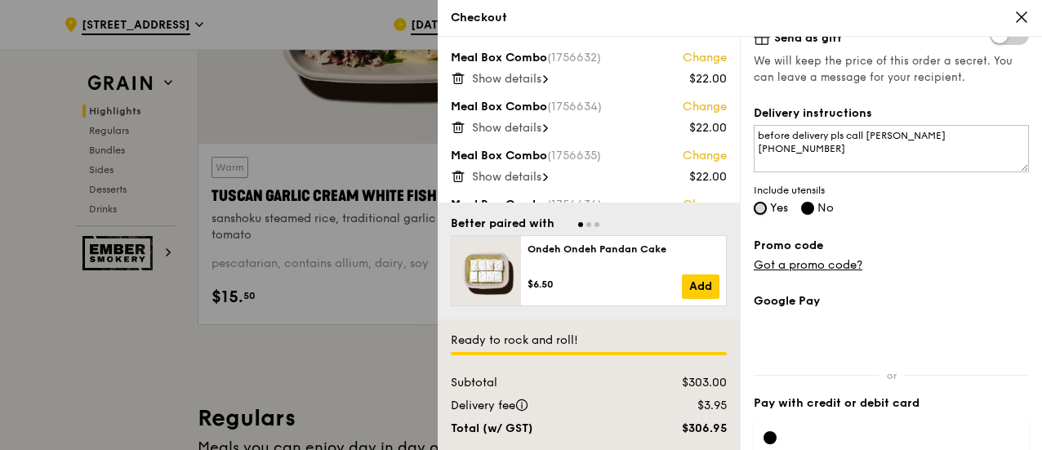
click at [763, 205] on input "Yes" at bounding box center [760, 208] width 13 height 13
radio input "true"
radio input "false"
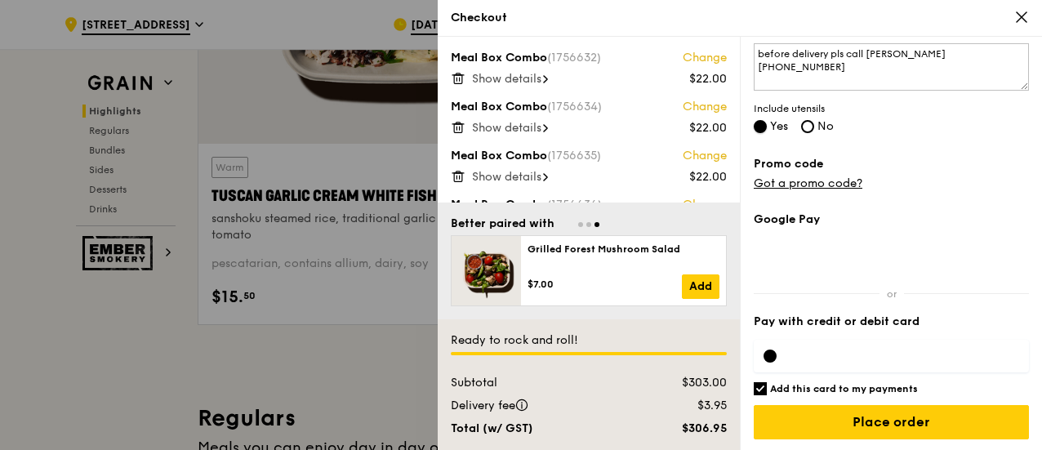
scroll to position [898, 0]
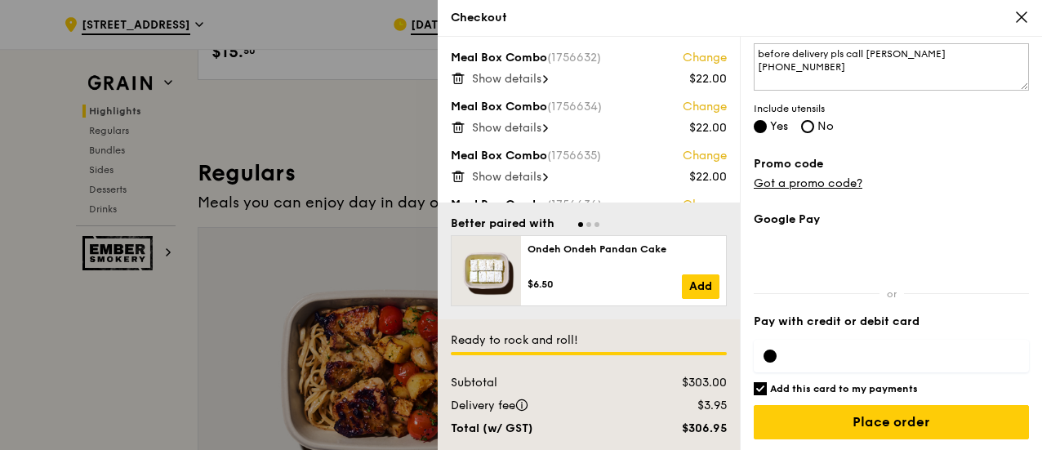
click at [852, 362] on div at bounding box center [891, 356] width 275 height 33
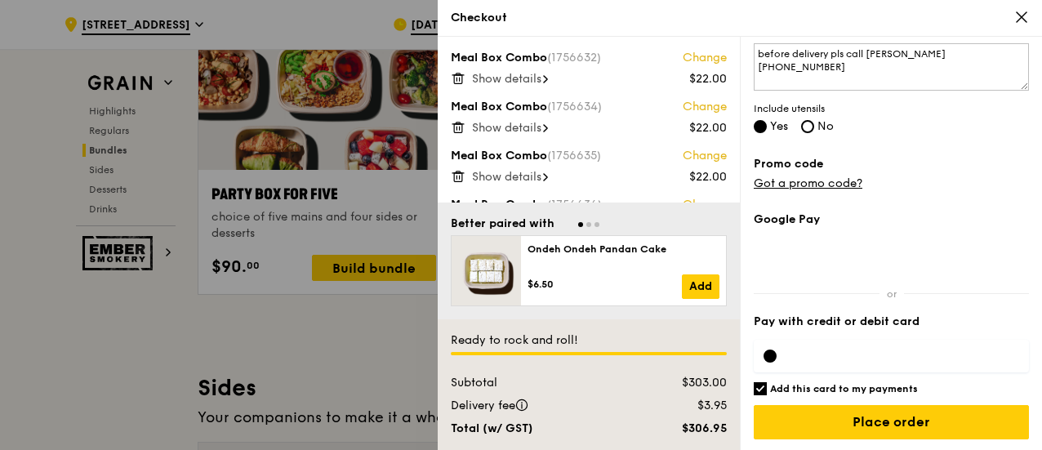
scroll to position [3429, 0]
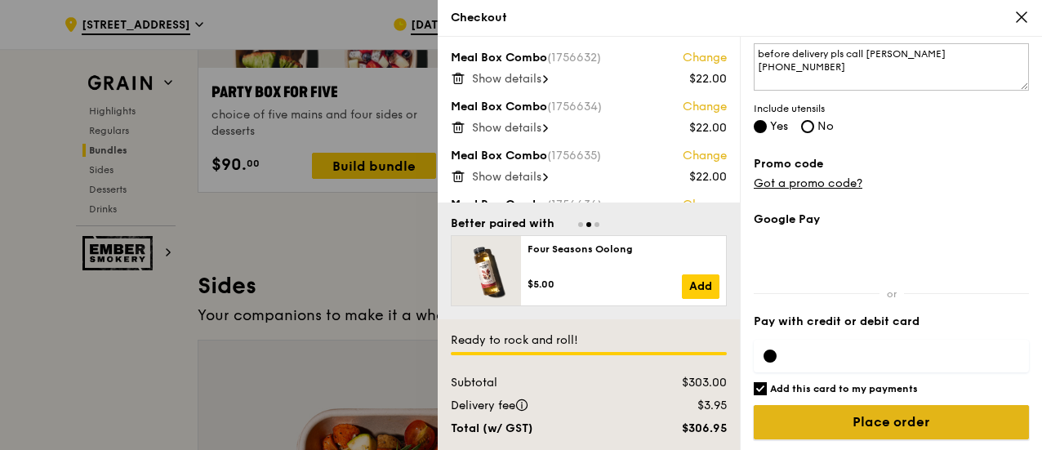
click at [884, 414] on input "Place order" at bounding box center [891, 422] width 275 height 34
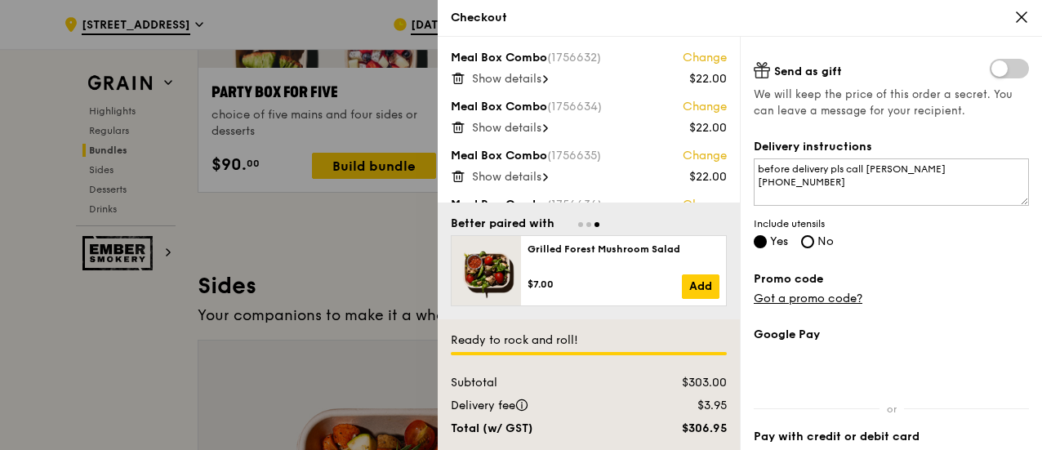
scroll to position [243, 0]
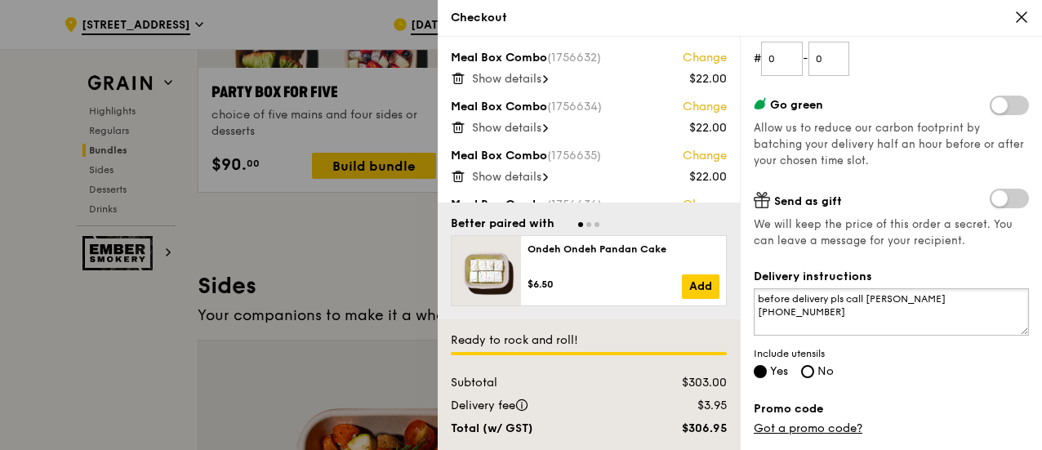
click at [828, 301] on textarea "before delivery pls call Siew Teng 88180291" at bounding box center [891, 311] width 275 height 47
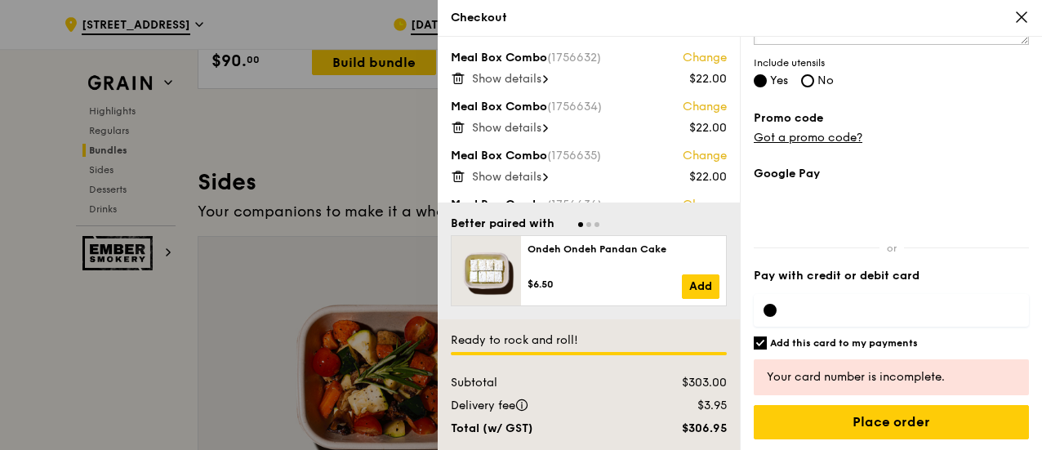
scroll to position [3593, 0]
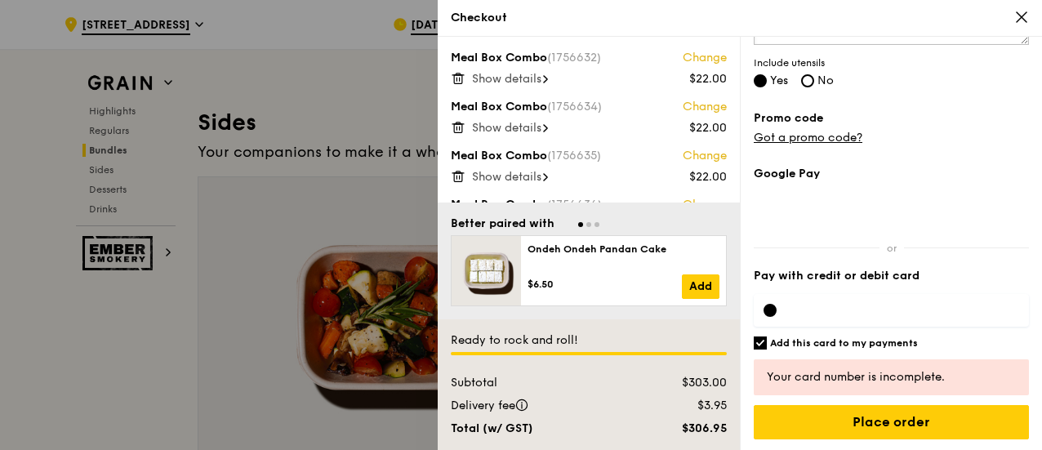
type textarea "before delivery & when delivery pls call Siew Teng 88180291"
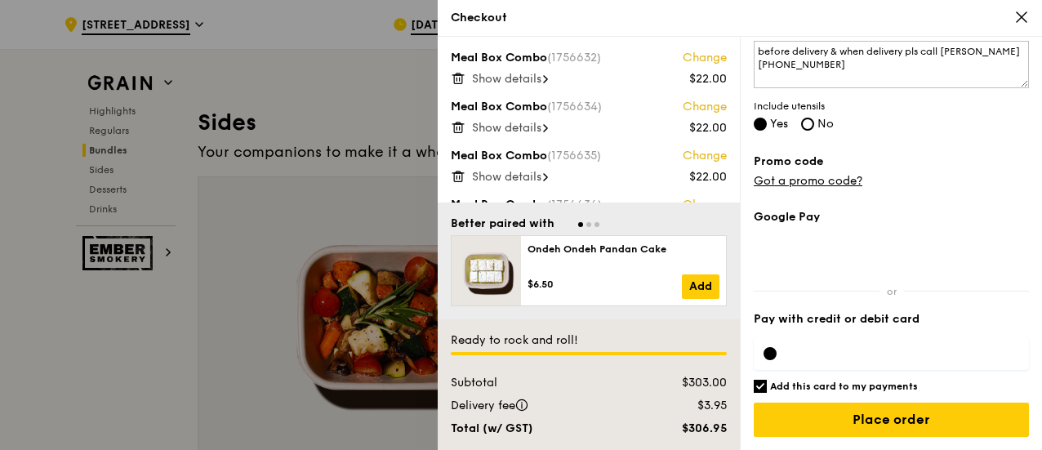
scroll to position [488, 0]
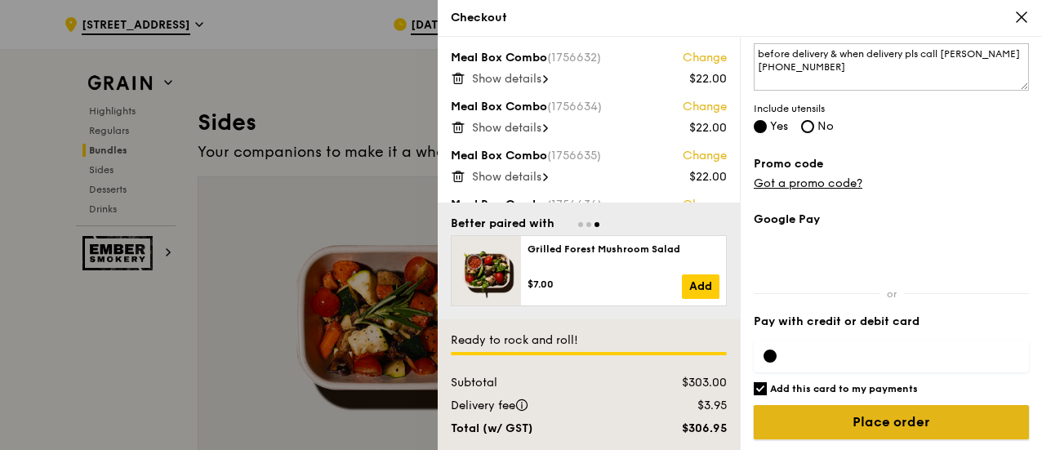
click at [894, 430] on input "Place order" at bounding box center [891, 422] width 275 height 34
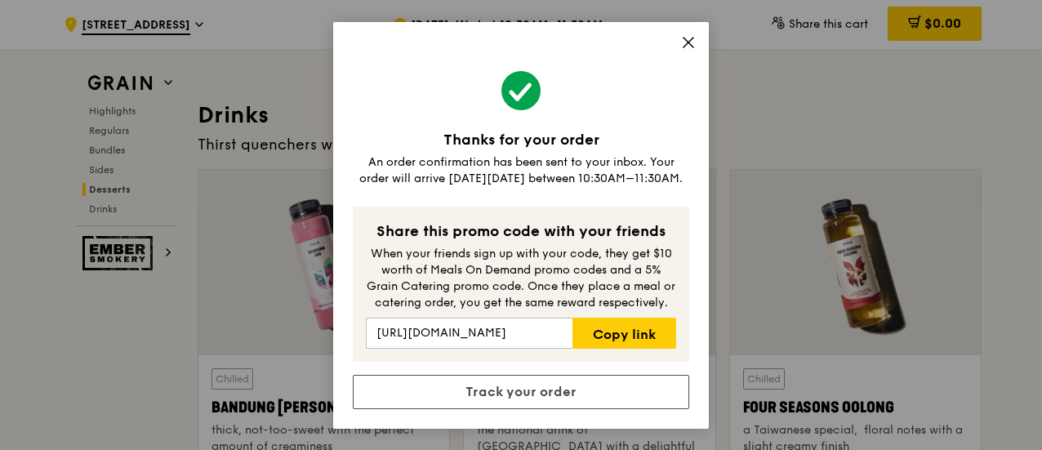
scroll to position [5798, 0]
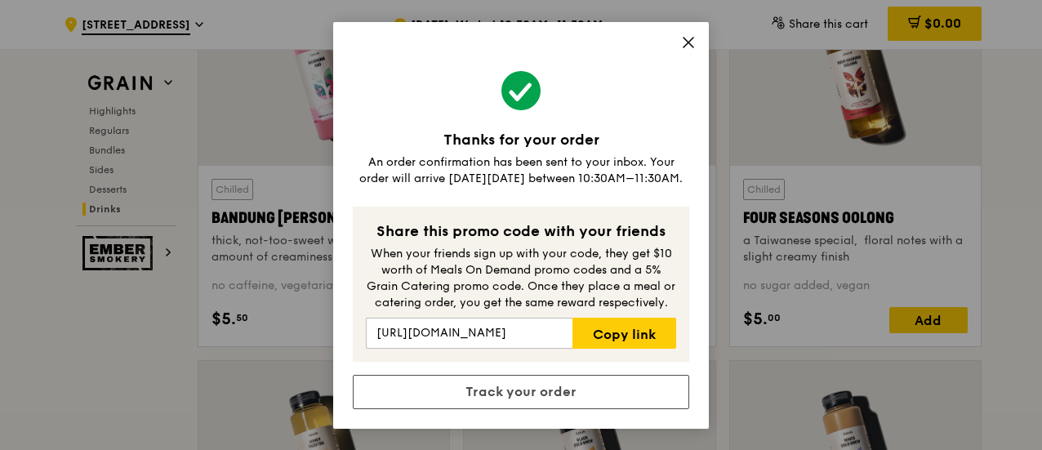
drag, startPoint x: 745, startPoint y: 101, endPoint x: 808, endPoint y: 404, distance: 309.5
click at [819, 414] on div "Thanks for your order An order confirmation has been sent to your inbox. Your o…" at bounding box center [521, 225] width 1042 height 450
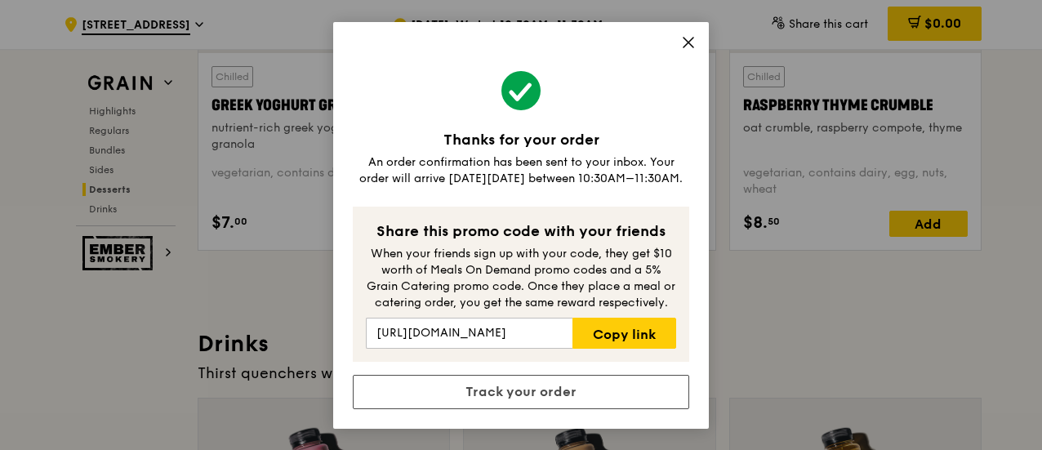
scroll to position [5227, 0]
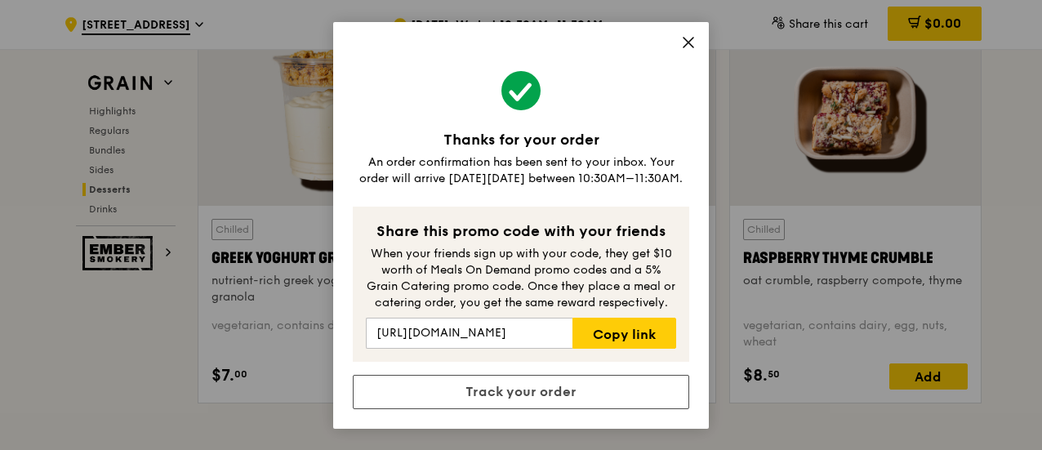
drag, startPoint x: 799, startPoint y: 398, endPoint x: 730, endPoint y: 390, distance: 69.1
click at [648, 355] on div "Thanks for your order An order confirmation has been sent to your inbox. Your o…" at bounding box center [521, 225] width 1042 height 450
click at [733, 425] on div "Thanks for your order An order confirmation has been sent to your inbox. Your o…" at bounding box center [521, 225] width 1042 height 450
click at [769, 423] on div "Thanks for your order An order confirmation has been sent to your inbox. Your o…" at bounding box center [521, 225] width 1042 height 450
drag, startPoint x: 361, startPoint y: 74, endPoint x: 224, endPoint y: 92, distance: 138.3
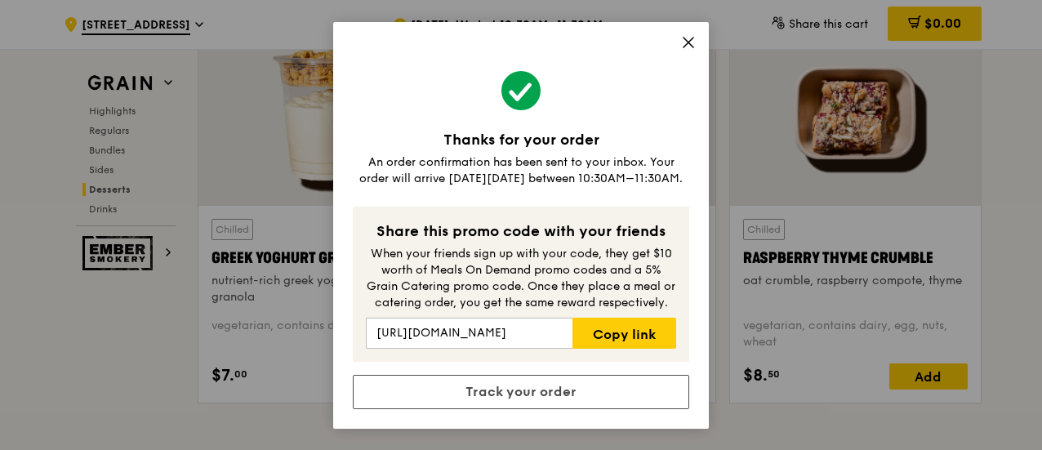
click at [228, 91] on div "Thanks for your order An order confirmation has been sent to your inbox. Your o…" at bounding box center [521, 225] width 1042 height 450
drag, startPoint x: 216, startPoint y: 91, endPoint x: 201, endPoint y: 51, distance: 42.6
click at [201, 51] on div "Thanks for your order An order confirmation has been sent to your inbox. Your o…" at bounding box center [521, 225] width 1042 height 450
drag, startPoint x: 741, startPoint y: 429, endPoint x: 740, endPoint y: 412, distance: 16.4
click at [684, 406] on div "Thanks for your order An order confirmation has been sent to your inbox. Your o…" at bounding box center [521, 225] width 1042 height 450
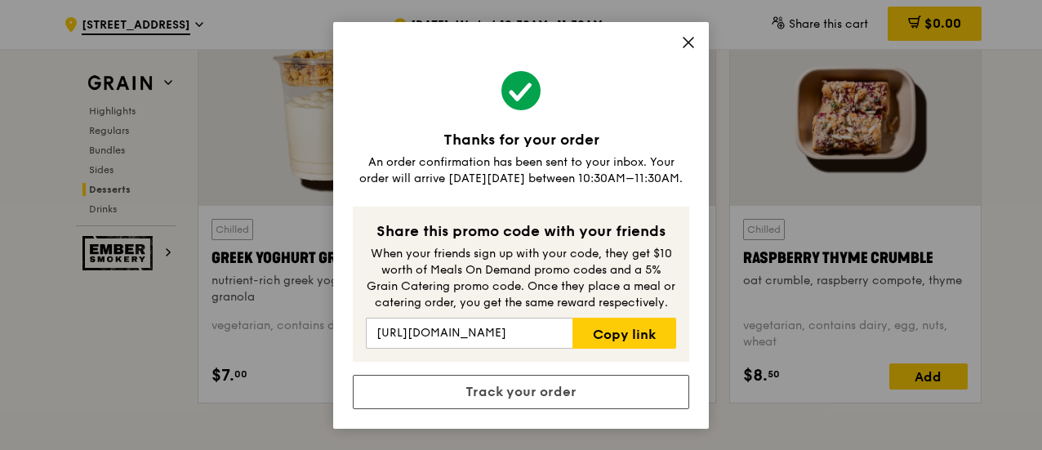
click at [759, 425] on div "Thanks for your order An order confirmation has been sent to your inbox. Your o…" at bounding box center [521, 225] width 1042 height 450
click at [777, 432] on div "Thanks for your order An order confirmation has been sent to your inbox. Your o…" at bounding box center [521, 225] width 1042 height 450
drag, startPoint x: 756, startPoint y: 428, endPoint x: 454, endPoint y: 70, distance: 468.1
click at [454, 70] on div "Thanks for your order An order confirmation has been sent to your inbox. Your o…" at bounding box center [521, 225] width 1042 height 450
drag, startPoint x: 852, startPoint y: 197, endPoint x: 773, endPoint y: 188, distance: 79.7
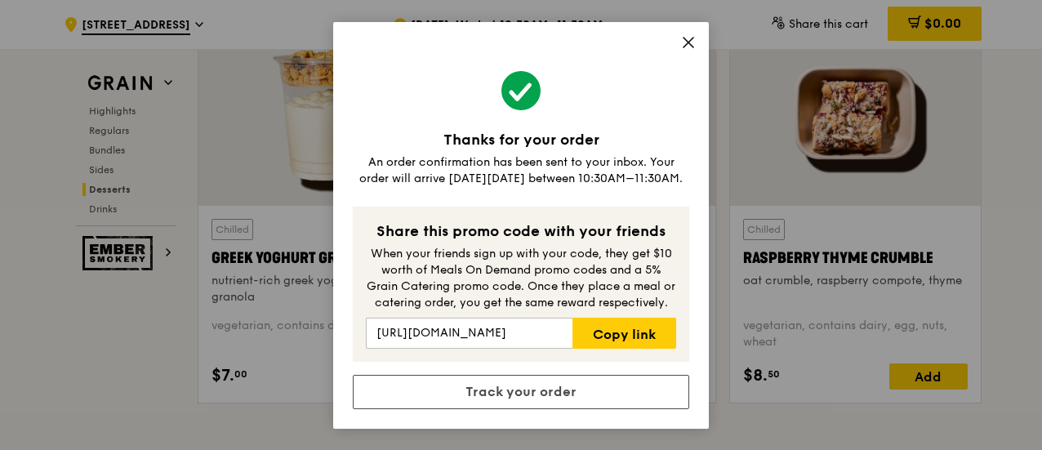
click at [852, 195] on div "Thanks for your order An order confirmation has been sent to your inbox. Your o…" at bounding box center [521, 225] width 1042 height 450
click at [251, 82] on div "Thanks for your order An order confirmation has been sent to your inbox. Your o…" at bounding box center [521, 225] width 1042 height 450
drag, startPoint x: 367, startPoint y: 138, endPoint x: 746, endPoint y: 418, distance: 471.1
click at [745, 426] on div "Thanks for your order An order confirmation has been sent to your inbox. Your o…" at bounding box center [521, 225] width 1042 height 450
click at [744, 242] on div "Thanks for your order An order confirmation has been sent to your inbox. Your o…" at bounding box center [521, 225] width 1042 height 450
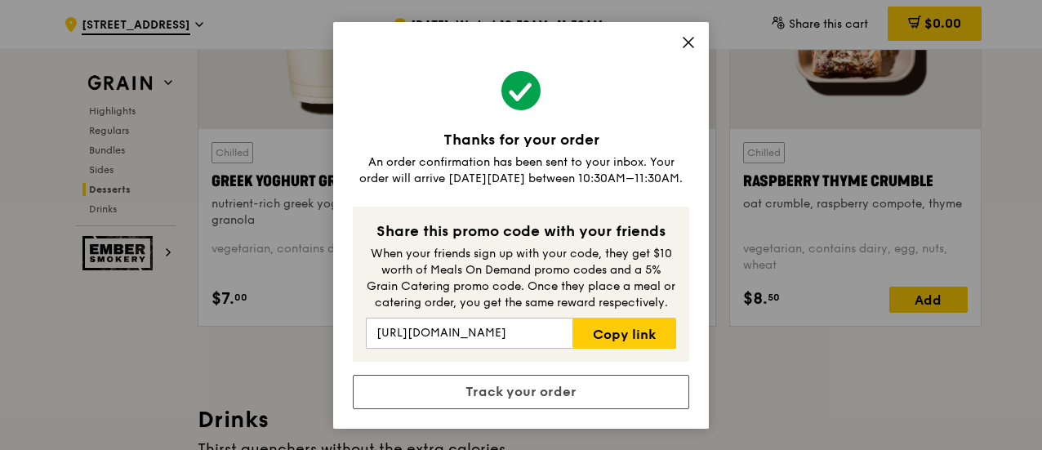
scroll to position [5390, 0]
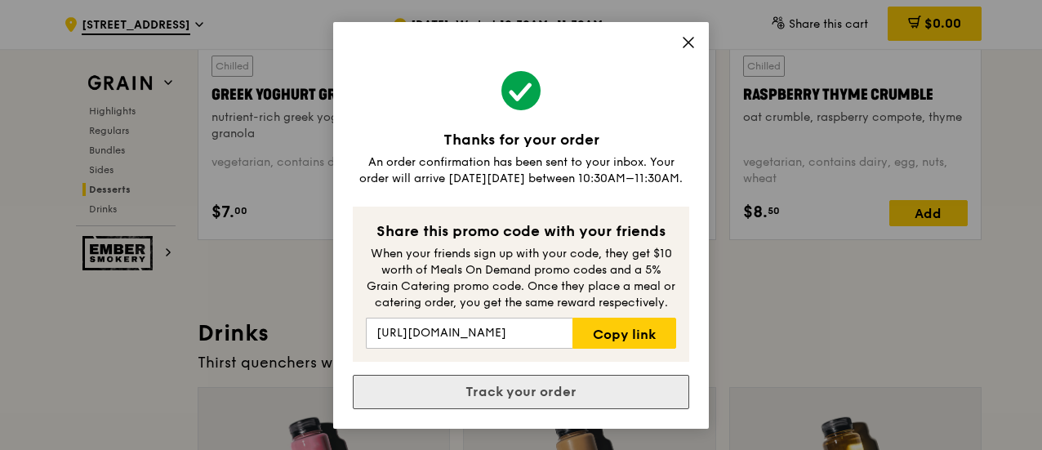
click at [554, 392] on link "Track your order" at bounding box center [521, 392] width 336 height 34
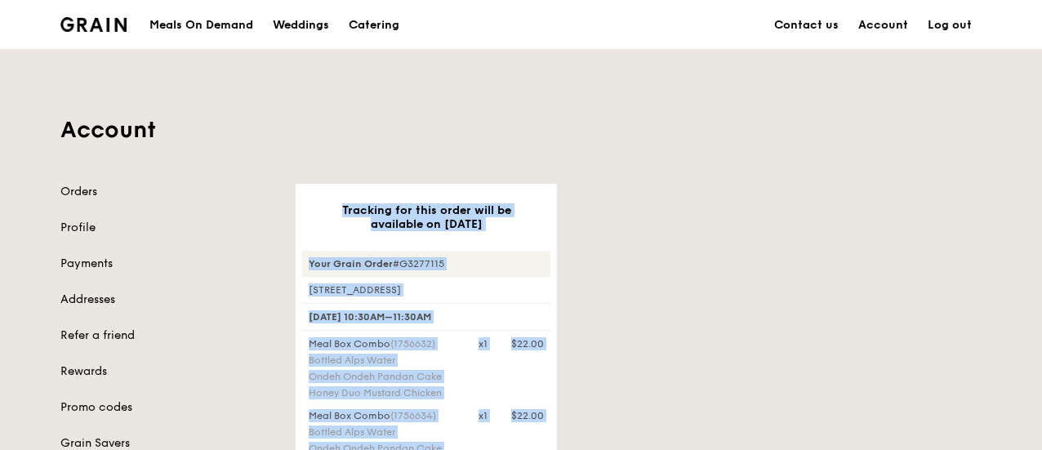
drag, startPoint x: 625, startPoint y: 360, endPoint x: 322, endPoint y: 189, distance: 347.7
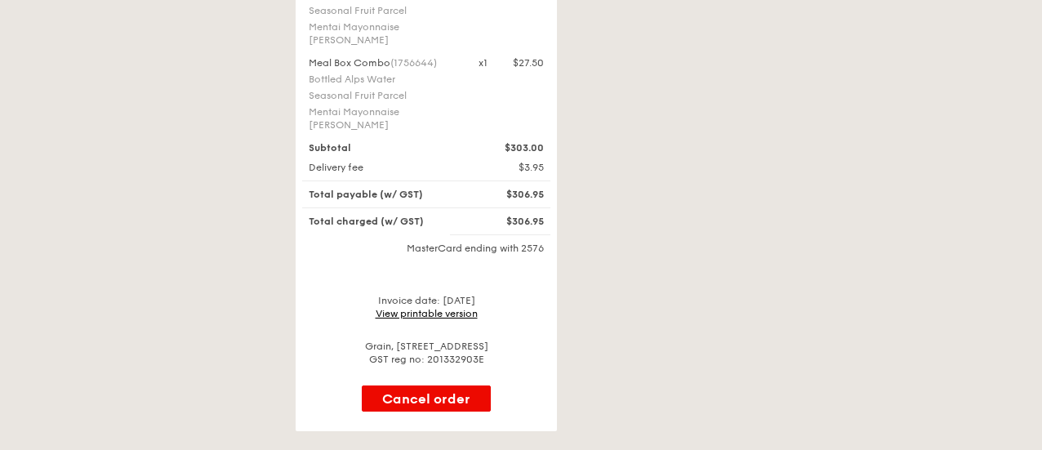
scroll to position [1143, 0]
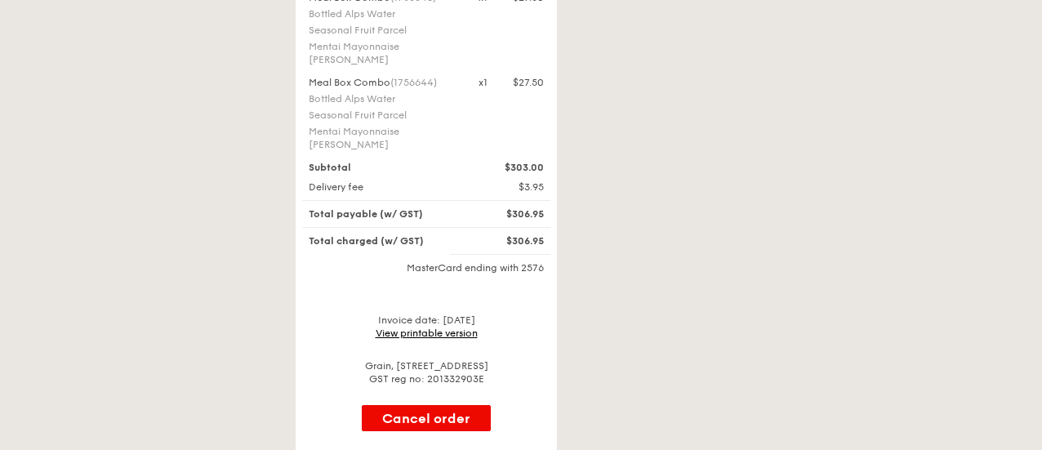
click at [457, 327] on link "View printable version" at bounding box center [427, 332] width 102 height 11
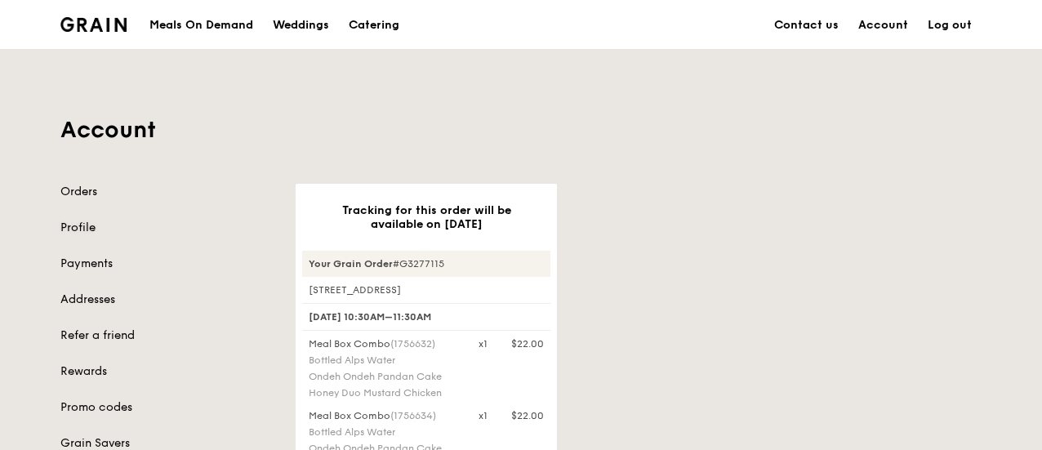
click at [86, 221] on link "Profile" at bounding box center [168, 228] width 216 height 16
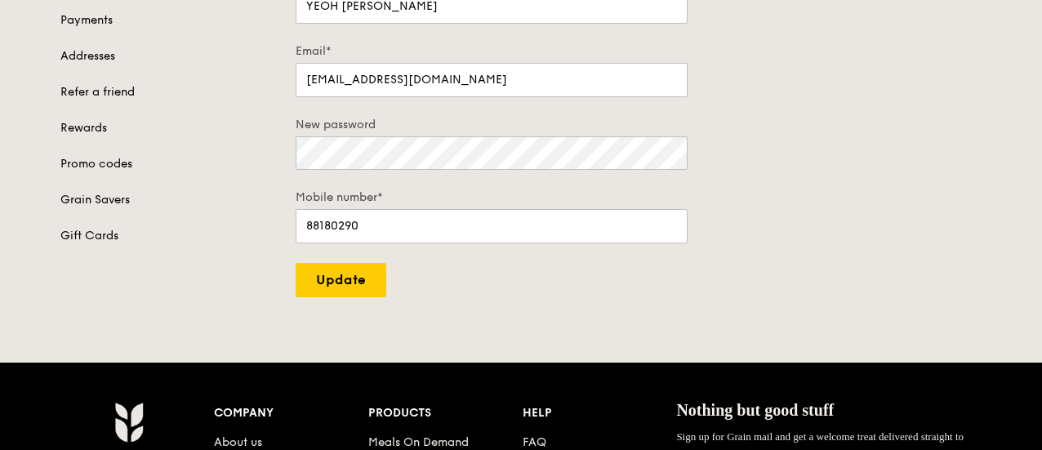
scroll to position [245, 0]
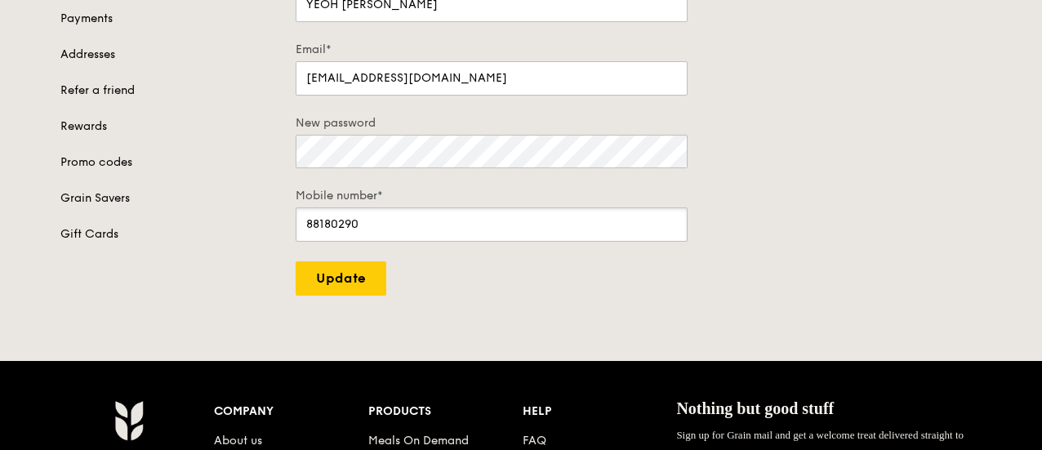
click at [384, 223] on input "88180290" at bounding box center [492, 224] width 392 height 34
type input "88180291"
click at [351, 283] on input "Update" at bounding box center [341, 278] width 91 height 34
type input "Update"
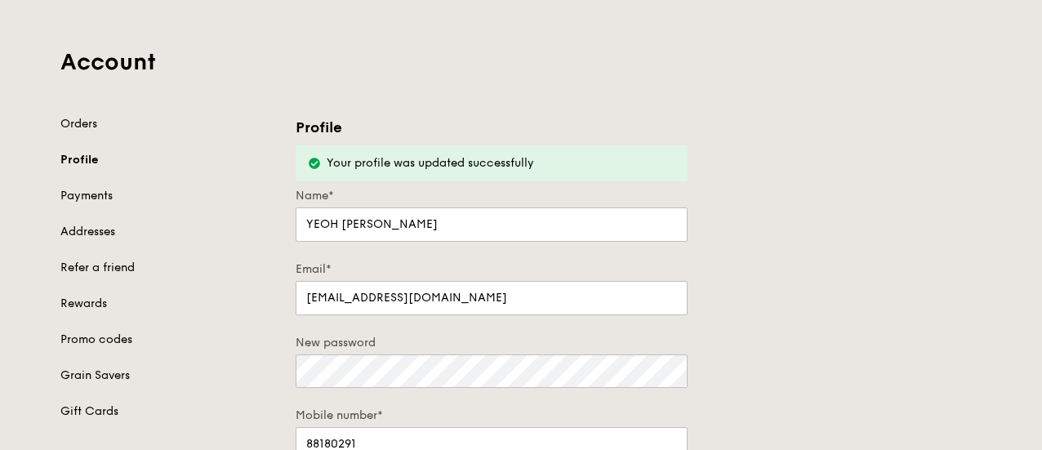
scroll to position [0, 0]
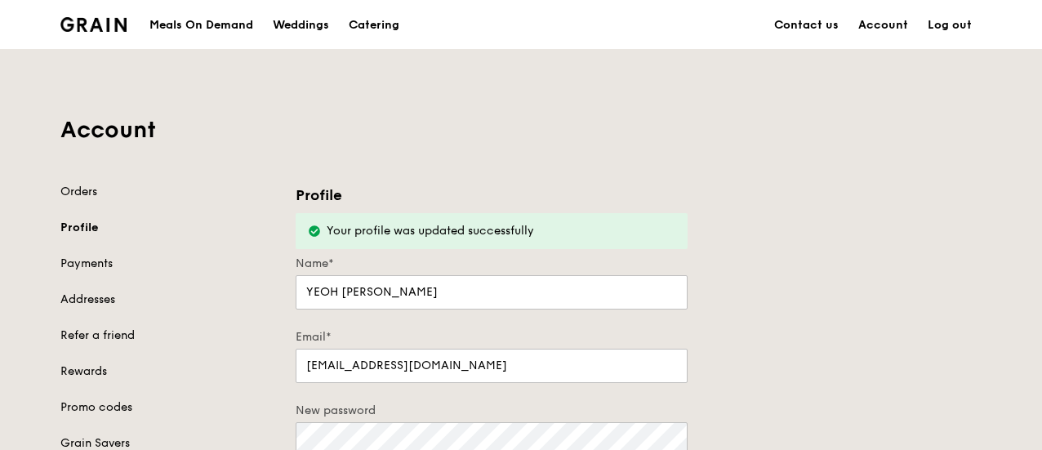
click at [939, 24] on link "Log out" at bounding box center [950, 25] width 64 height 49
